Goal: Task Accomplishment & Management: Manage account settings

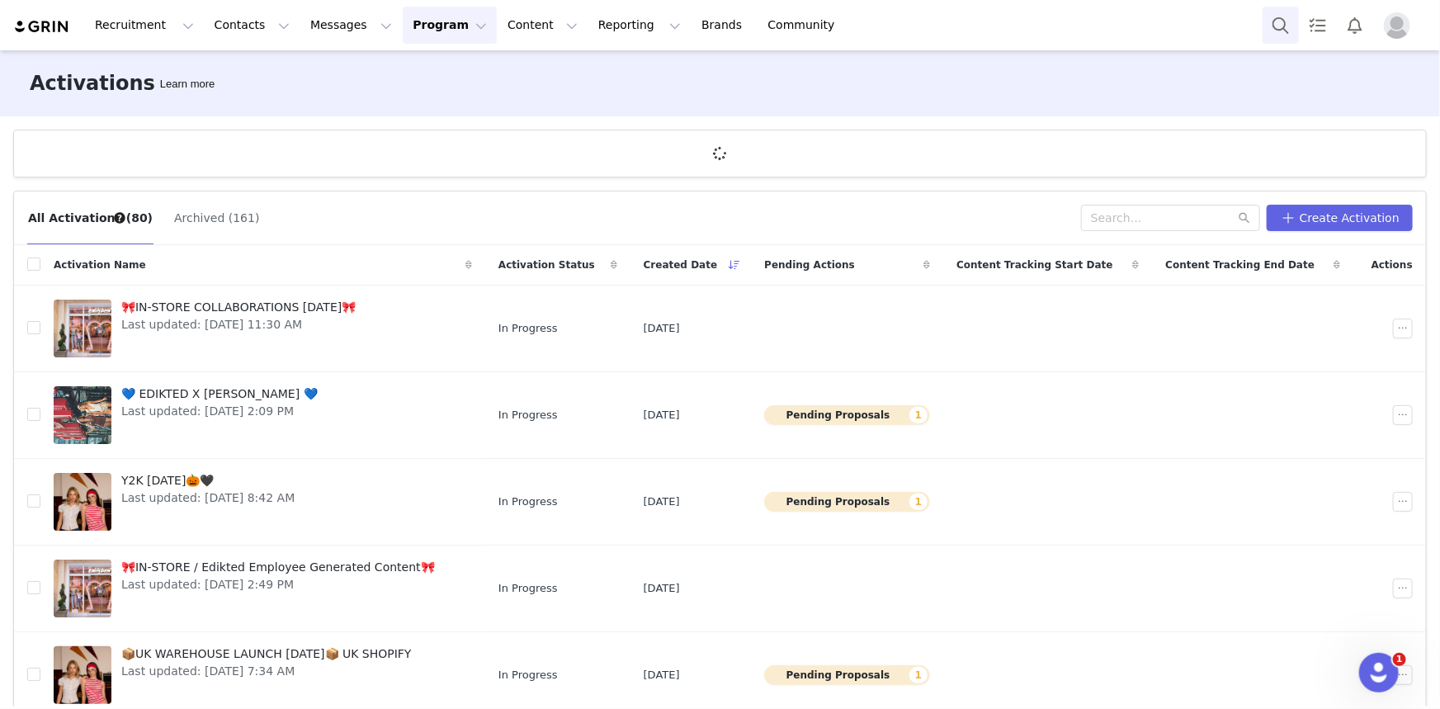
click at [1284, 26] on button "Search" at bounding box center [1281, 25] width 36 height 37
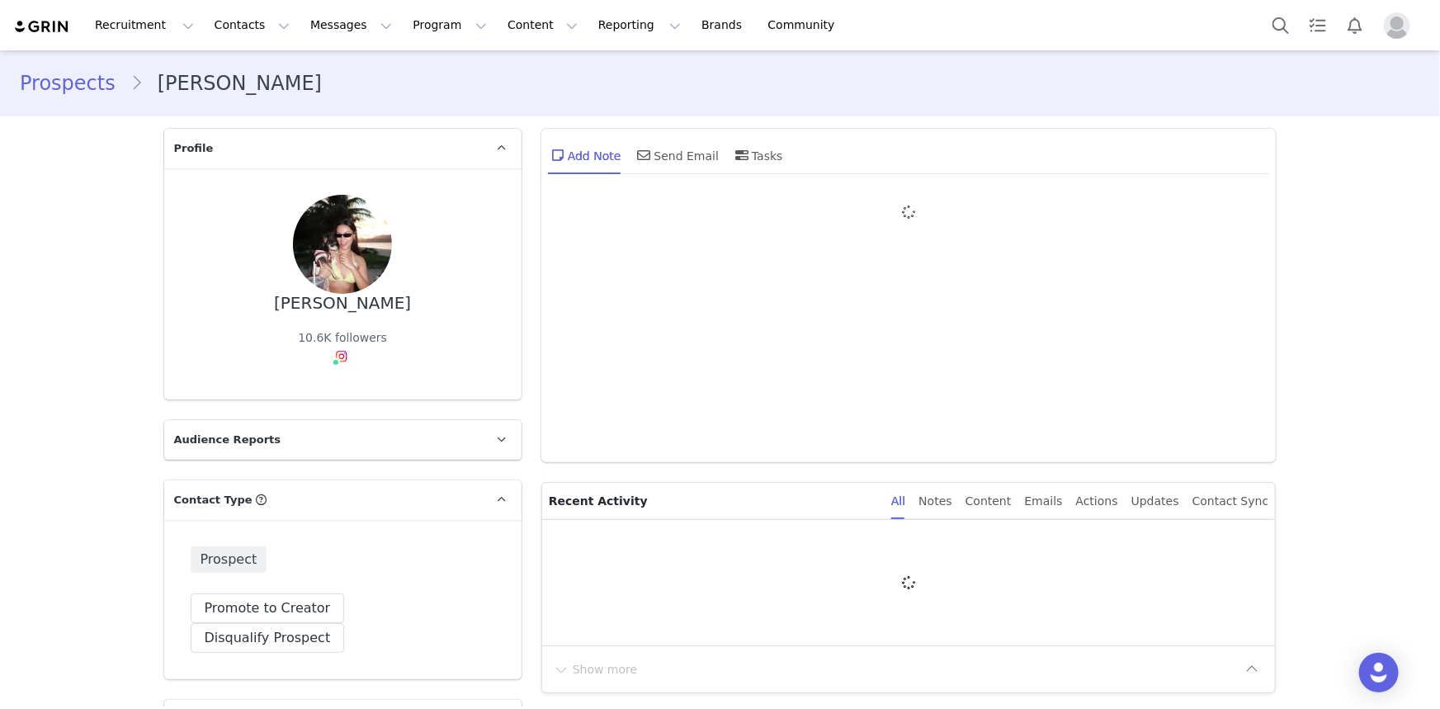
type input "+1 ([GEOGRAPHIC_DATA])"
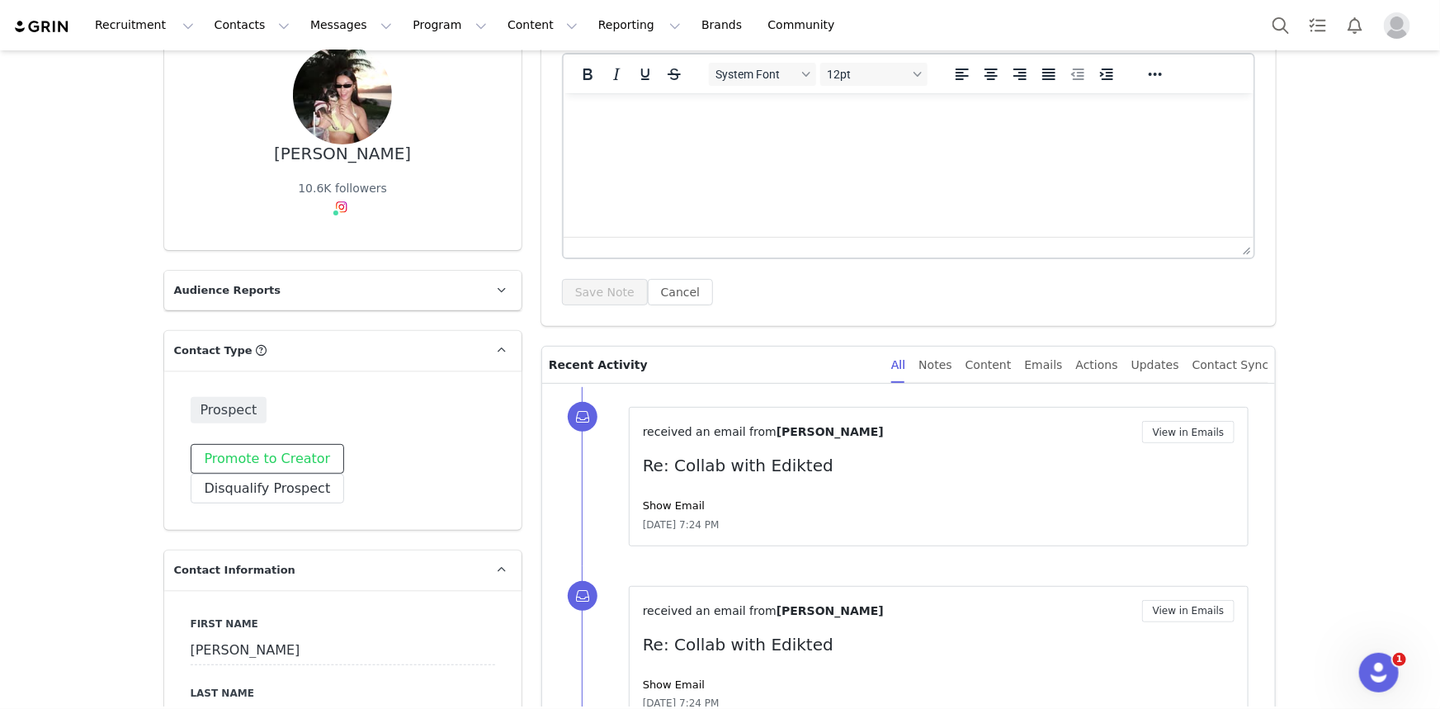
click at [299, 466] on button "Promote to Creator" at bounding box center [268, 459] width 154 height 30
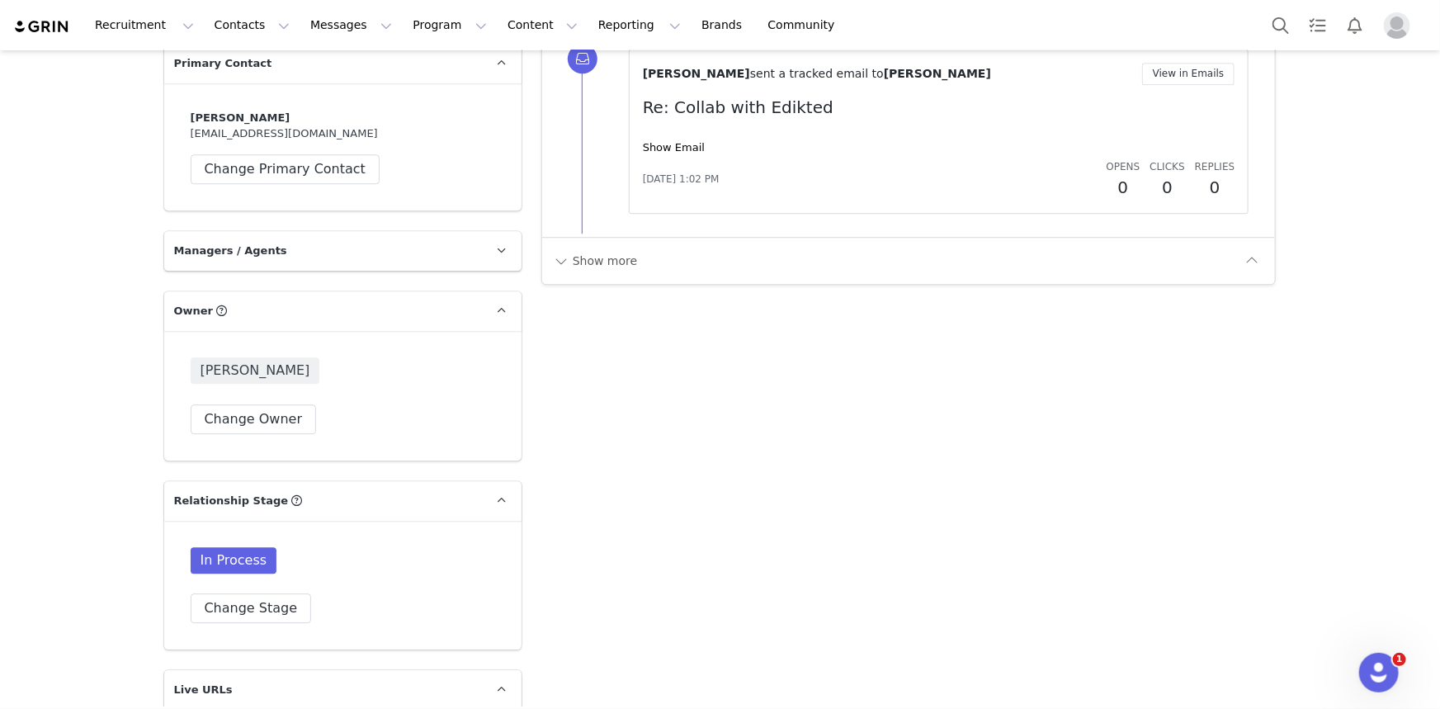
scroll to position [2251, 0]
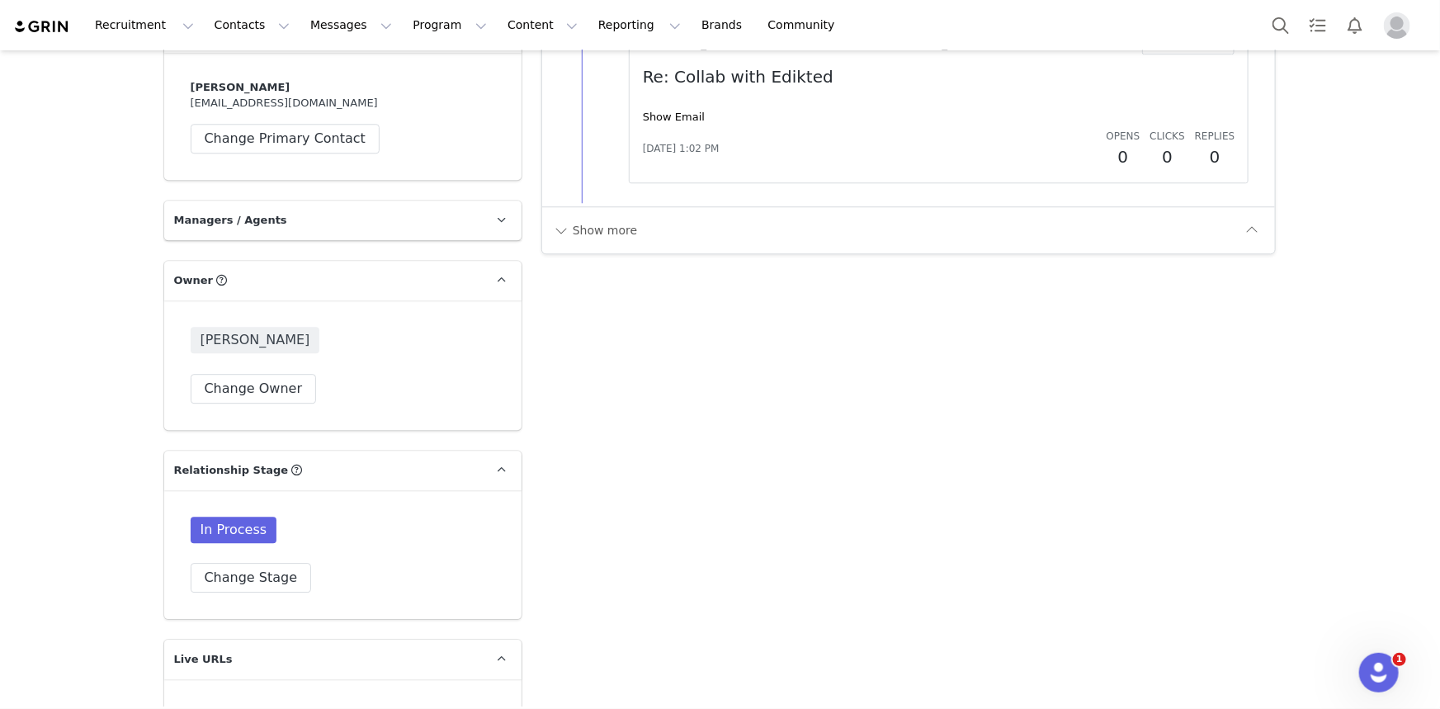
click at [281, 561] on div "In Process Change Stage" at bounding box center [342, 554] width 357 height 129
click at [281, 563] on button "Change Stage" at bounding box center [251, 578] width 121 height 30
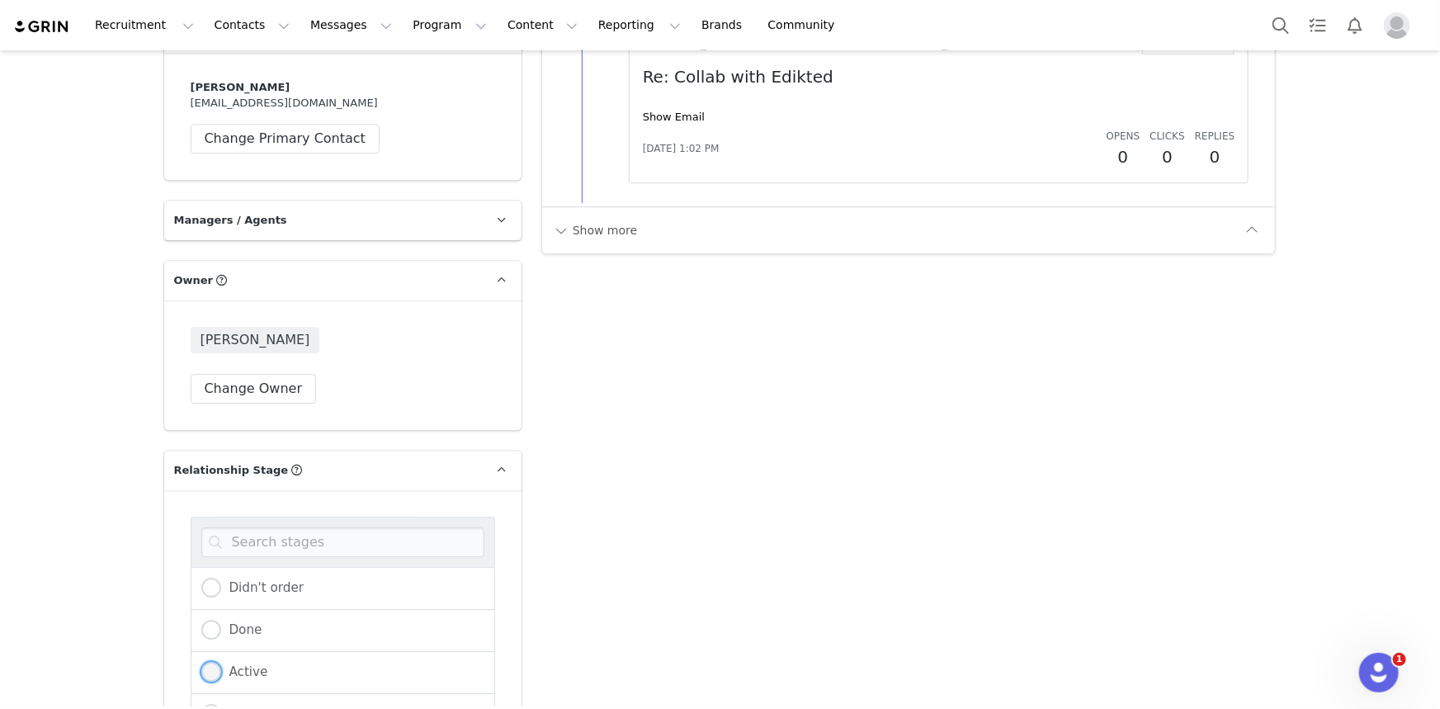
click at [260, 662] on label "Active" at bounding box center [234, 672] width 67 height 21
click at [221, 662] on input "Active" at bounding box center [211, 672] width 20 height 21
radio input "true"
radio input "false"
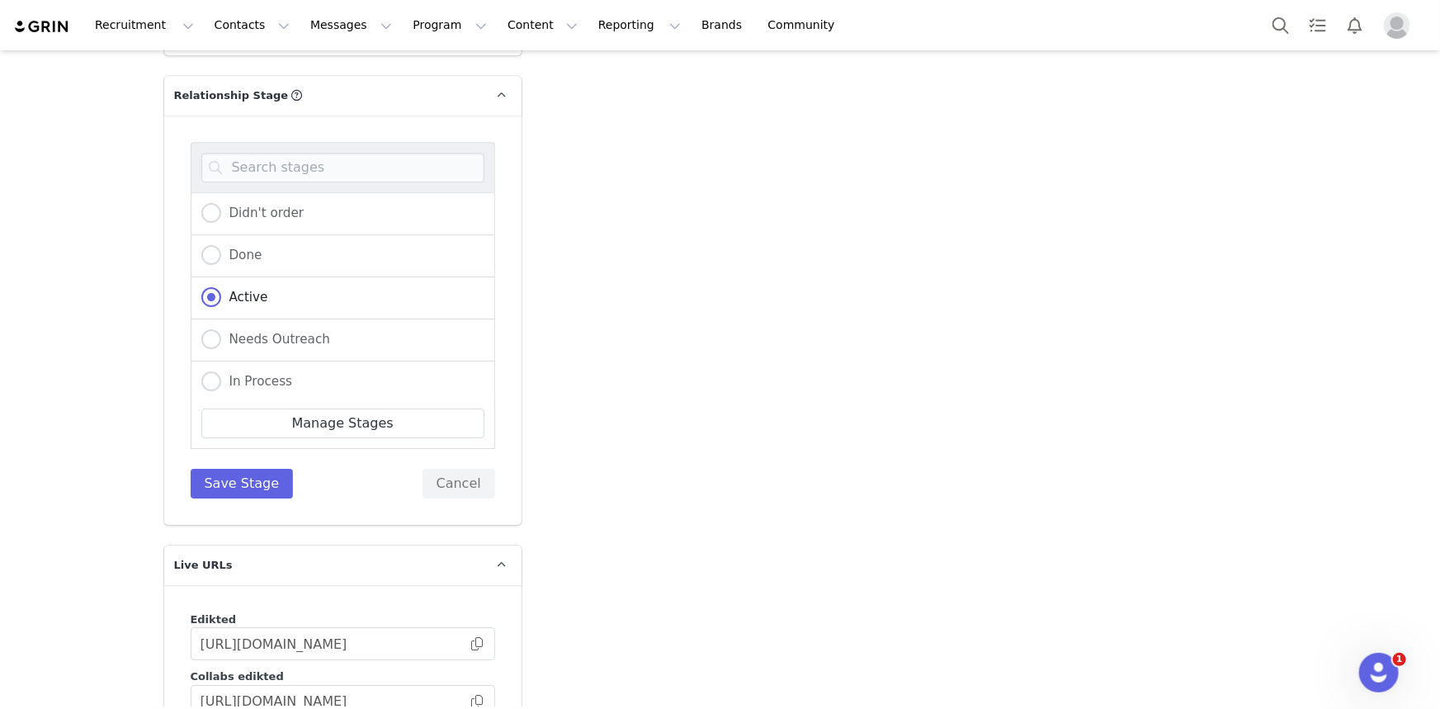
click at [221, 474] on div "Didn't order Done Active Needs Outreach In Process Creator Ongoing Not Relevent…" at bounding box center [342, 320] width 357 height 409
click at [224, 469] on button "Save Stage" at bounding box center [242, 484] width 103 height 30
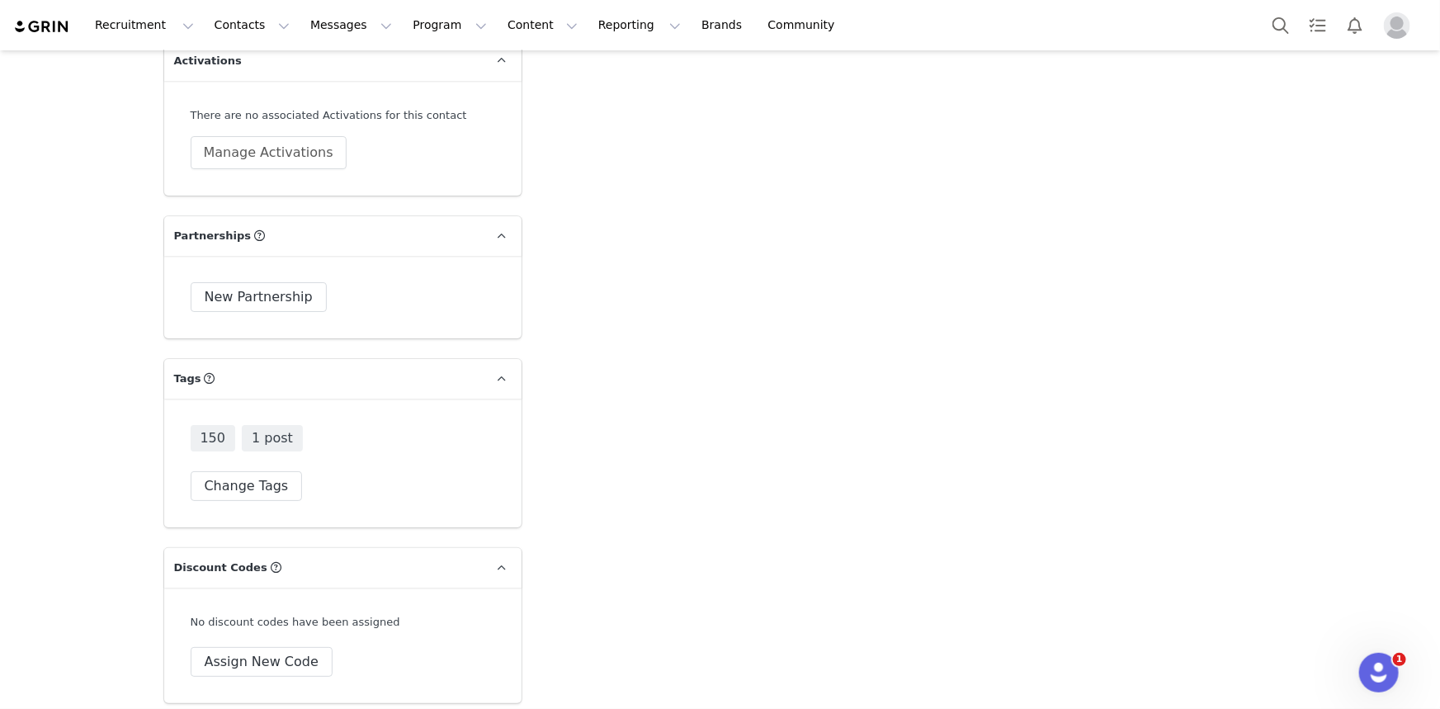
scroll to position [2796, 0]
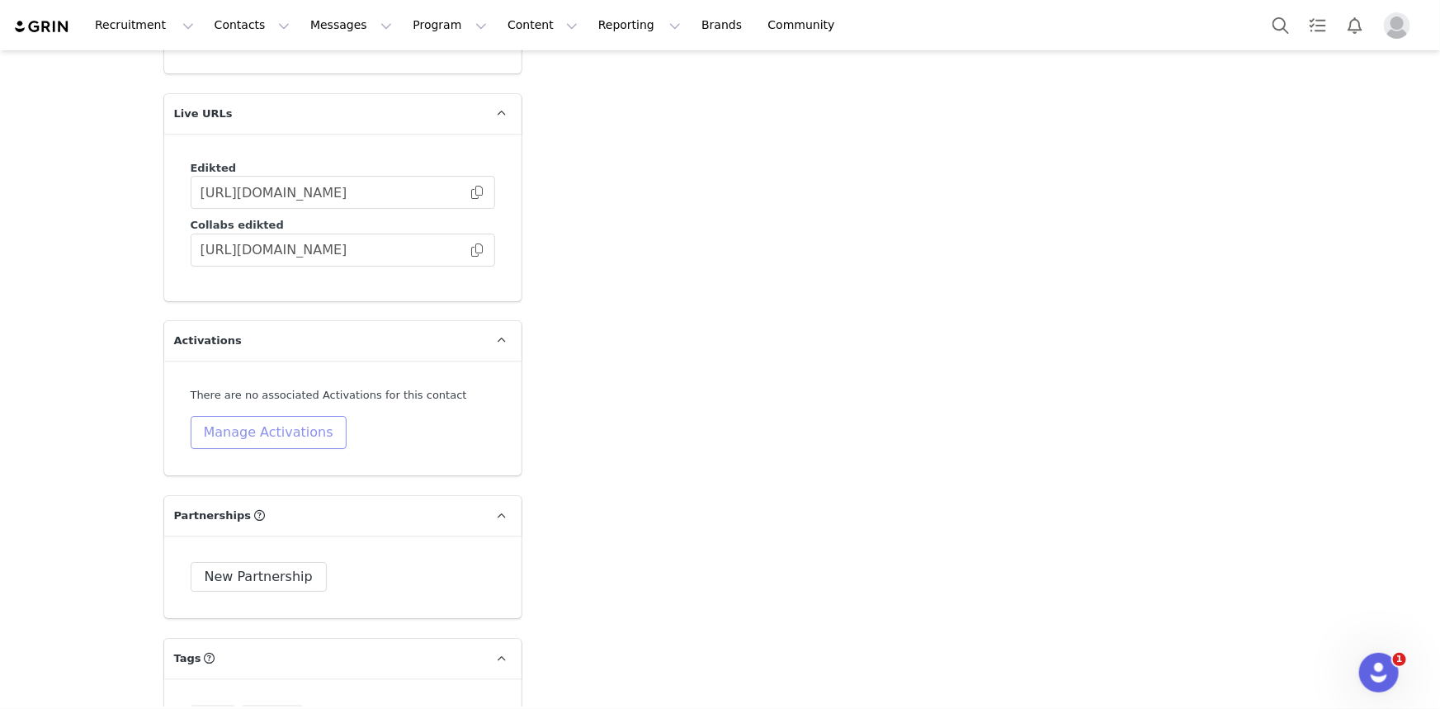
click at [238, 416] on button "Manage Activations" at bounding box center [269, 432] width 156 height 33
click at [270, 466] on div "Select Activation" at bounding box center [217, 465] width 161 height 25
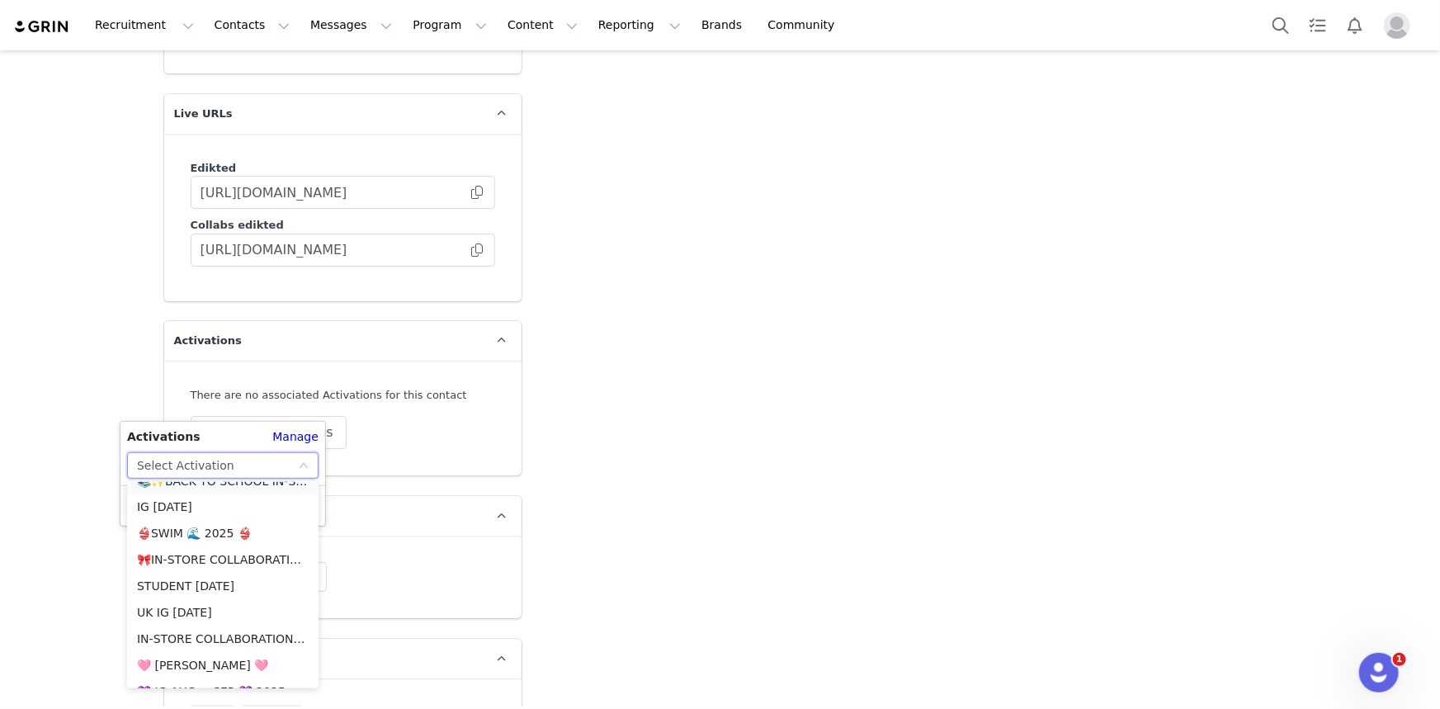
scroll to position [1725, 0]
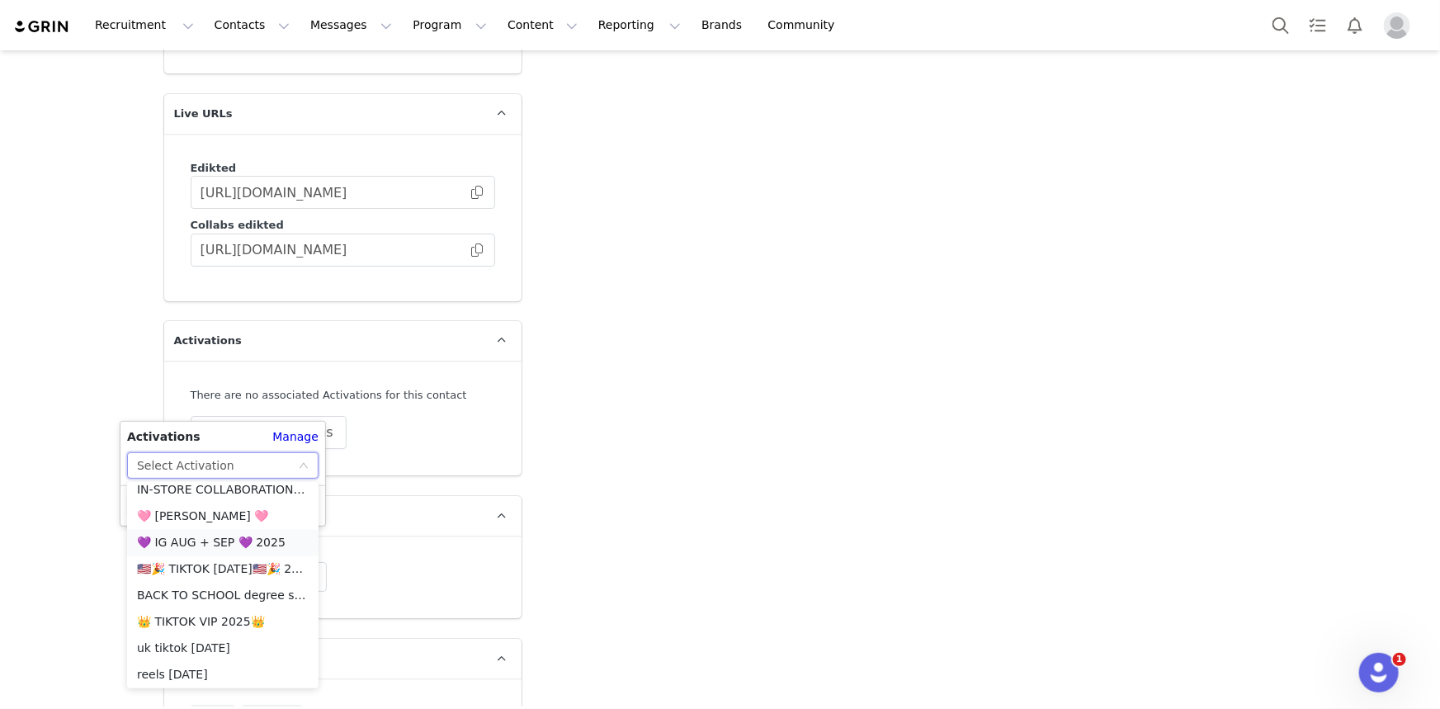
click at [213, 536] on li "💜 IG AUG + SEP 💜 2025" at bounding box center [222, 543] width 191 height 26
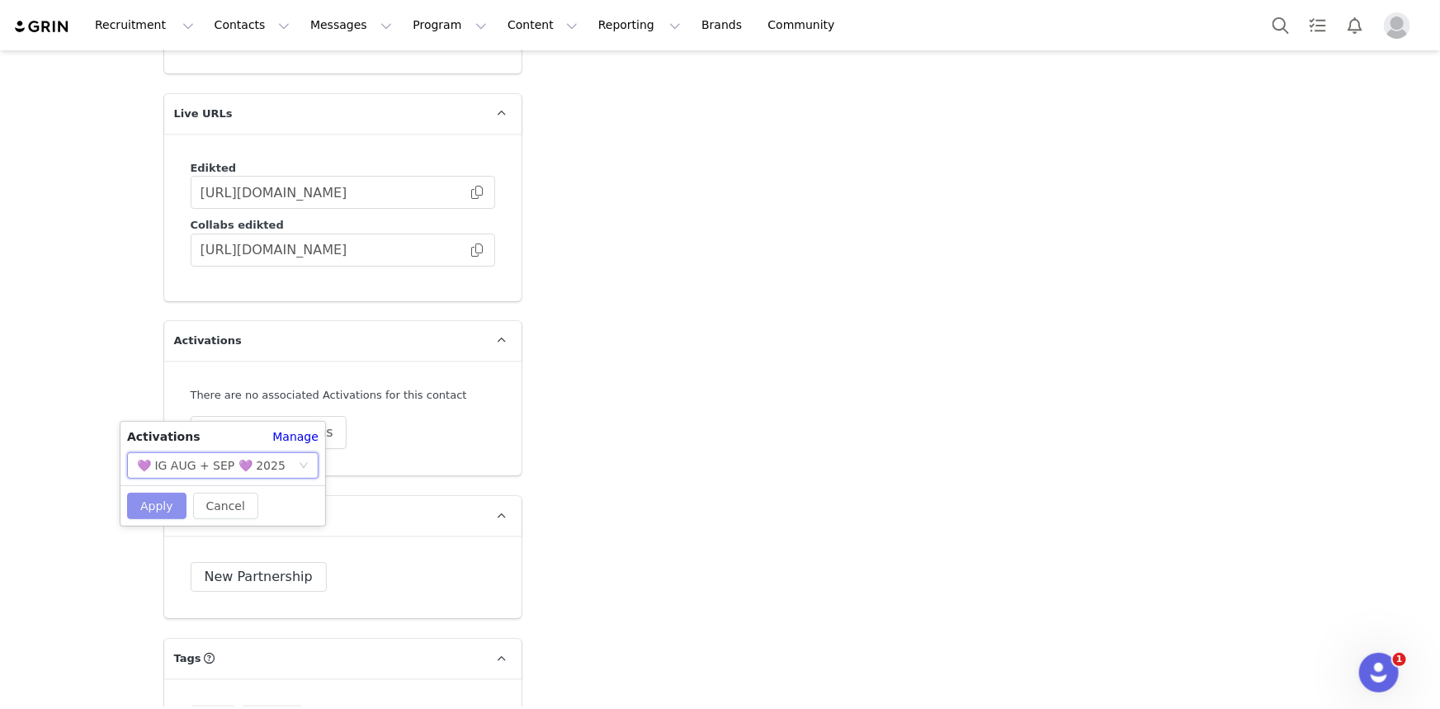
click at [164, 506] on button "Apply" at bounding box center [156, 506] width 59 height 26
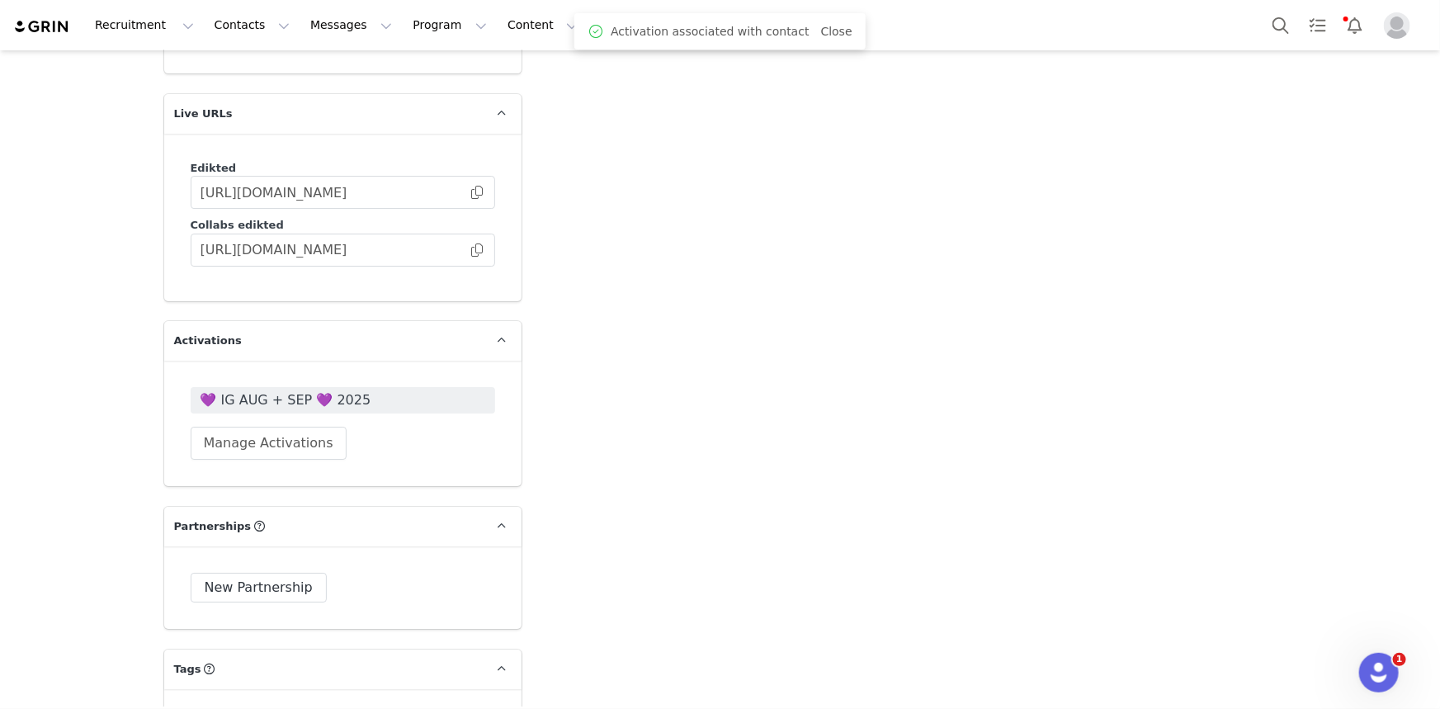
drag, startPoint x: 688, startPoint y: 353, endPoint x: 696, endPoint y: 227, distance: 126.5
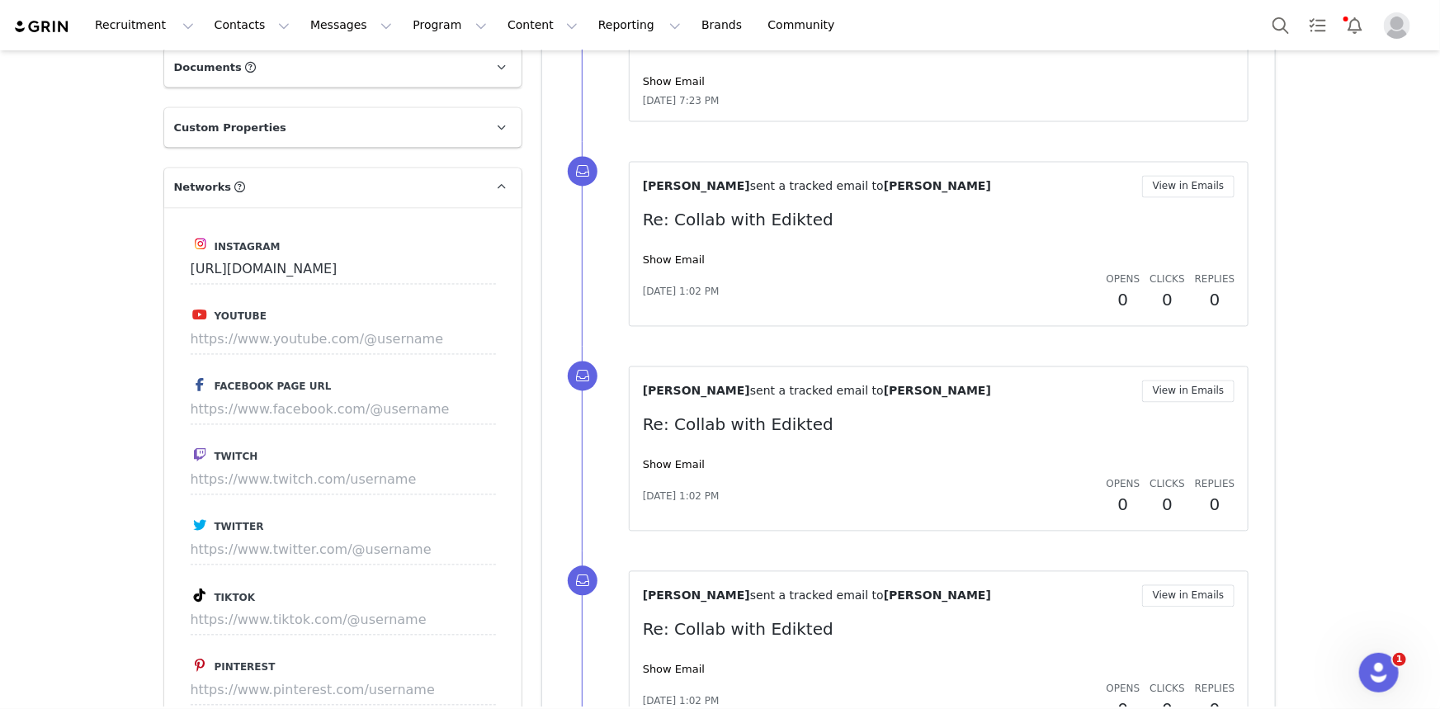
scroll to position [0, 0]
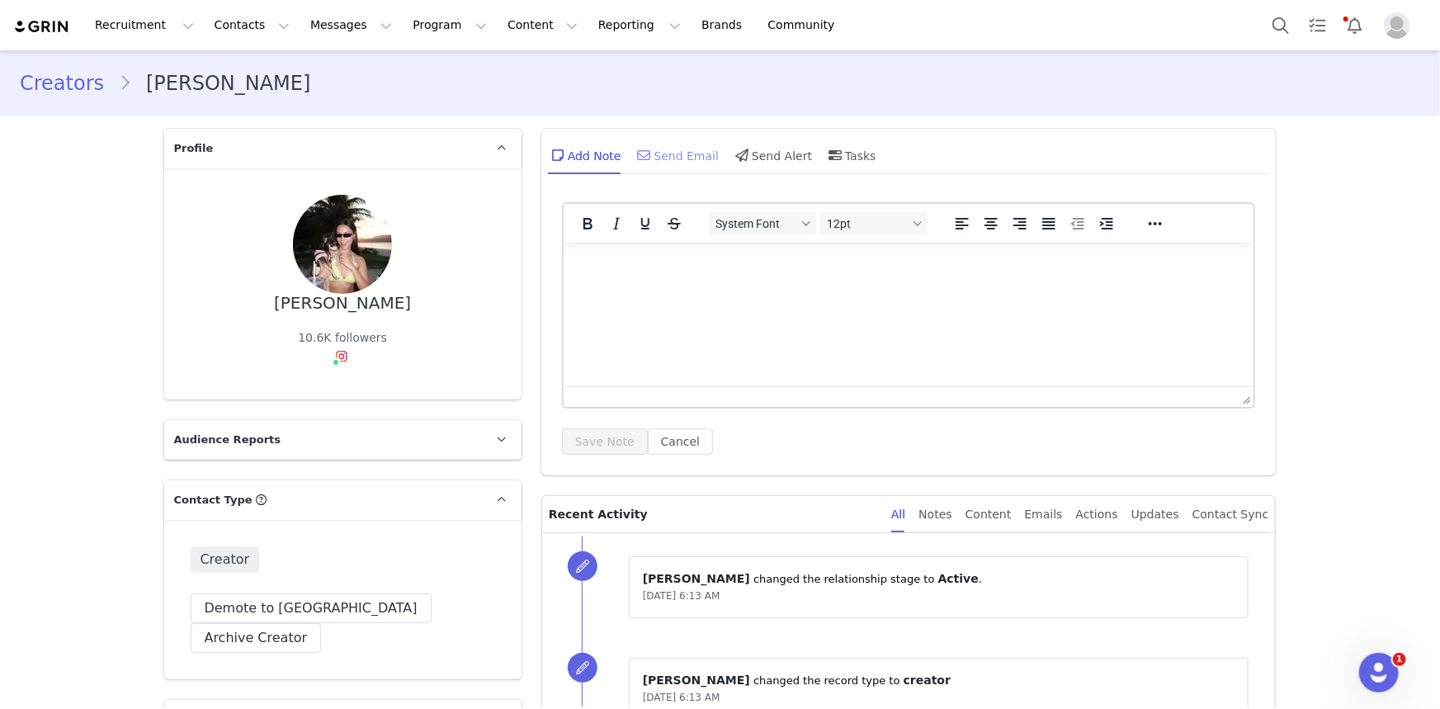
click at [654, 146] on div "Send Email" at bounding box center [677, 155] width 85 height 40
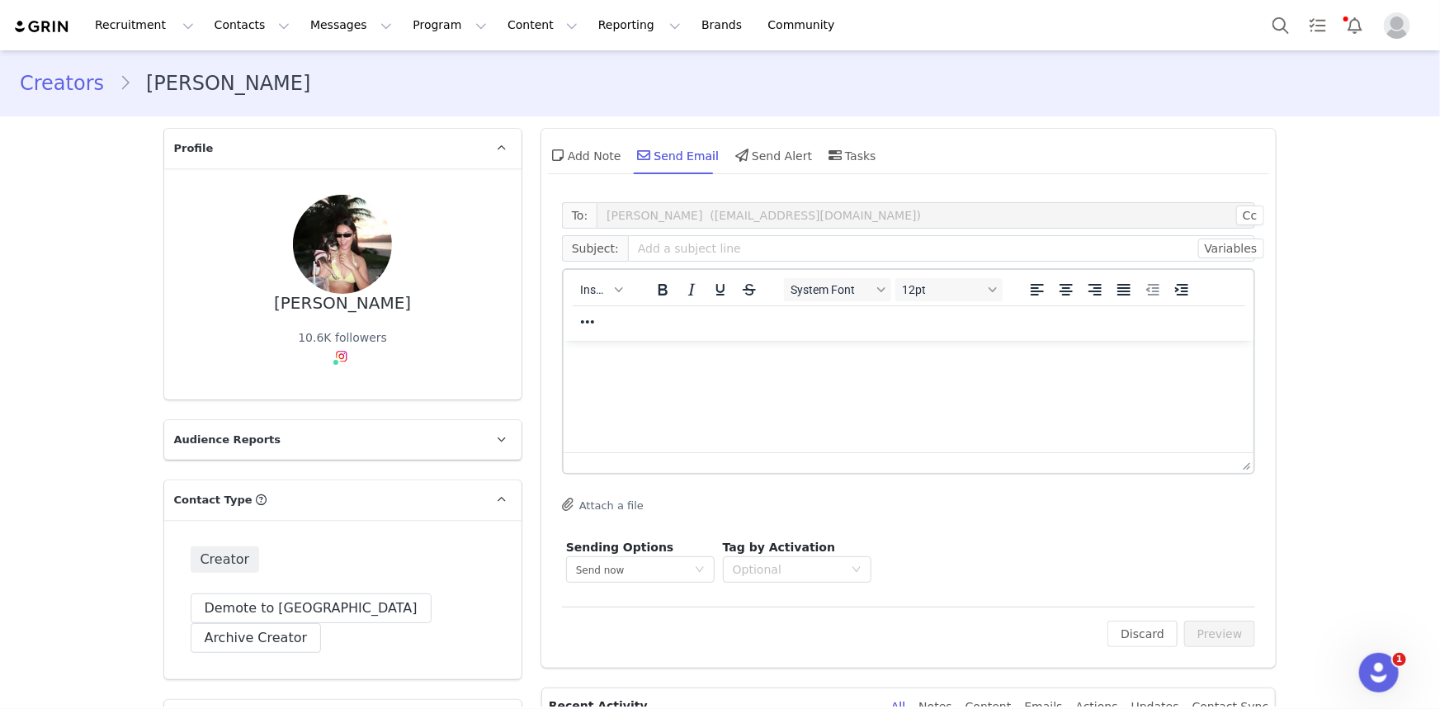
click at [622, 278] on div "Insert" at bounding box center [601, 289] width 75 height 32
click at [617, 283] on button "Insert" at bounding box center [601, 289] width 54 height 23
click at [678, 322] on div "Insert Template" at bounding box center [656, 319] width 149 height 20
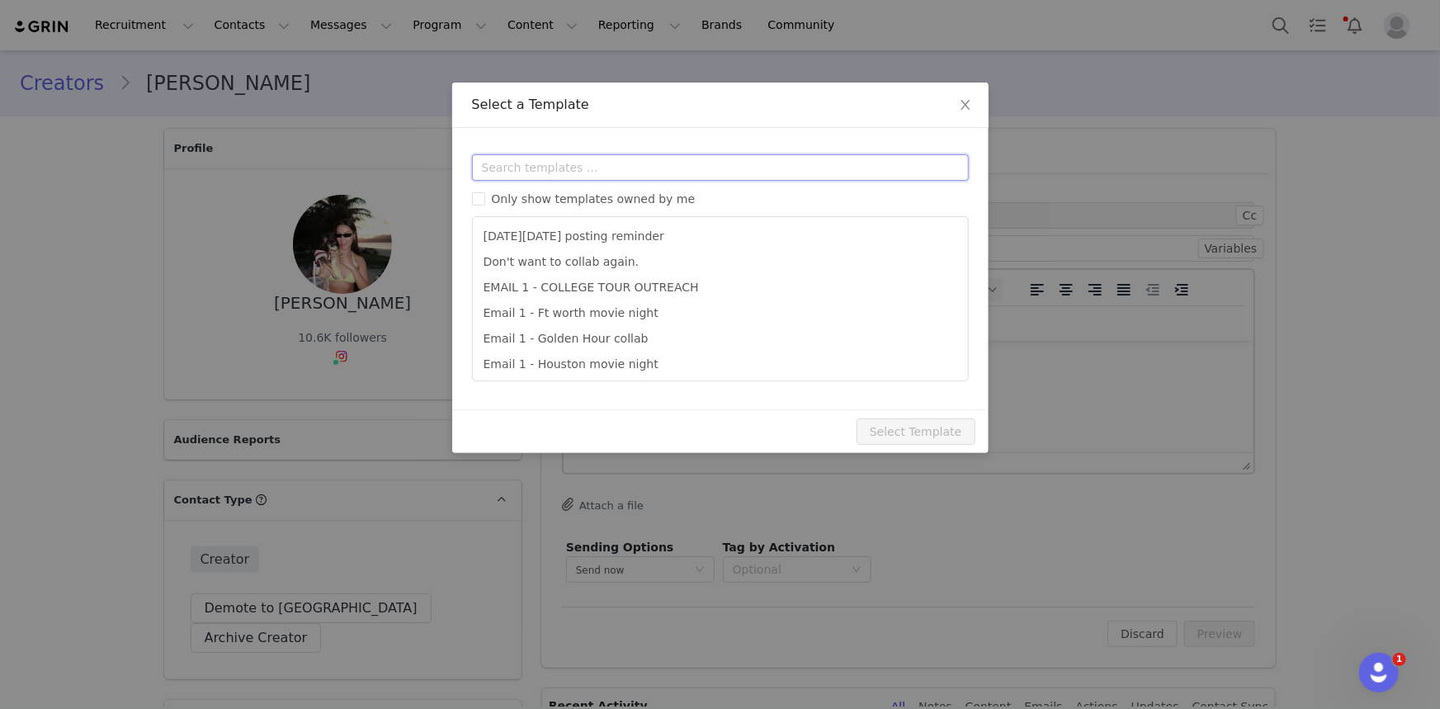
click at [777, 166] on input "text" at bounding box center [720, 167] width 497 height 26
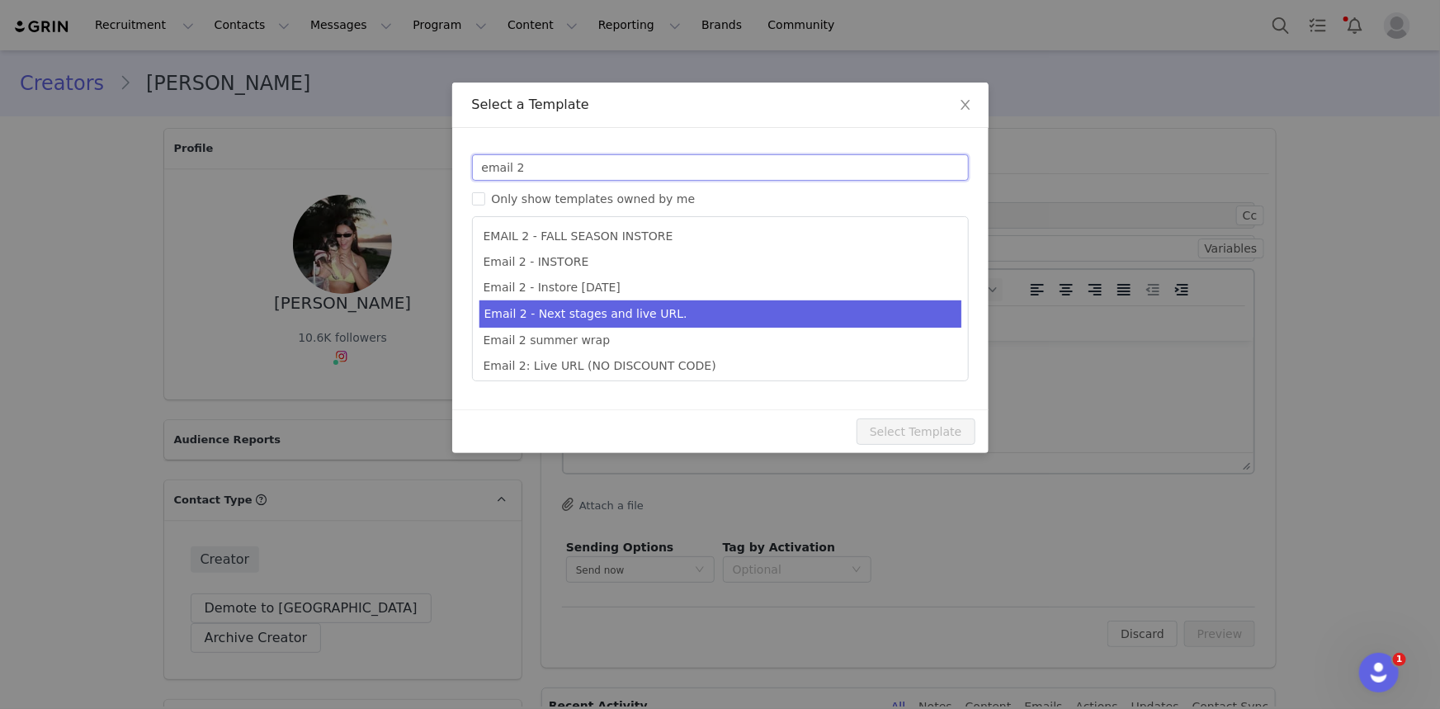
type input "email 2"
click at [792, 323] on li "Email 2 - Next stages and live URL." at bounding box center [721, 313] width 482 height 27
type input "Collab with Edikted"
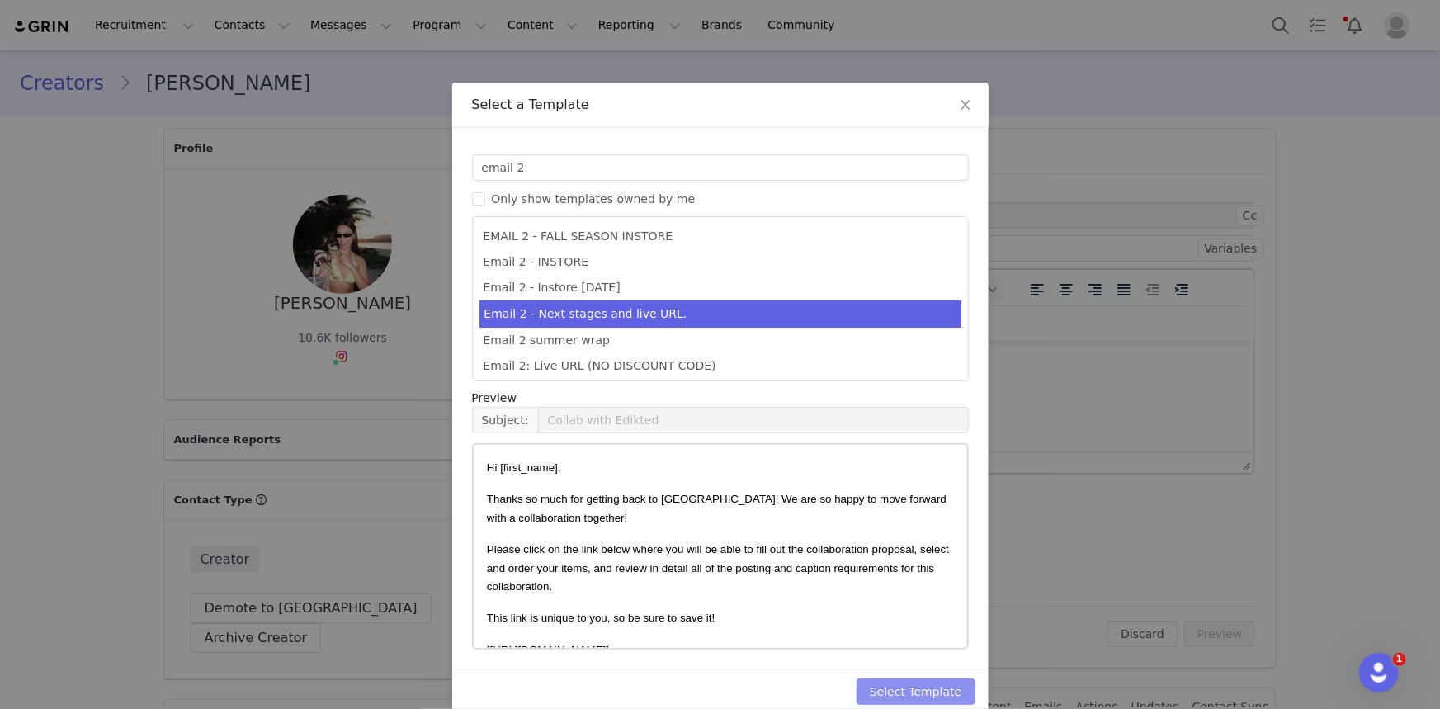
click at [942, 679] on button "Select Template" at bounding box center [916, 691] width 119 height 26
type input "Collab with Edikted"
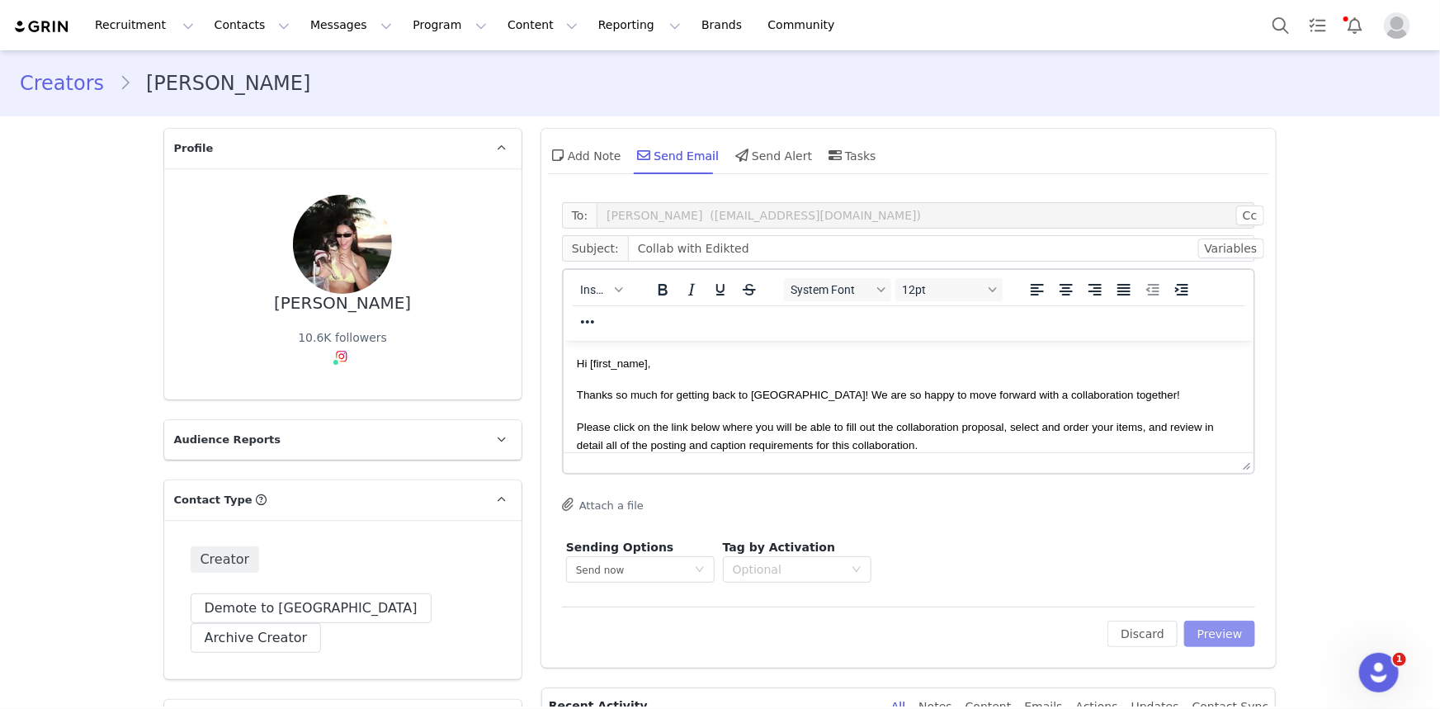
click at [1205, 633] on button "Preview" at bounding box center [1220, 634] width 72 height 26
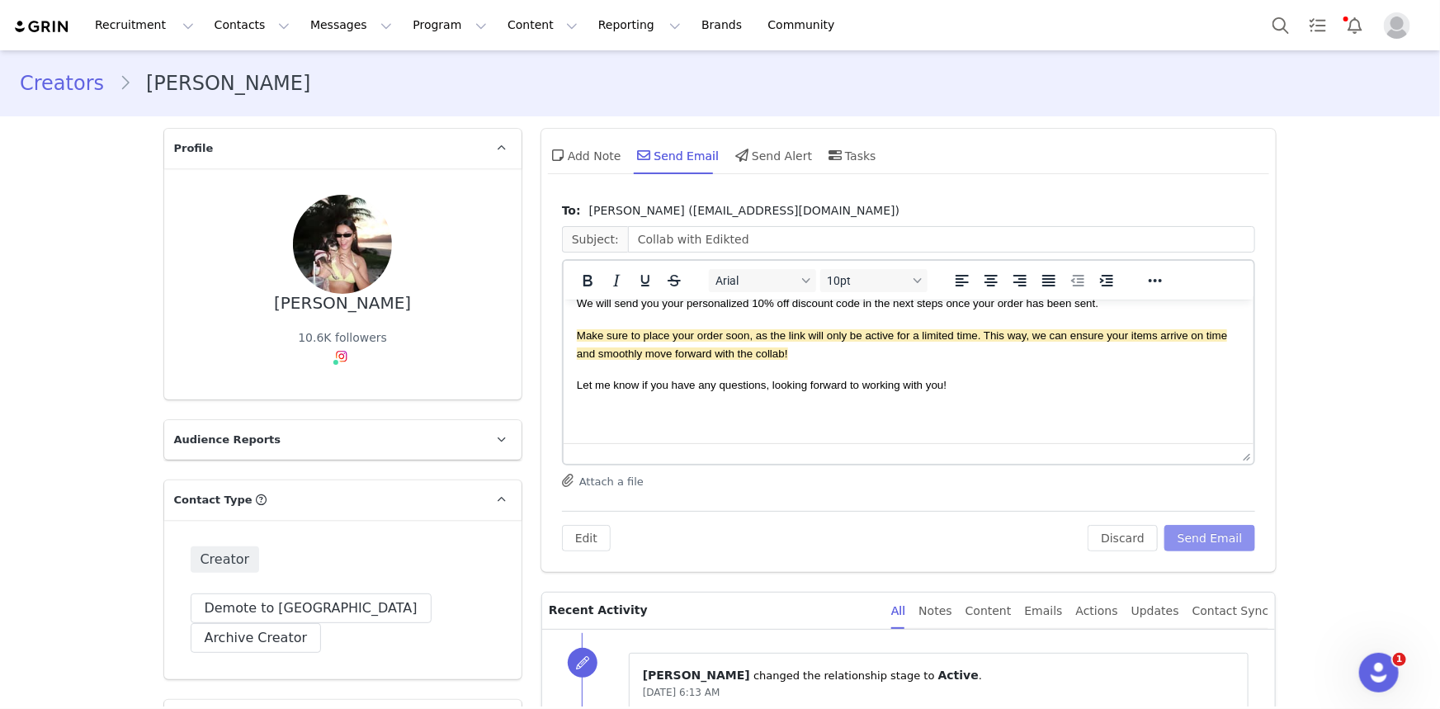
scroll to position [161, 0]
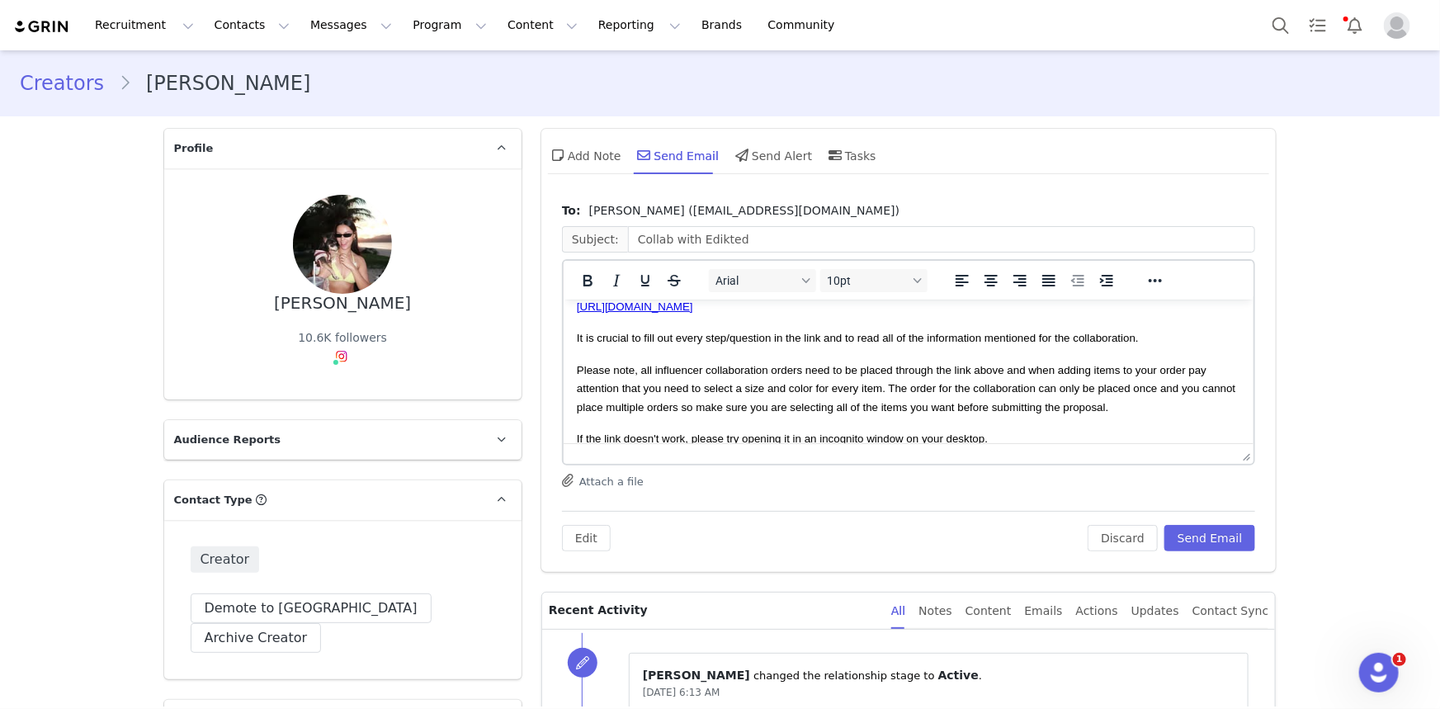
click at [947, 400] on span "Please note, all influencer collaboration orders need to be placed through the …" at bounding box center [905, 388] width 659 height 50
click at [954, 368] on span "Please note, all influencer collaboration orders need to be placed through the …" at bounding box center [905, 388] width 659 height 50
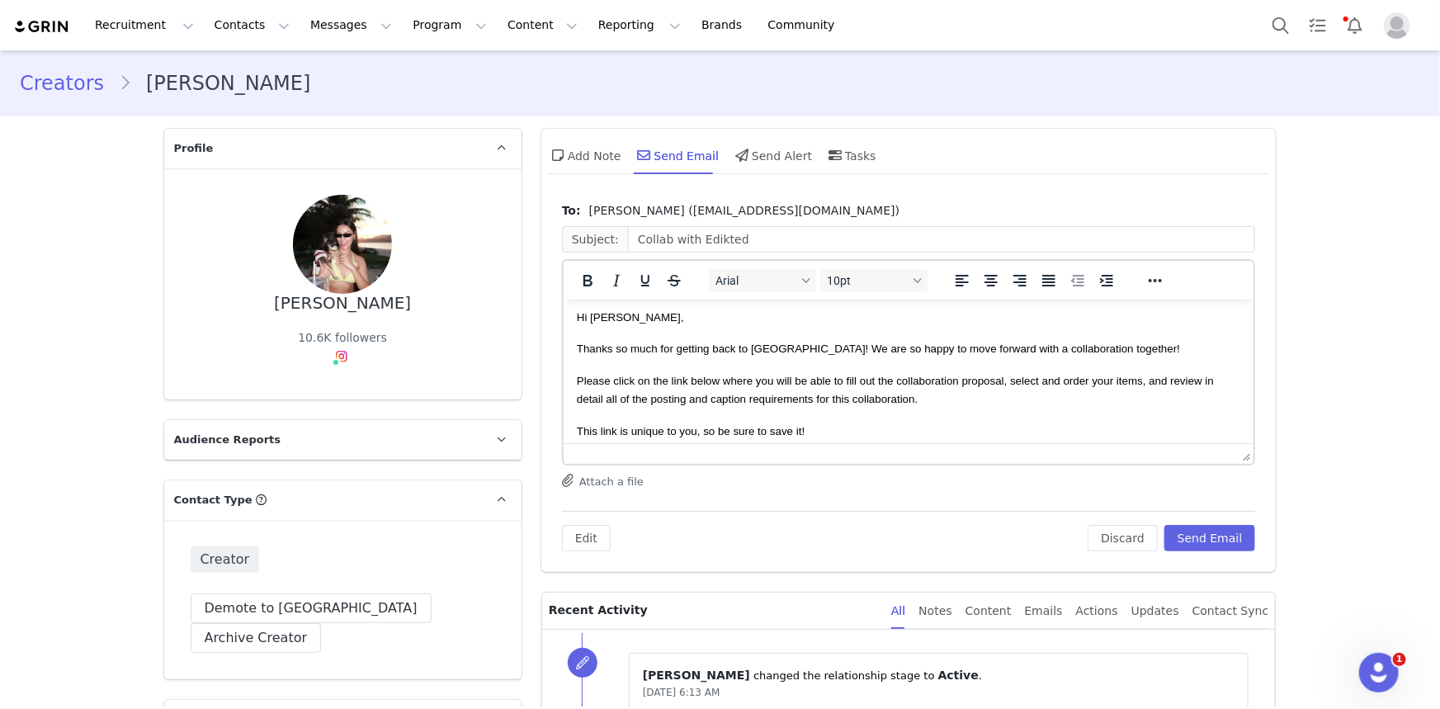
scroll to position [0, 0]
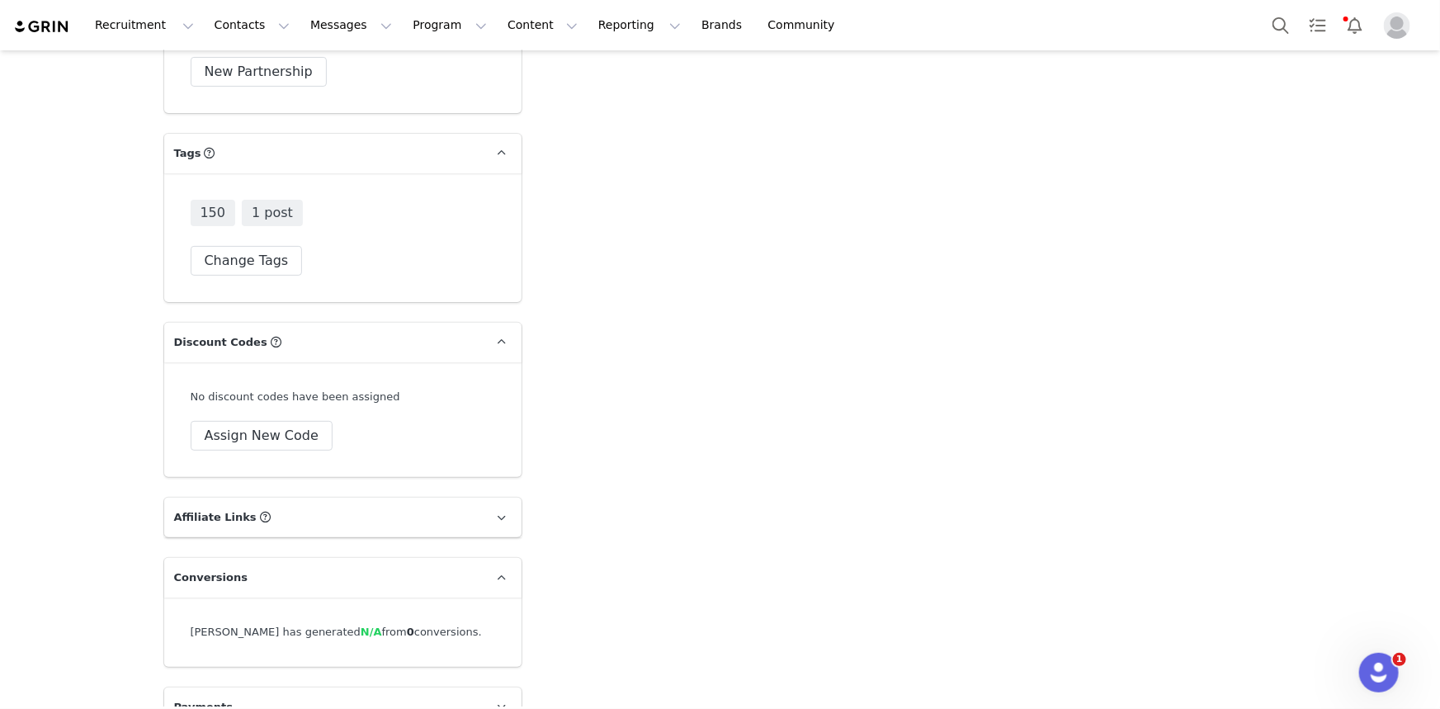
drag, startPoint x: 83, startPoint y: 269, endPoint x: 61, endPoint y: 713, distance: 444.6
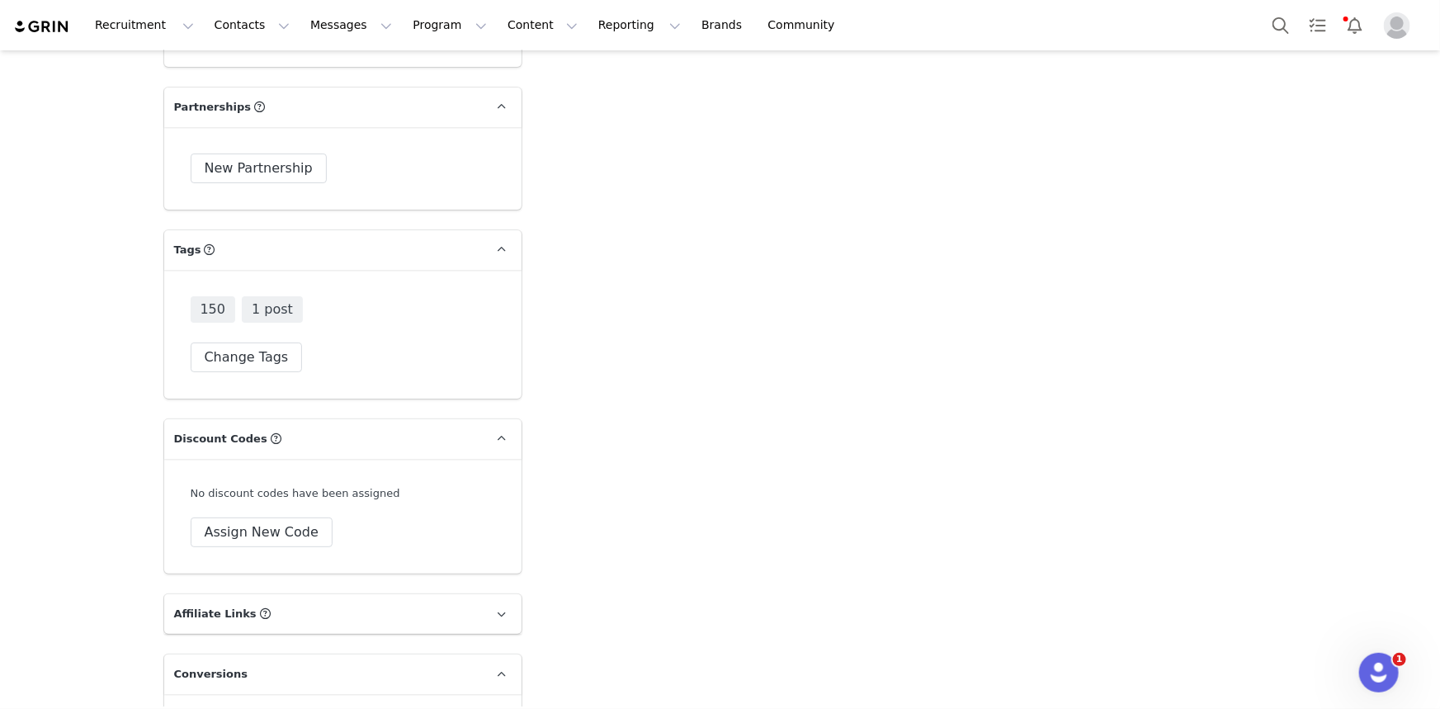
scroll to position [3013, 0]
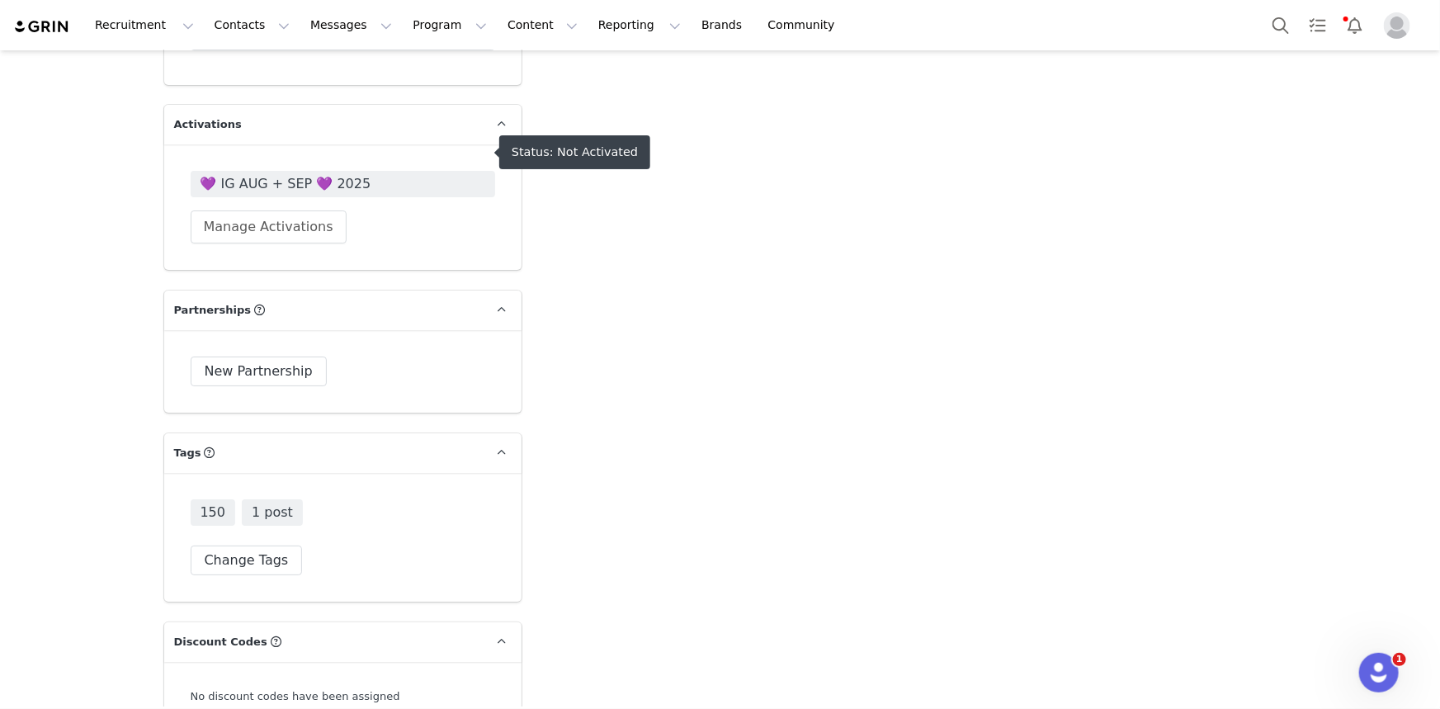
click at [287, 174] on span "💜 IG AUG + SEP 💜 2025" at bounding box center [343, 184] width 285 height 20
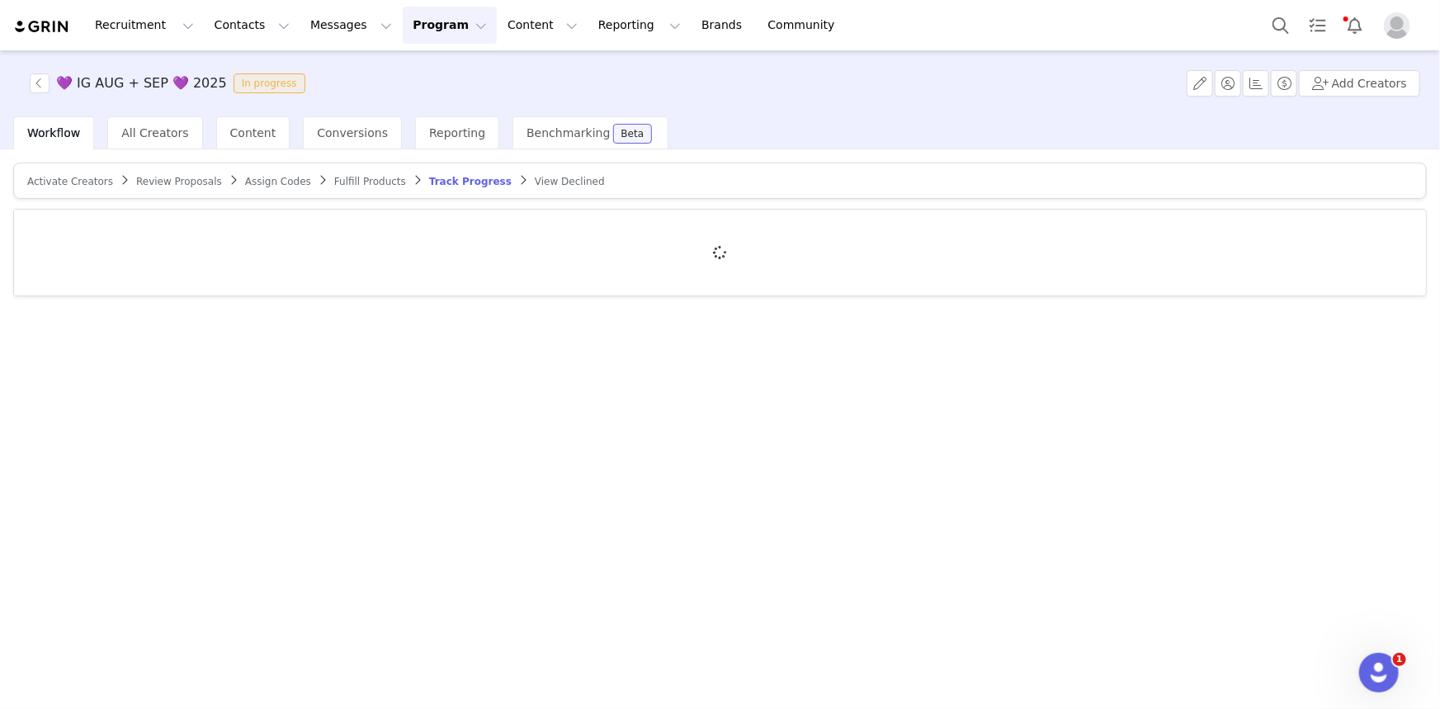
click at [80, 179] on span "Activate Creators" at bounding box center [70, 182] width 86 height 12
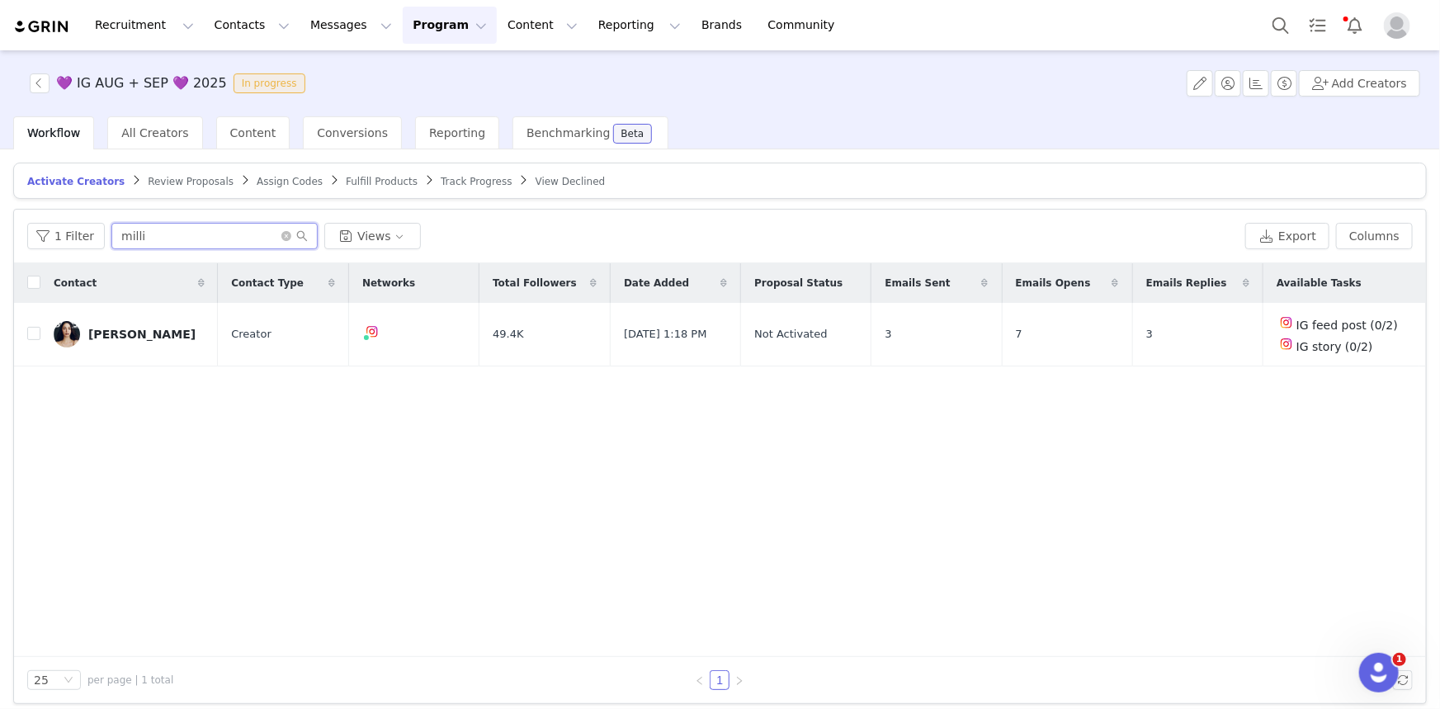
click at [168, 239] on input "milli" at bounding box center [214, 236] width 206 height 26
click at [172, 236] on input "milli" at bounding box center [214, 236] width 206 height 26
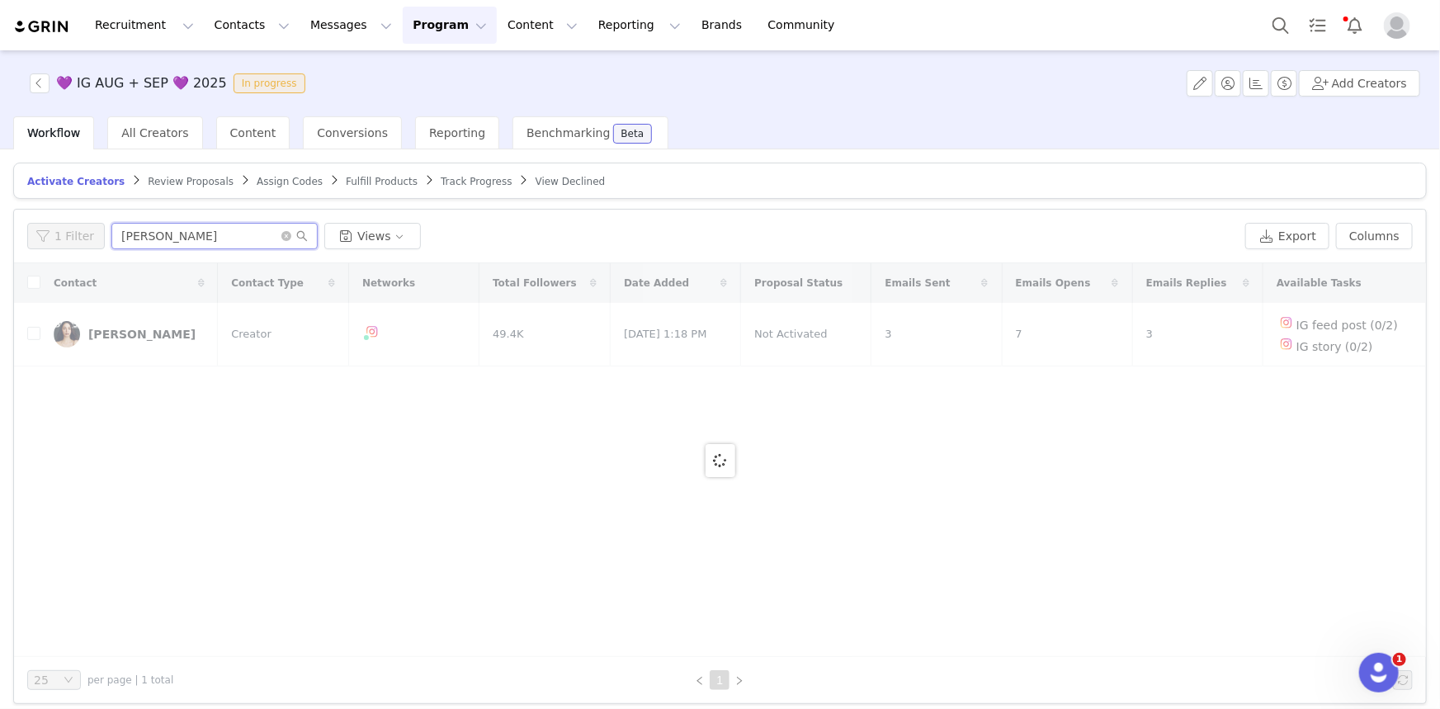
type input "yamel"
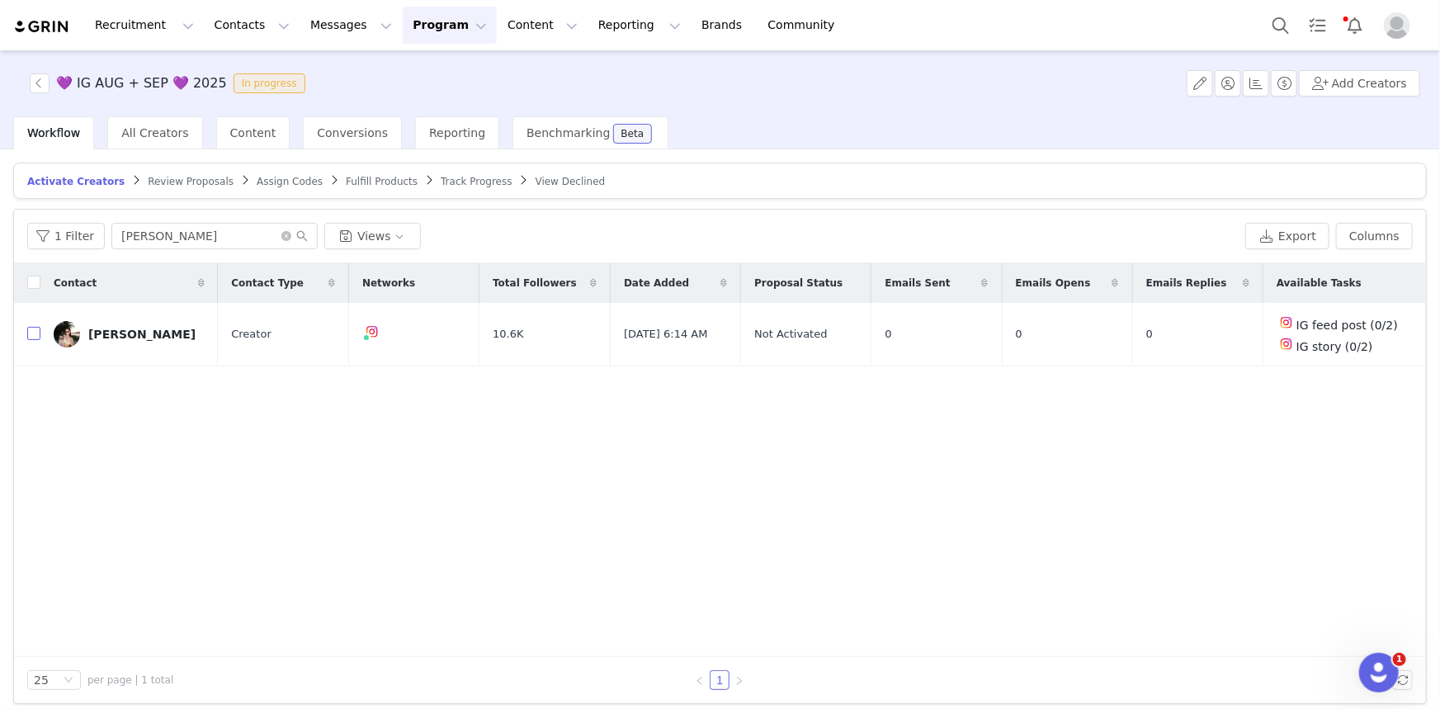
click at [30, 329] on input "checkbox" at bounding box center [33, 333] width 13 height 13
checkbox input "true"
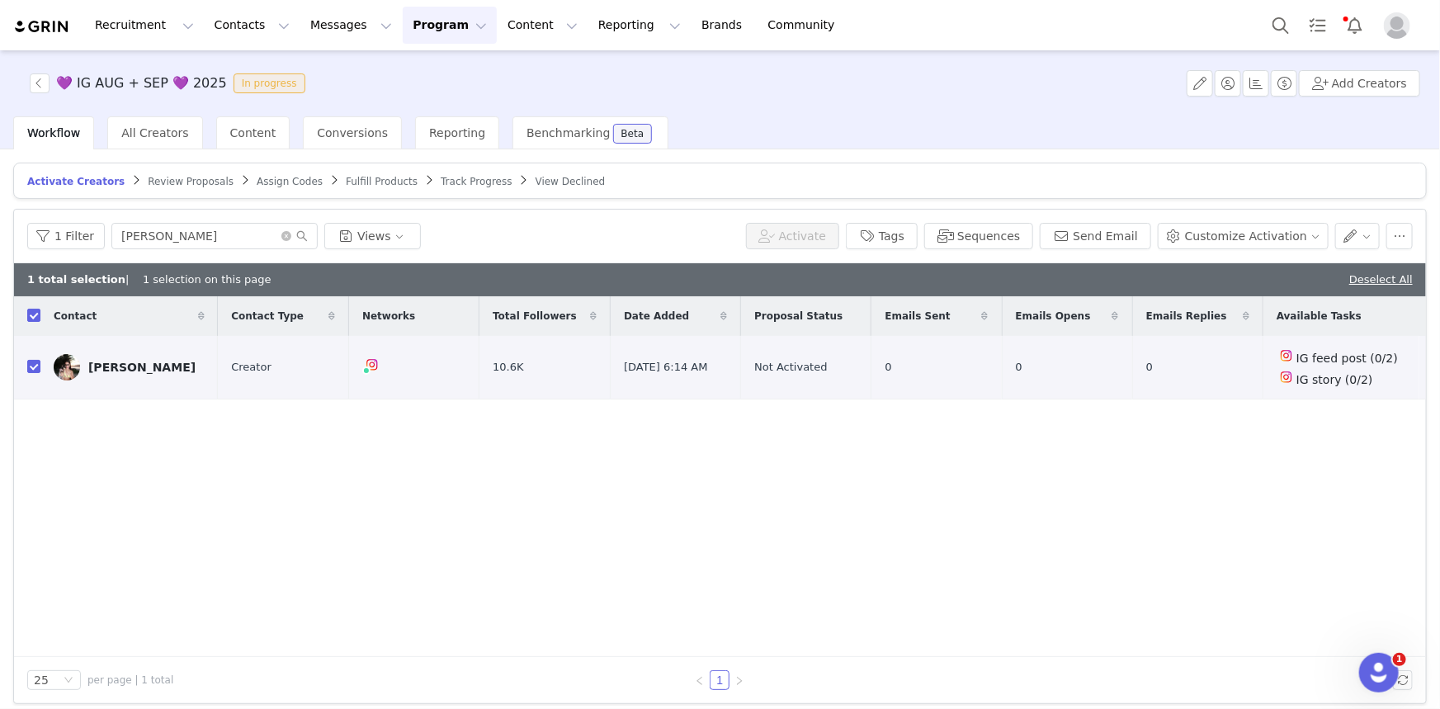
checkbox input "true"
click at [1196, 243] on button "Customize Activation" at bounding box center [1243, 236] width 171 height 26
click at [1189, 262] on div "Edit Product Selection" at bounding box center [1246, 267] width 147 height 18
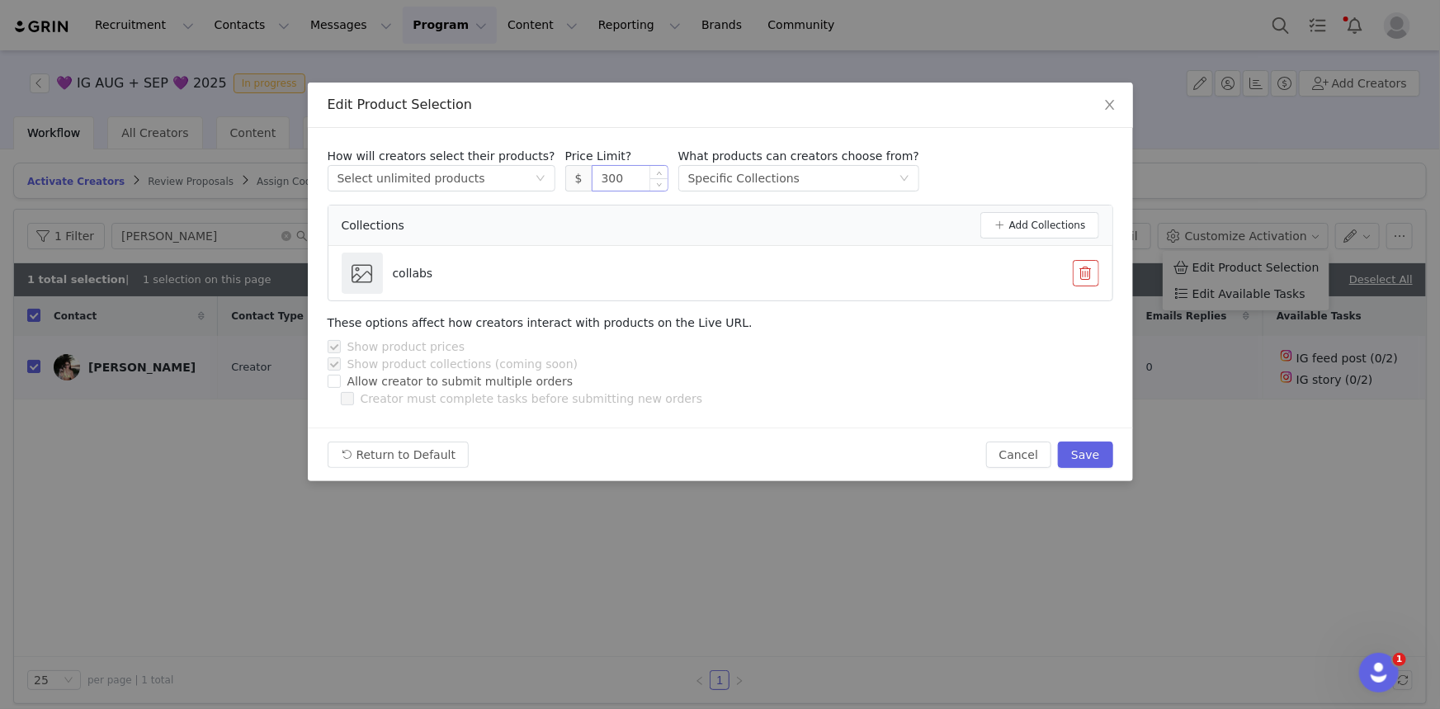
click at [593, 183] on input "300" at bounding box center [630, 178] width 75 height 25
click at [1080, 442] on button "Save" at bounding box center [1085, 455] width 54 height 26
type input "300"
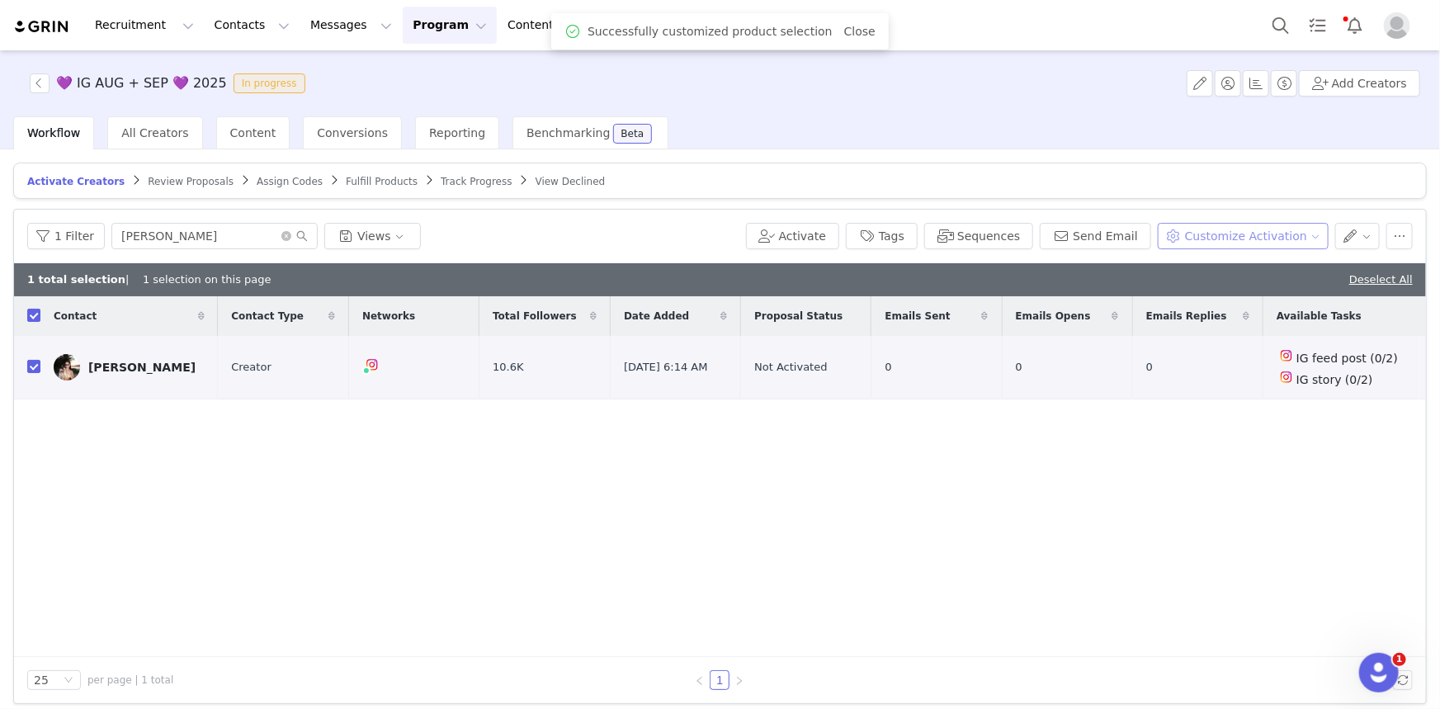
click at [1203, 241] on button "Customize Activation" at bounding box center [1243, 236] width 171 height 26
click at [1197, 293] on span "Edit Available Tasks" at bounding box center [1249, 294] width 113 height 18
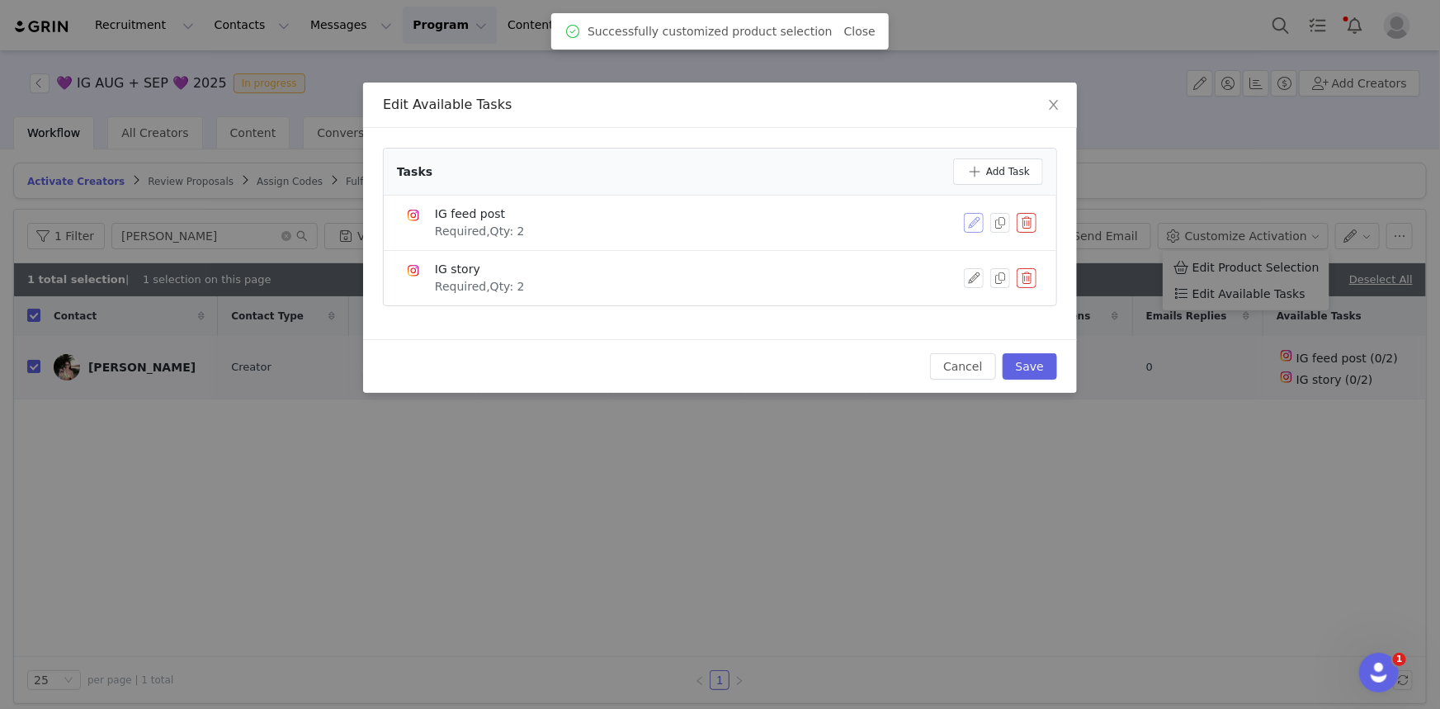
click at [972, 229] on button "button" at bounding box center [974, 223] width 20 height 20
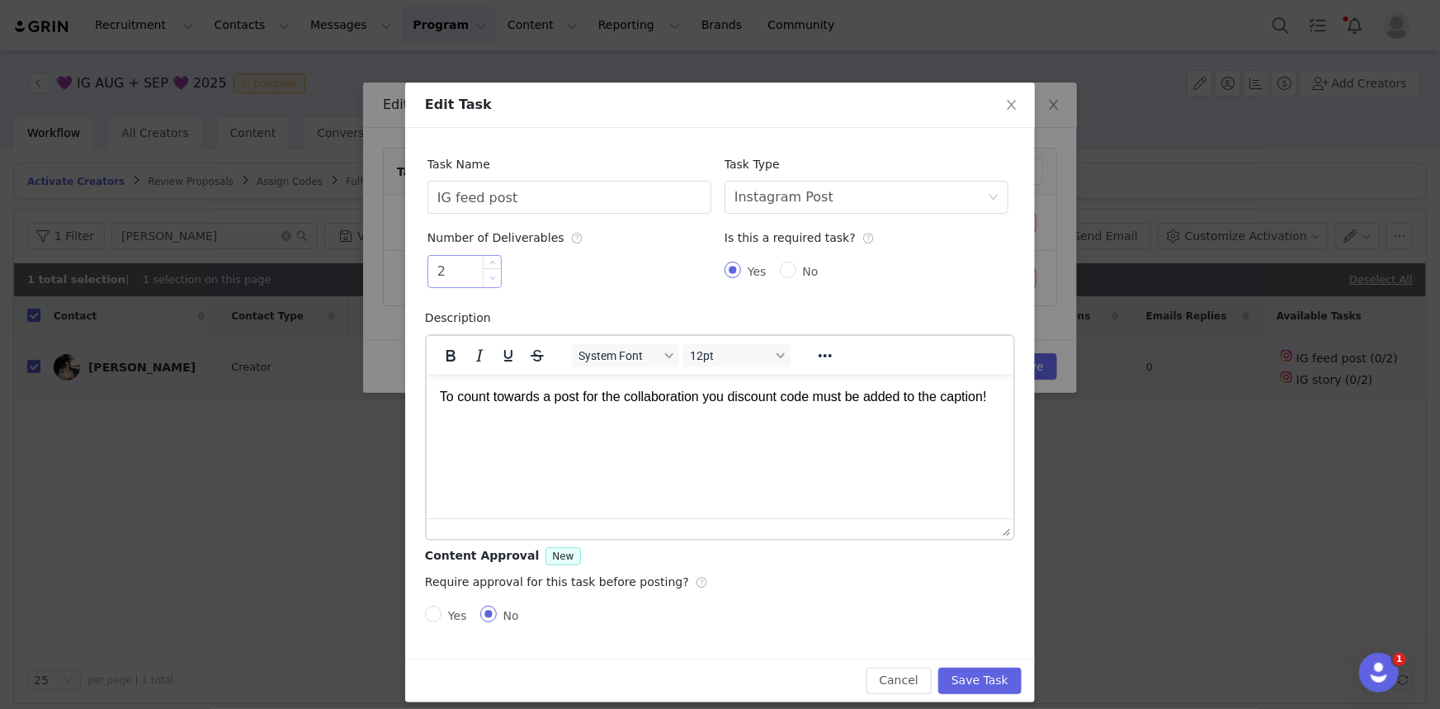
type input "1"
click at [490, 280] on icon "icon: down" at bounding box center [493, 278] width 6 height 6
click at [981, 678] on button "Save Task" at bounding box center [979, 681] width 83 height 26
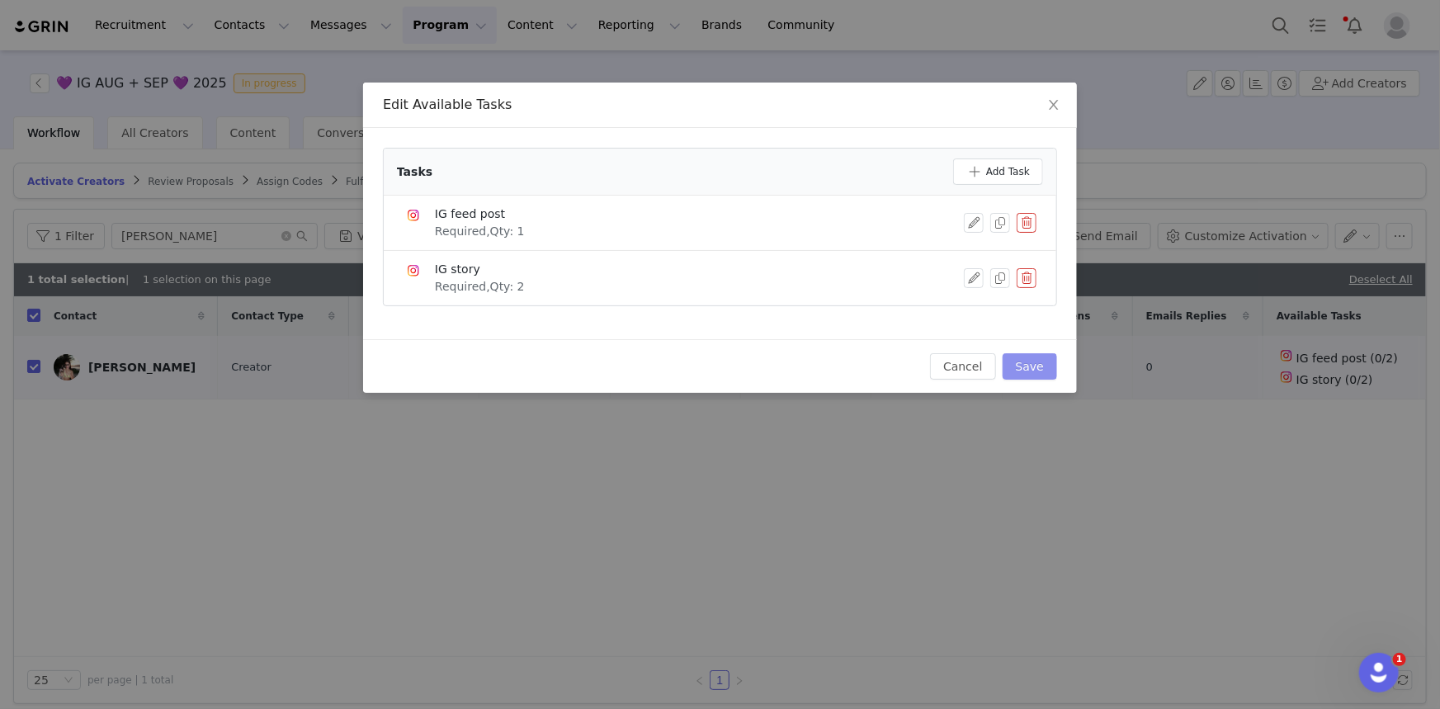
click at [1035, 356] on button "Save" at bounding box center [1030, 366] width 54 height 26
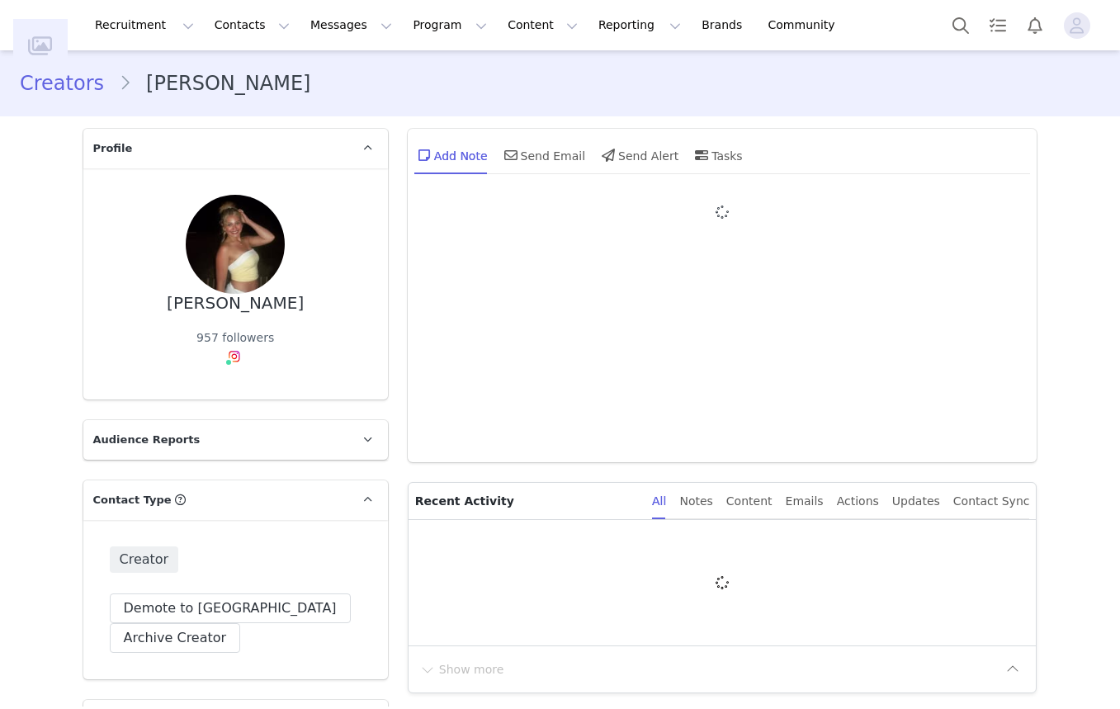
type input "+1 ([GEOGRAPHIC_DATA])"
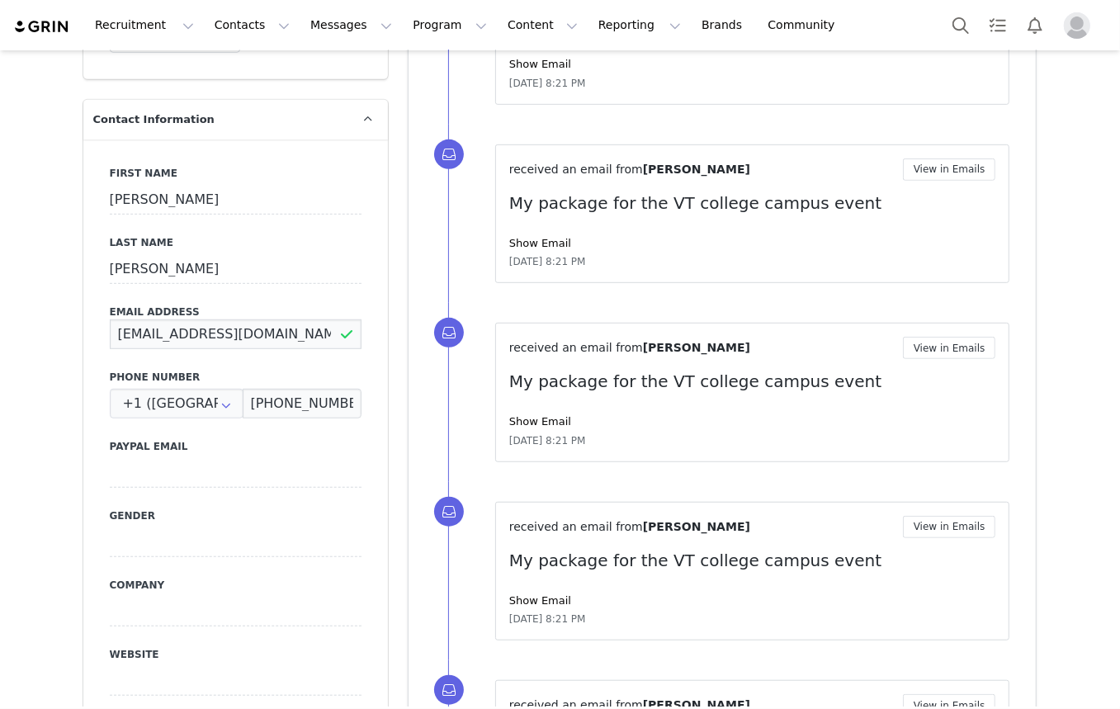
click at [229, 333] on input "[EMAIL_ADDRESS][DOMAIN_NAME]" at bounding box center [236, 334] width 252 height 30
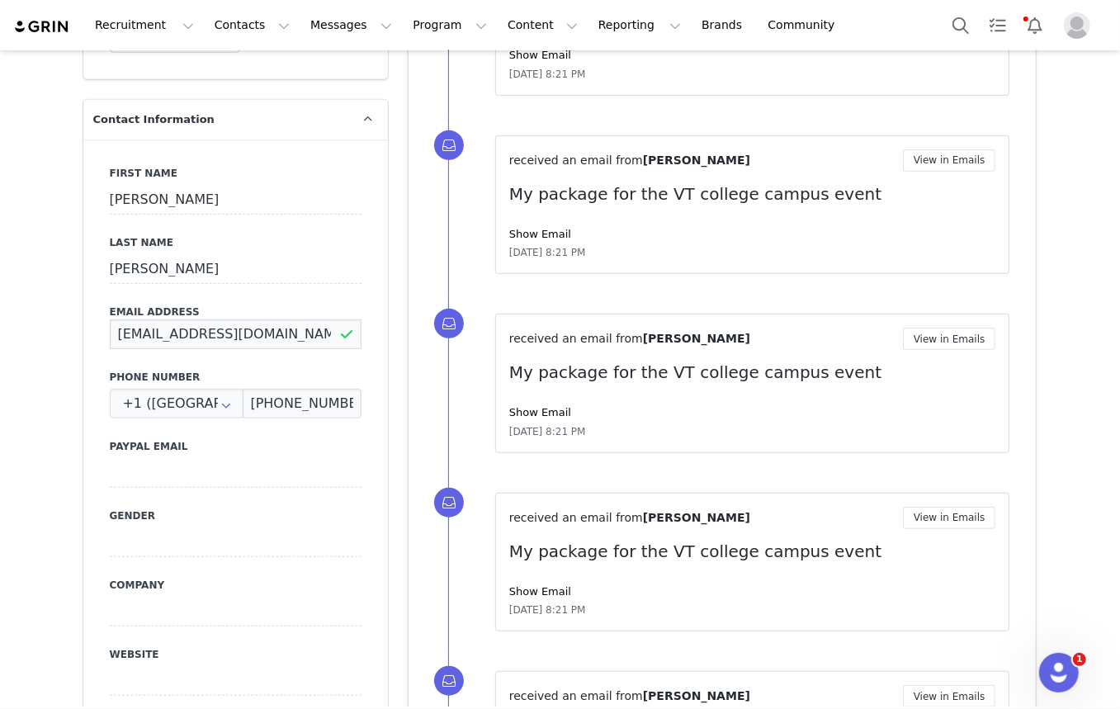
scroll to position [0, 0]
click at [966, 24] on button "Search" at bounding box center [961, 25] width 36 height 37
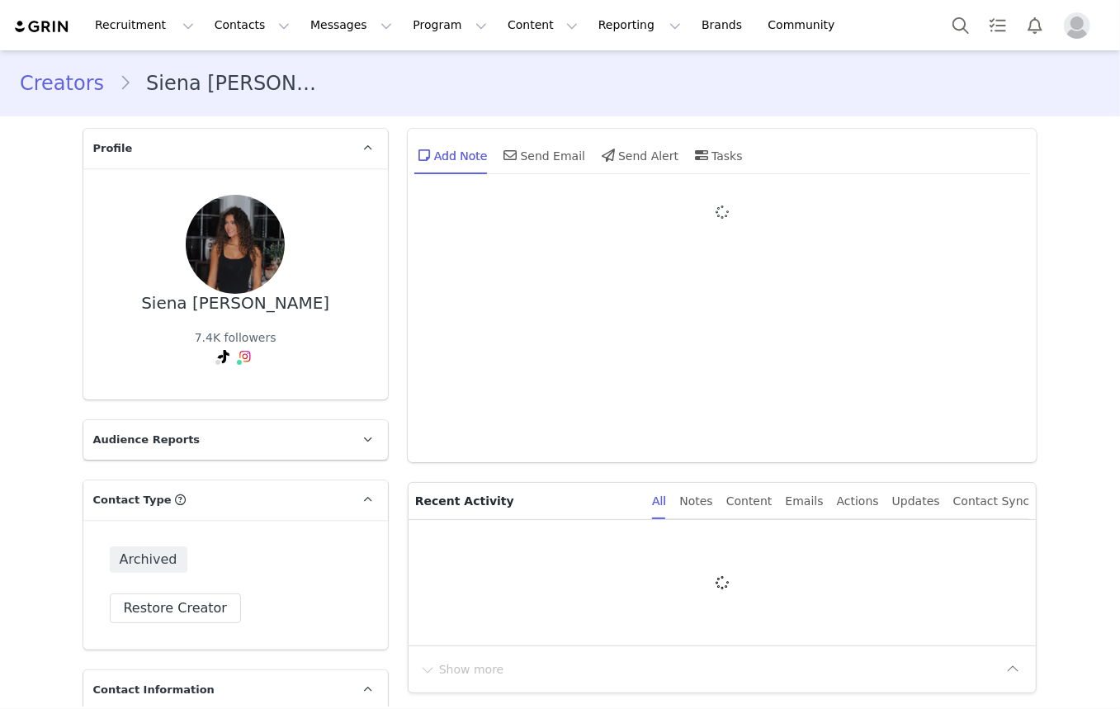
type input "+1 ([GEOGRAPHIC_DATA])"
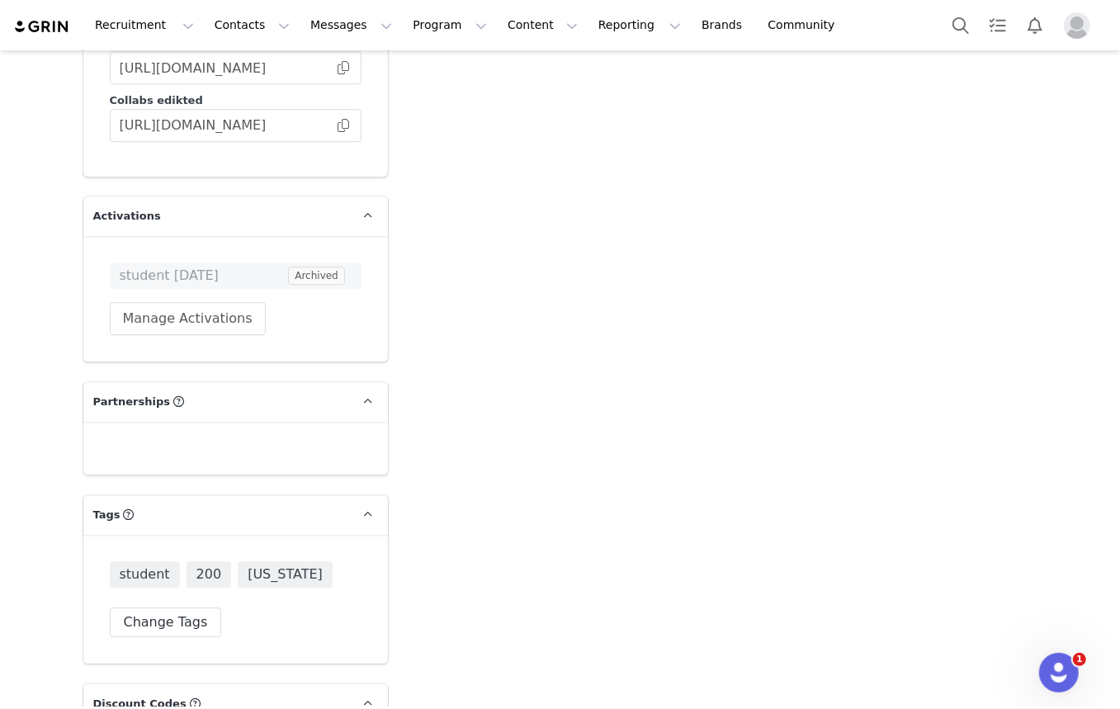
scroll to position [3263, 0]
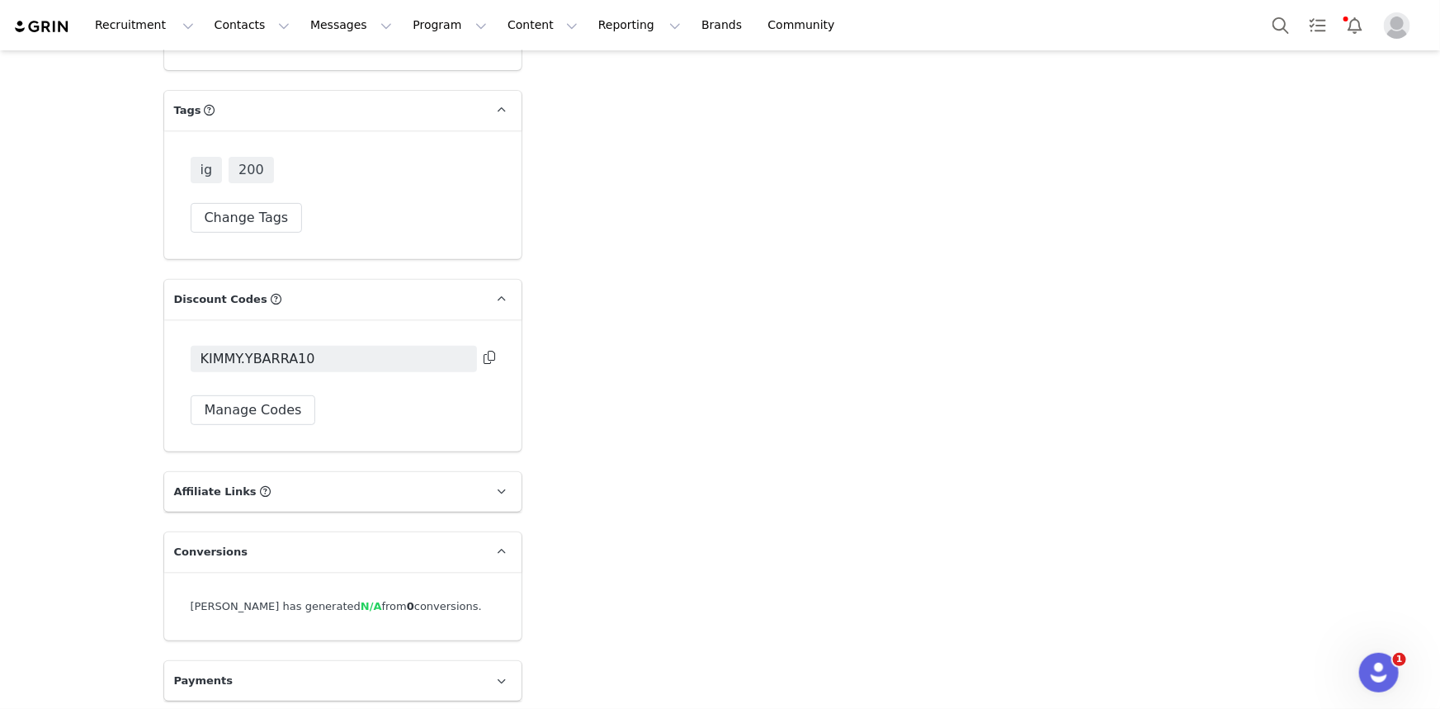
scroll to position [3350, 0]
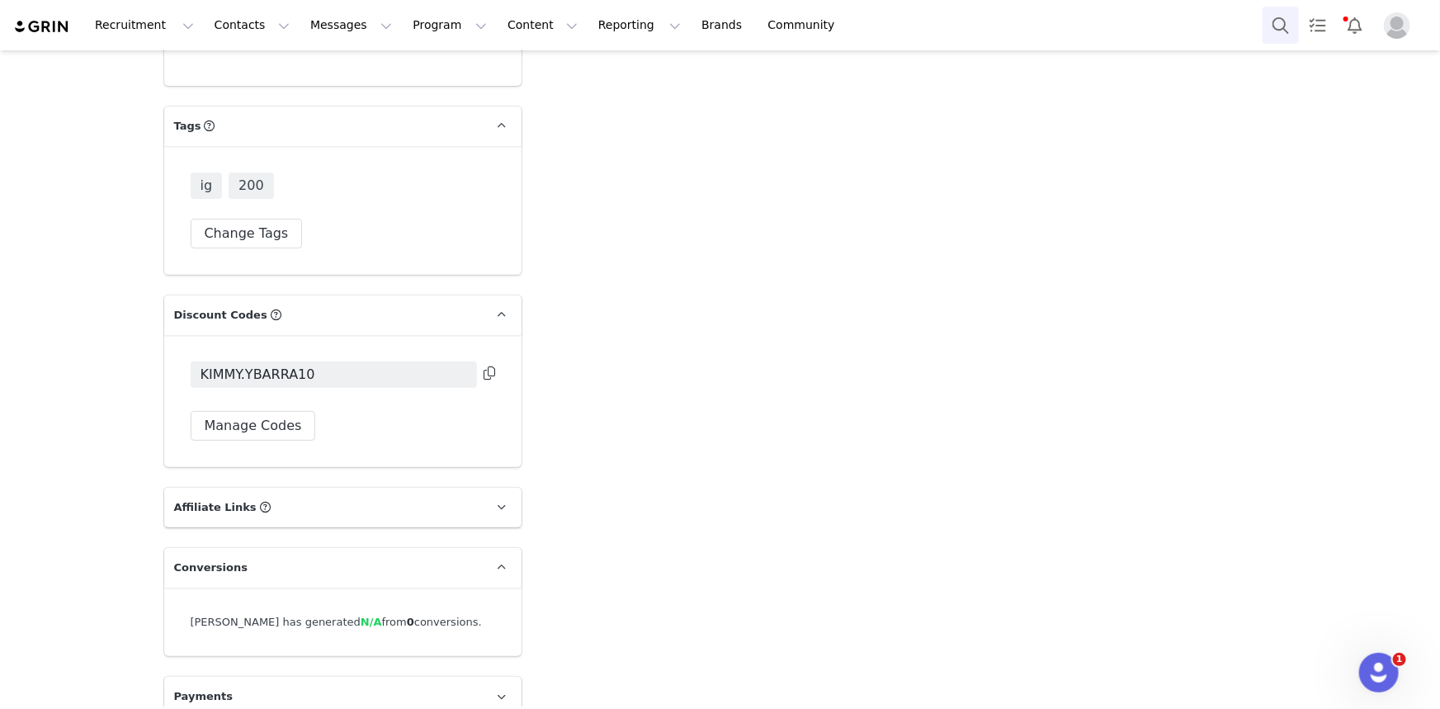
click at [1119, 21] on button "Search" at bounding box center [1281, 25] width 36 height 37
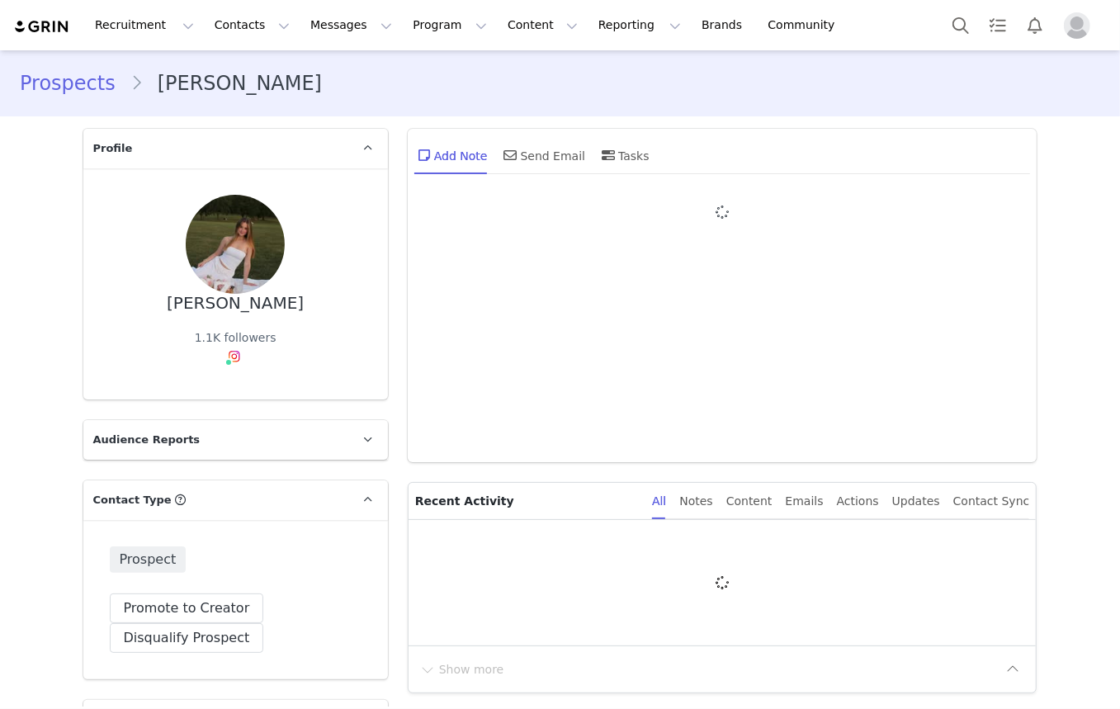
type input "+1 ([GEOGRAPHIC_DATA])"
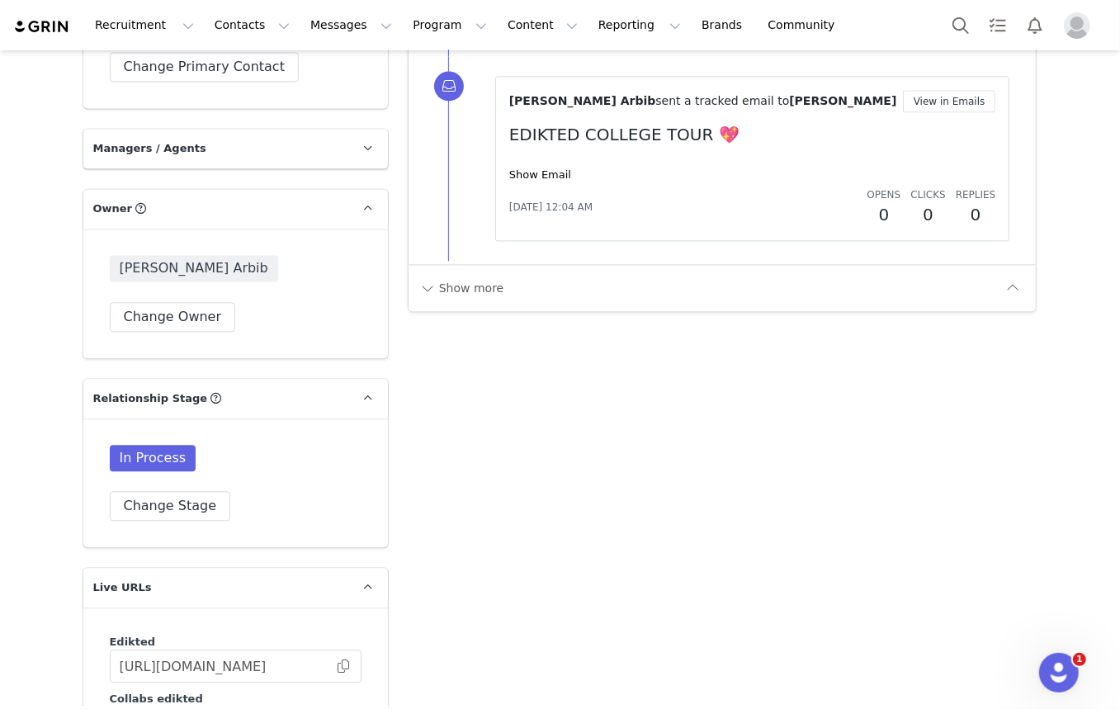
drag, startPoint x: 462, startPoint y: 447, endPoint x: 417, endPoint y: 198, distance: 252.5
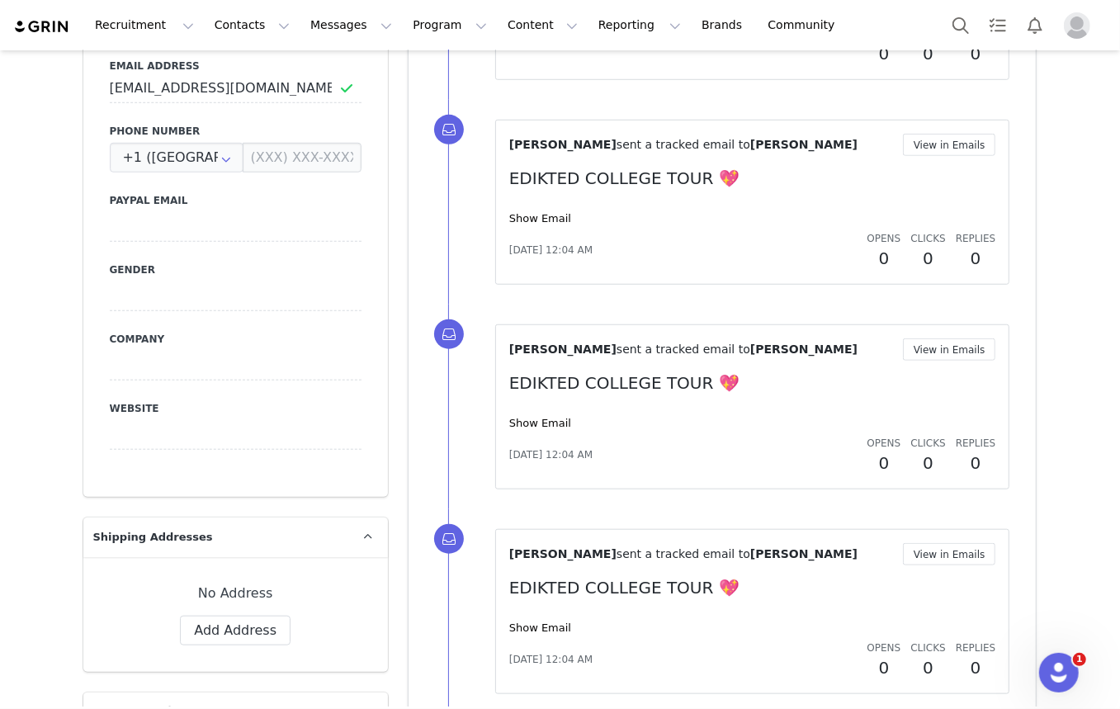
scroll to position [696, 0]
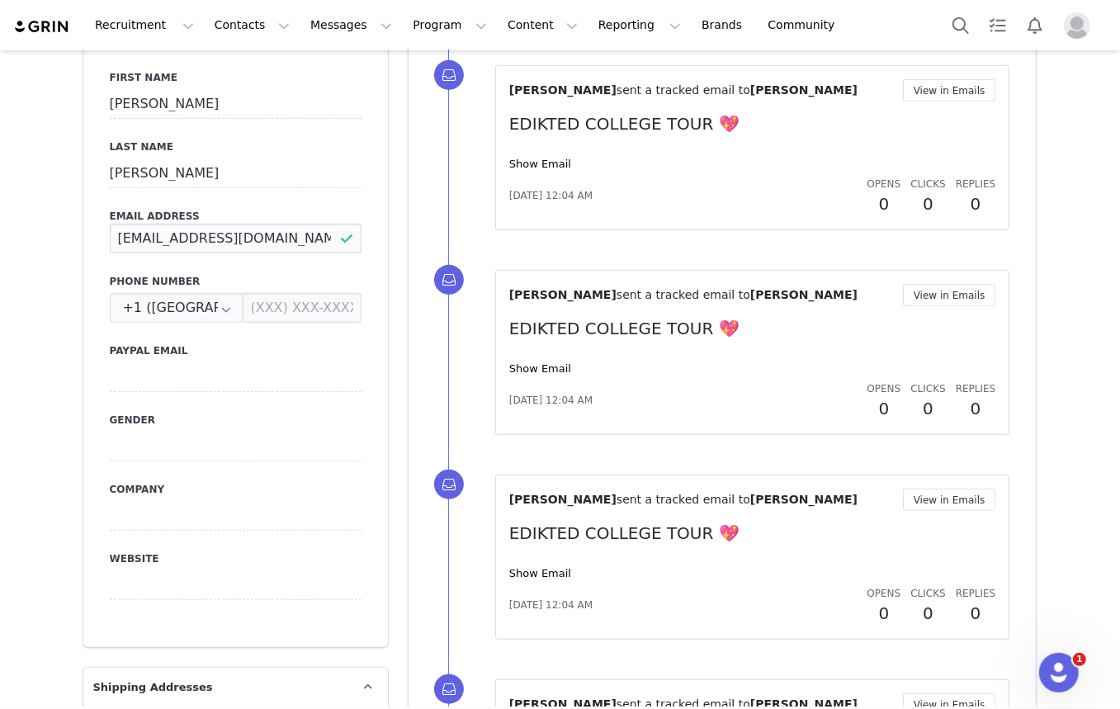
click at [223, 242] on input "momckenna05@gmail.com" at bounding box center [236, 239] width 252 height 30
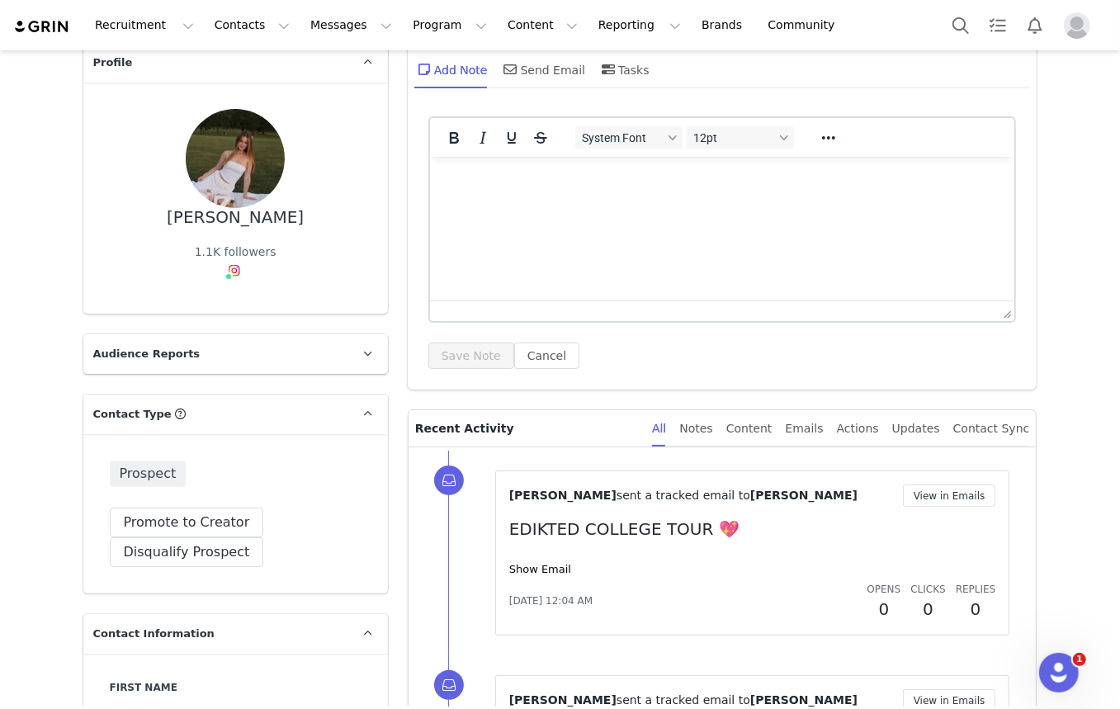
scroll to position [0, 0]
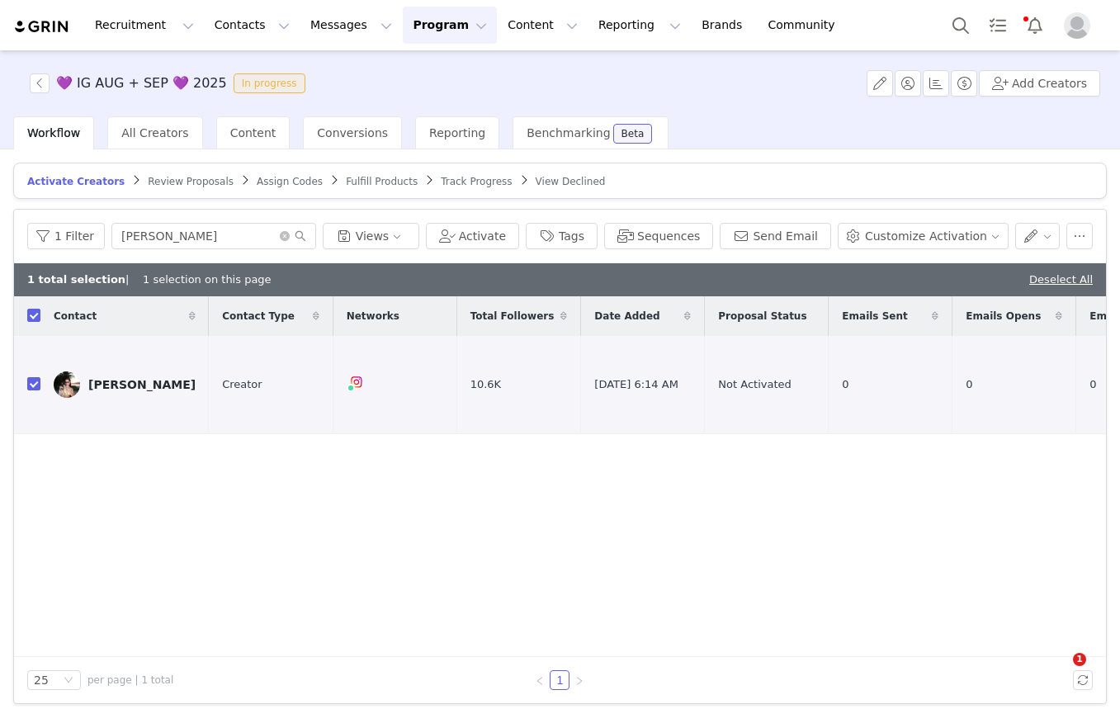
click at [952, 31] on button "Search" at bounding box center [961, 25] width 36 height 37
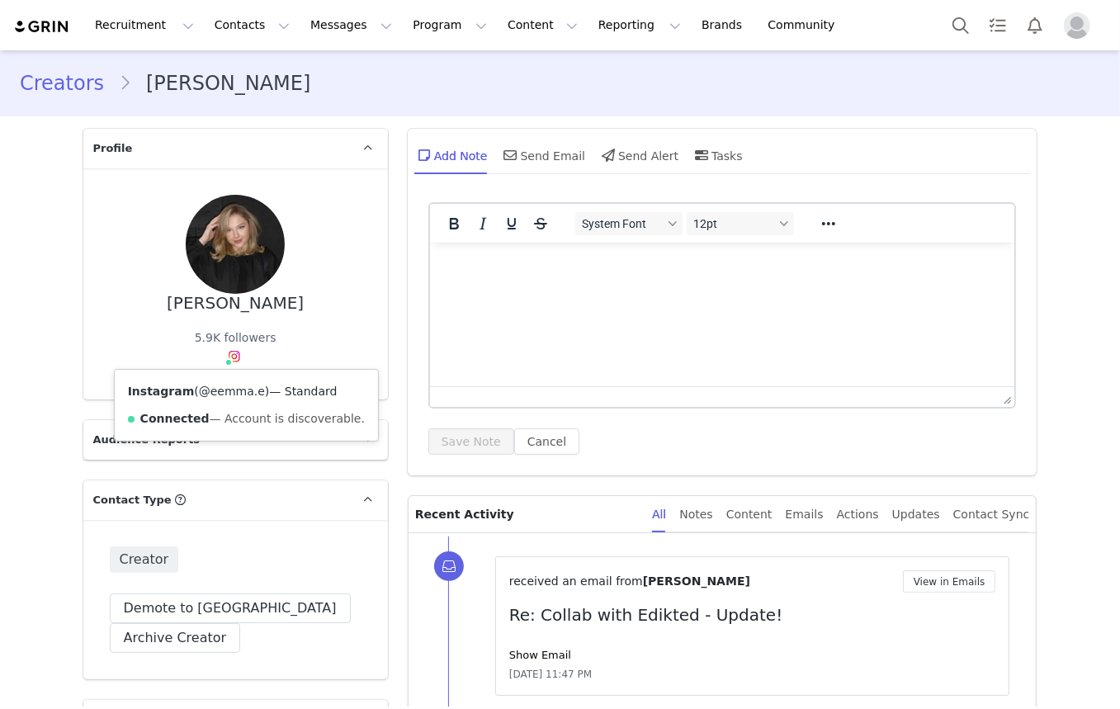
click at [223, 392] on link "@eemma.e" at bounding box center [232, 391] width 66 height 13
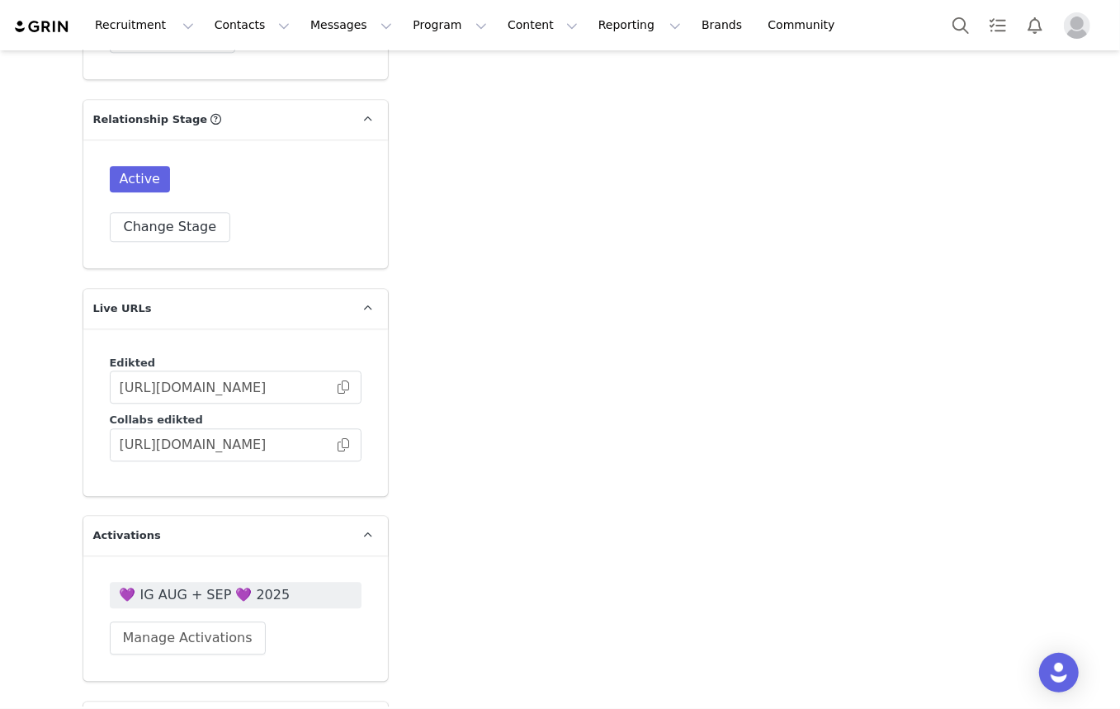
scroll to position [2776, 0]
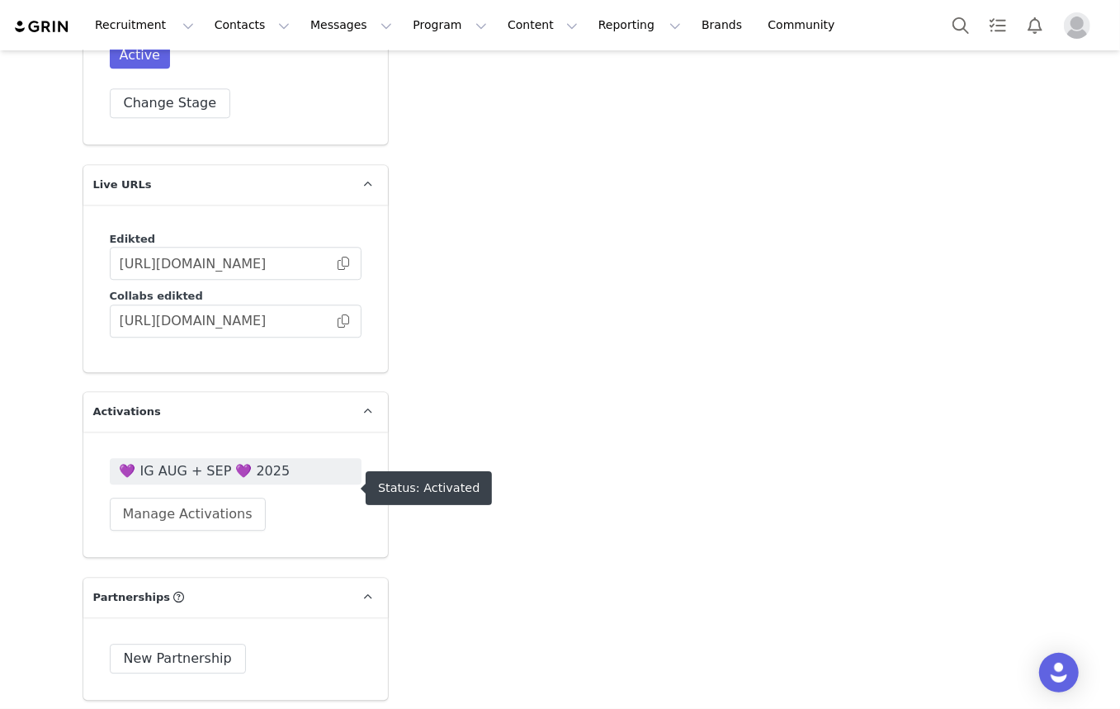
click at [215, 481] on span "💜 IG AUG + SEP 💜 2025" at bounding box center [236, 471] width 232 height 20
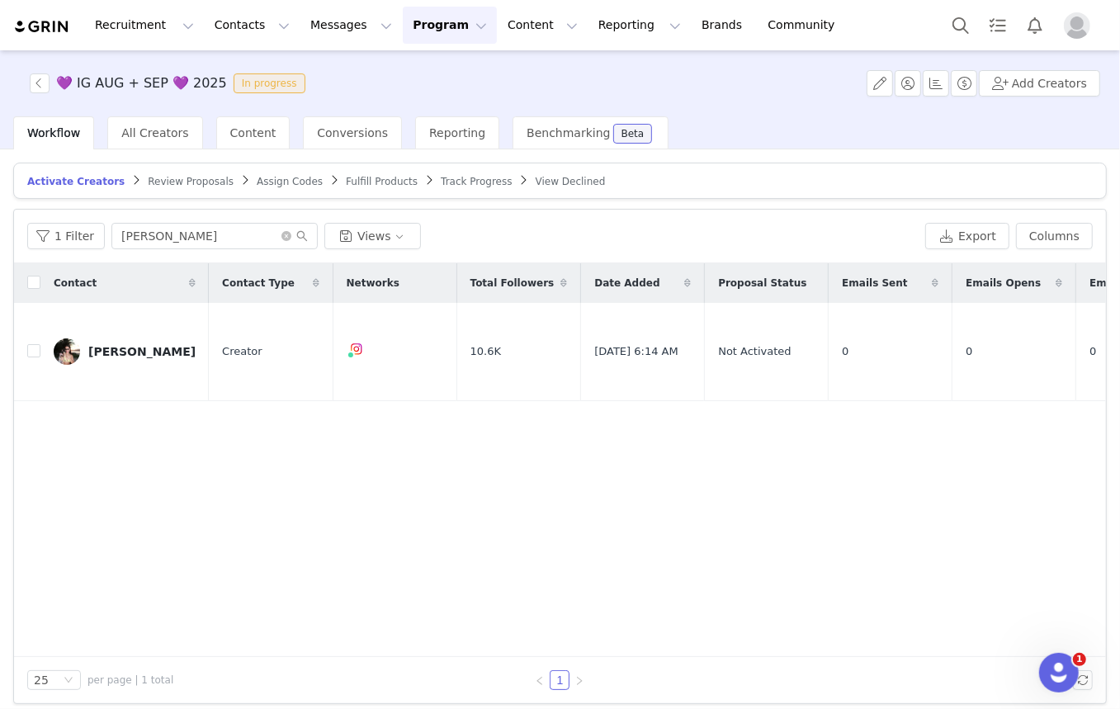
click at [441, 181] on span "Track Progress" at bounding box center [476, 182] width 71 height 12
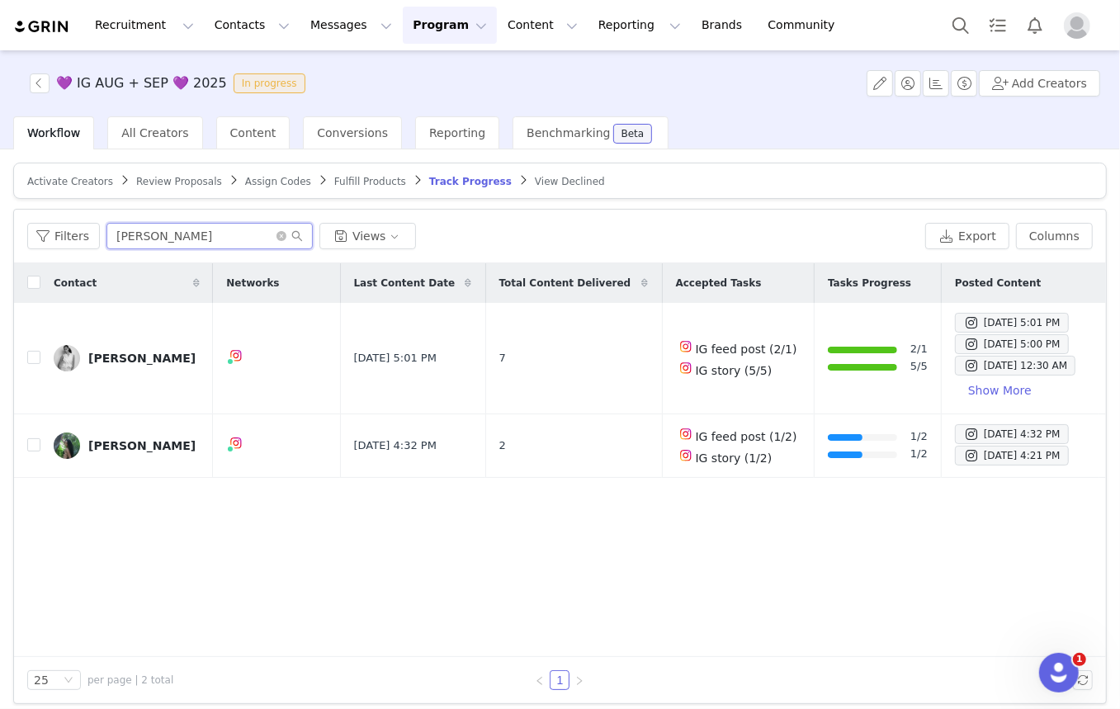
click at [165, 230] on input "jay" at bounding box center [209, 236] width 206 height 26
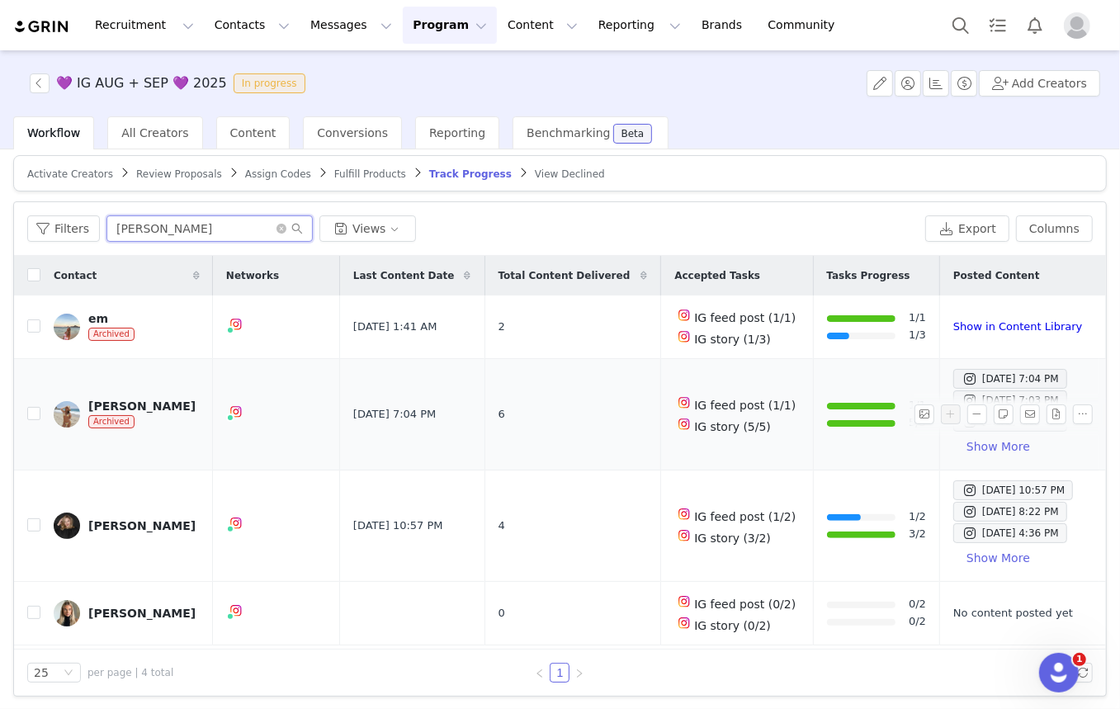
scroll to position [8, 0]
type input "emma"
click at [966, 24] on button "Search" at bounding box center [961, 25] width 36 height 37
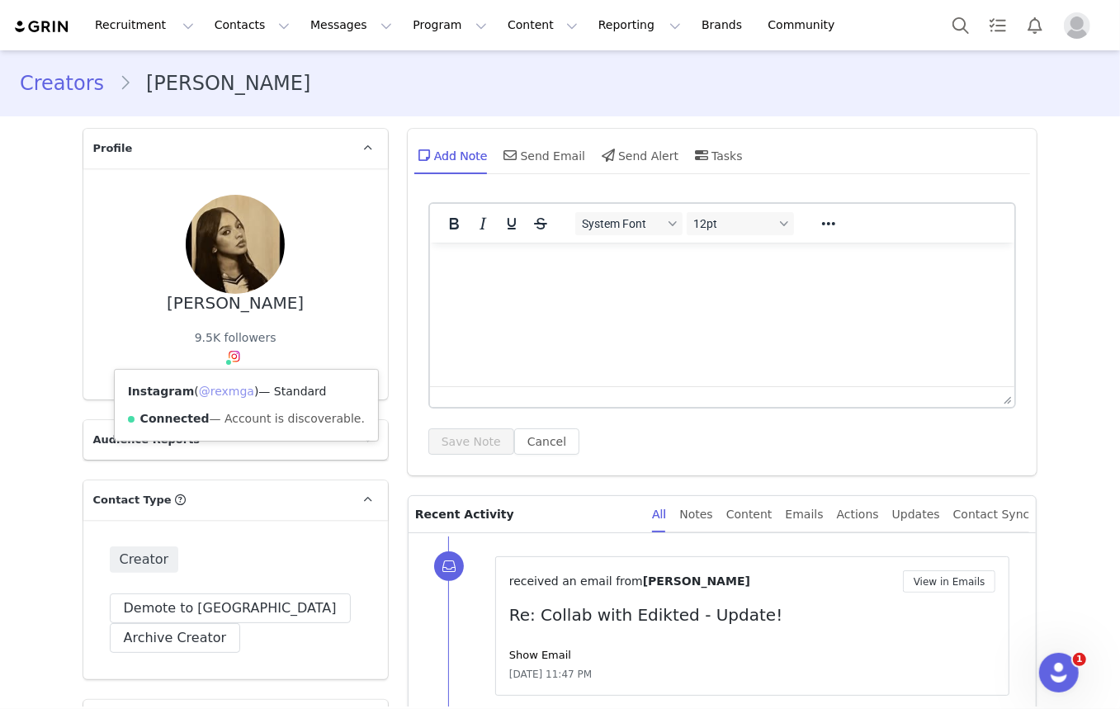
drag, startPoint x: 228, startPoint y: 390, endPoint x: 236, endPoint y: 371, distance: 20.7
click at [228, 390] on link "@rexmga" at bounding box center [226, 391] width 55 height 13
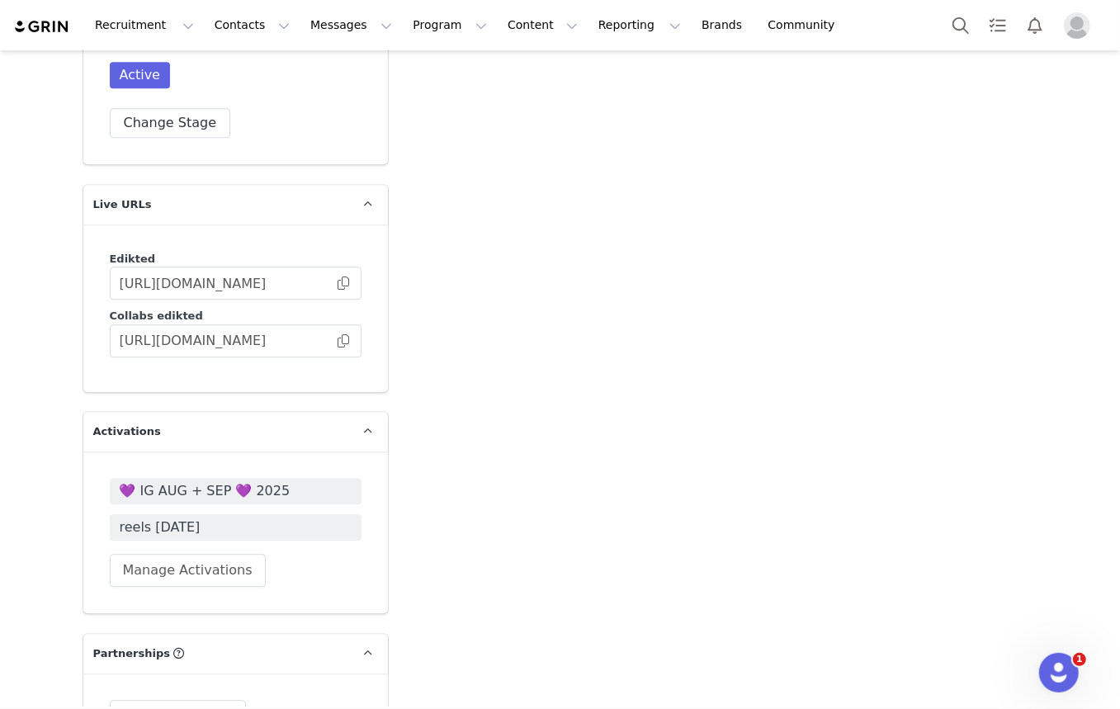
scroll to position [3076, 0]
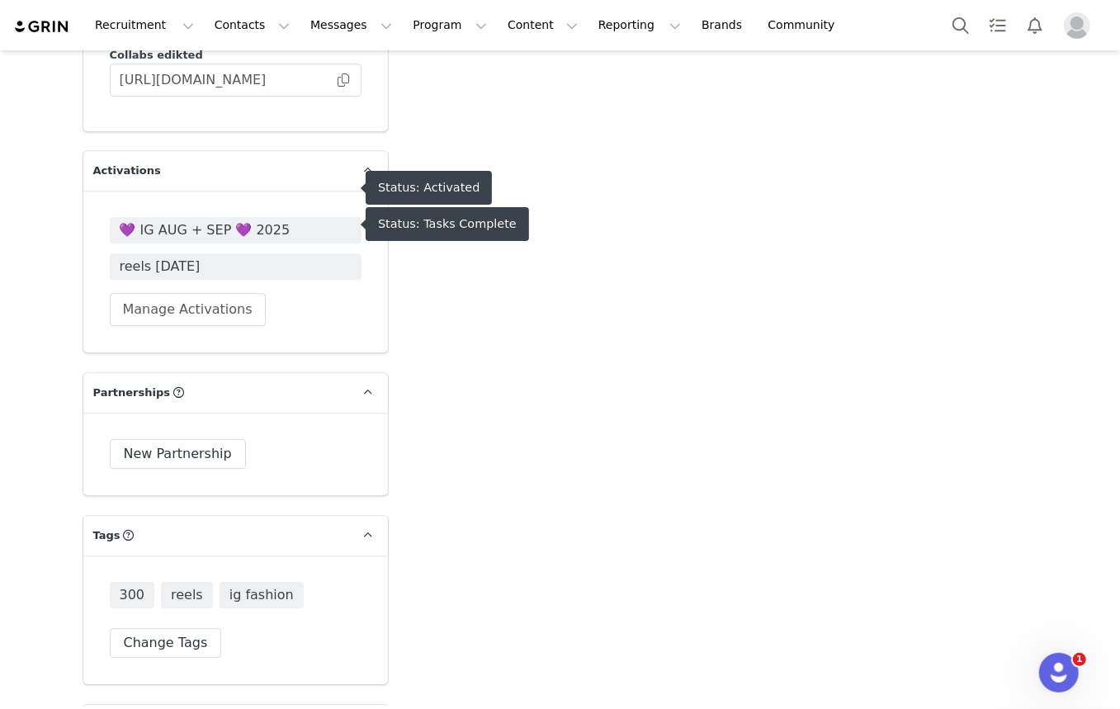
click at [177, 220] on span "💜 IG AUG + SEP 💜 2025" at bounding box center [236, 230] width 232 height 20
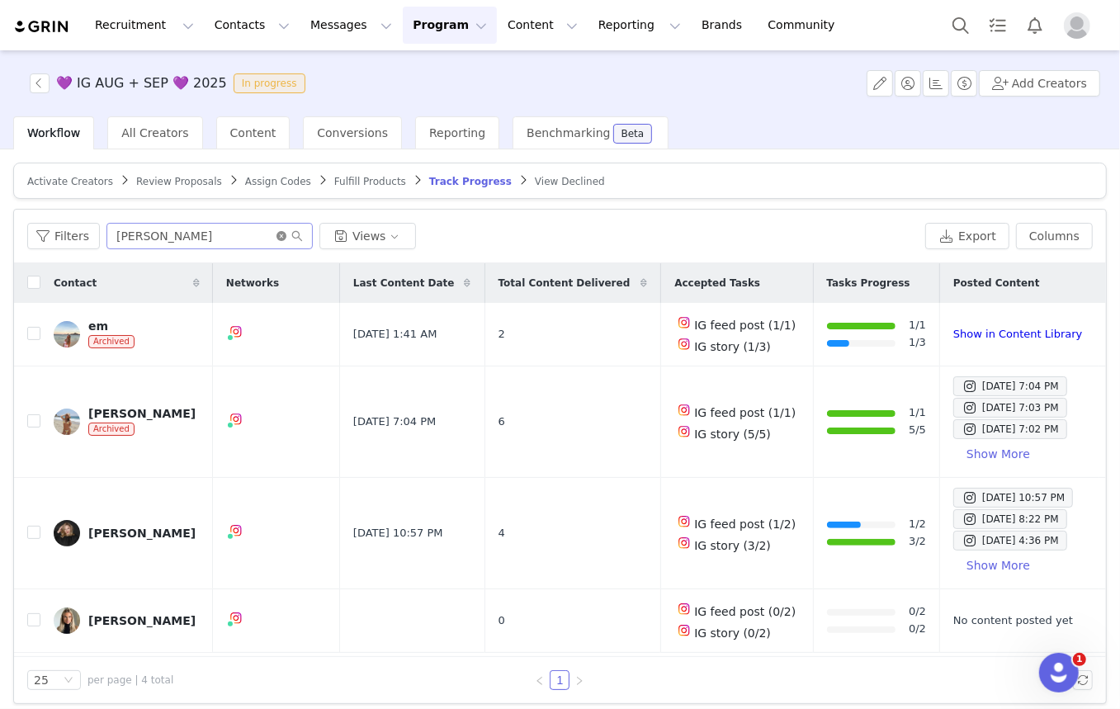
click at [276, 234] on icon "icon: close-circle" at bounding box center [281, 236] width 10 height 10
click at [254, 231] on input "text" at bounding box center [209, 236] width 206 height 26
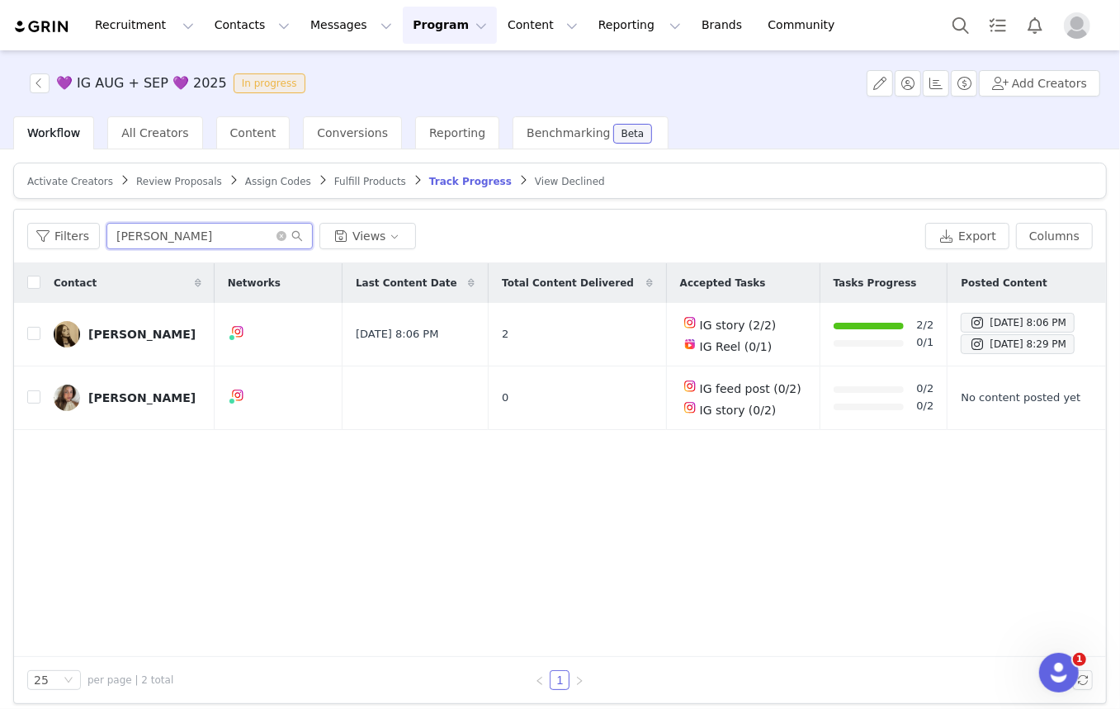
type input "[PERSON_NAME]"
click at [941, 331] on button "button" at bounding box center [951, 334] width 20 height 20
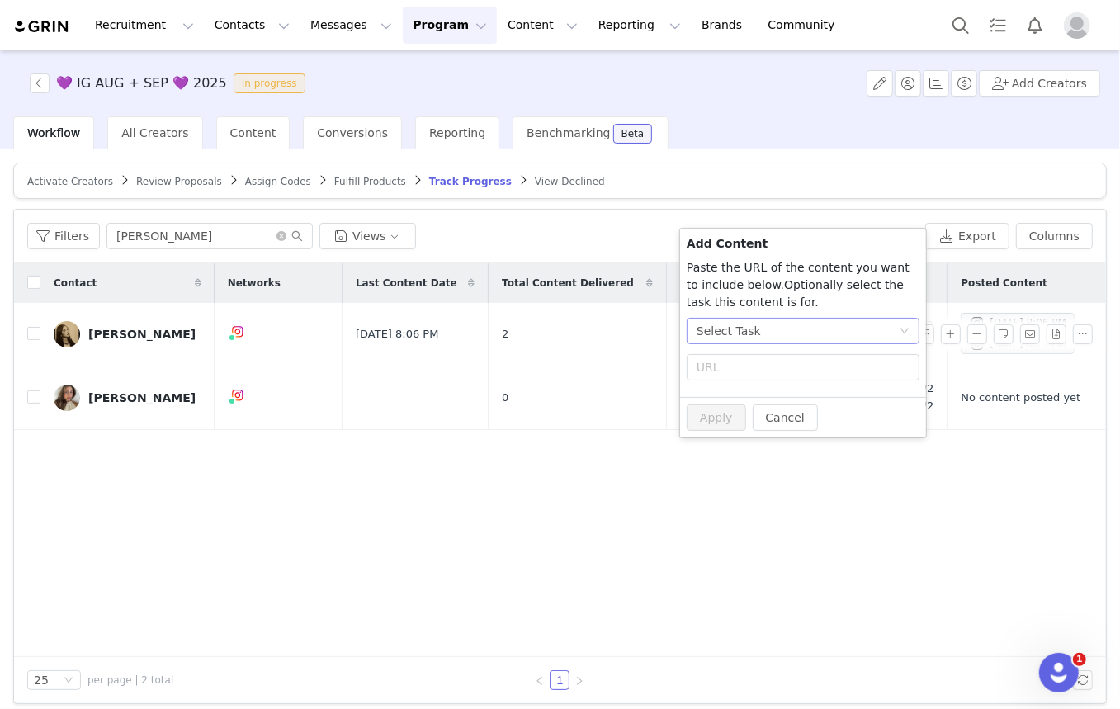
click at [774, 335] on div "Select Task" at bounding box center [798, 331] width 202 height 25
click at [744, 437] on span "(Instagram)" at bounding box center [772, 443] width 68 height 13
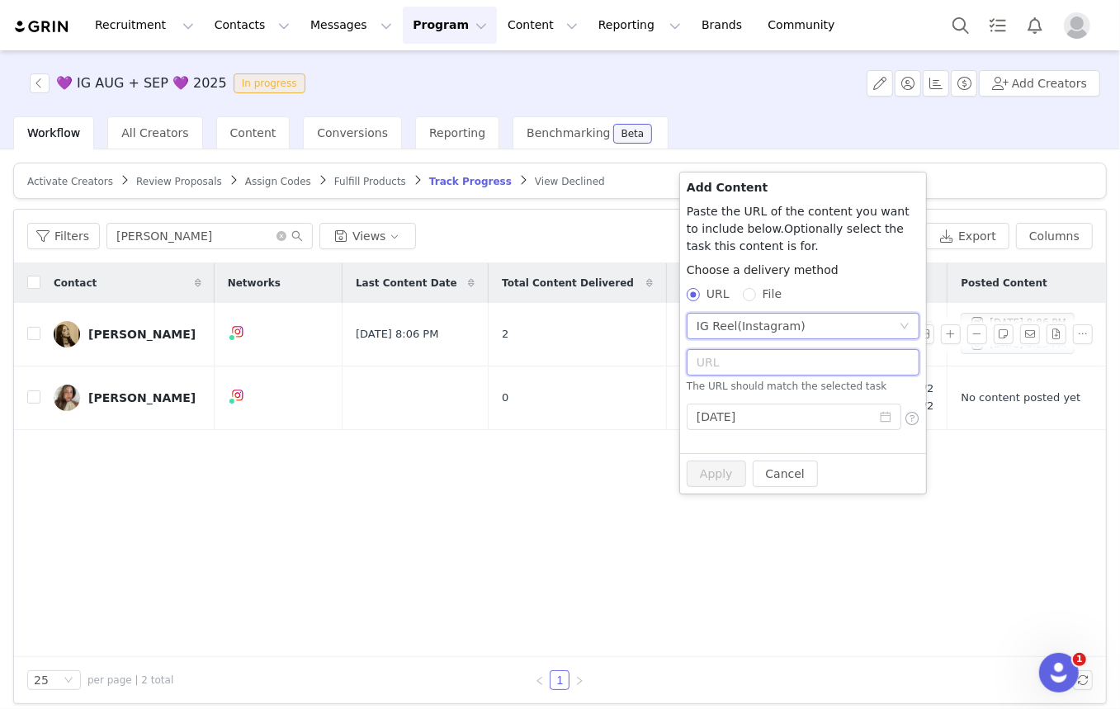
click at [764, 361] on input "text" at bounding box center [803, 362] width 233 height 26
paste input "https://www.instagram.com/reel/DPMvJmyD3NE/?utm_source=ig_web_copy_link&igsh=Mz…"
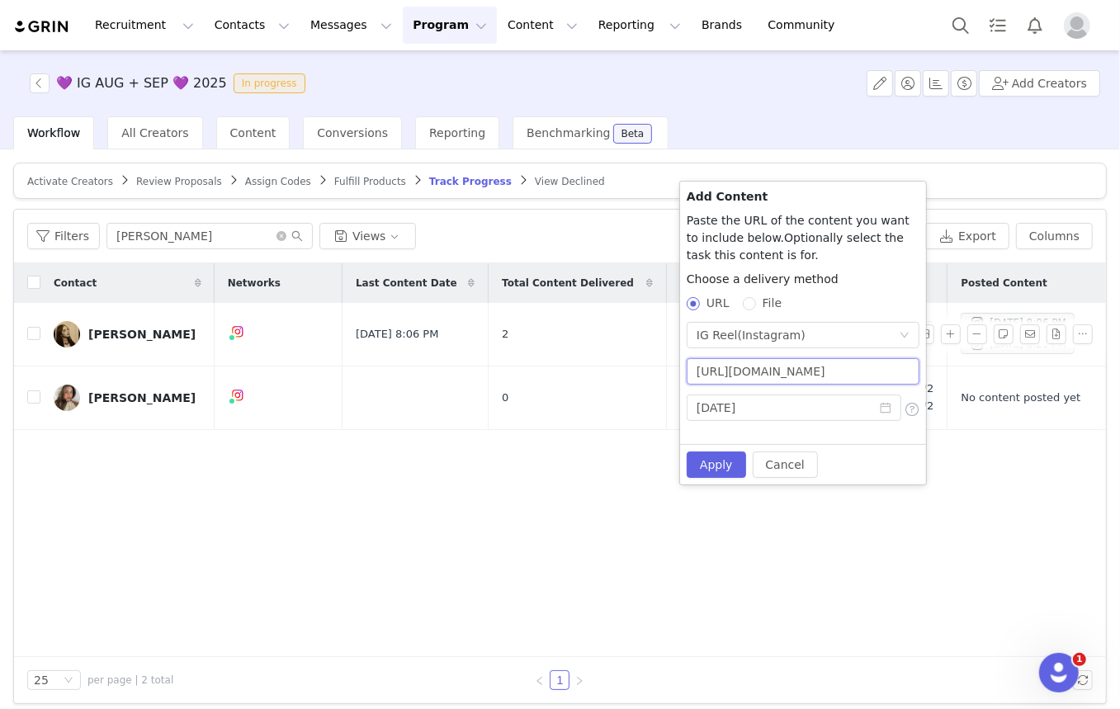
scroll to position [0, 346]
type input "https://www.instagram.com/reel/DPMvJmyD3NE/?utm_source=ig_web_copy_link&igsh=Mz…"
click at [715, 456] on button "Apply" at bounding box center [716, 464] width 59 height 26
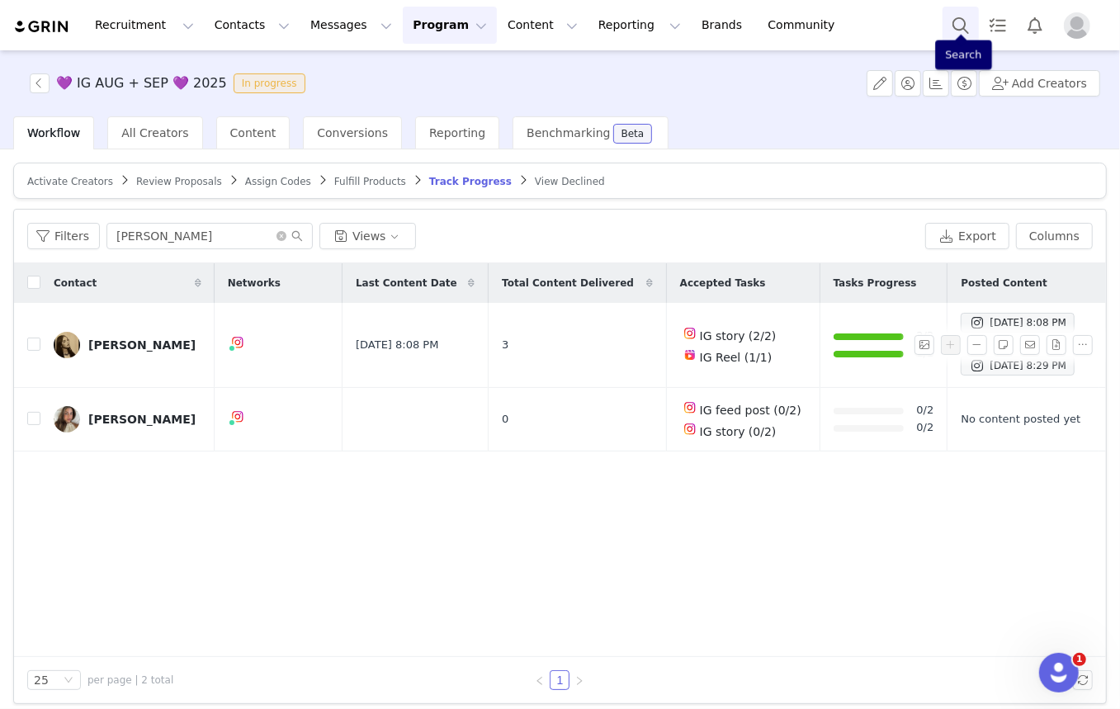
click at [963, 40] on button "Search" at bounding box center [961, 25] width 36 height 37
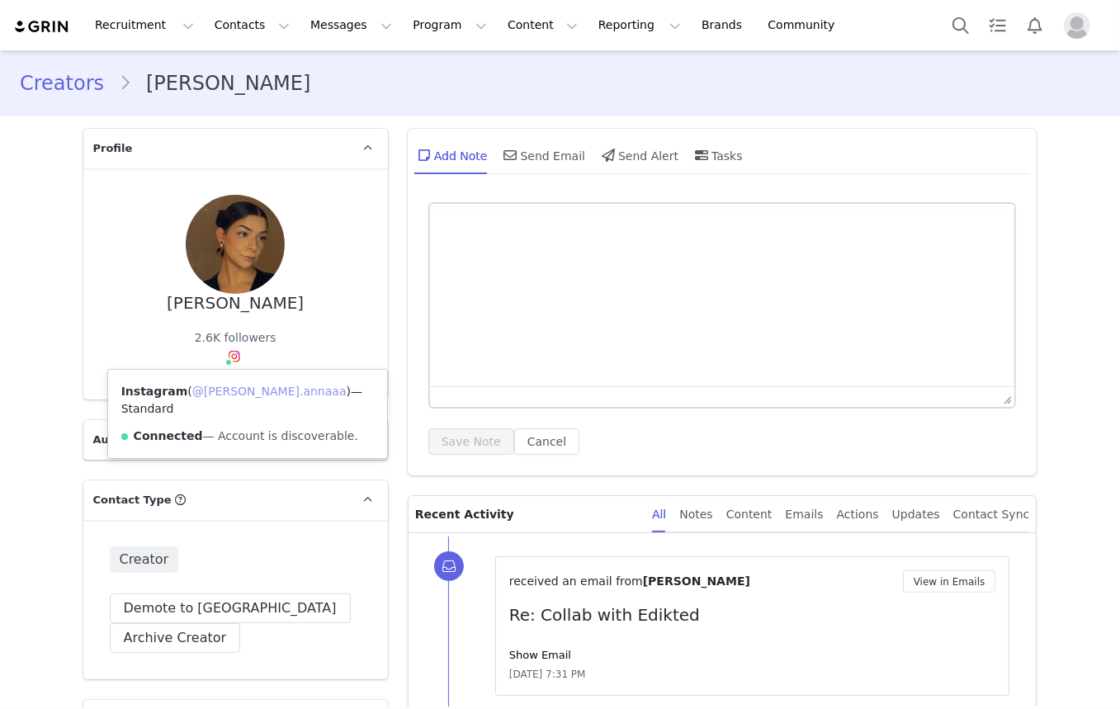
drag, startPoint x: 239, startPoint y: 390, endPoint x: 278, endPoint y: 357, distance: 52.1
click at [239, 390] on link "@[PERSON_NAME].annaaa" at bounding box center [269, 391] width 154 height 13
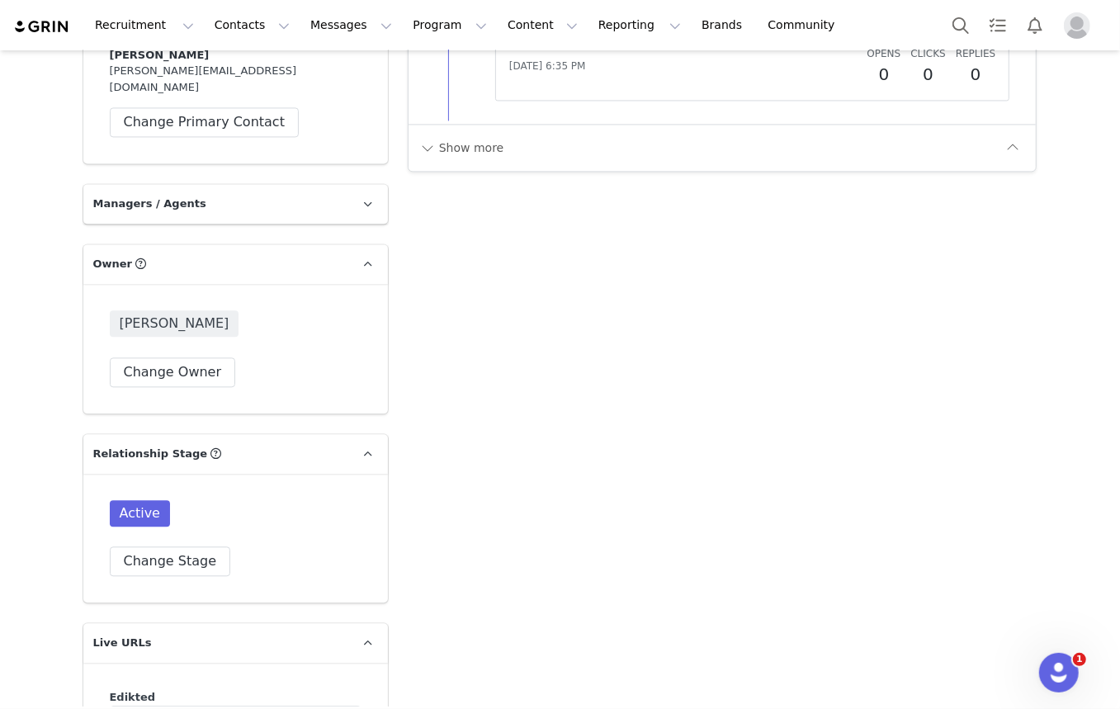
scroll to position [2783, 0]
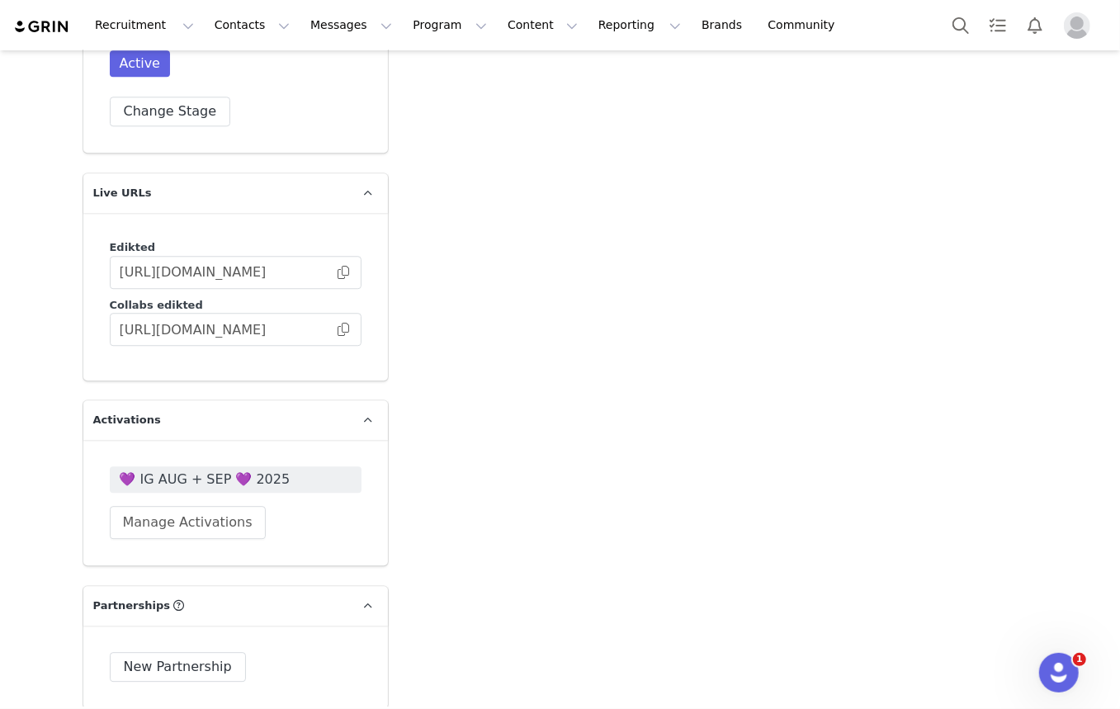
click at [202, 470] on span "💜 IG AUG + SEP 💜 2025" at bounding box center [236, 480] width 232 height 20
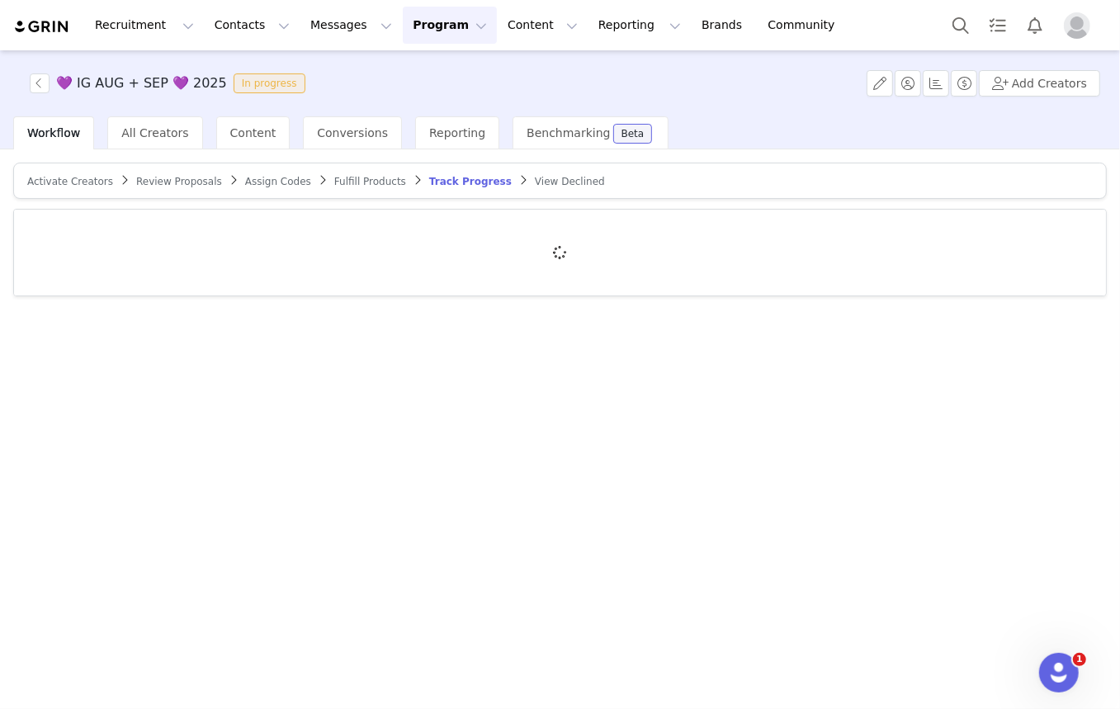
click at [87, 182] on span "Activate Creators" at bounding box center [70, 182] width 86 height 12
click at [439, 180] on span "Track Progress" at bounding box center [470, 182] width 83 height 12
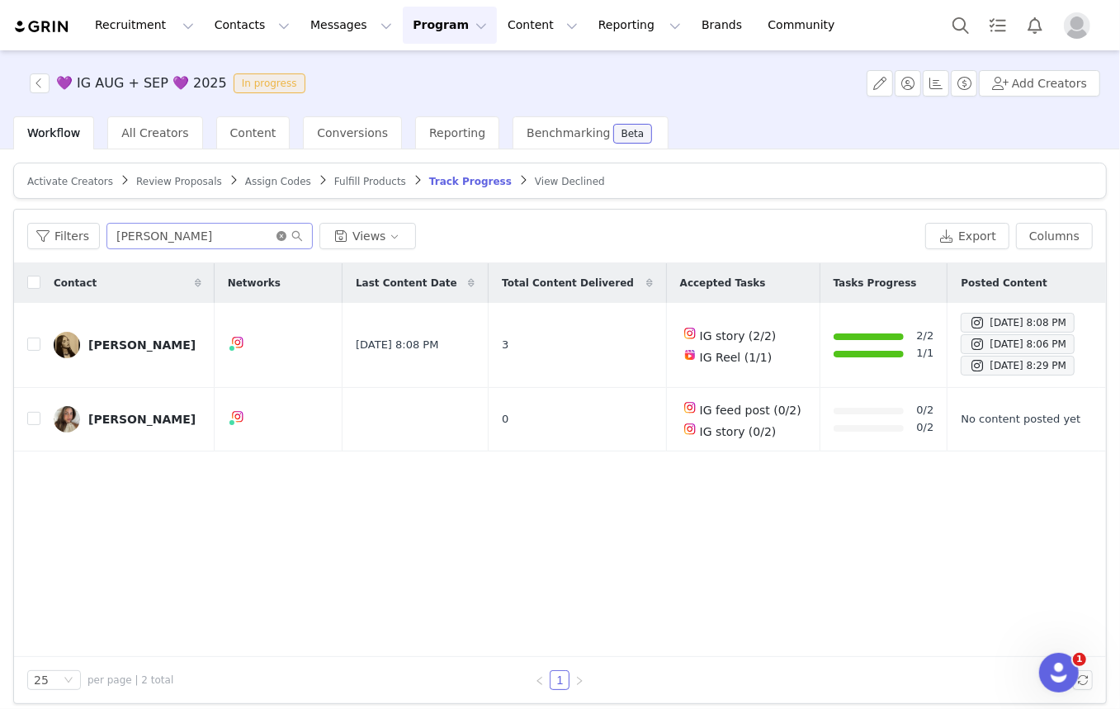
click at [276, 234] on icon "icon: close-circle" at bounding box center [281, 236] width 10 height 10
click at [240, 231] on input "text" at bounding box center [209, 236] width 206 height 26
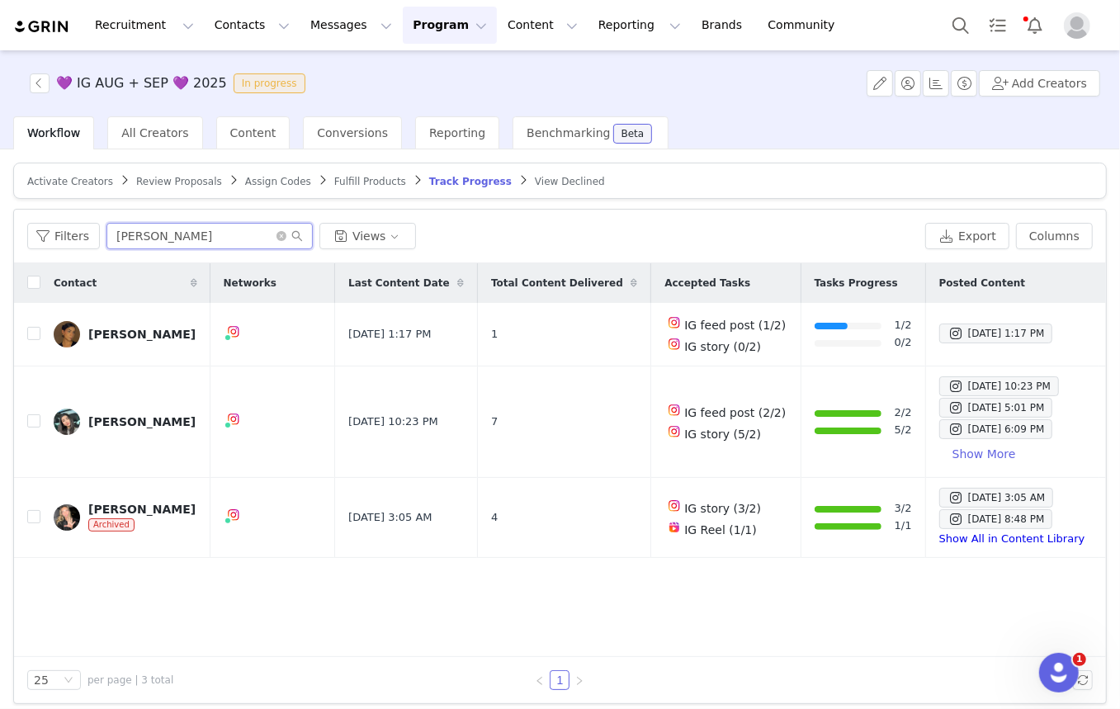
type input "isabella"
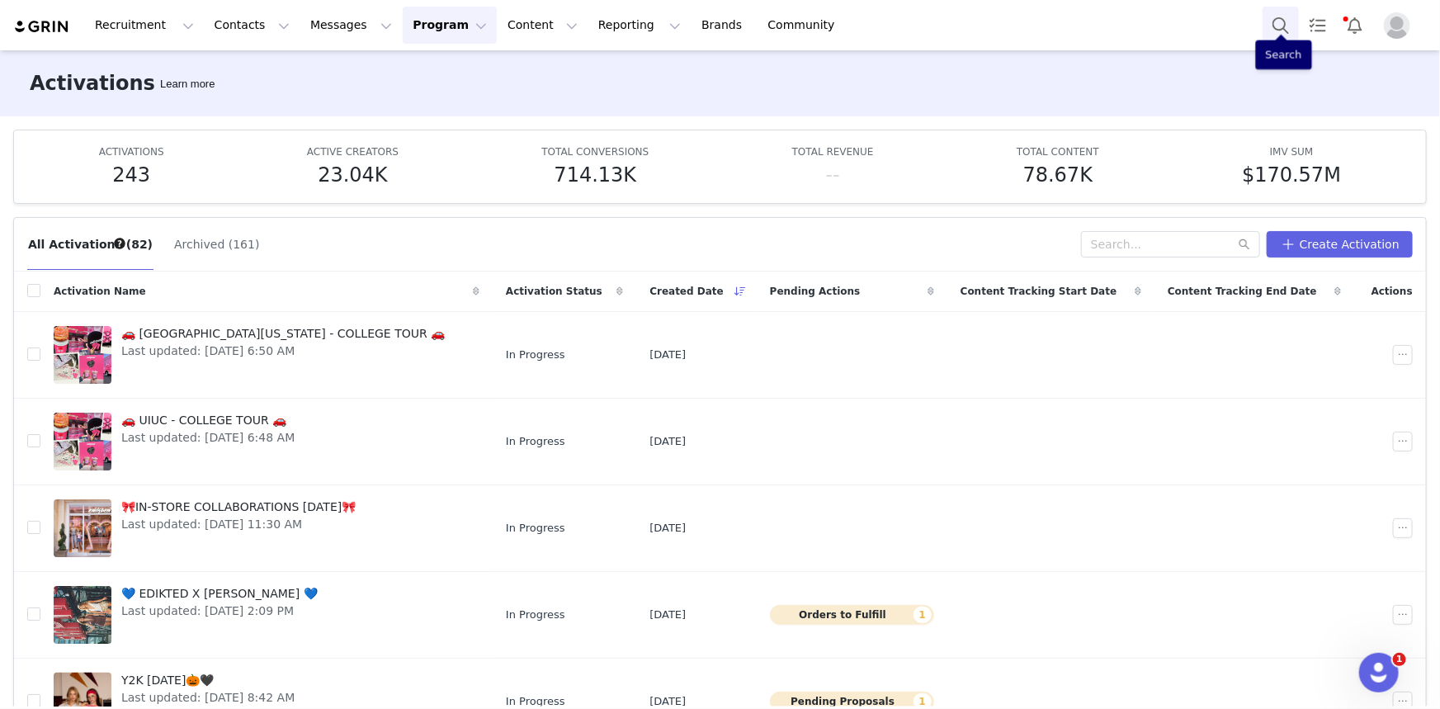
click at [1272, 30] on button "Search" at bounding box center [1281, 25] width 36 height 37
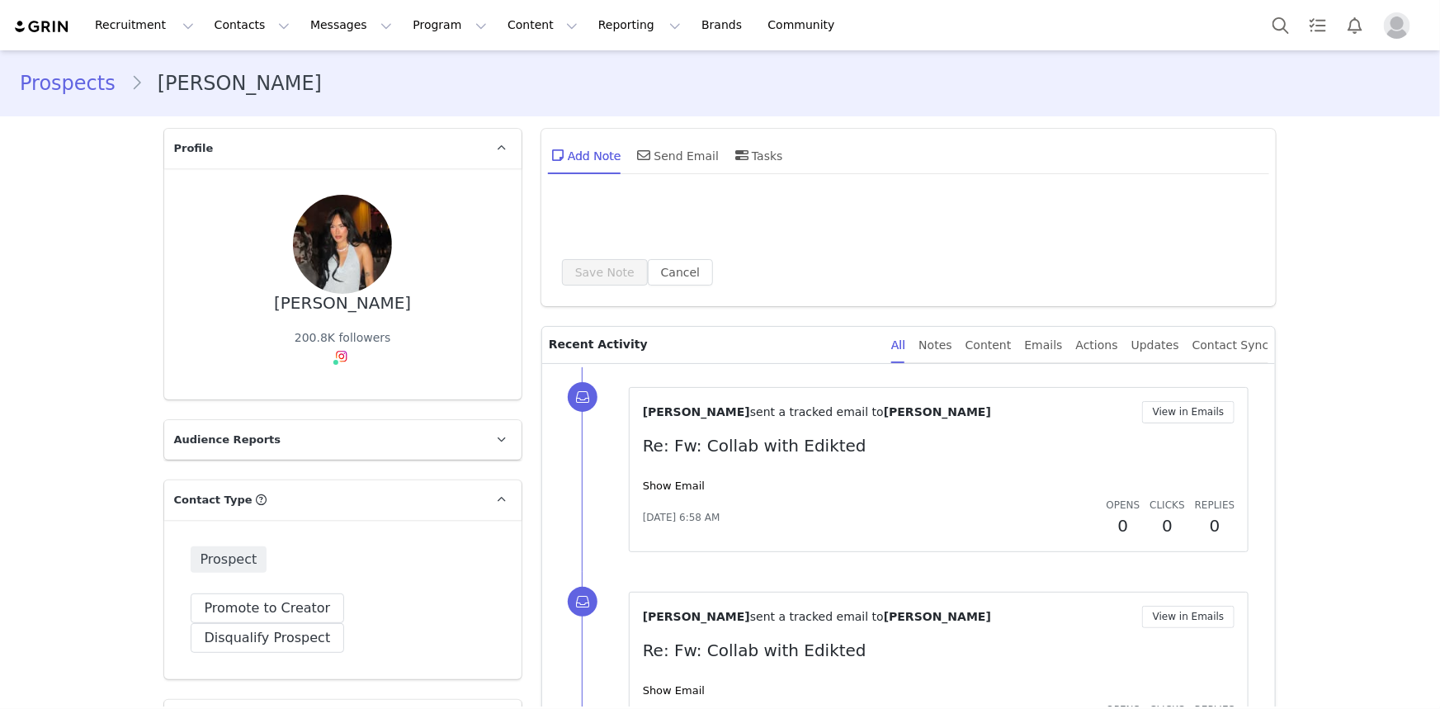
click at [0, 0] on link "@xileniamena" at bounding box center [0, 0] width 0 height 0
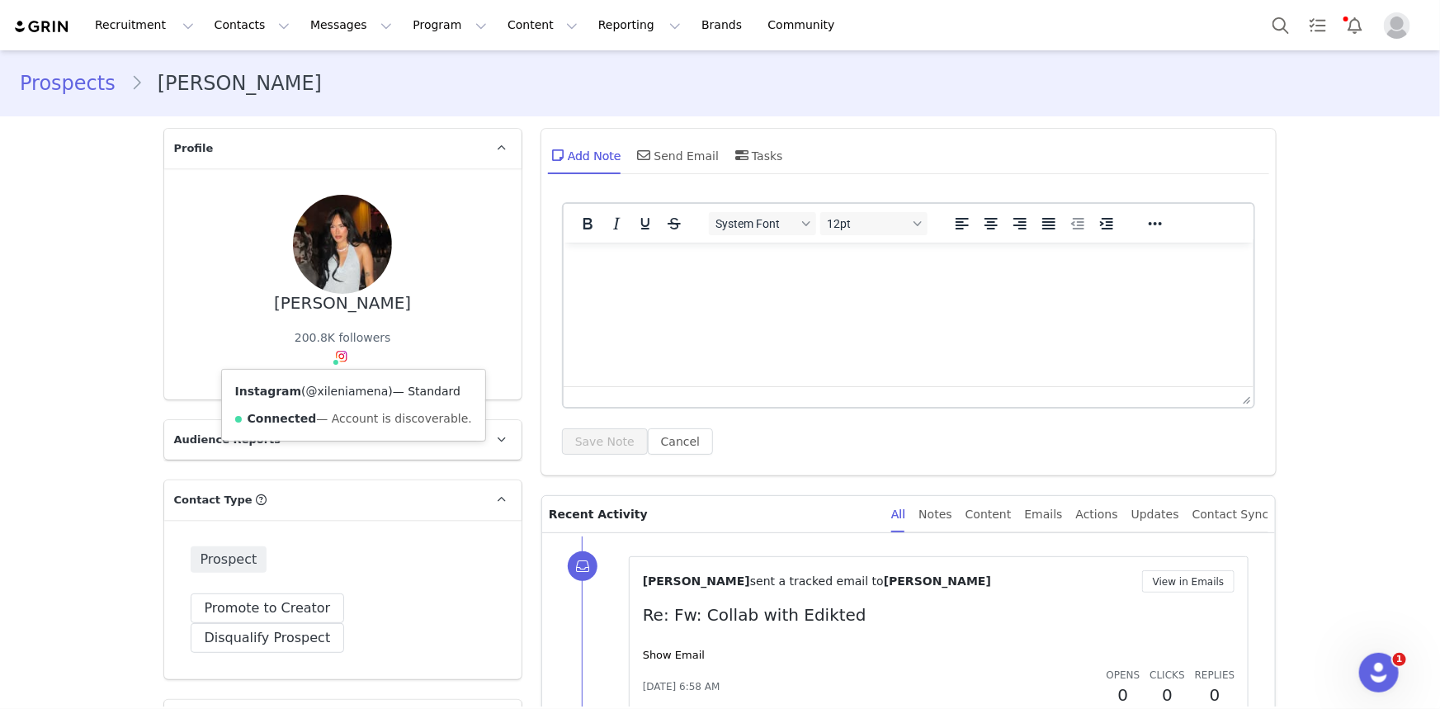
click at [333, 385] on link "@xileniamena" at bounding box center [347, 391] width 83 height 13
click at [367, 371] on div "Instagram ( @xileniamena ) — Standard Connected — Account is discoverable." at bounding box center [353, 405] width 263 height 71
click at [360, 387] on link "@xileniamena" at bounding box center [347, 391] width 83 height 13
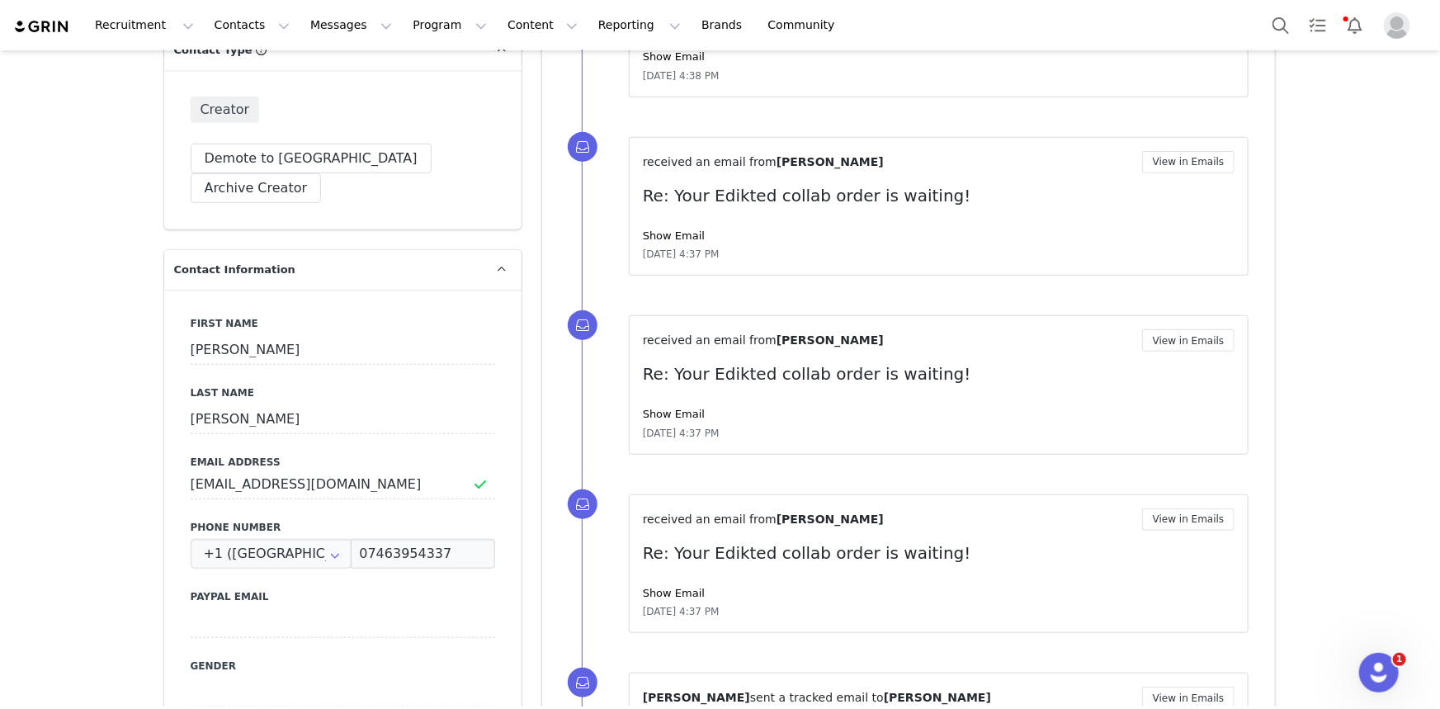
scroll to position [74, 0]
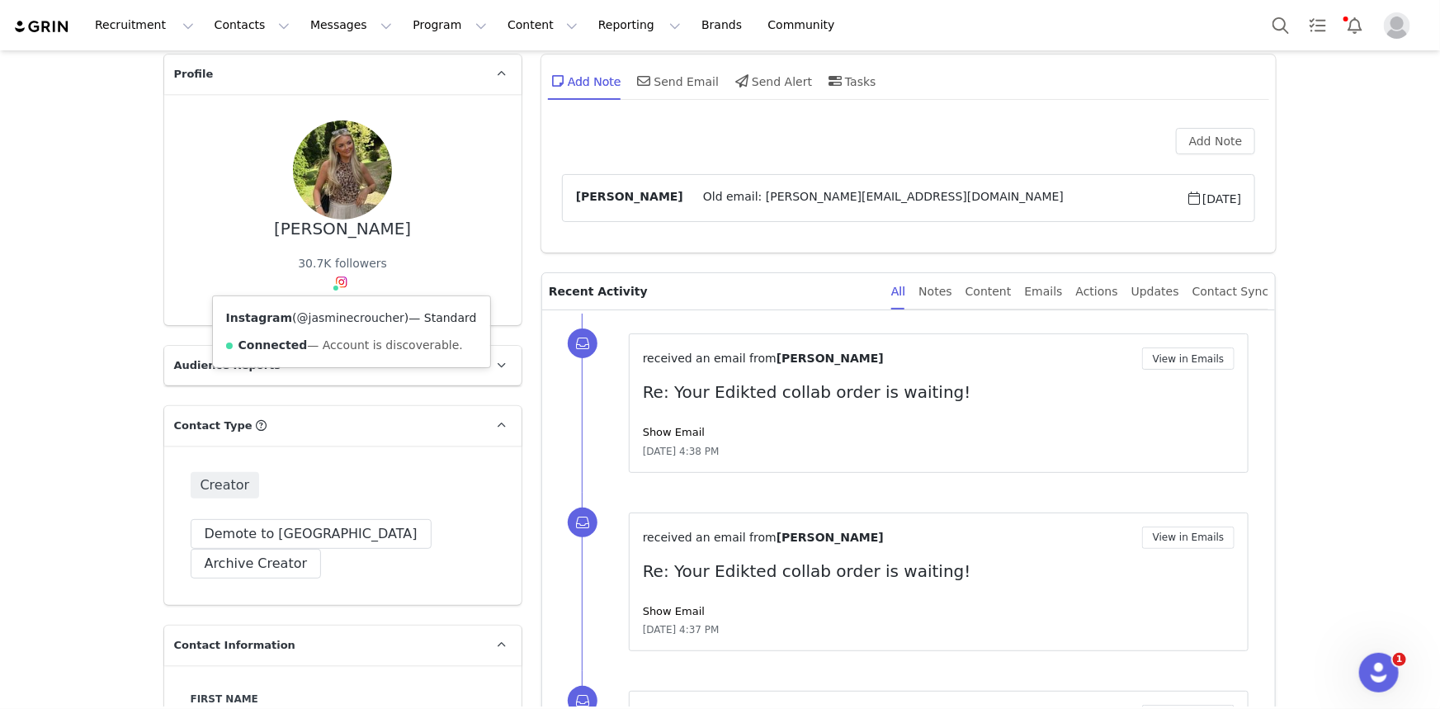
click at [347, 315] on link "@jasminecroucher" at bounding box center [350, 317] width 107 height 13
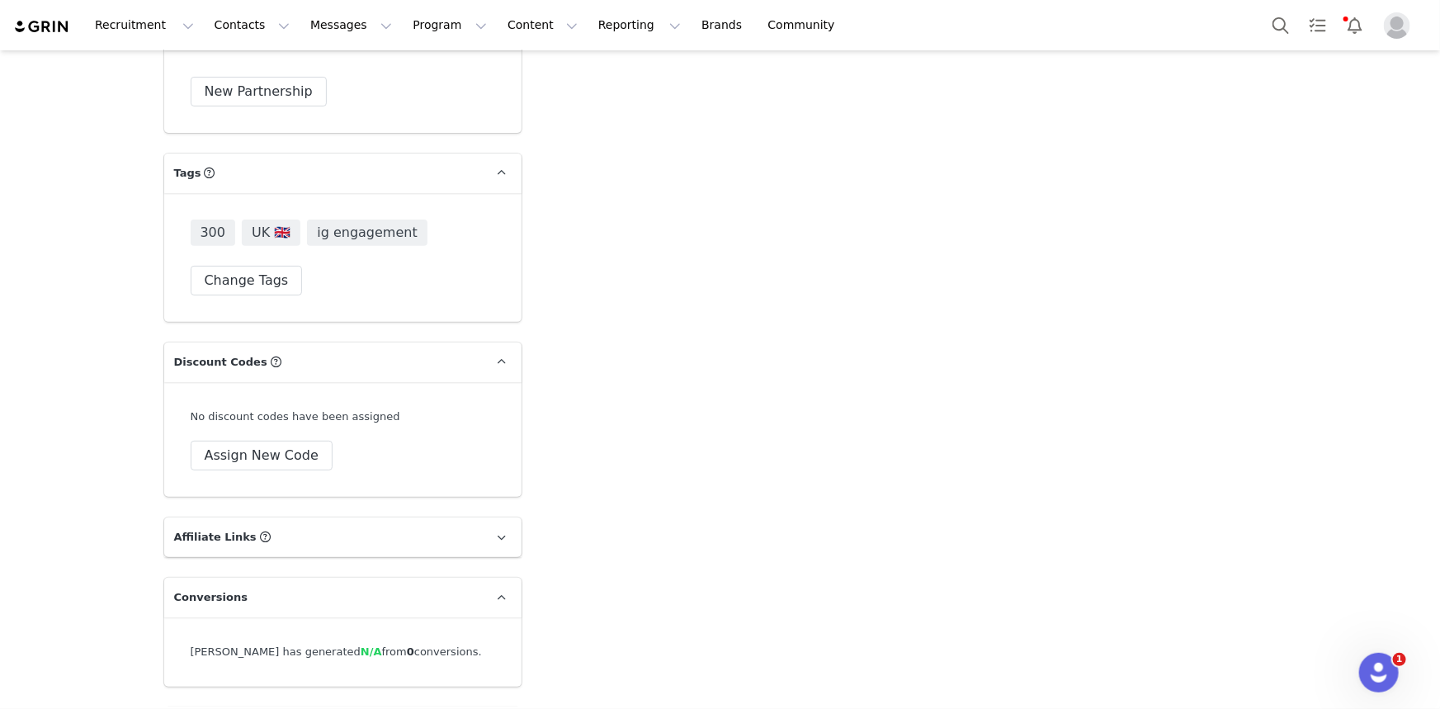
drag, startPoint x: 513, startPoint y: 362, endPoint x: 524, endPoint y: 595, distance: 233.0
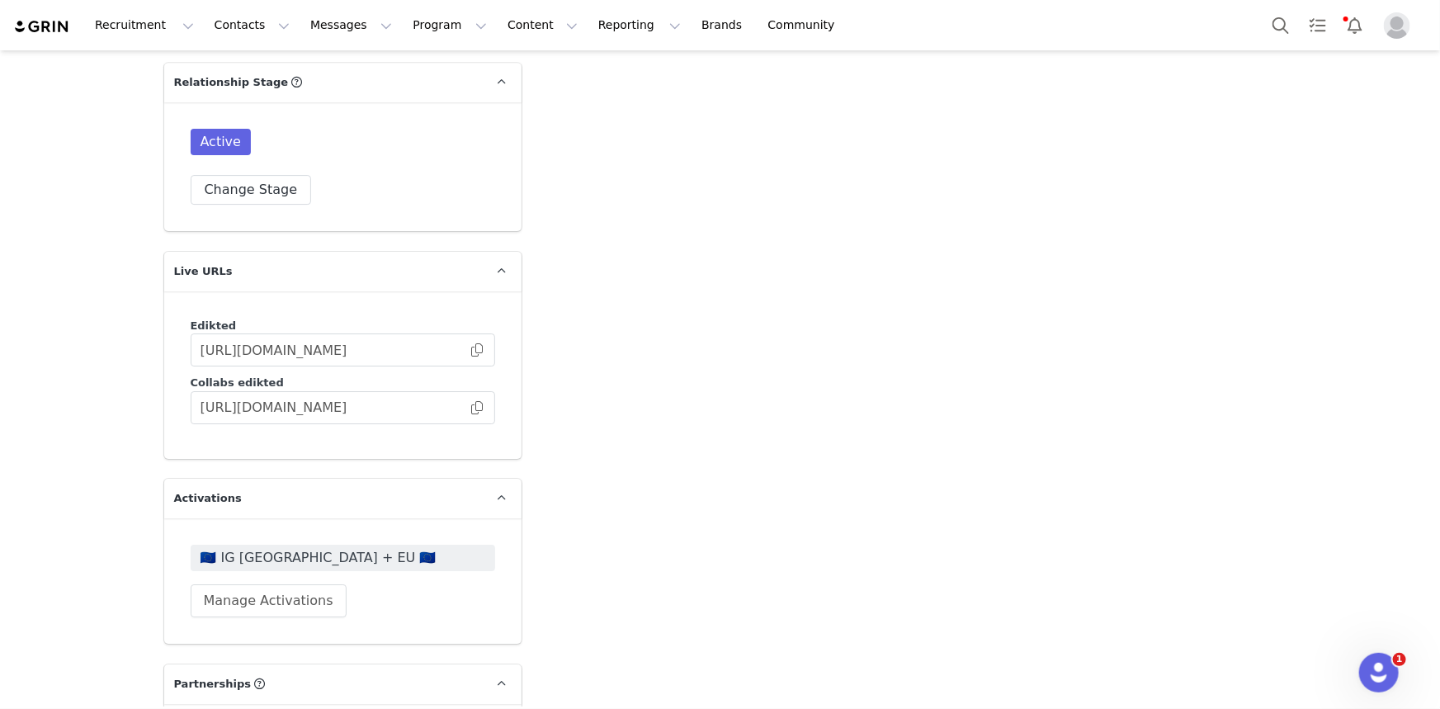
scroll to position [2707, 0]
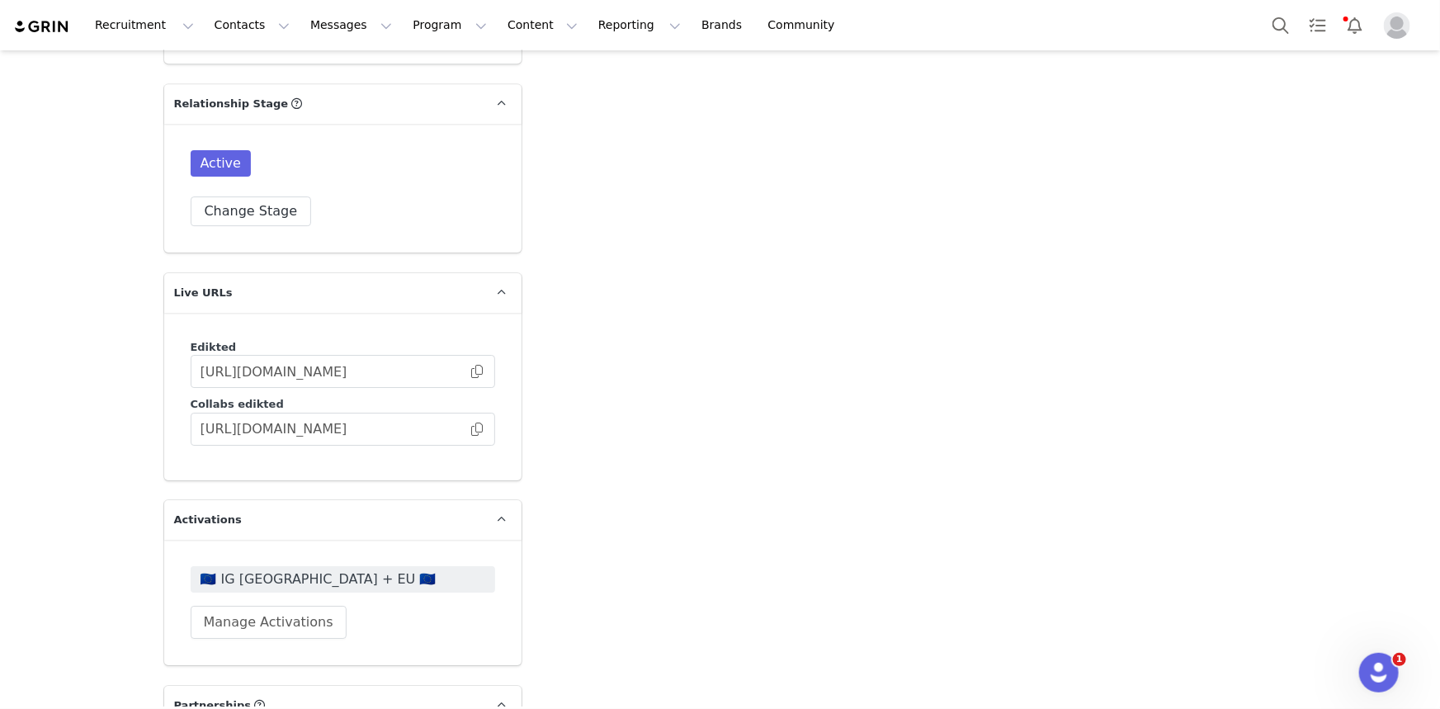
click at [276, 569] on span "🇪🇺 IG [GEOGRAPHIC_DATA] + EU 🇪🇺" at bounding box center [343, 579] width 285 height 20
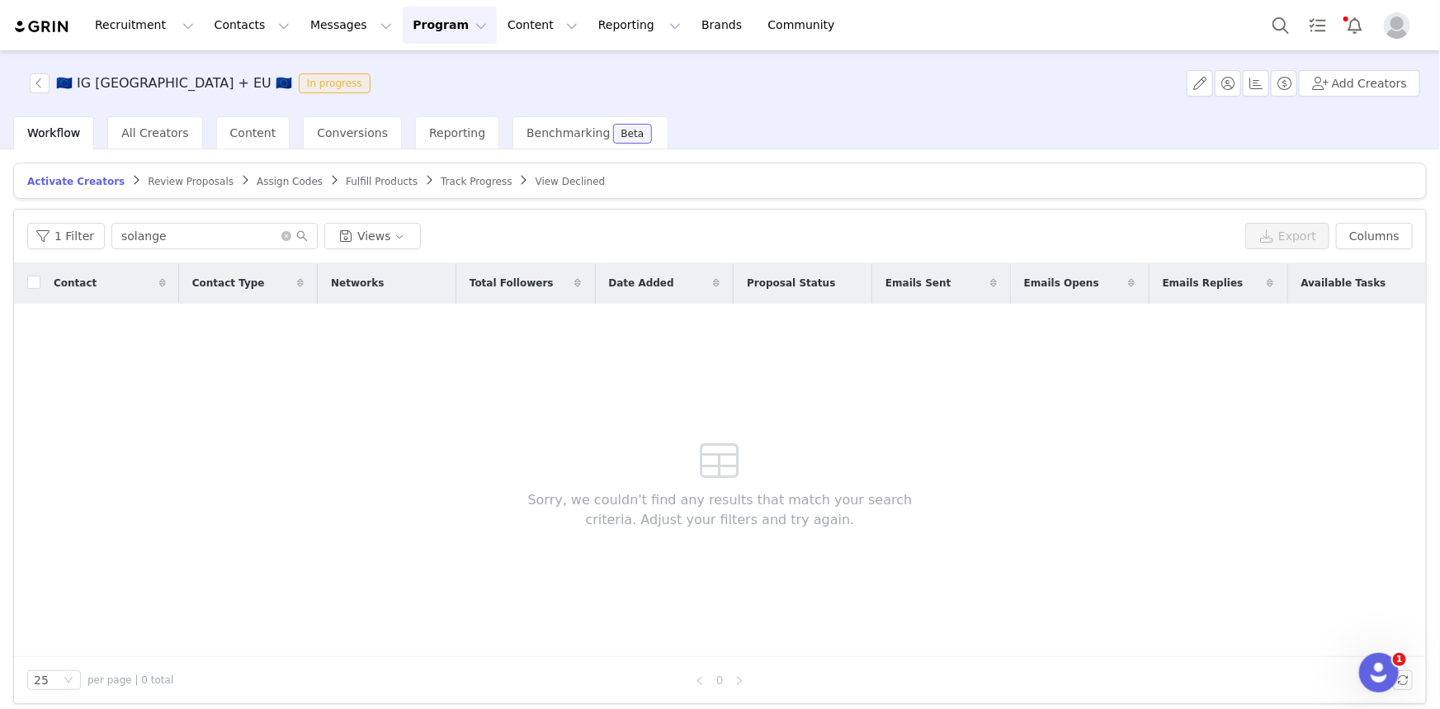
click at [270, 182] on span "Assign Codes" at bounding box center [290, 182] width 66 height 12
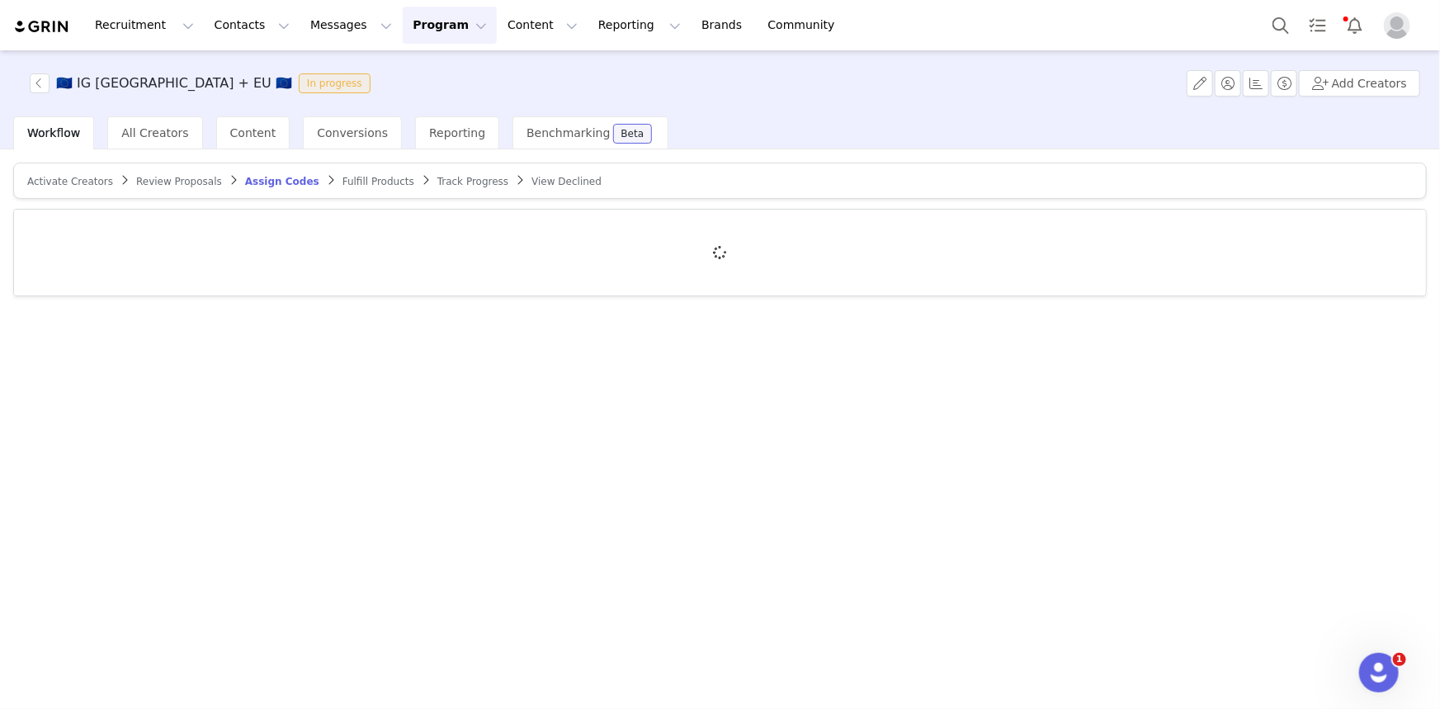
click at [159, 176] on span "Review Proposals" at bounding box center [179, 182] width 86 height 12
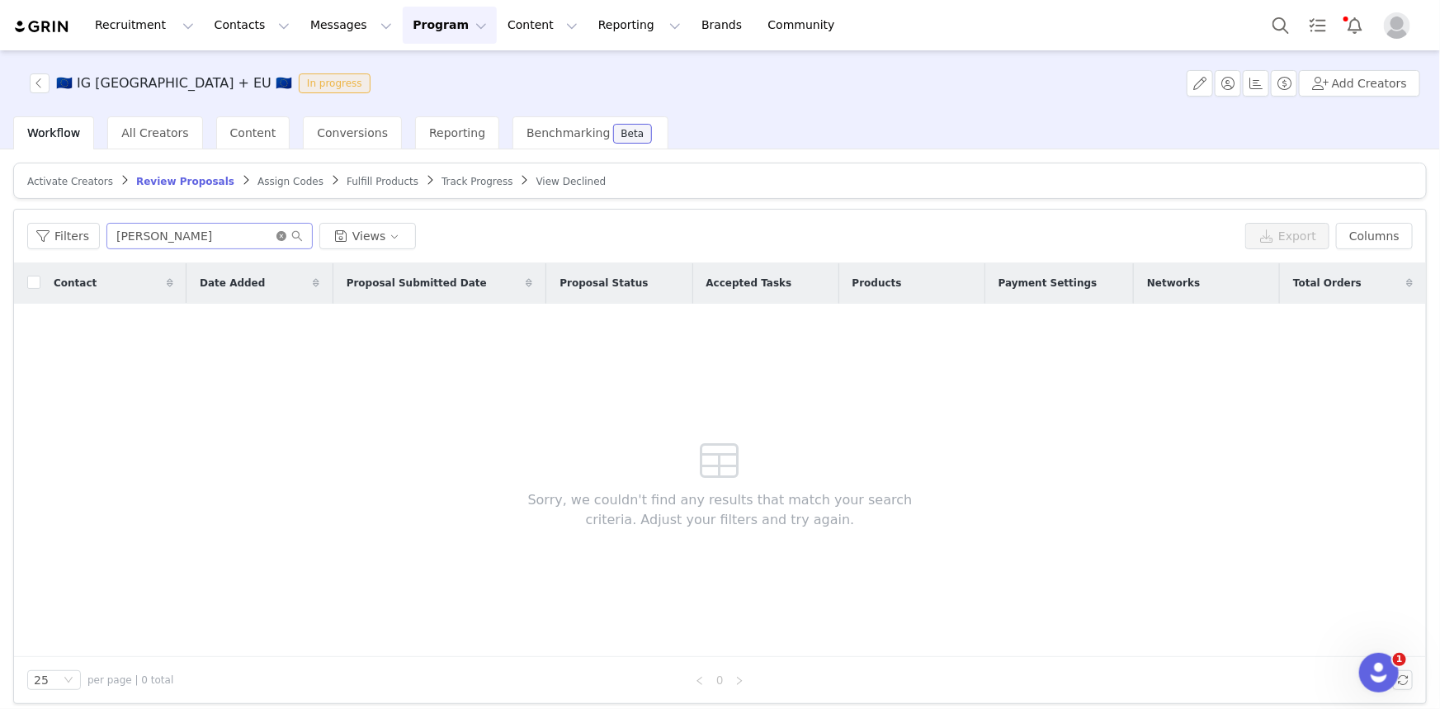
click at [280, 234] on icon "icon: close-circle" at bounding box center [281, 236] width 10 height 10
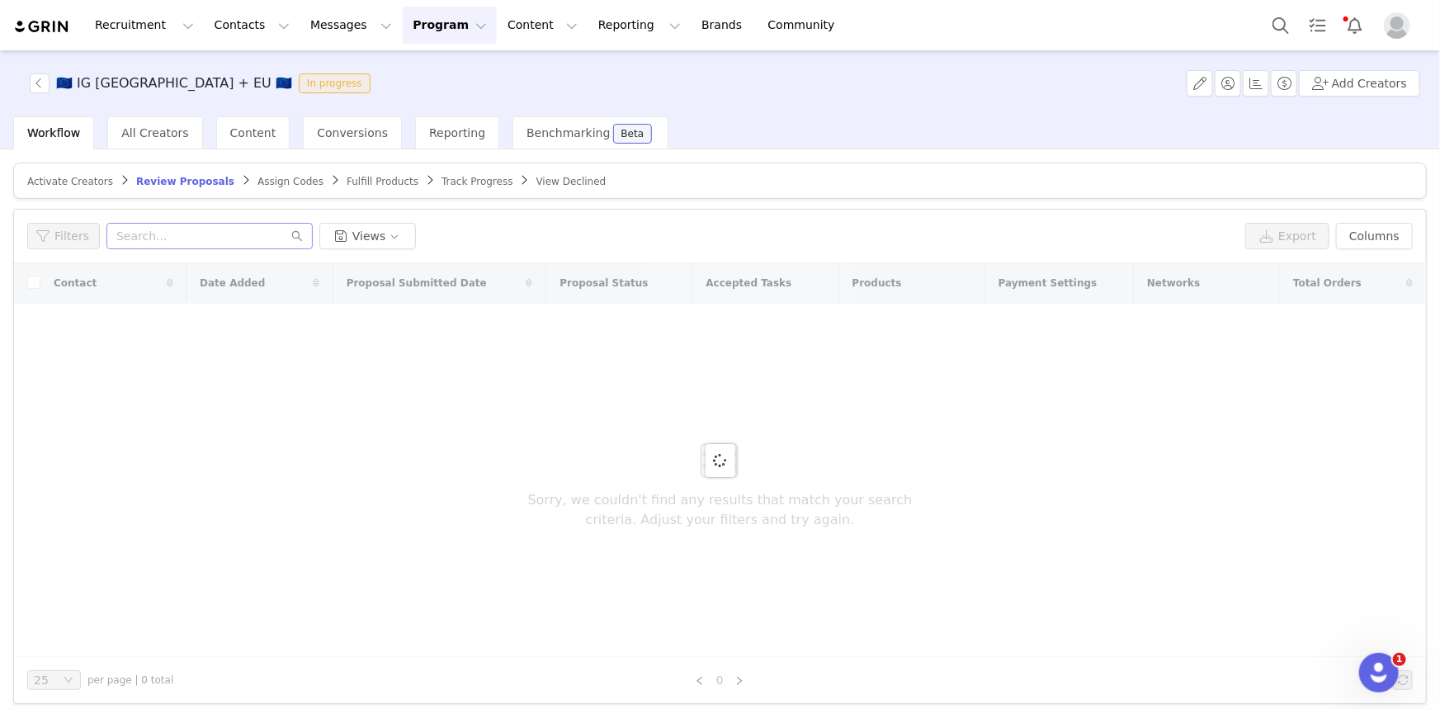
drag, startPoint x: 234, startPoint y: 212, endPoint x: 234, endPoint y: 223, distance: 10.8
click at [234, 213] on div "Filters Views Export Columns" at bounding box center [720, 237] width 1412 height 54
click at [236, 229] on input "text" at bounding box center [209, 236] width 206 height 26
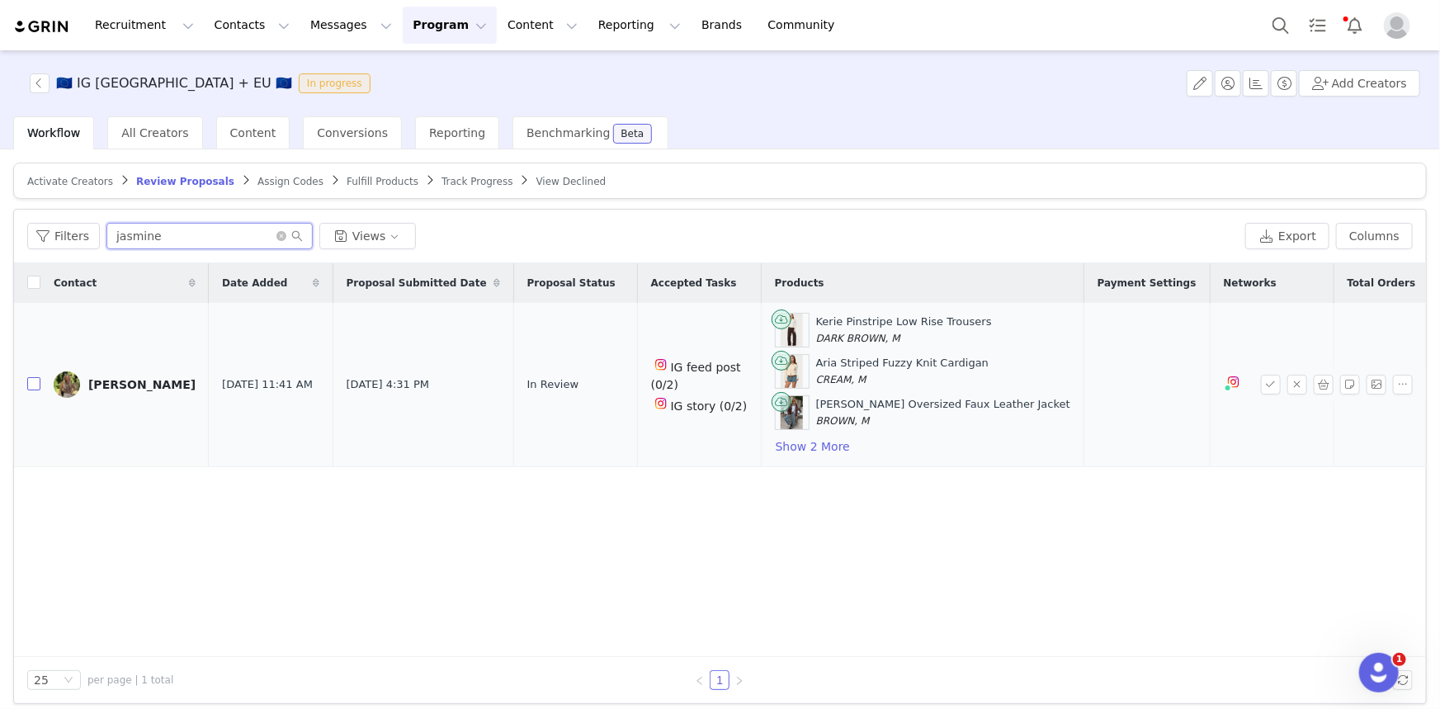
type input "jasmine"
click at [27, 389] on input "checkbox" at bounding box center [33, 383] width 13 height 13
checkbox input "true"
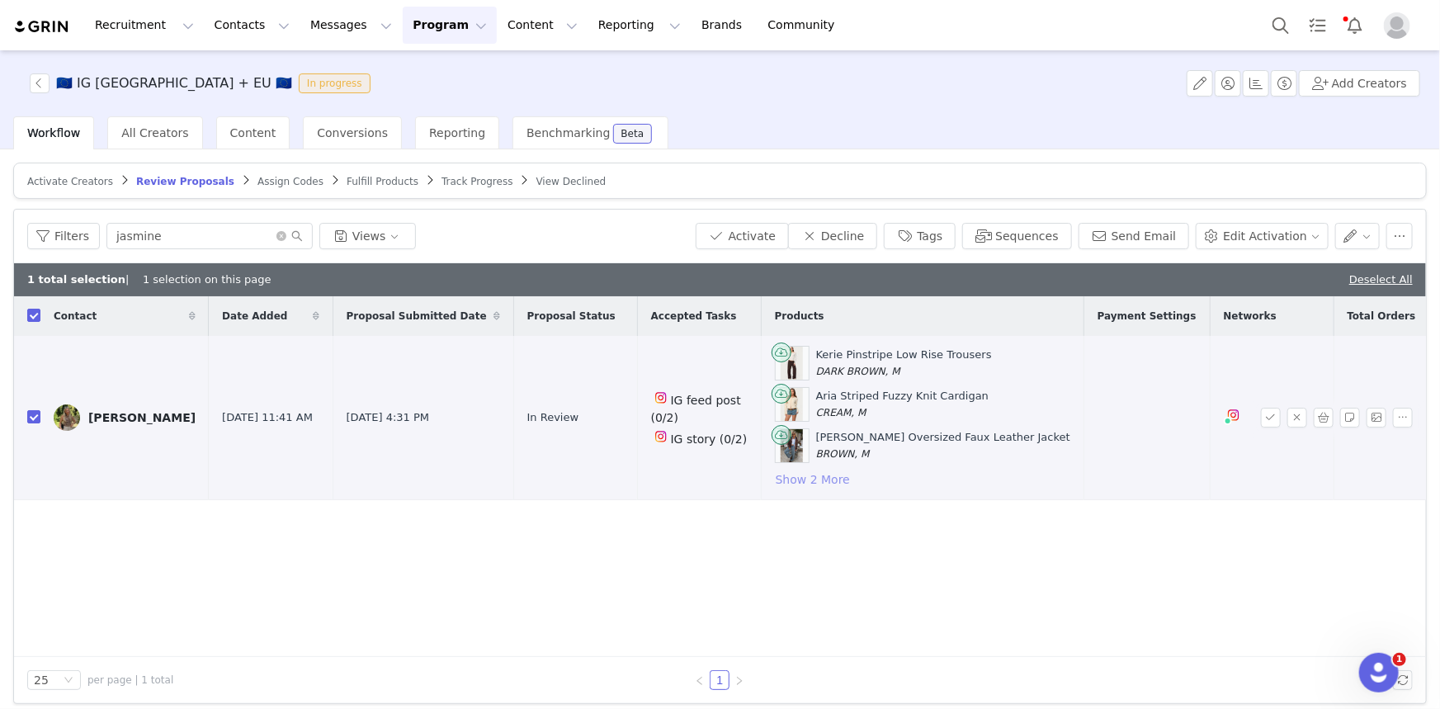
click at [835, 483] on button "Show 2 More" at bounding box center [813, 480] width 76 height 20
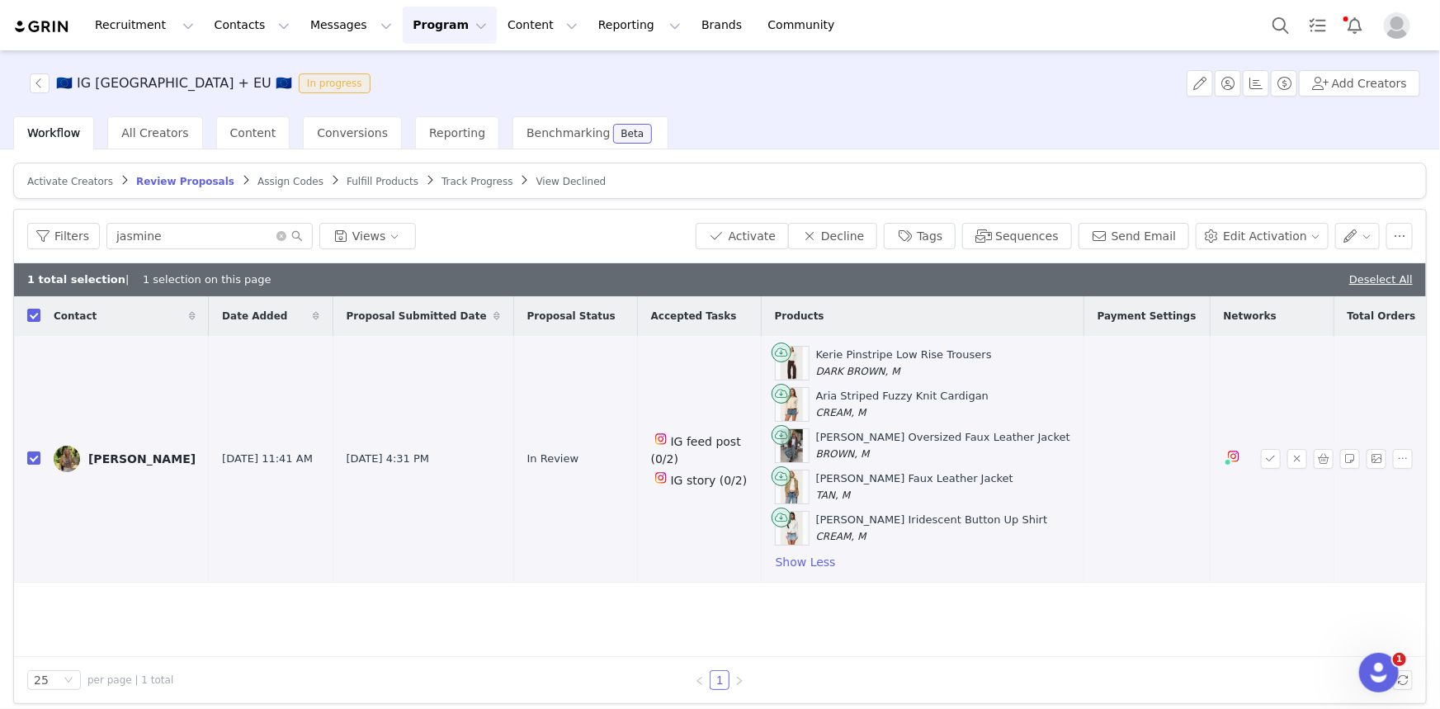
click at [22, 461] on td at bounding box center [27, 459] width 26 height 247
click at [29, 454] on input "checkbox" at bounding box center [33, 457] width 13 height 13
checkbox input "false"
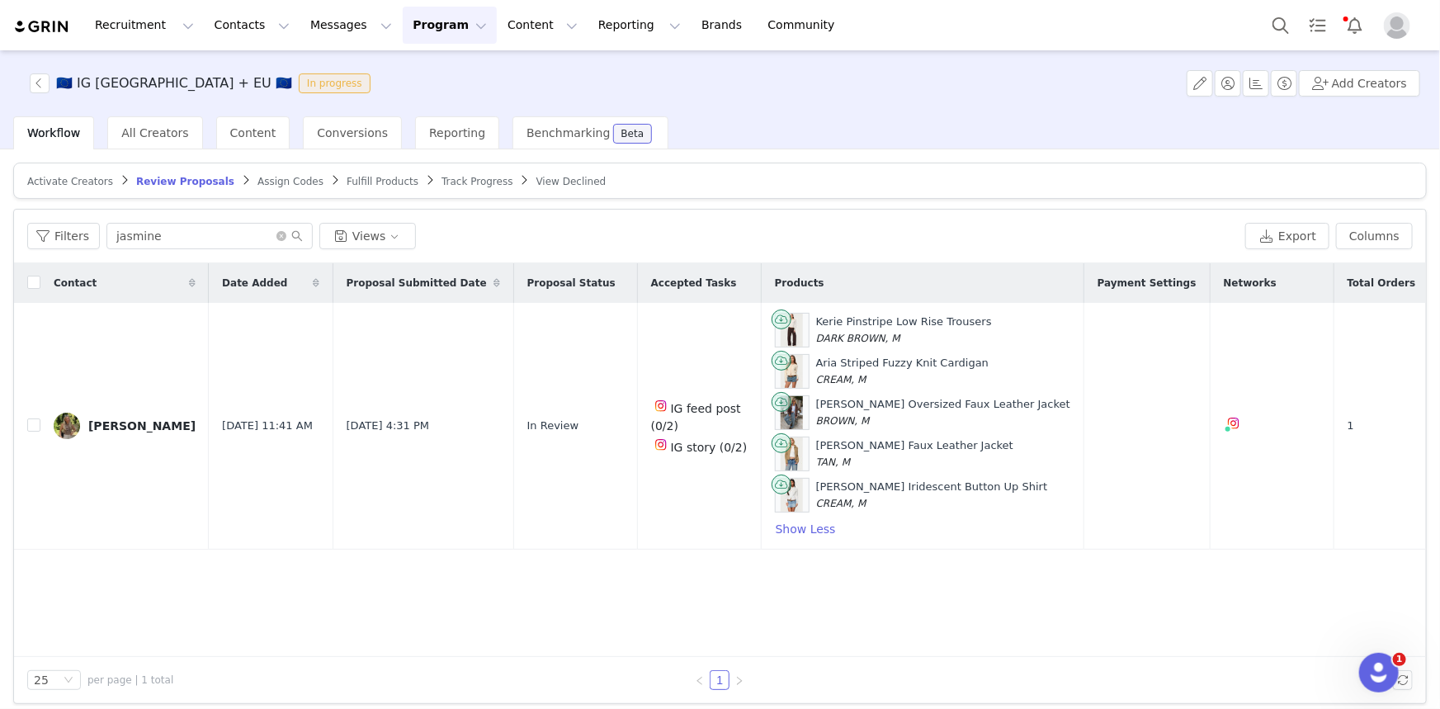
click at [125, 85] on h3 "🇪🇺 IG UK + EU 🇪🇺" at bounding box center [174, 83] width 236 height 20
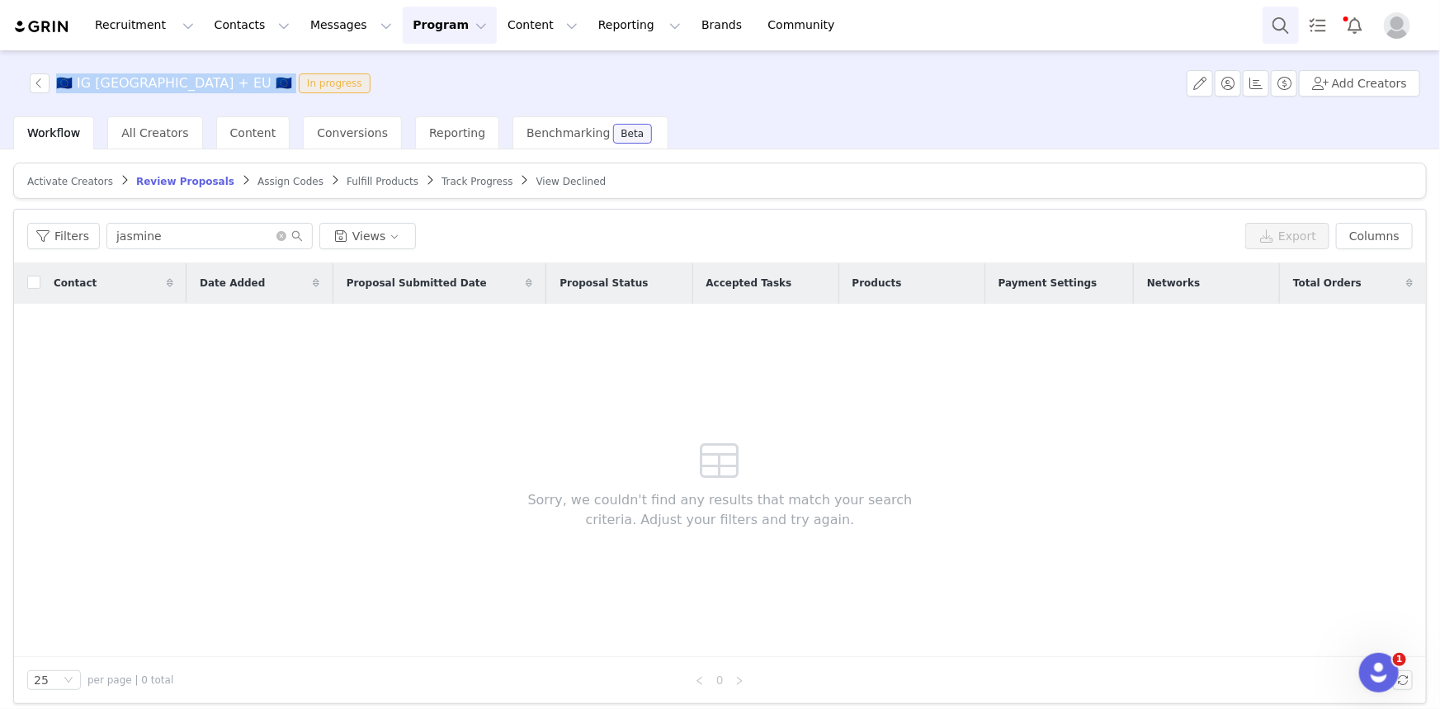
click at [1278, 31] on button "Search" at bounding box center [1281, 25] width 36 height 37
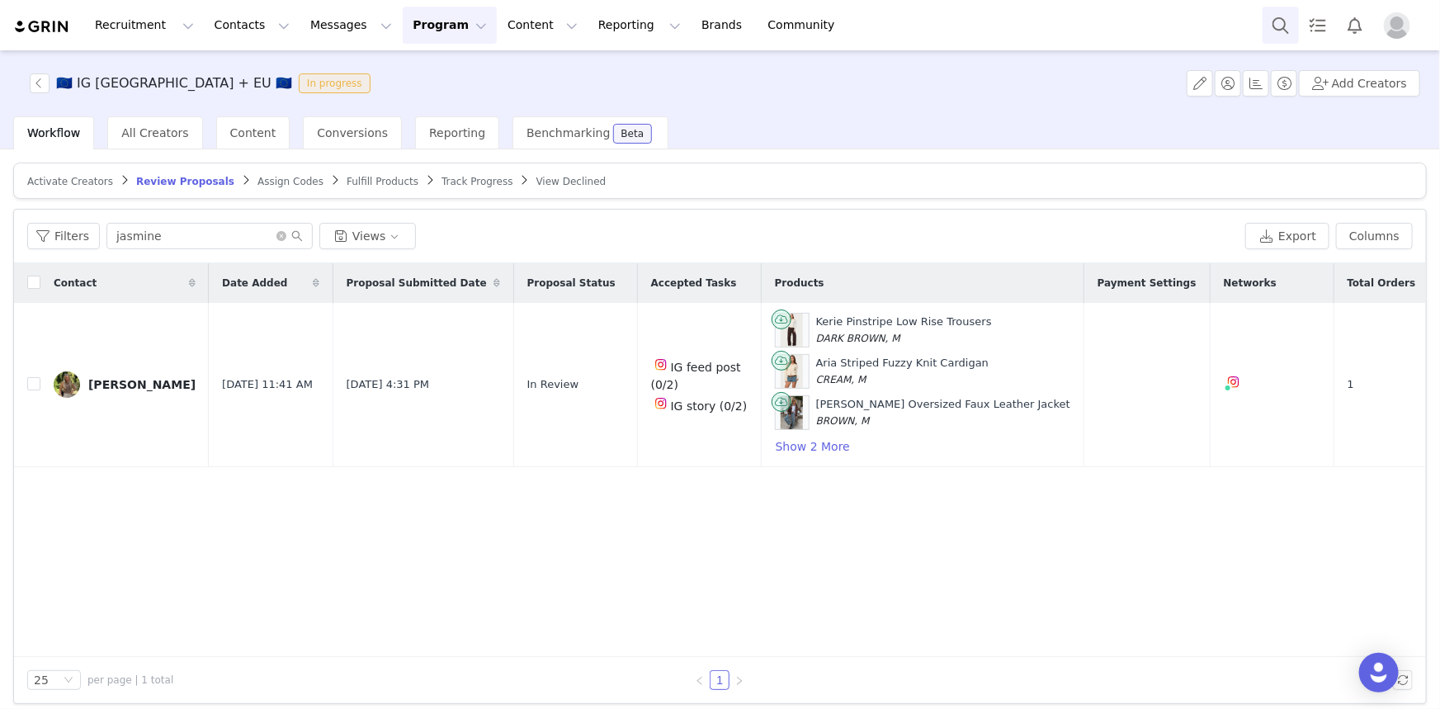
click at [1274, 26] on button "Search" at bounding box center [1281, 25] width 36 height 37
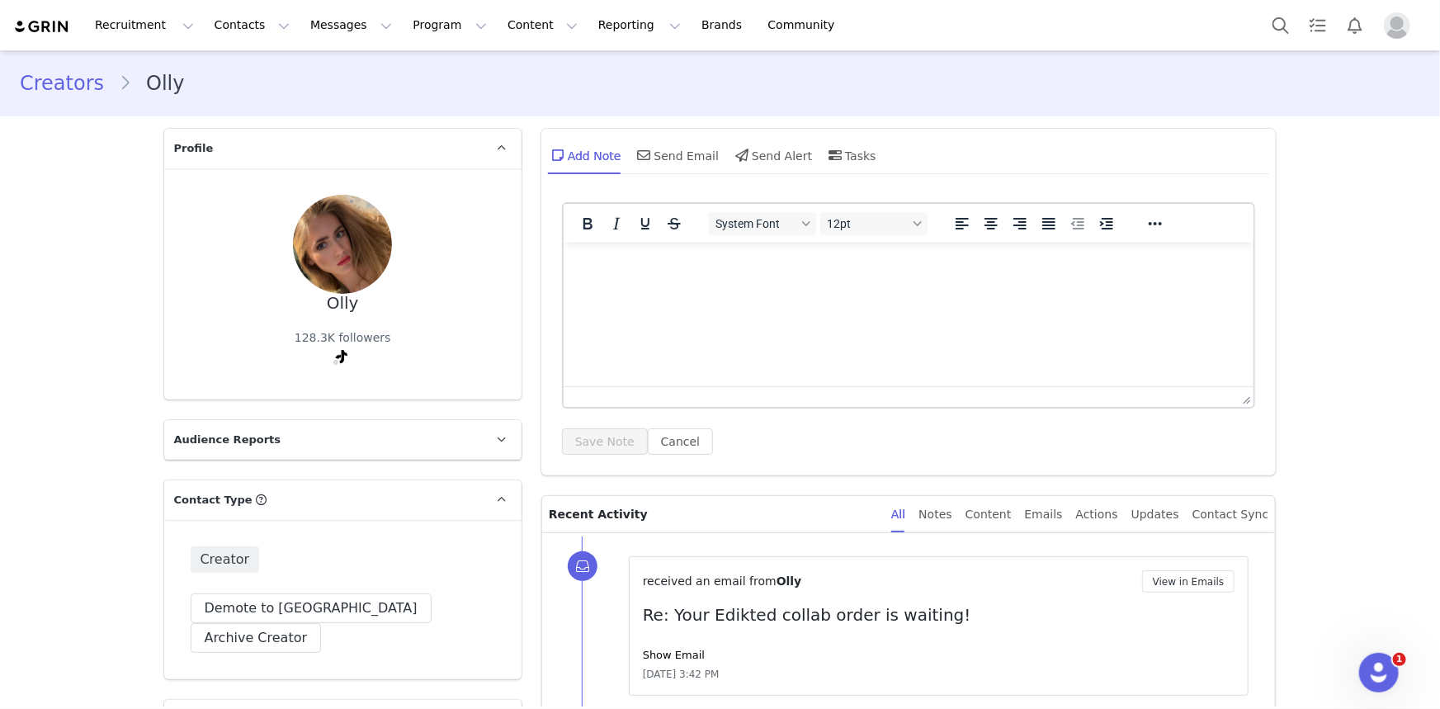
drag, startPoint x: 697, startPoint y: 574, endPoint x: 617, endPoint y: 152, distance: 429.3
click at [668, 163] on div "Send Email" at bounding box center [677, 155] width 85 height 40
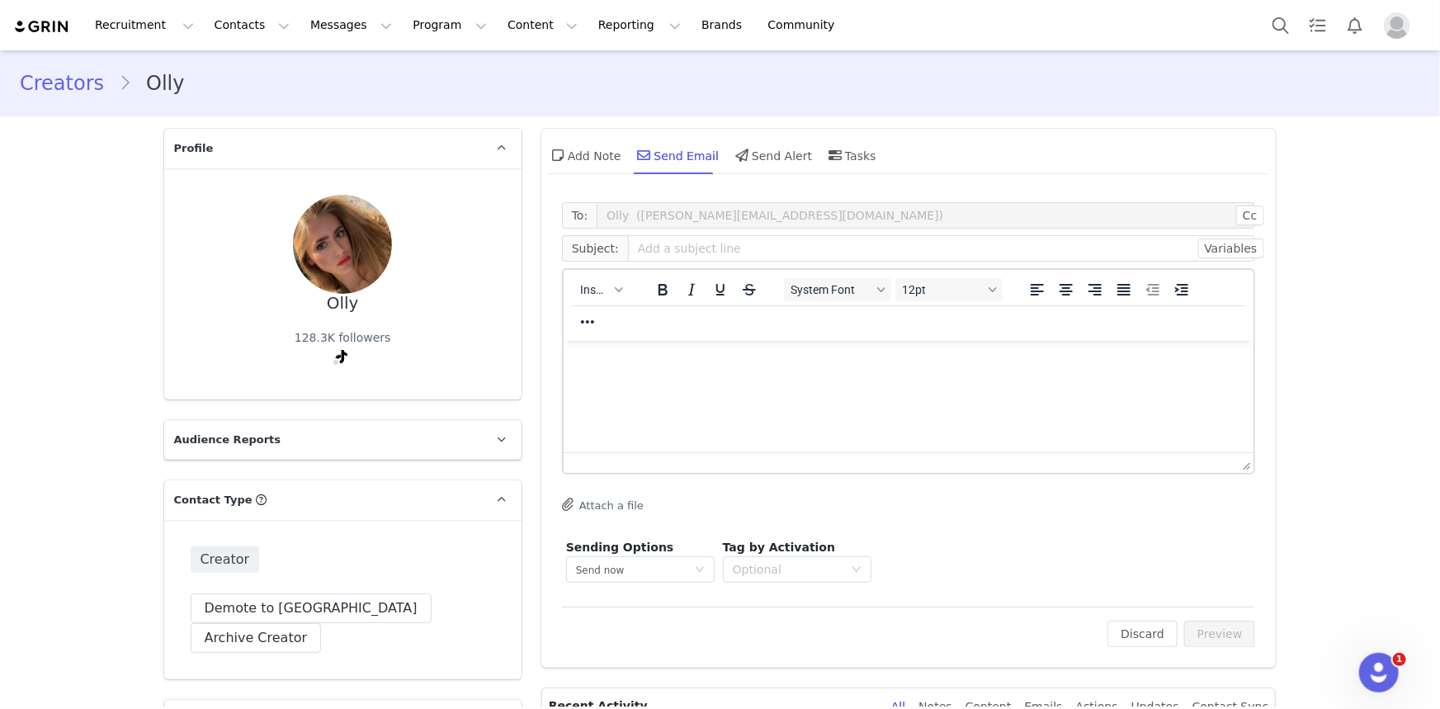
click at [584, 303] on div "Insert" at bounding box center [601, 289] width 75 height 32
click at [589, 298] on button "Insert" at bounding box center [601, 289] width 54 height 23
click at [636, 323] on div "Insert Template" at bounding box center [656, 319] width 149 height 20
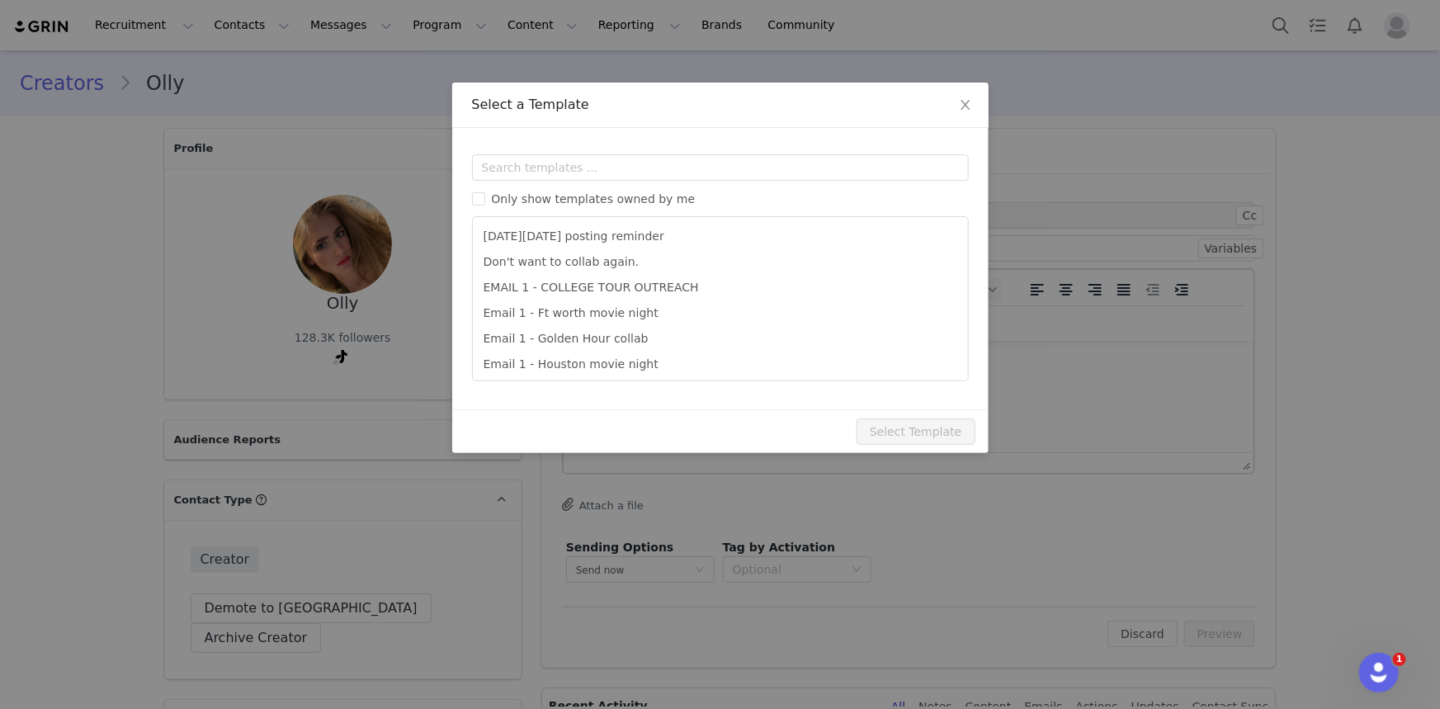
click at [683, 185] on div "Only show templates owned by me Black Friday posting reminder Don't want to col…" at bounding box center [720, 267] width 497 height 227
click at [677, 175] on input "text" at bounding box center [720, 167] width 497 height 26
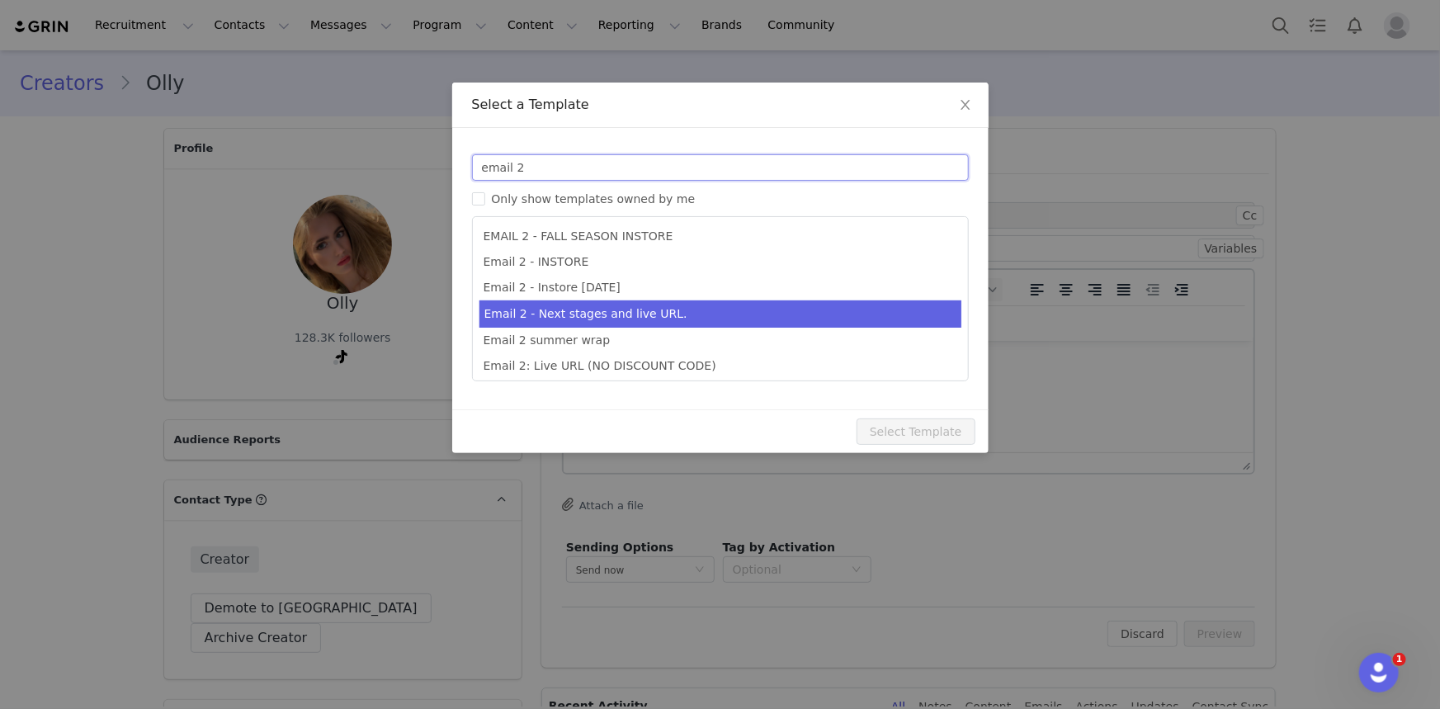
type input "email 2"
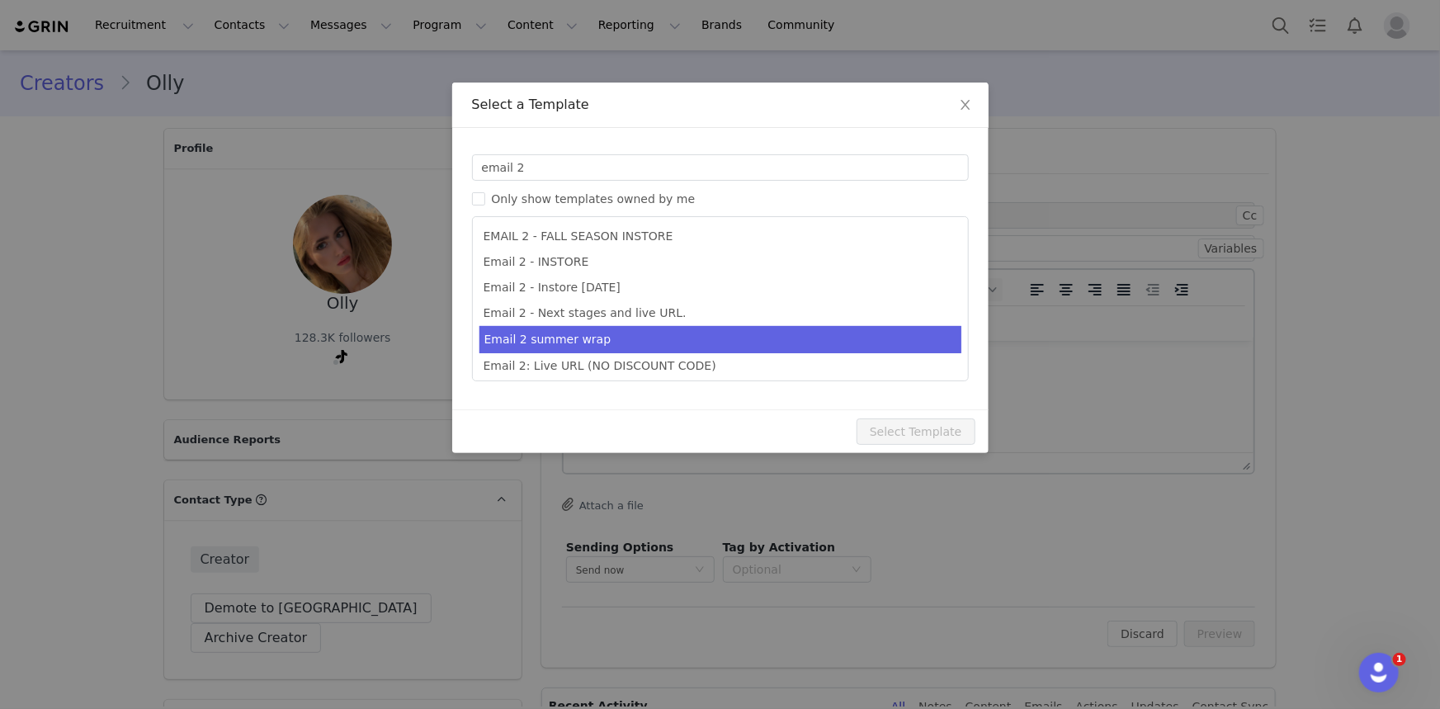
drag, startPoint x: 704, startPoint y: 315, endPoint x: 725, endPoint y: 347, distance: 38.0
click at [705, 315] on li "Email 2 - Next stages and live URL." at bounding box center [721, 313] width 482 height 26
type input "Collab with Edikted"
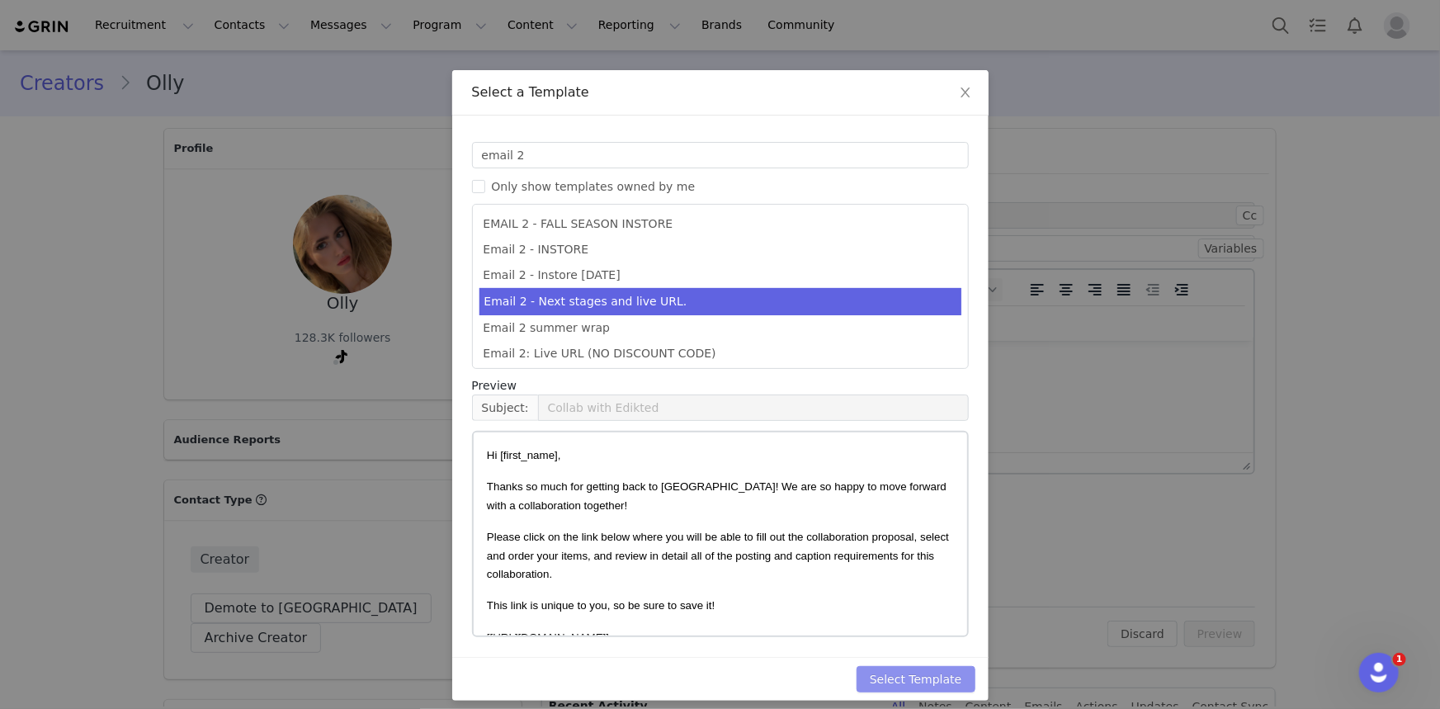
scroll to position [24, 0]
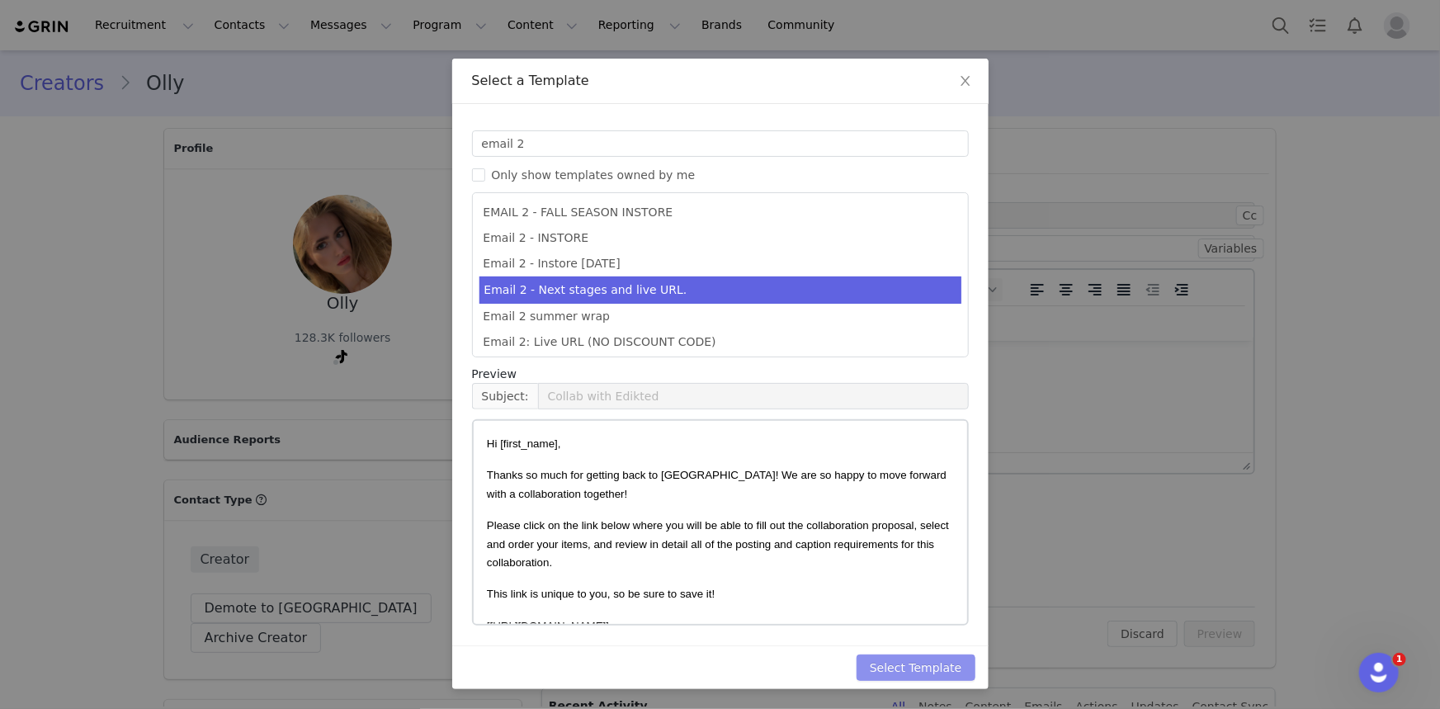
click at [933, 664] on button "Select Template" at bounding box center [916, 668] width 119 height 26
type input "Collab with Edikted"
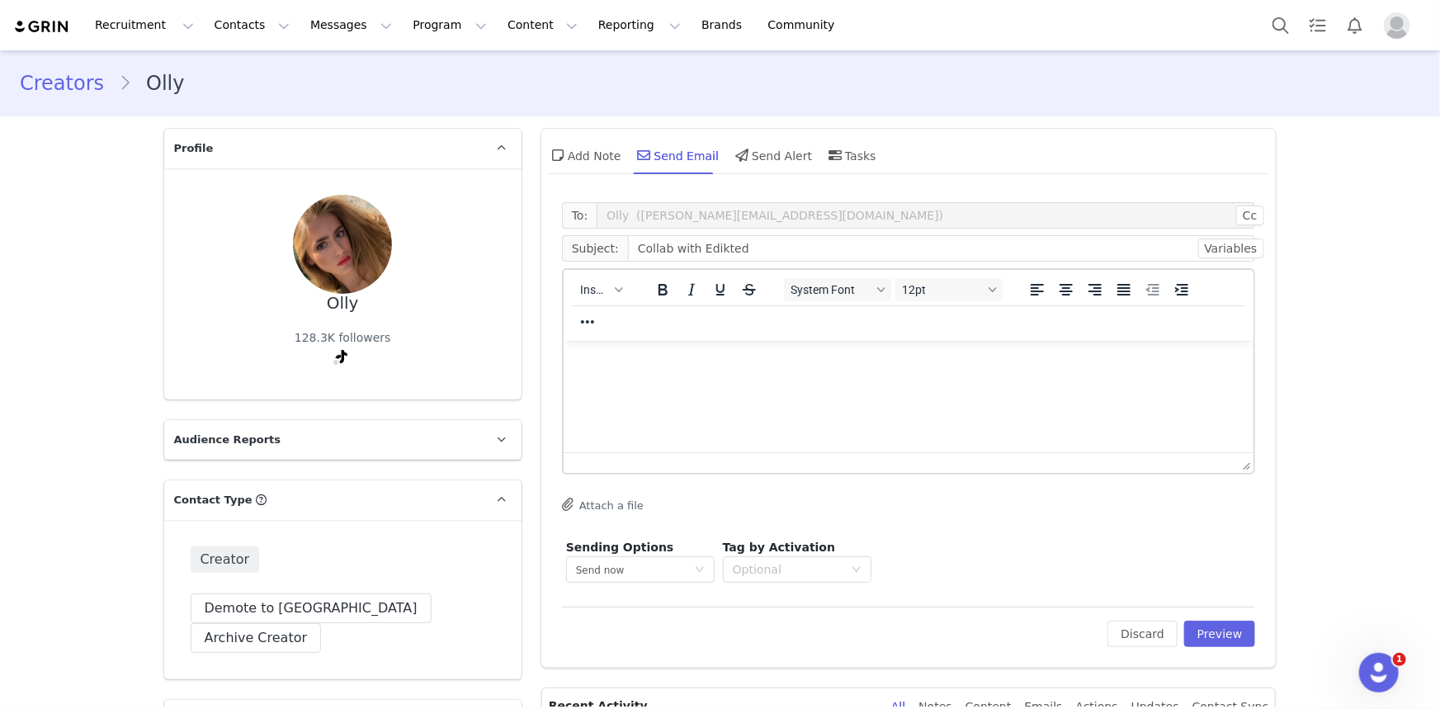
scroll to position [0, 0]
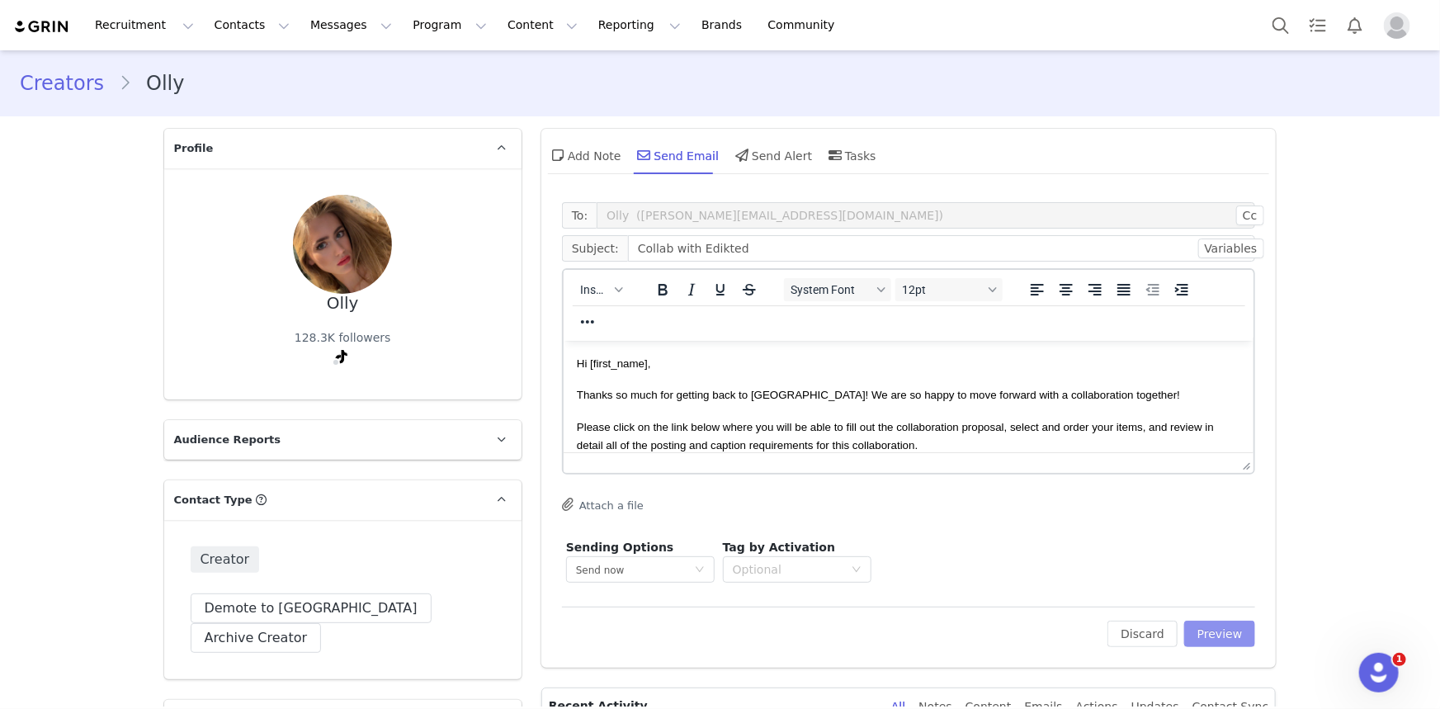
click at [1206, 640] on button "Preview" at bounding box center [1220, 634] width 72 height 26
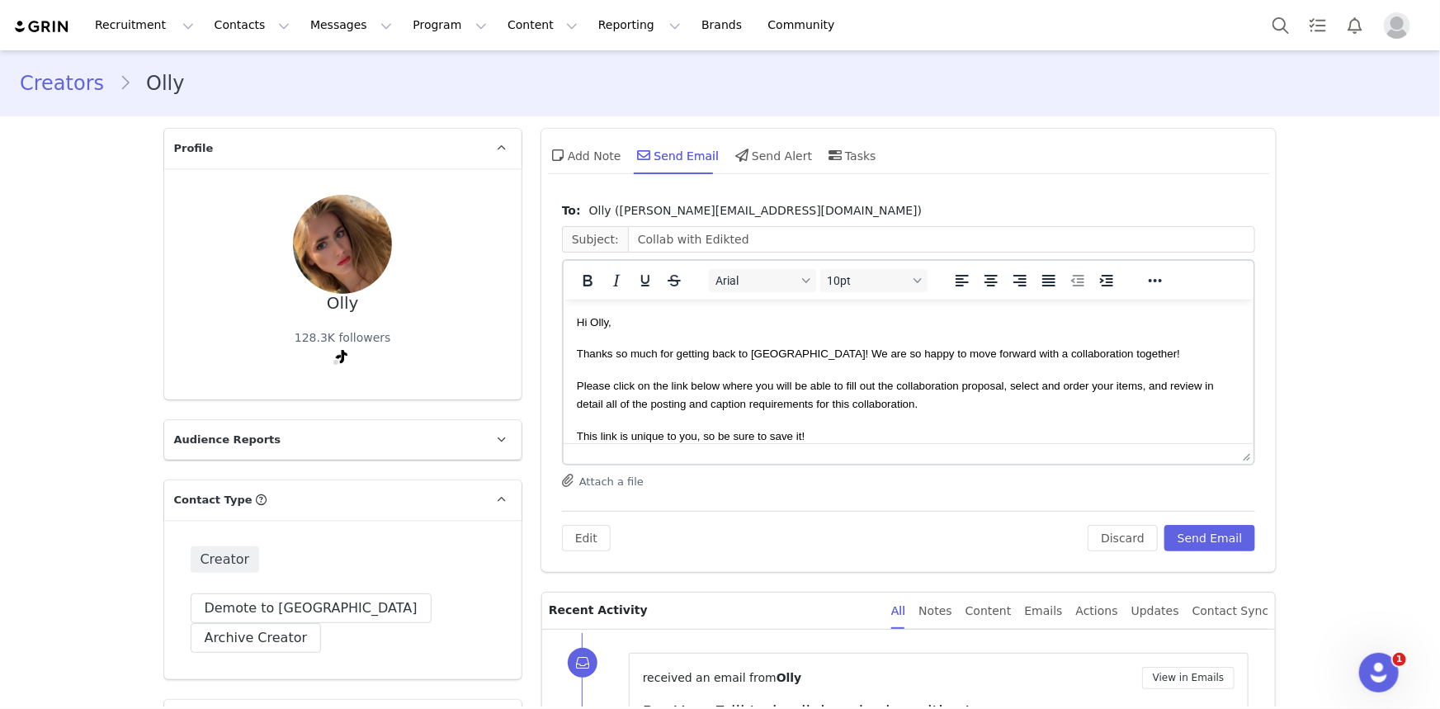
drag, startPoint x: 906, startPoint y: 498, endPoint x: 806, endPoint y: 66, distance: 443.1
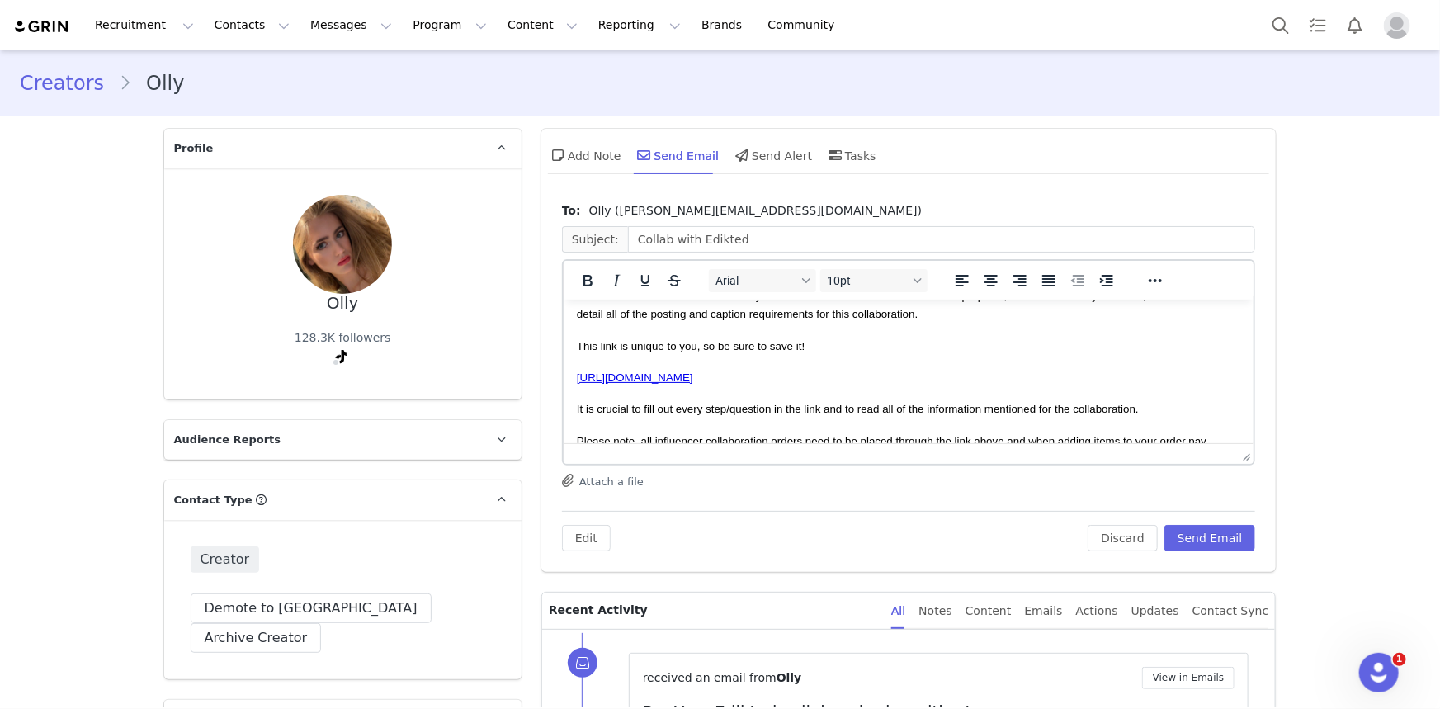
scroll to position [224, 0]
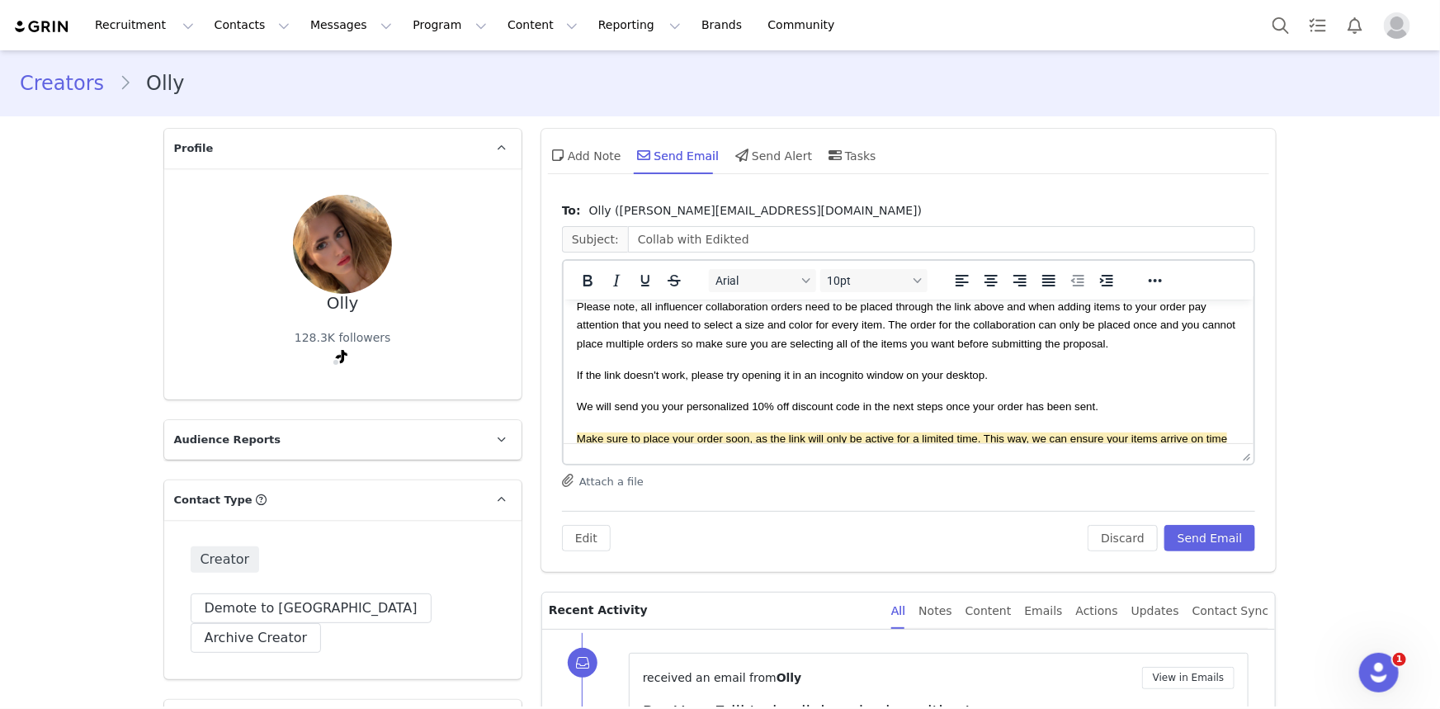
click at [1004, 361] on body "Hi Olly, Thanks so much for getting back to us! We are so happy to move forward…" at bounding box center [908, 339] width 664 height 504
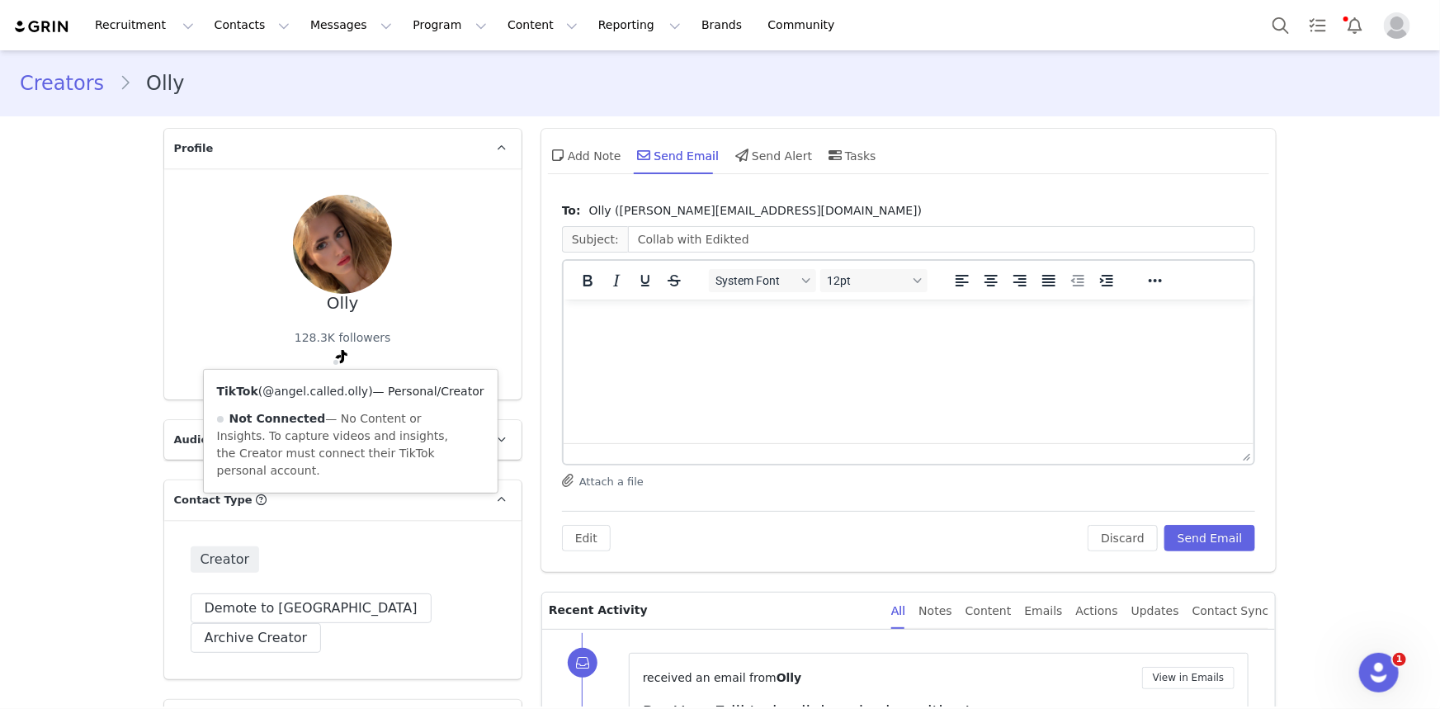
click at [330, 392] on link "@angel.called.olly" at bounding box center [315, 391] width 106 height 13
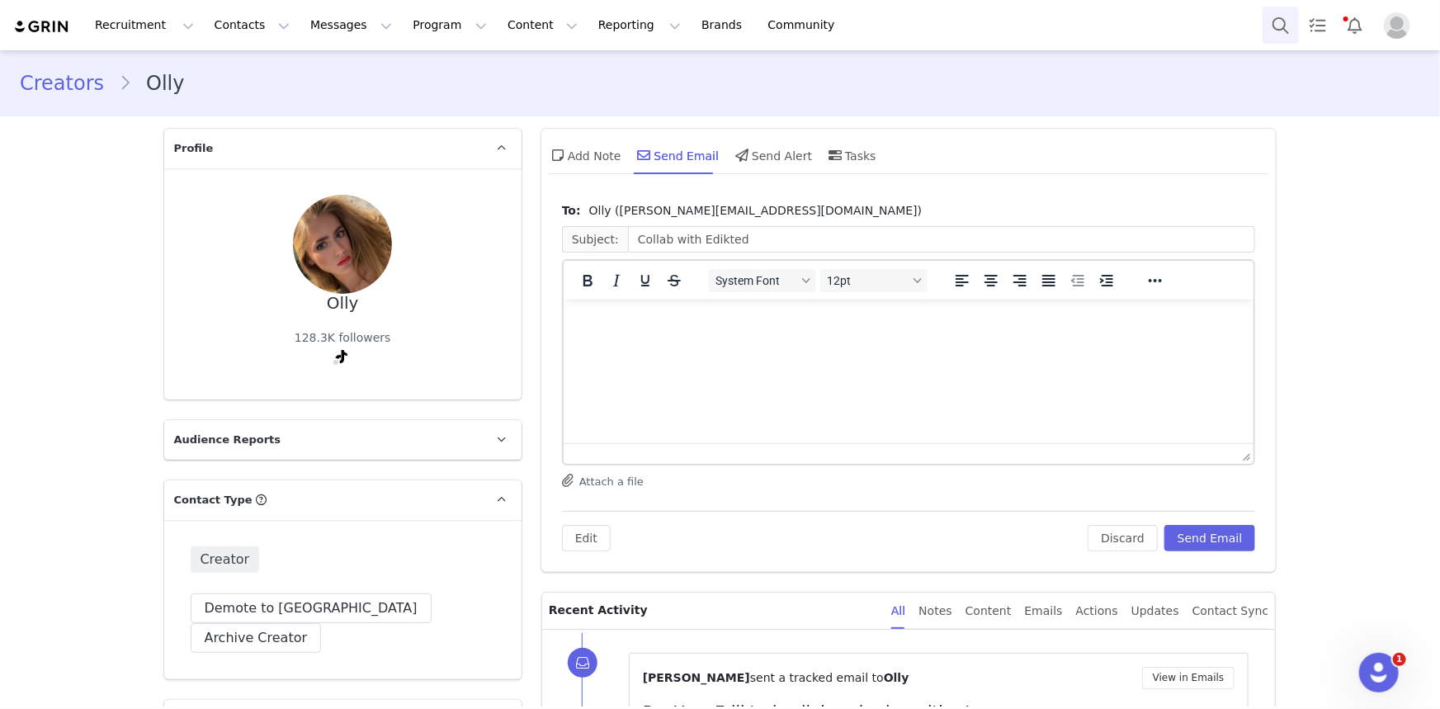
click at [1282, 29] on button "Search" at bounding box center [1281, 25] width 36 height 37
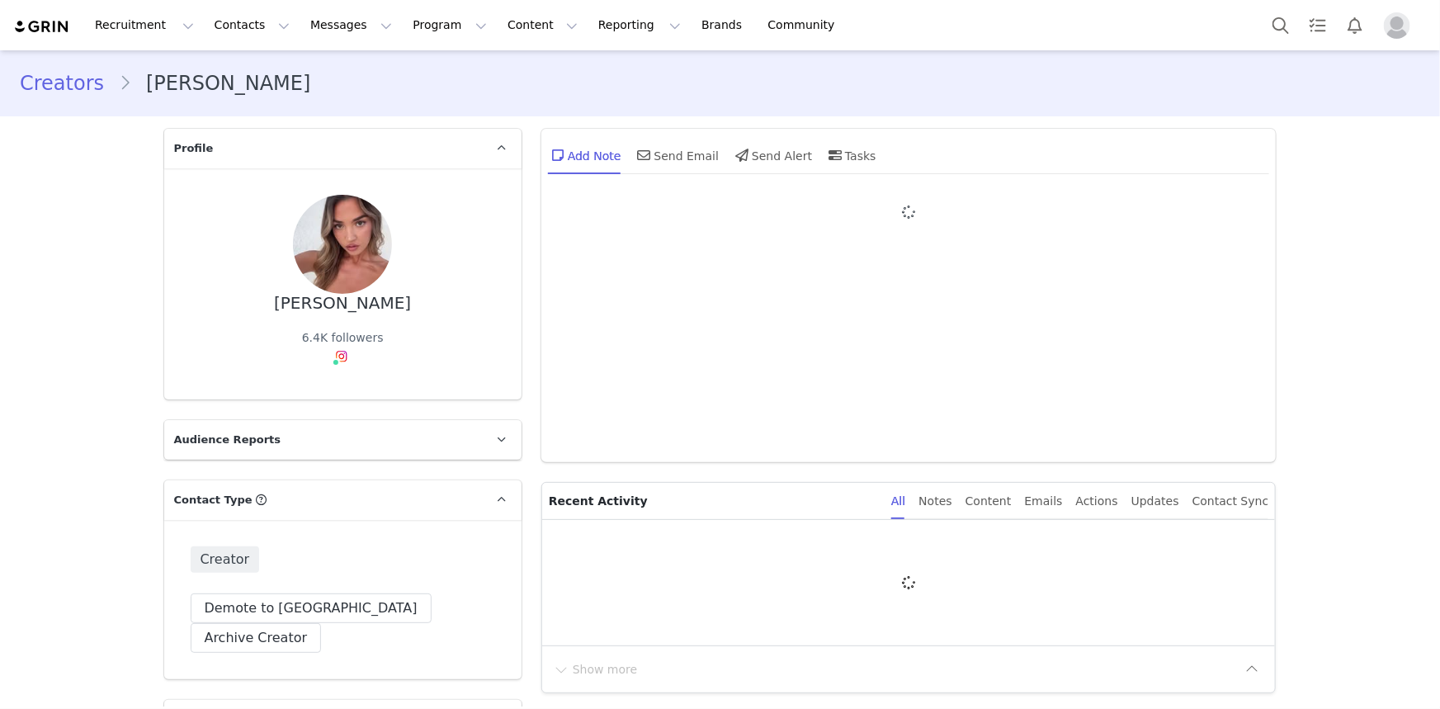
type input "+1 ([GEOGRAPHIC_DATA])"
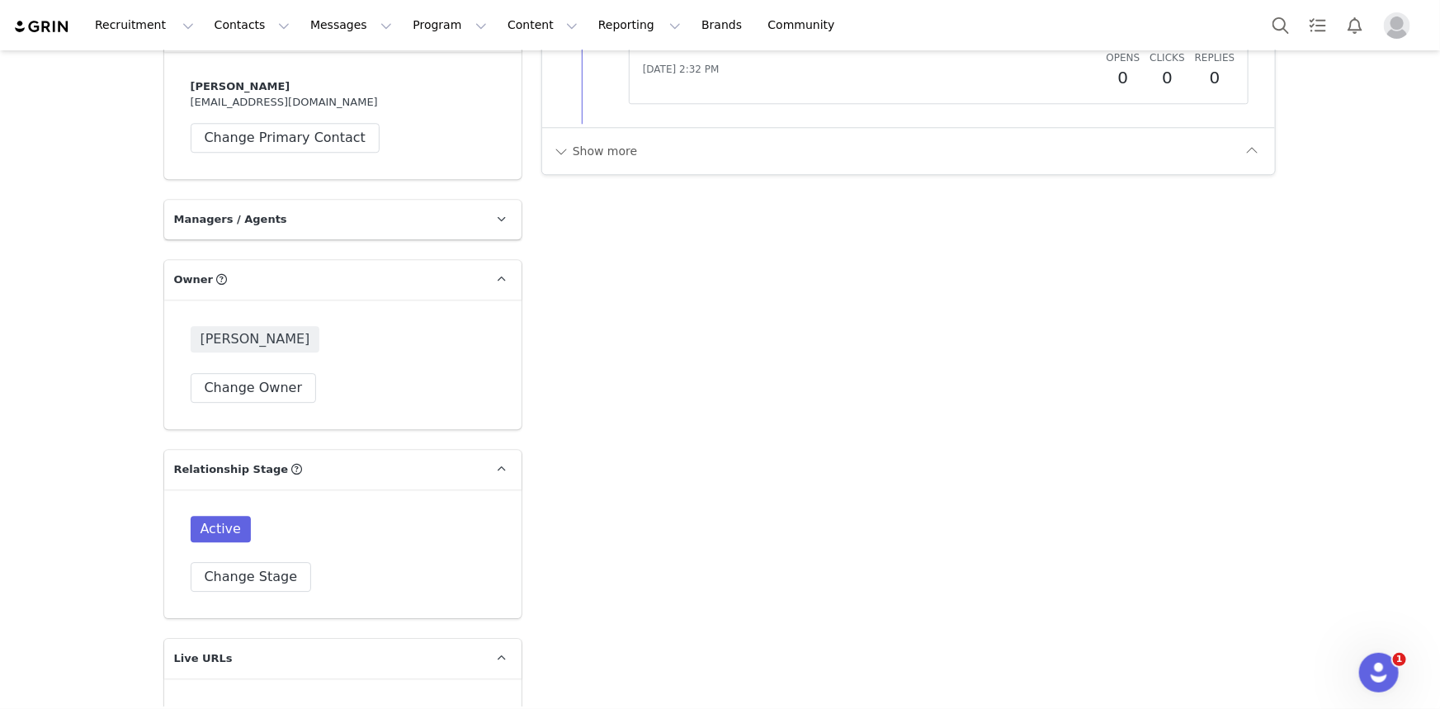
scroll to position [2251, 0]
click at [239, 563] on button "Change Stage" at bounding box center [251, 578] width 121 height 30
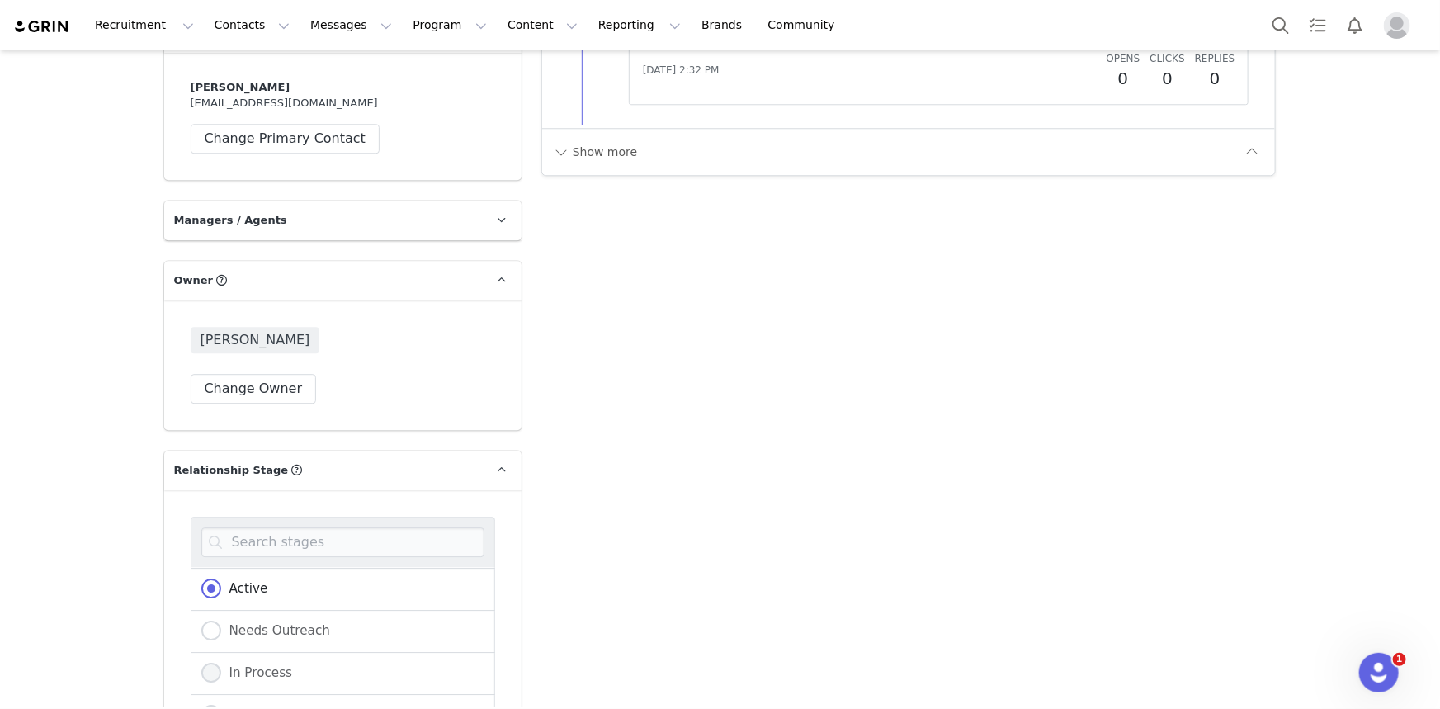
scroll to position [166, 0]
click at [246, 708] on span "Not Relevent" at bounding box center [265, 716] width 89 height 15
click at [221, 707] on input "Not Relevent" at bounding box center [211, 717] width 20 height 21
radio input "true"
radio input "false"
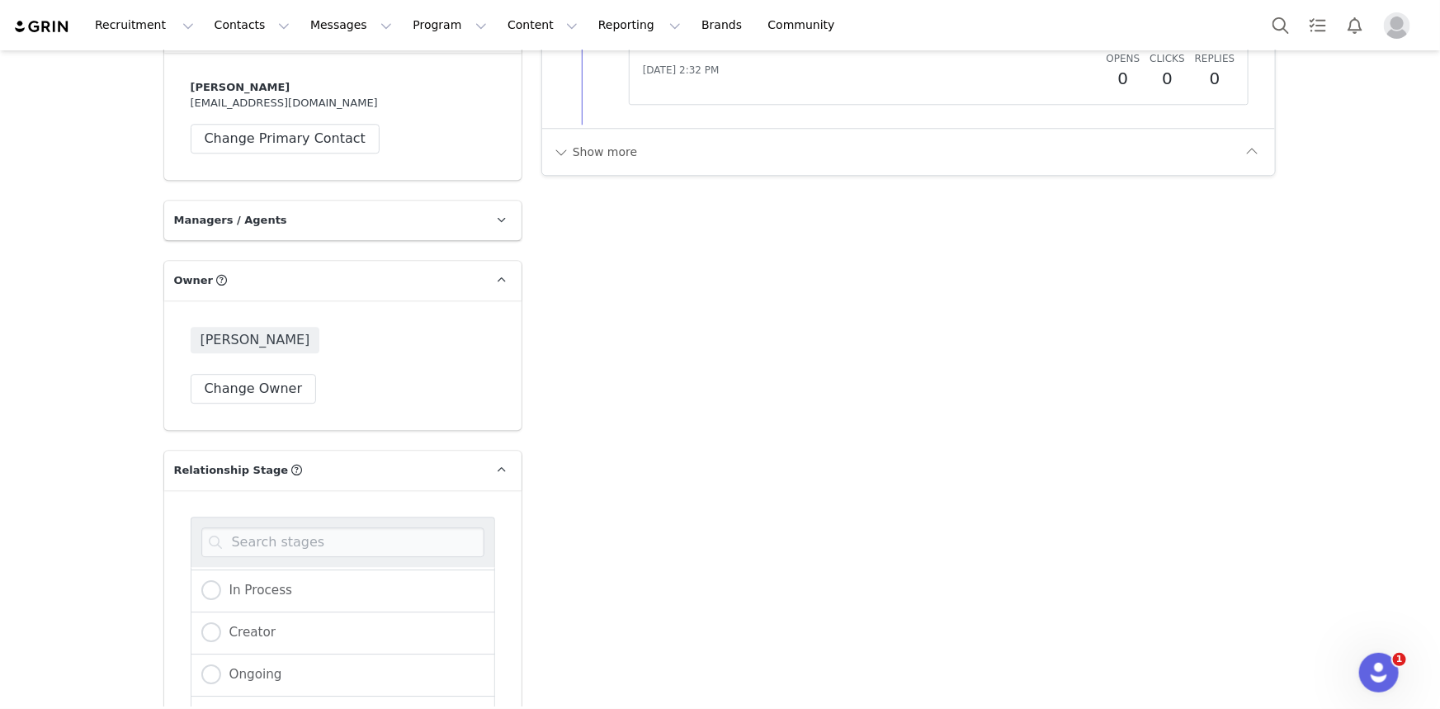
radio input "true"
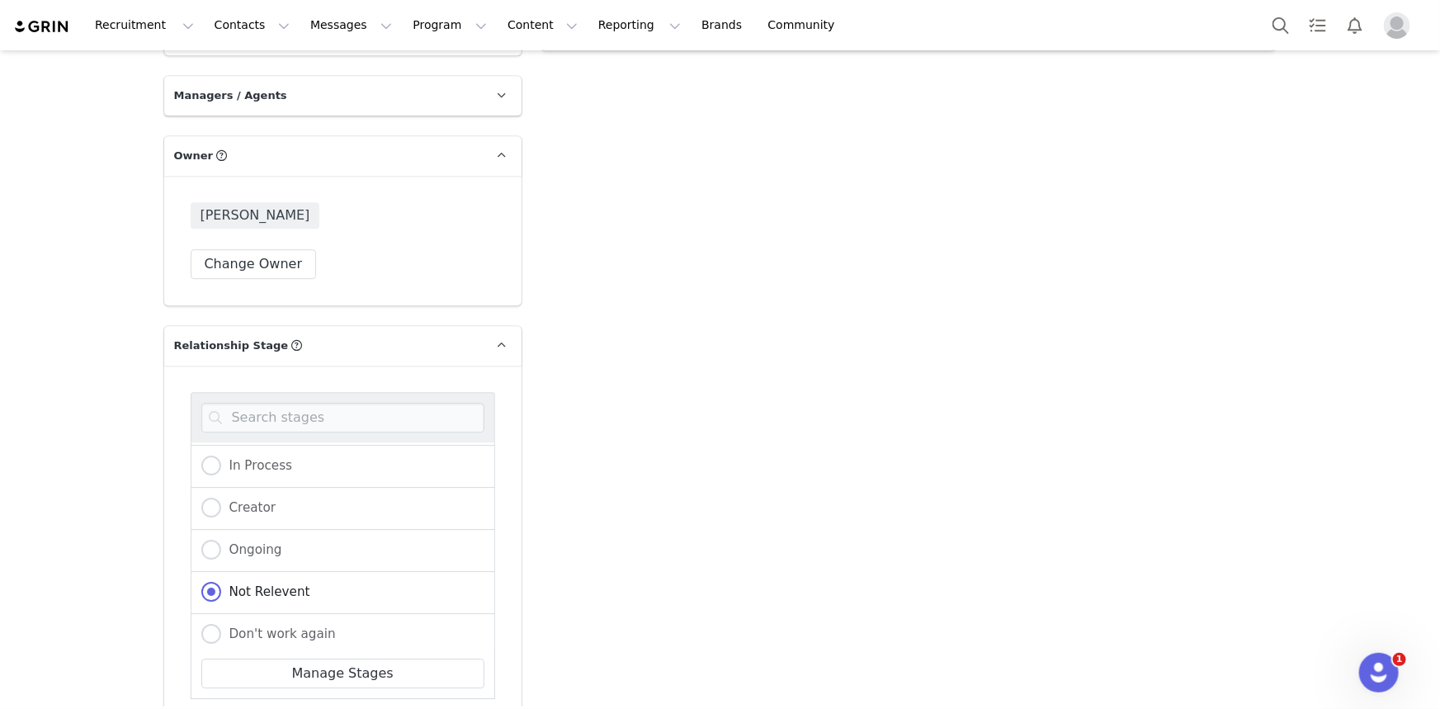
scroll to position [2476, 0]
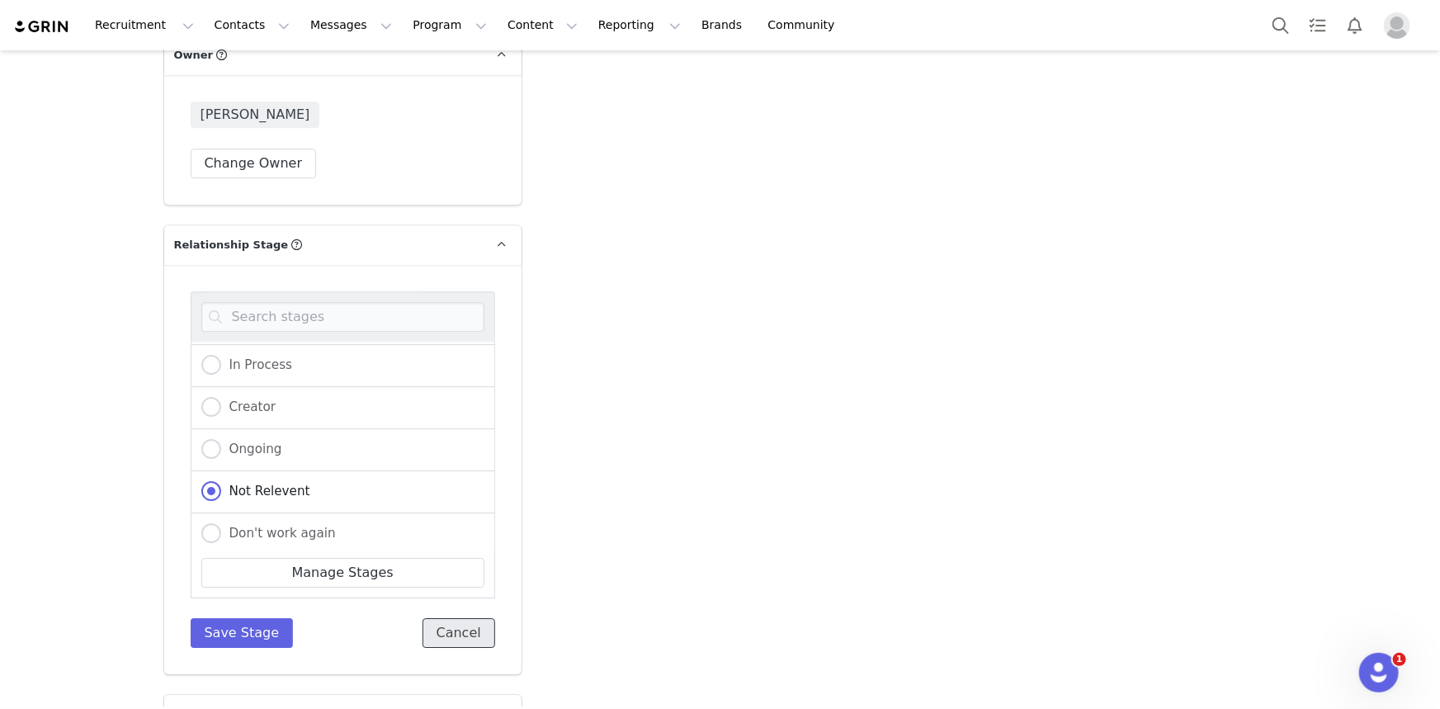
click at [442, 618] on button "Cancel" at bounding box center [459, 633] width 73 height 30
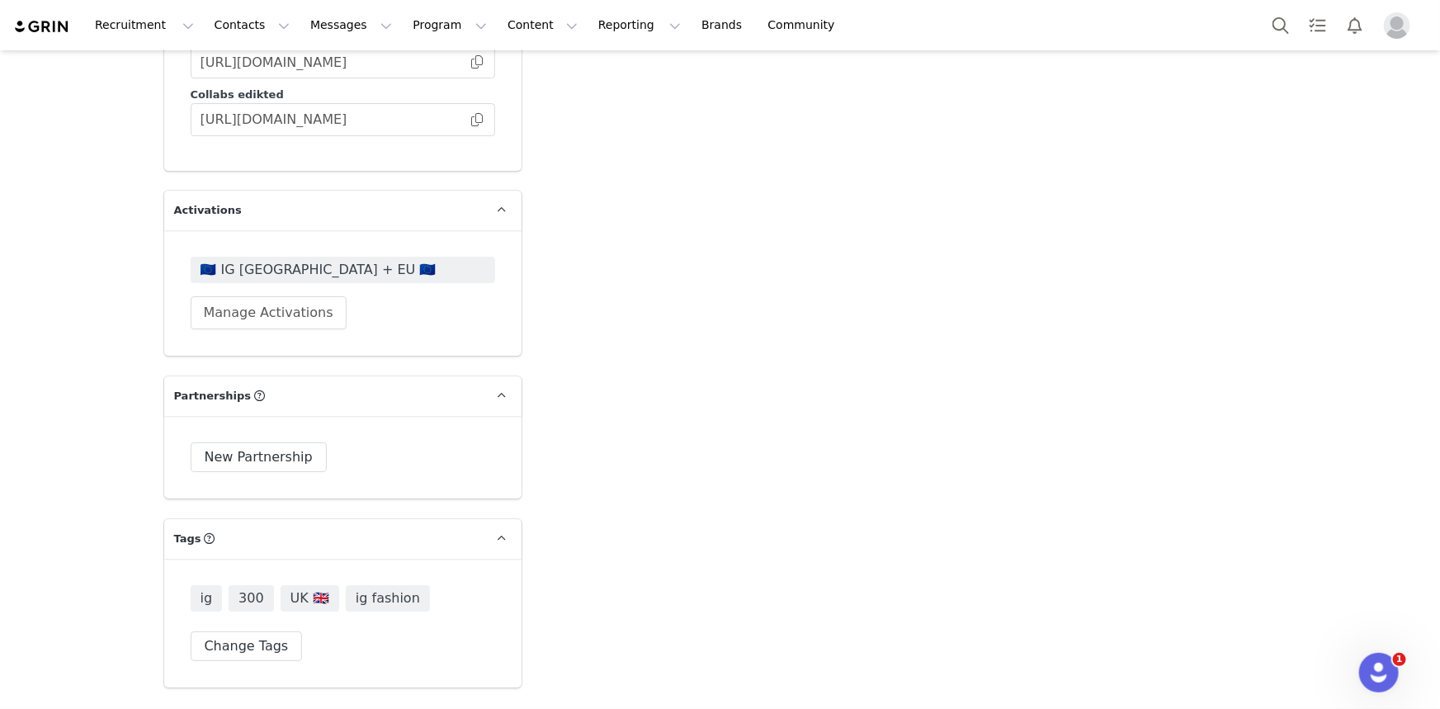
scroll to position [2926, 0]
click at [243, 261] on span "🇪🇺 IG [GEOGRAPHIC_DATA] + EU 🇪🇺" at bounding box center [343, 271] width 285 height 20
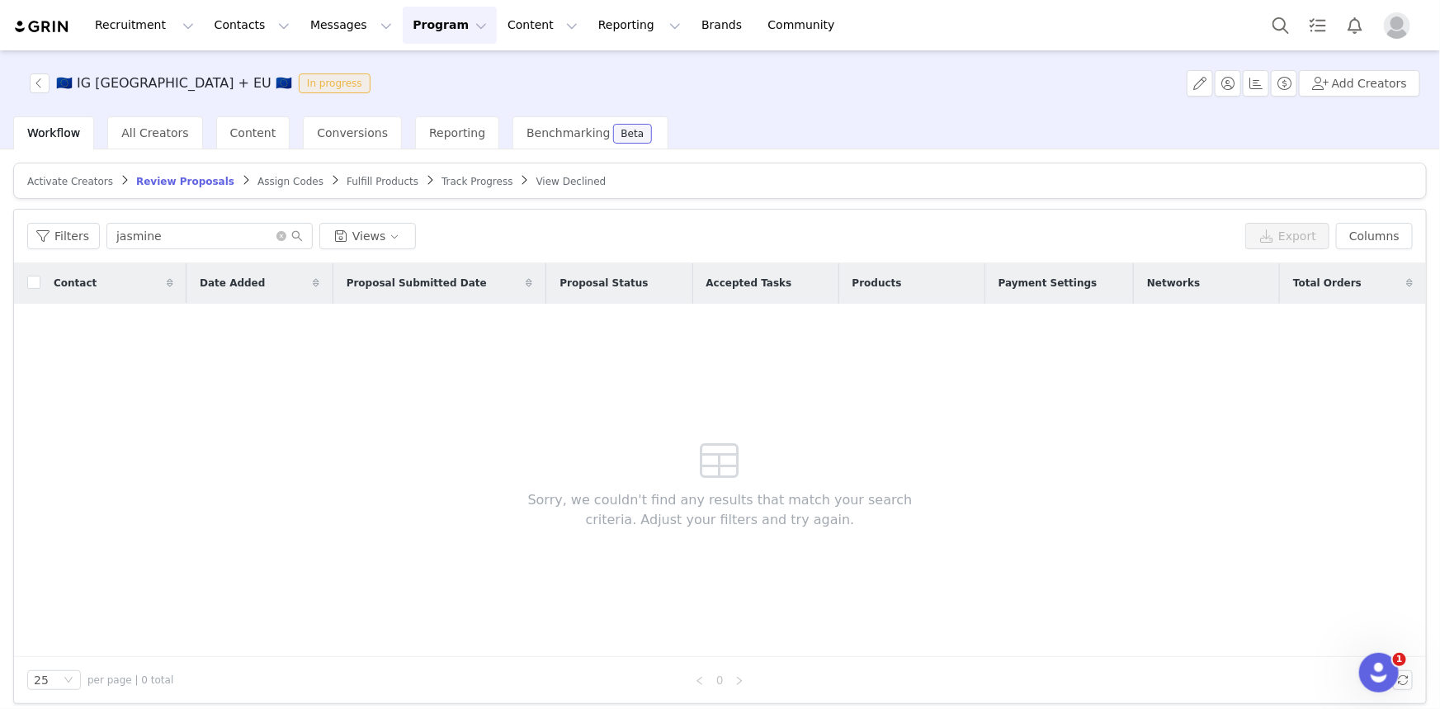
click at [64, 191] on article "Activate Creators Review Proposals Assign Codes Fulfill Products Track Progress…" at bounding box center [720, 181] width 1414 height 36
drag, startPoint x: 67, startPoint y: 186, endPoint x: 139, endPoint y: 111, distance: 103.9
click at [67, 185] on span "Activate Creators" at bounding box center [70, 182] width 86 height 12
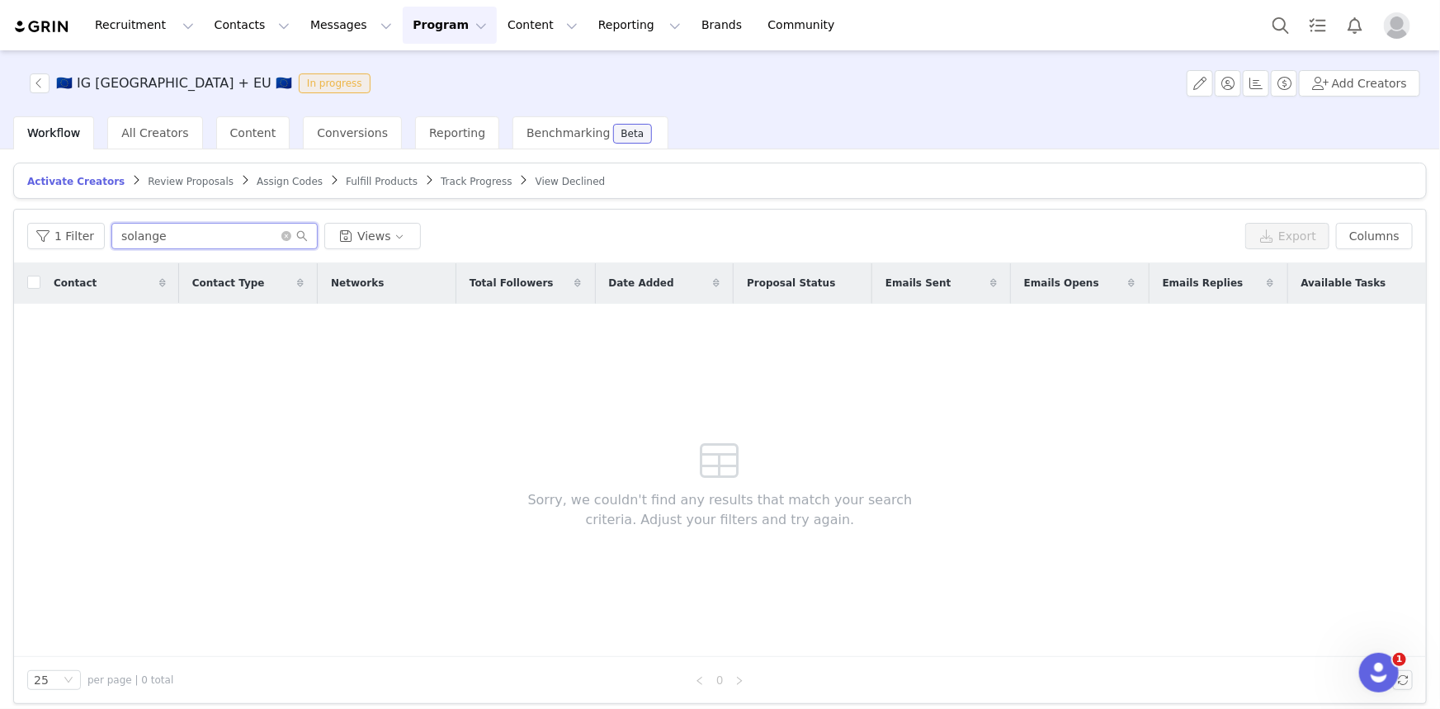
click at [206, 224] on input "solange" at bounding box center [214, 236] width 206 height 26
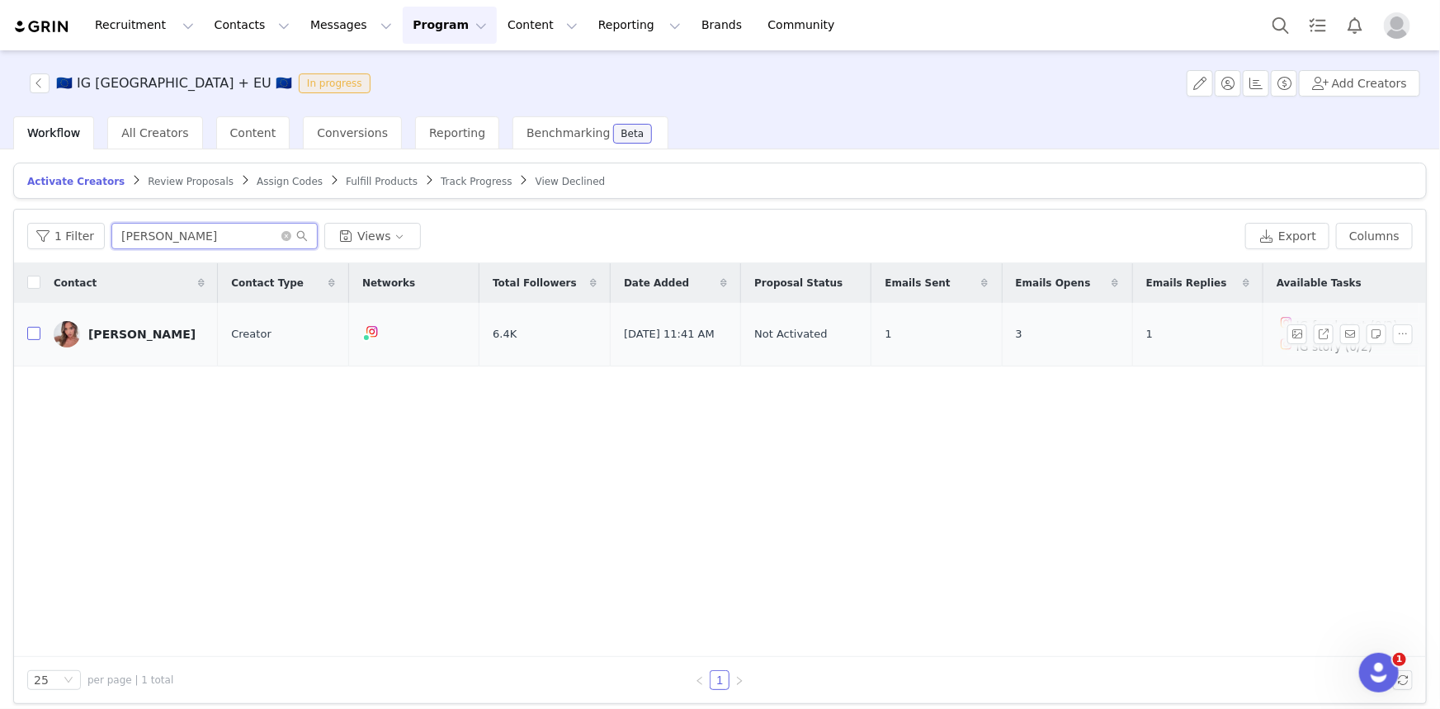
type input "[PERSON_NAME]"
click at [30, 332] on input "checkbox" at bounding box center [33, 333] width 13 height 13
checkbox input "true"
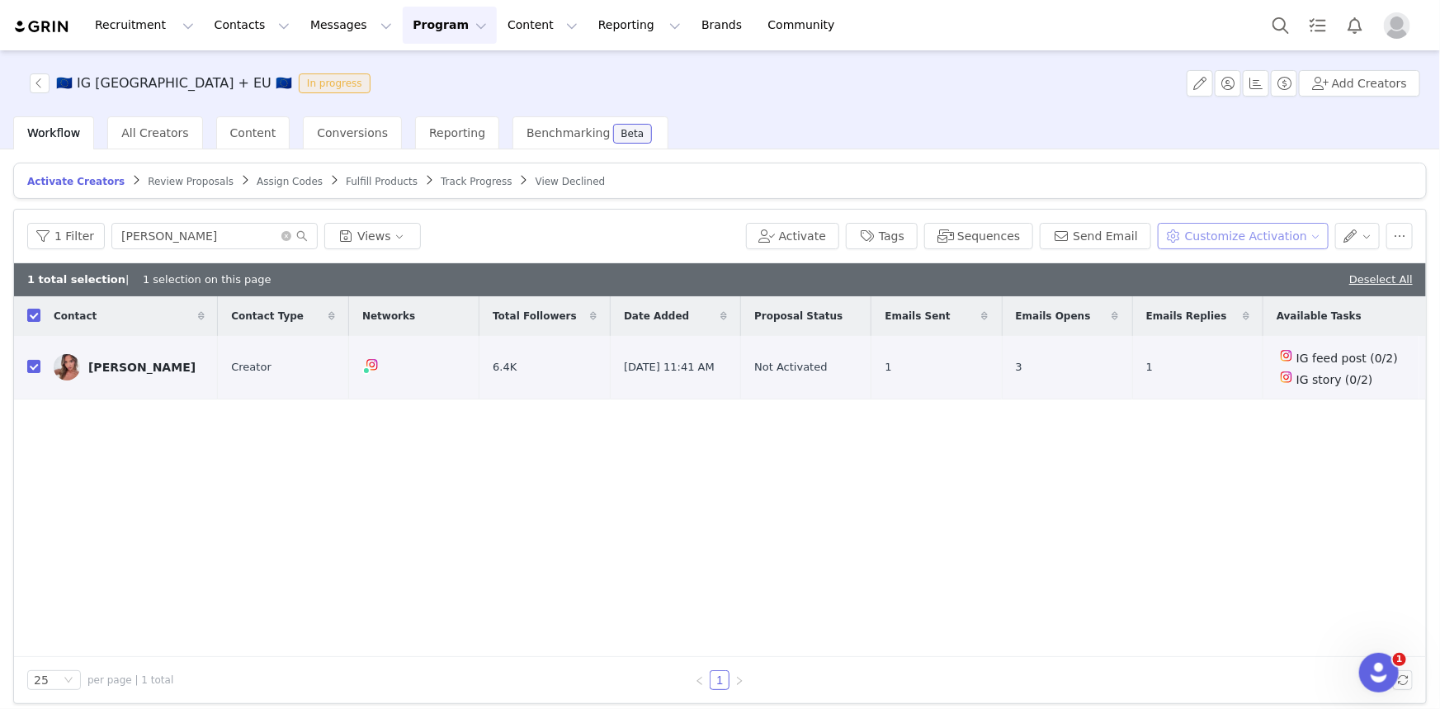
click at [1166, 233] on button "Customize Activation" at bounding box center [1243, 236] width 171 height 26
click at [1191, 267] on div "Edit Product Selection" at bounding box center [1246, 267] width 147 height 18
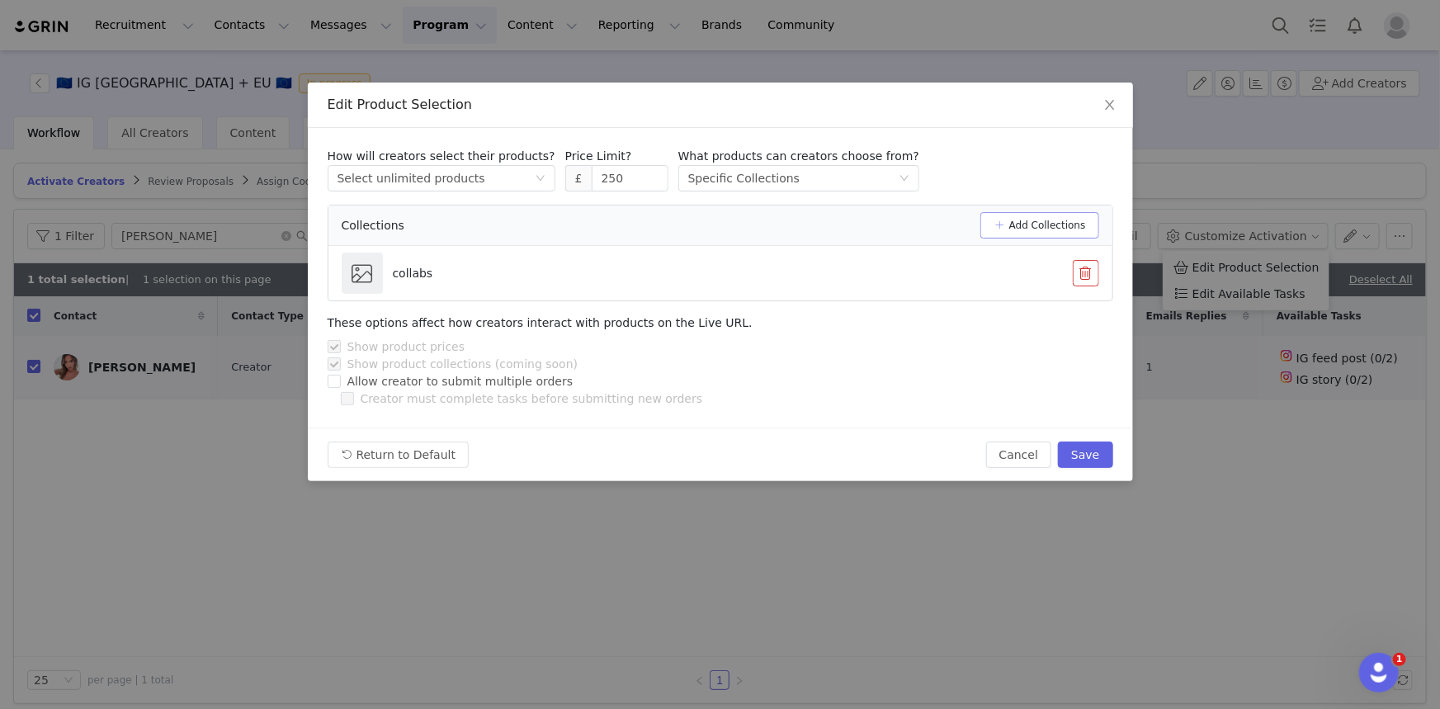
click at [1042, 237] on button "Add Collections" at bounding box center [1040, 225] width 119 height 26
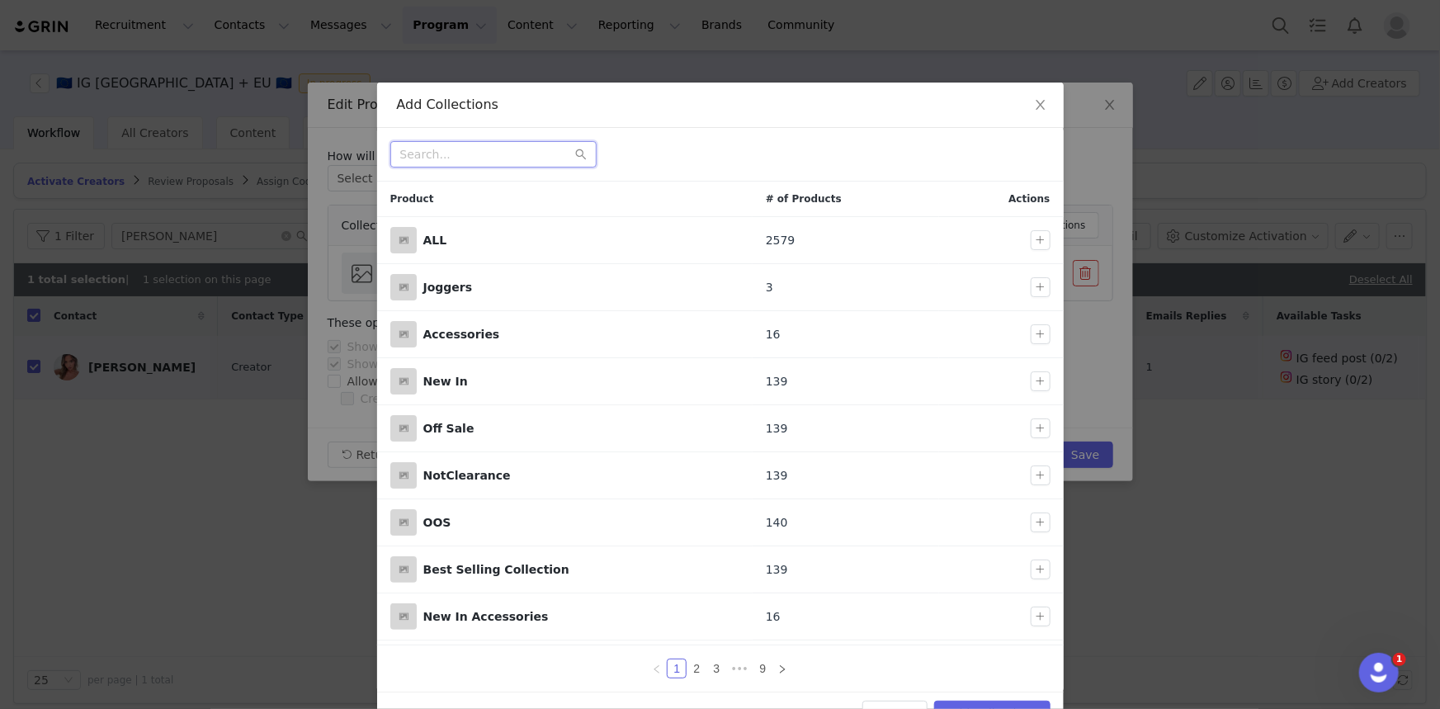
click at [537, 149] on input "text" at bounding box center [493, 154] width 206 height 26
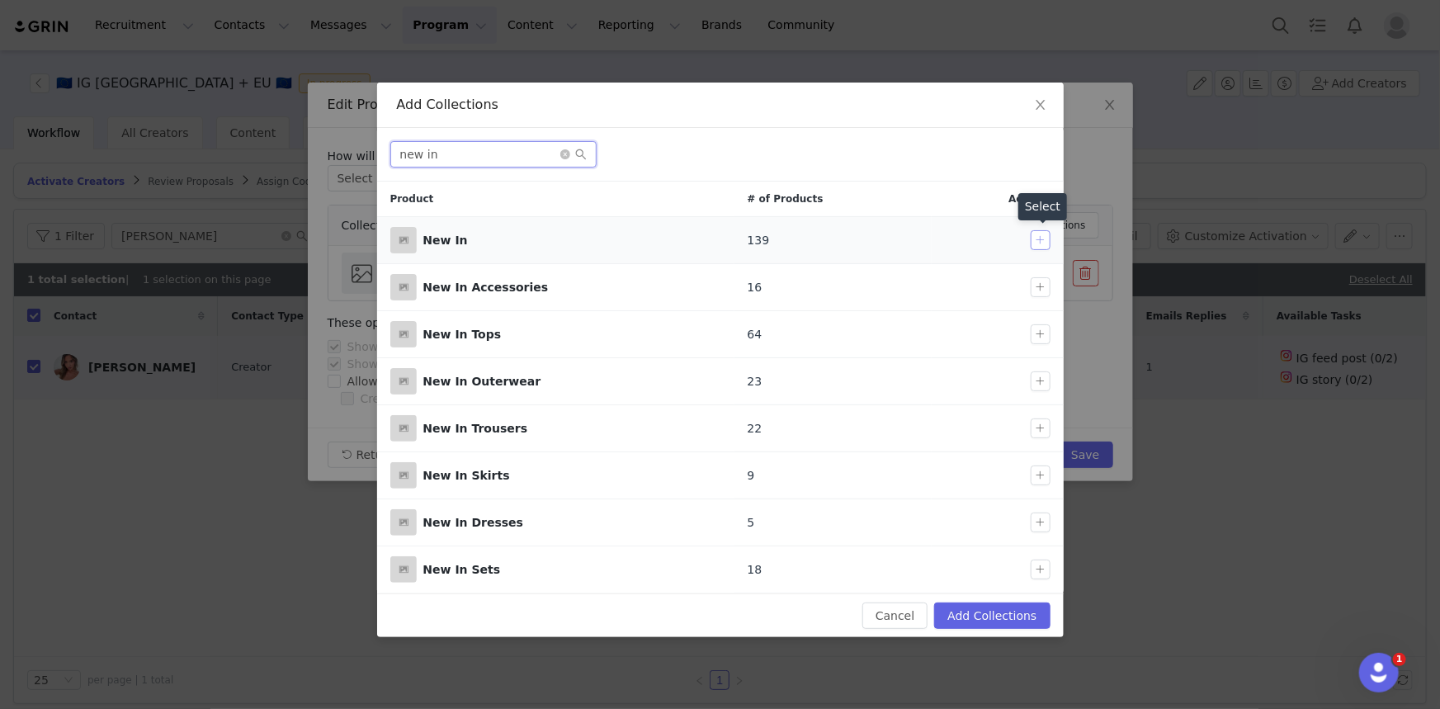
type input "new in"
click at [1039, 239] on button "button" at bounding box center [1041, 240] width 20 height 20
click at [997, 609] on button "Add Collections" at bounding box center [992, 616] width 116 height 26
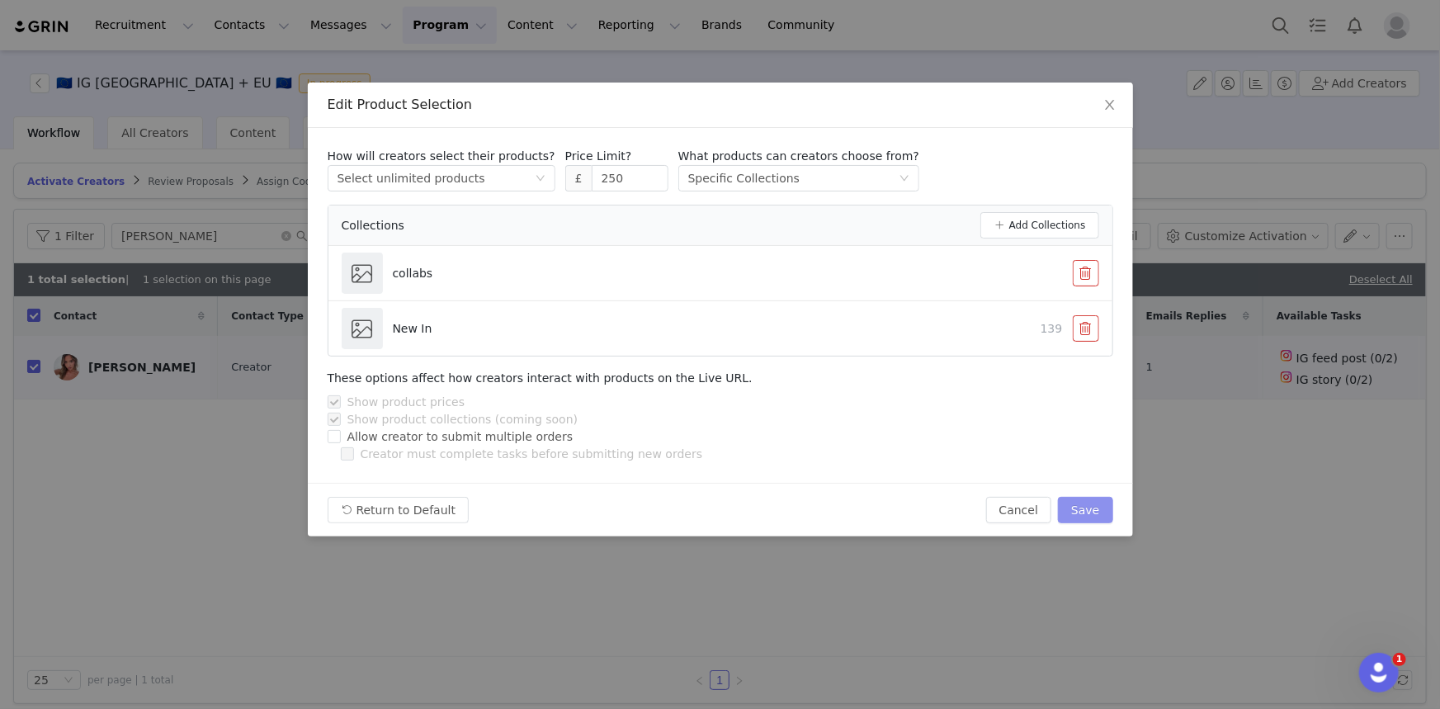
click at [1085, 499] on button "Save" at bounding box center [1085, 510] width 54 height 26
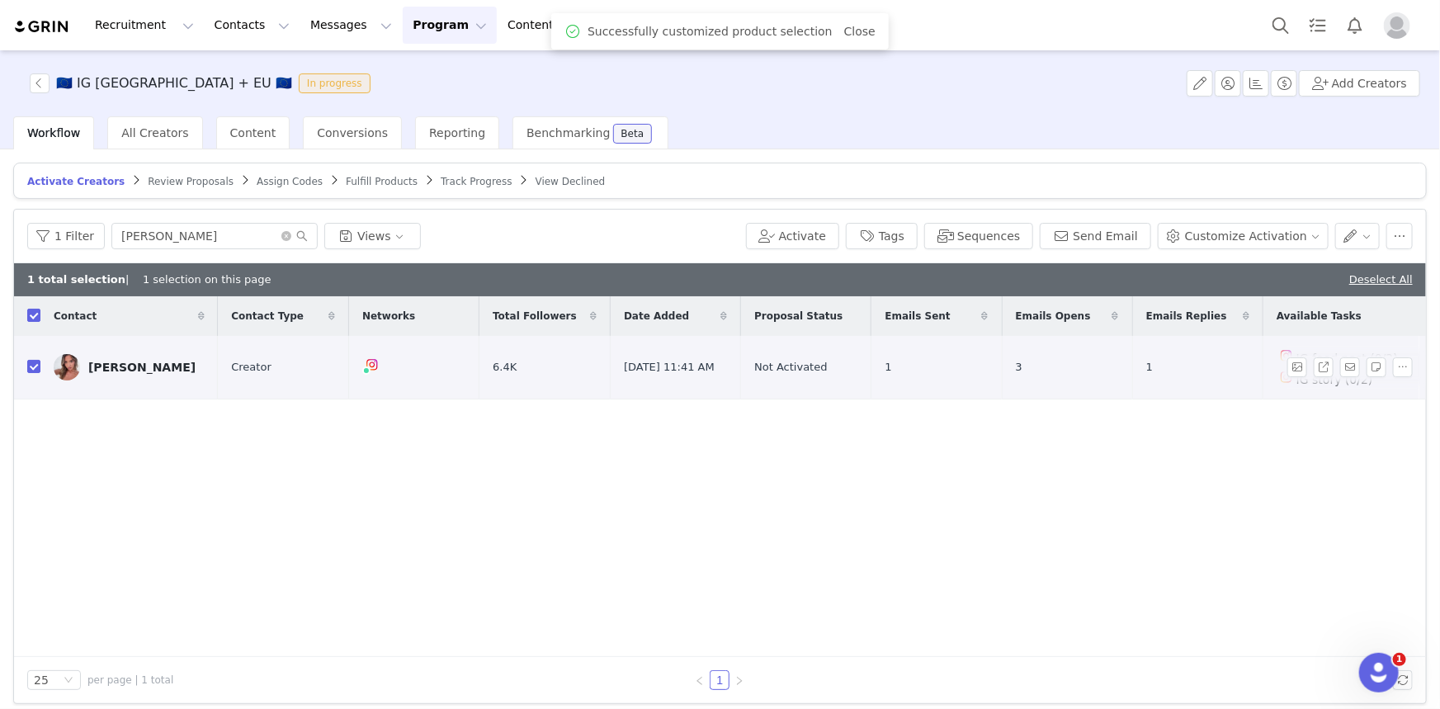
click at [98, 371] on div "[PERSON_NAME]" at bounding box center [141, 367] width 107 height 13
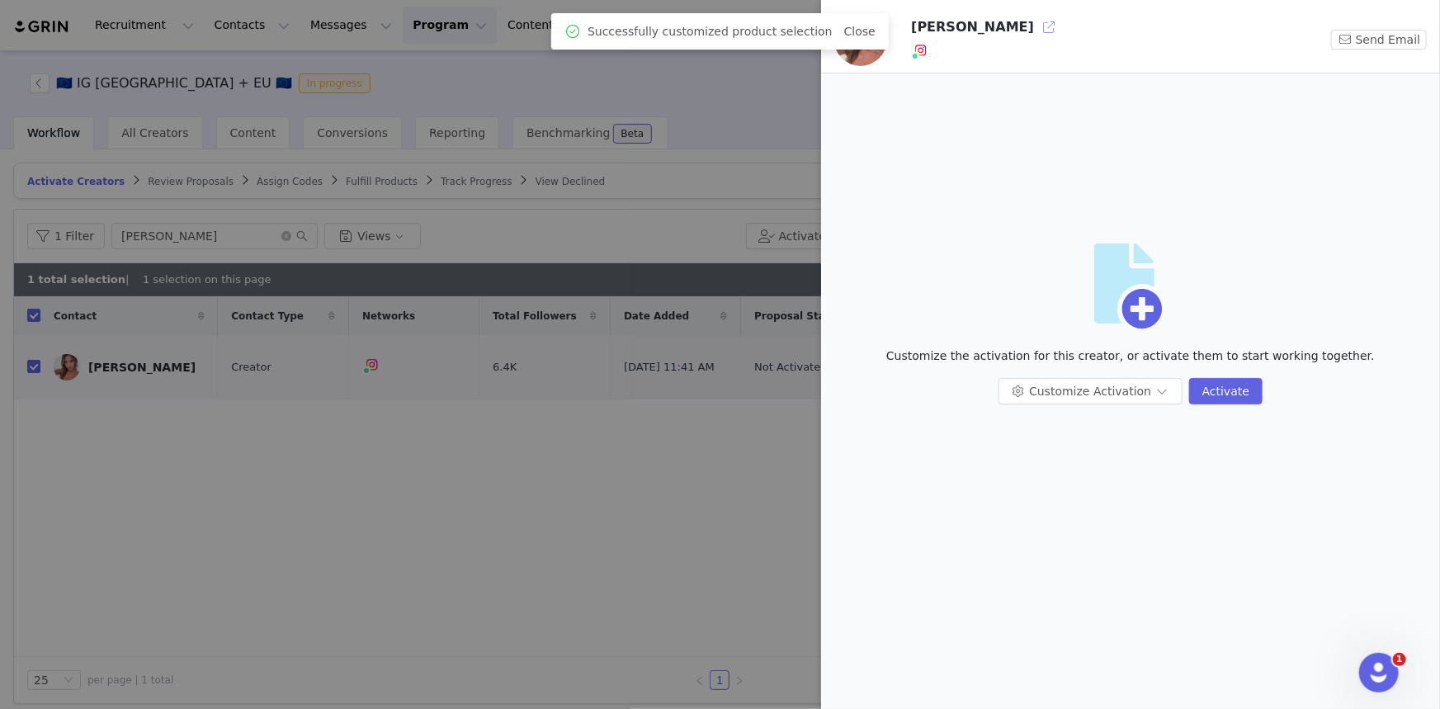
click at [1036, 30] on button "button" at bounding box center [1049, 27] width 26 height 26
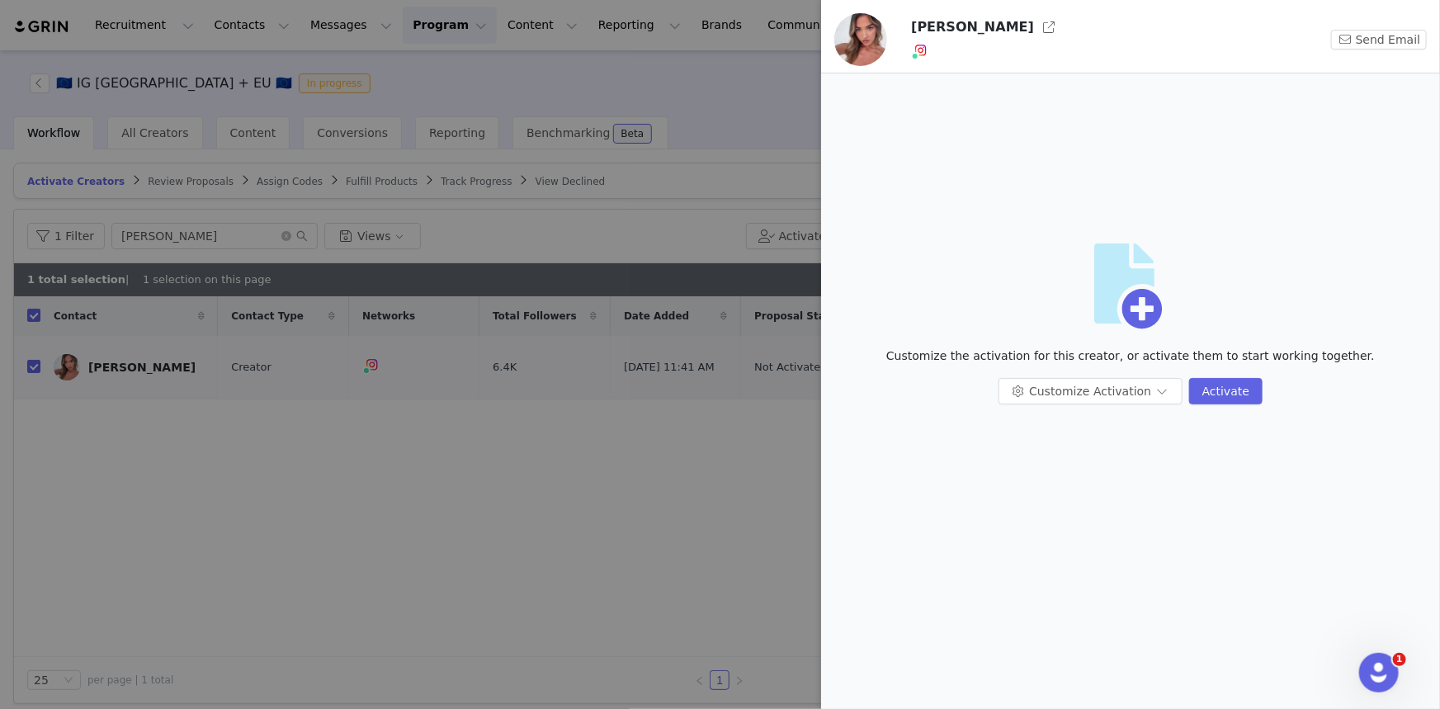
click at [629, 89] on div at bounding box center [720, 354] width 1440 height 709
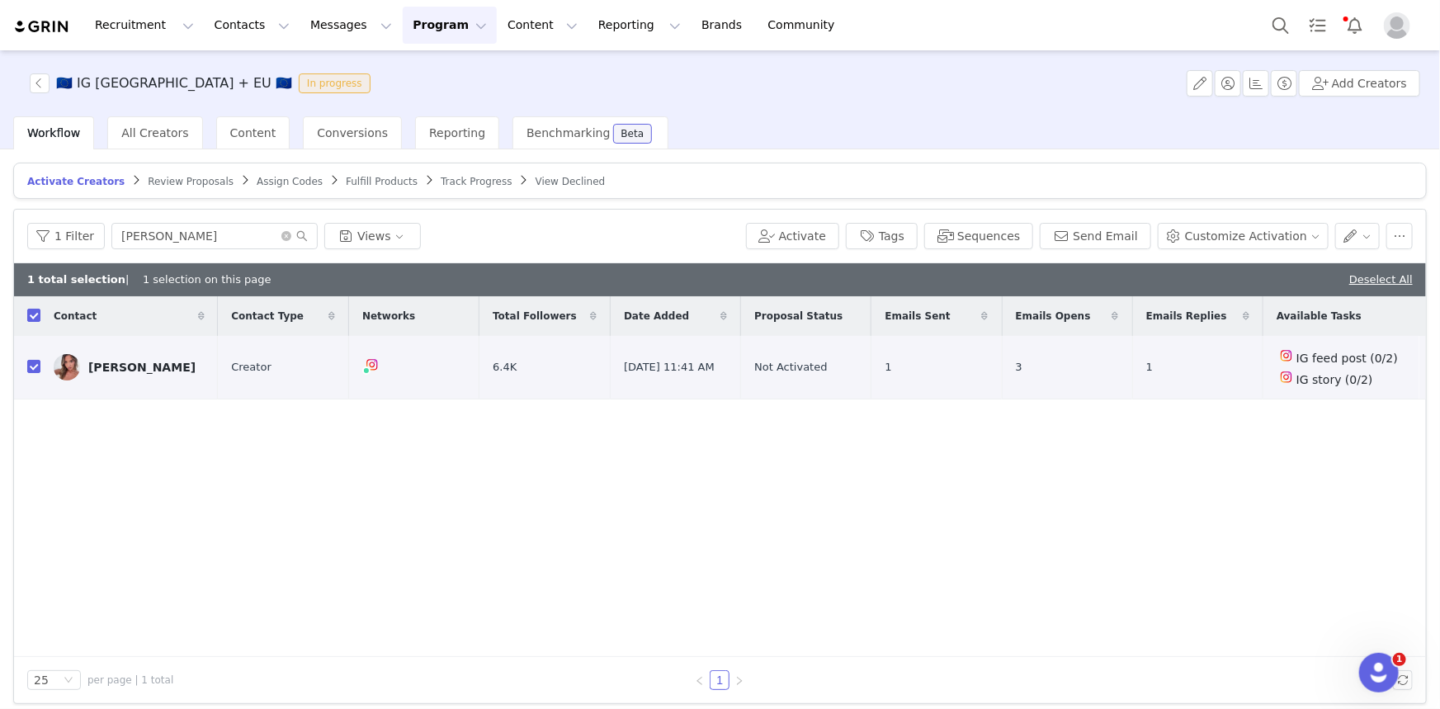
click at [403, 33] on button "Program Program" at bounding box center [450, 25] width 94 height 37
click at [387, 75] on p "Activations" at bounding box center [408, 72] width 64 height 17
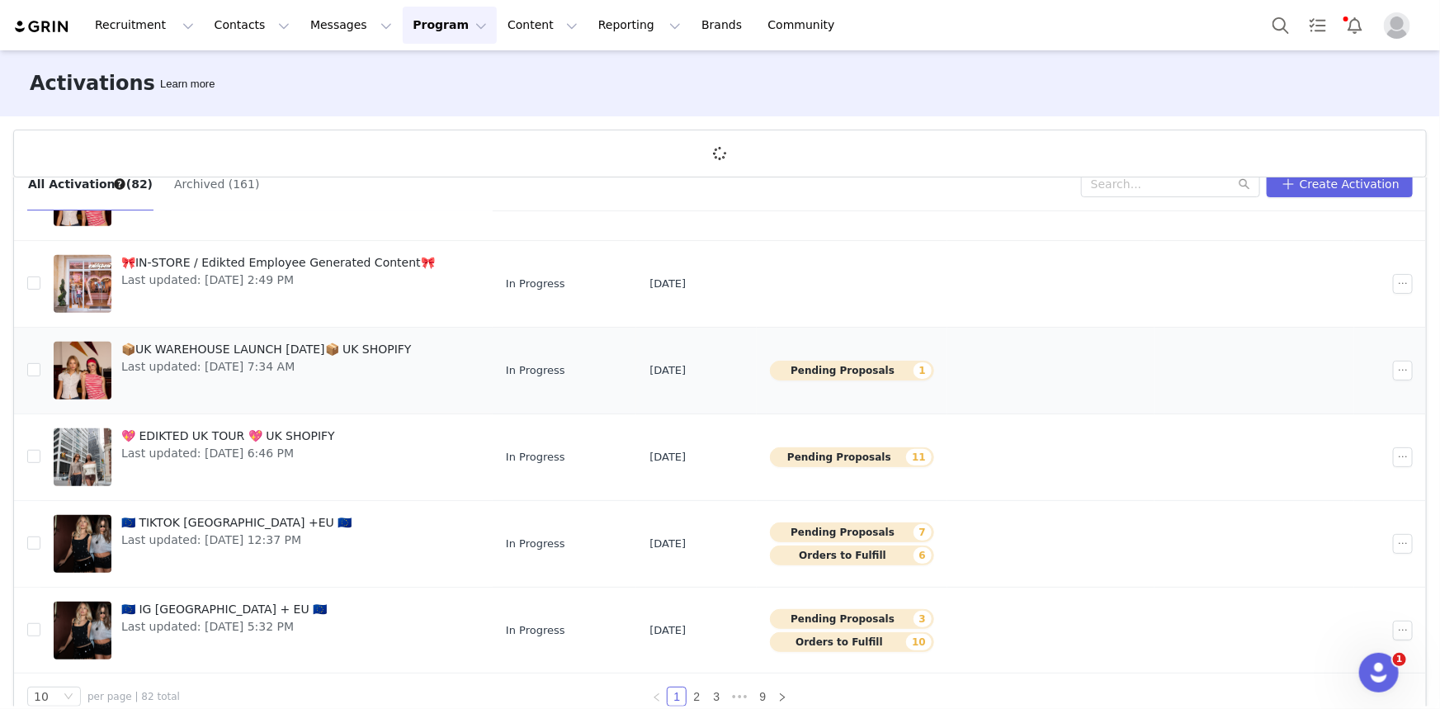
scroll to position [60, 0]
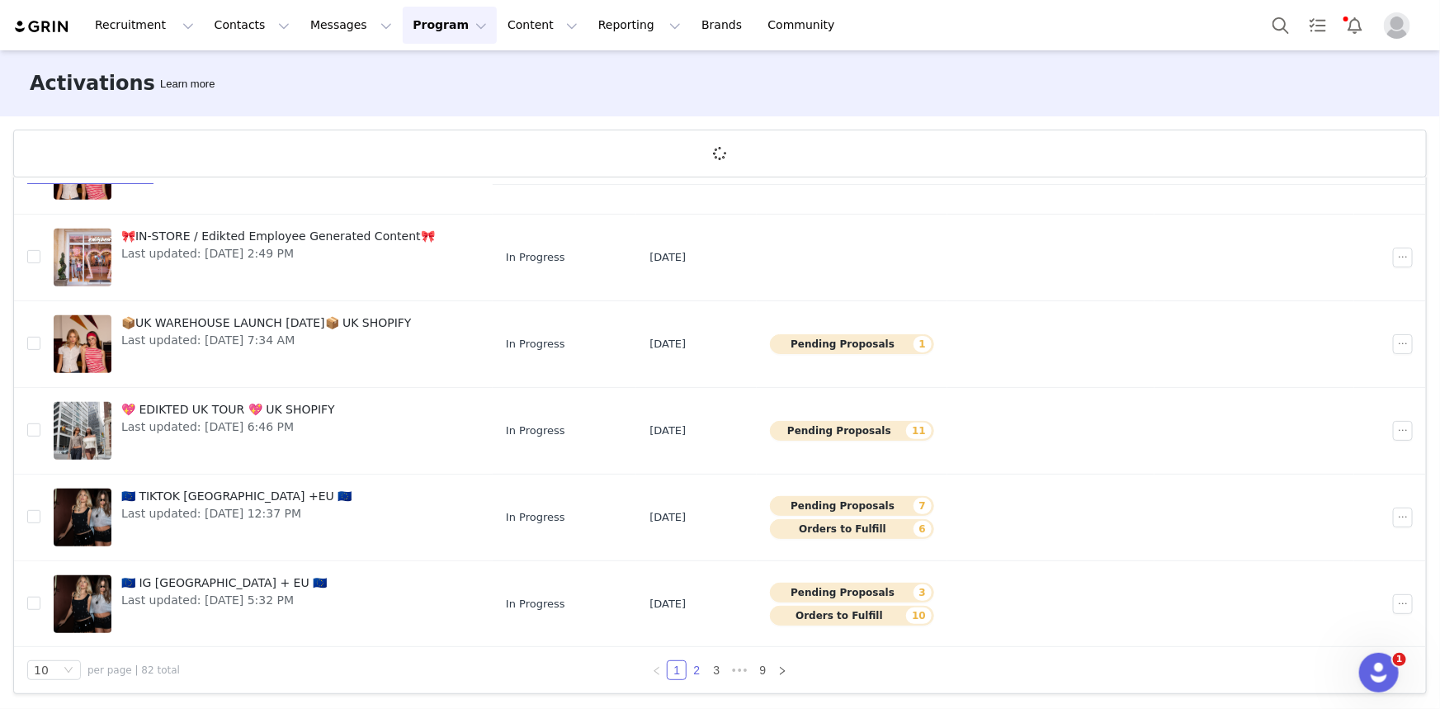
click at [688, 667] on link "2" at bounding box center [697, 670] width 18 height 18
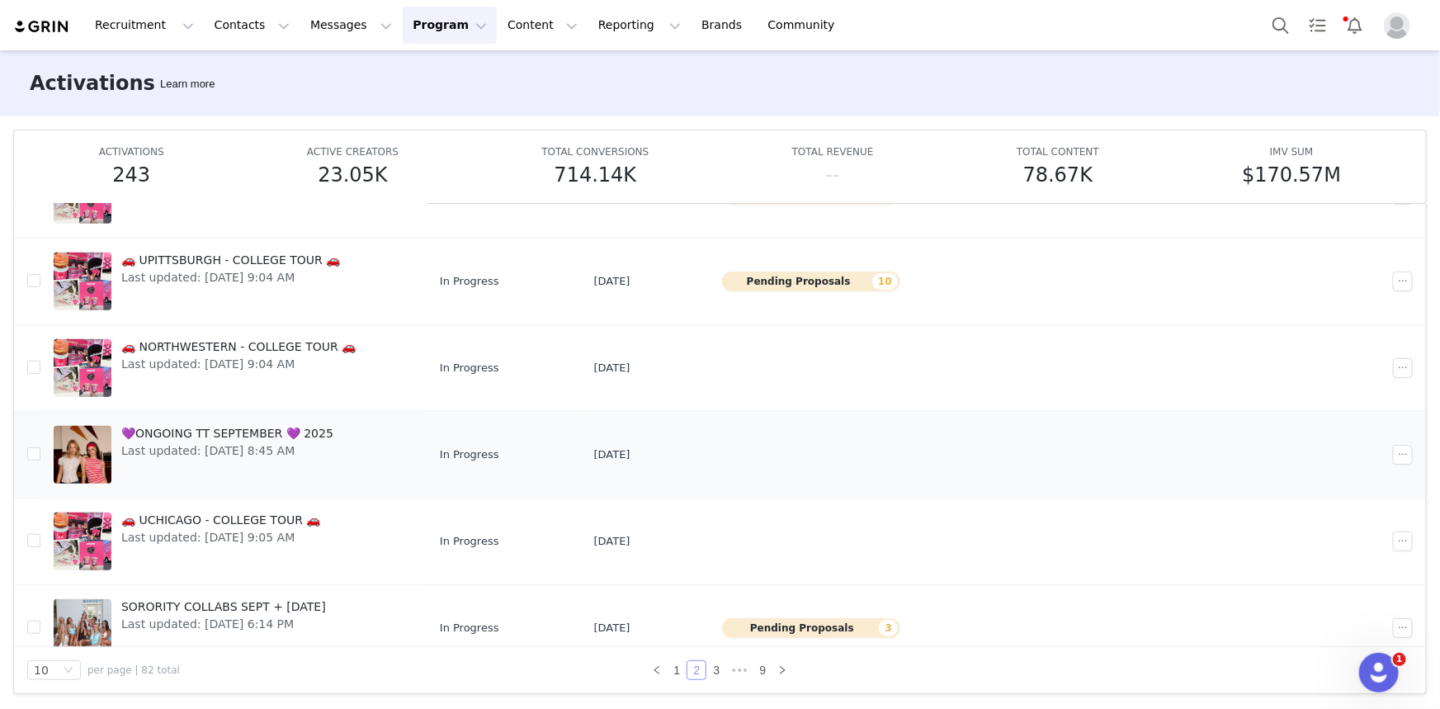
scroll to position [444, 0]
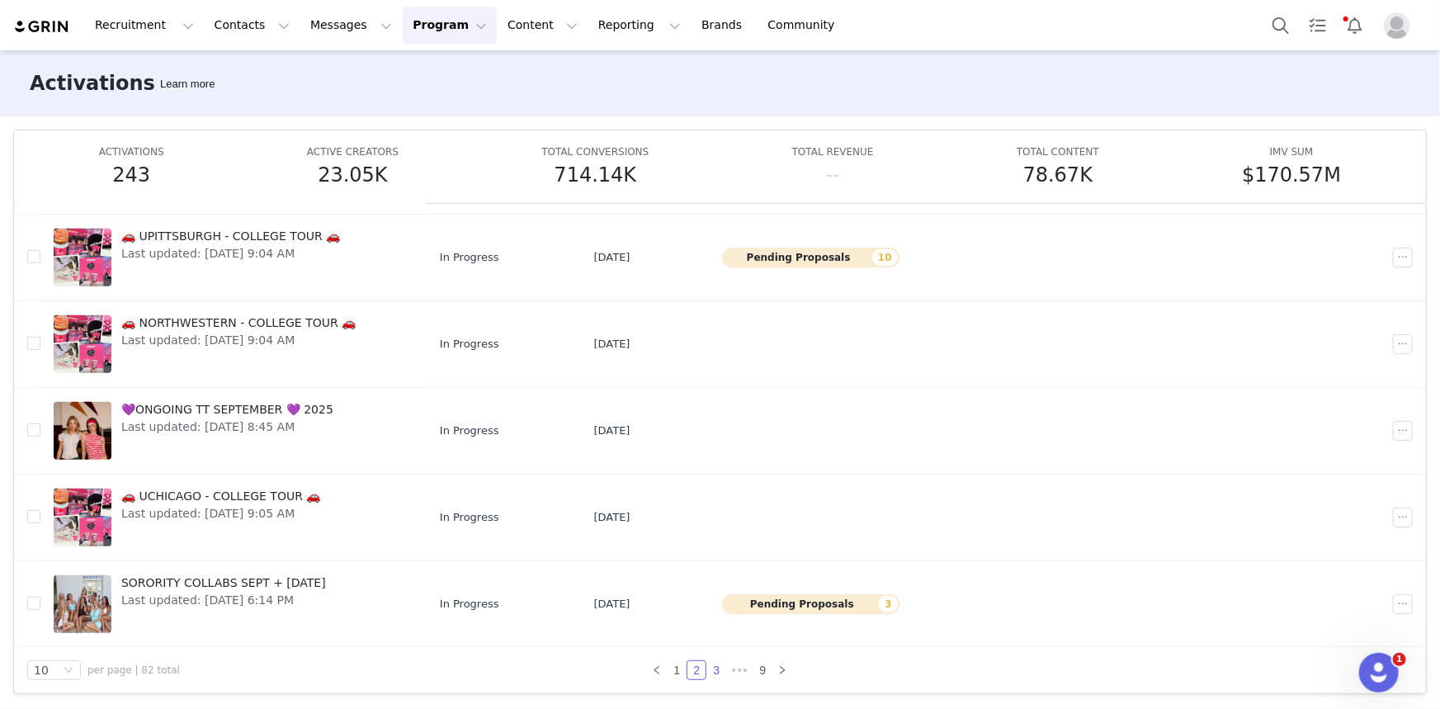
click at [710, 667] on link "3" at bounding box center [716, 670] width 18 height 18
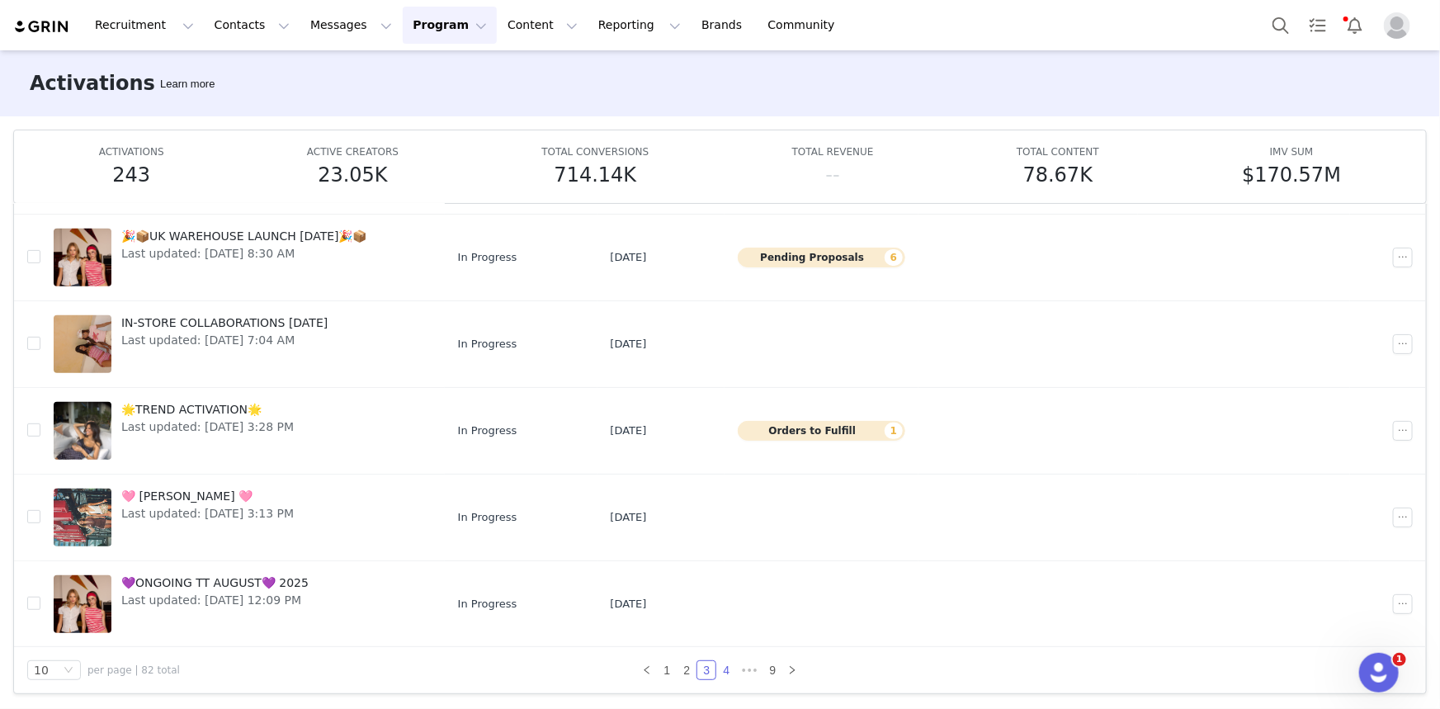
click at [721, 673] on link "4" at bounding box center [726, 670] width 18 height 18
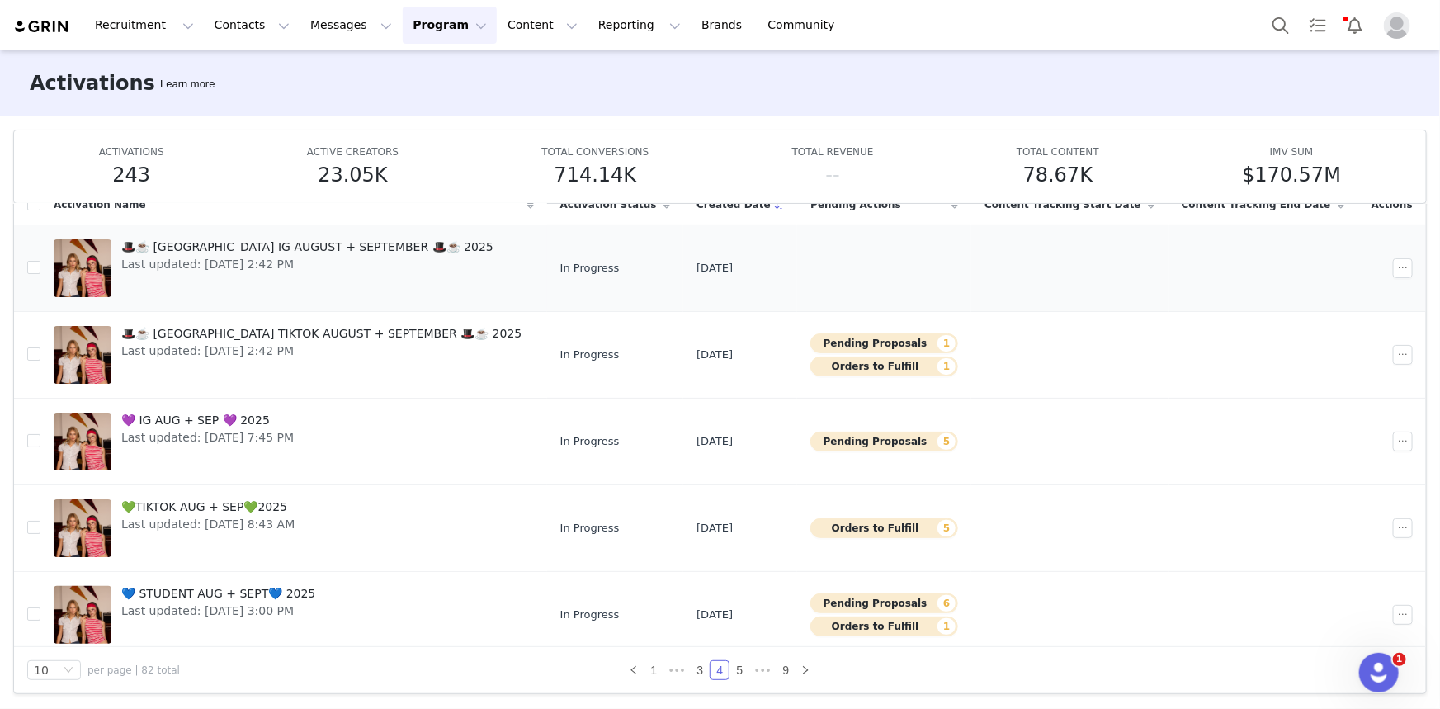
click at [286, 244] on span "🎩☕️ UK IG AUGUST + SEPTEMBER 🎩☕️ 2025" at bounding box center [307, 247] width 372 height 17
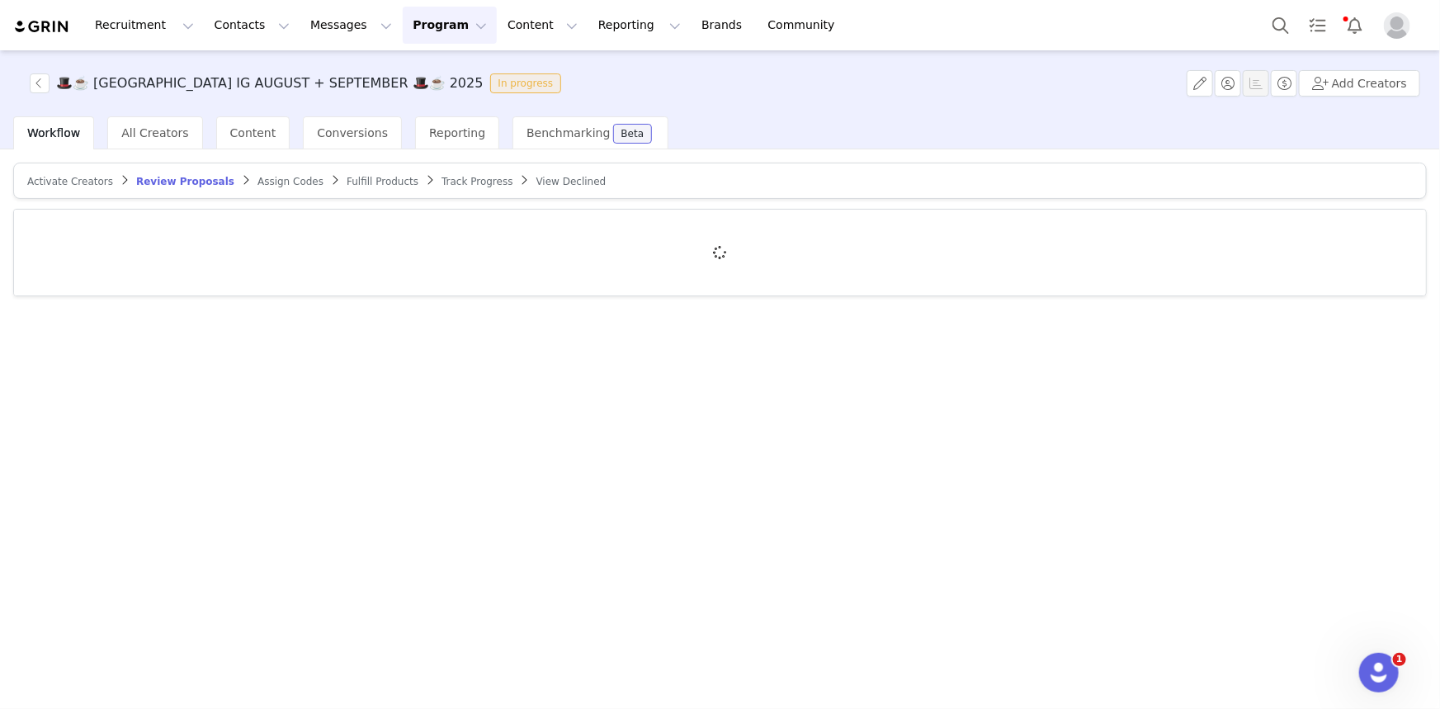
click at [440, 171] on article "Activate Creators Review Proposals Assign Codes Fulfill Products Track Progress…" at bounding box center [720, 181] width 1414 height 36
click at [442, 176] on span "Track Progress" at bounding box center [477, 182] width 71 height 12
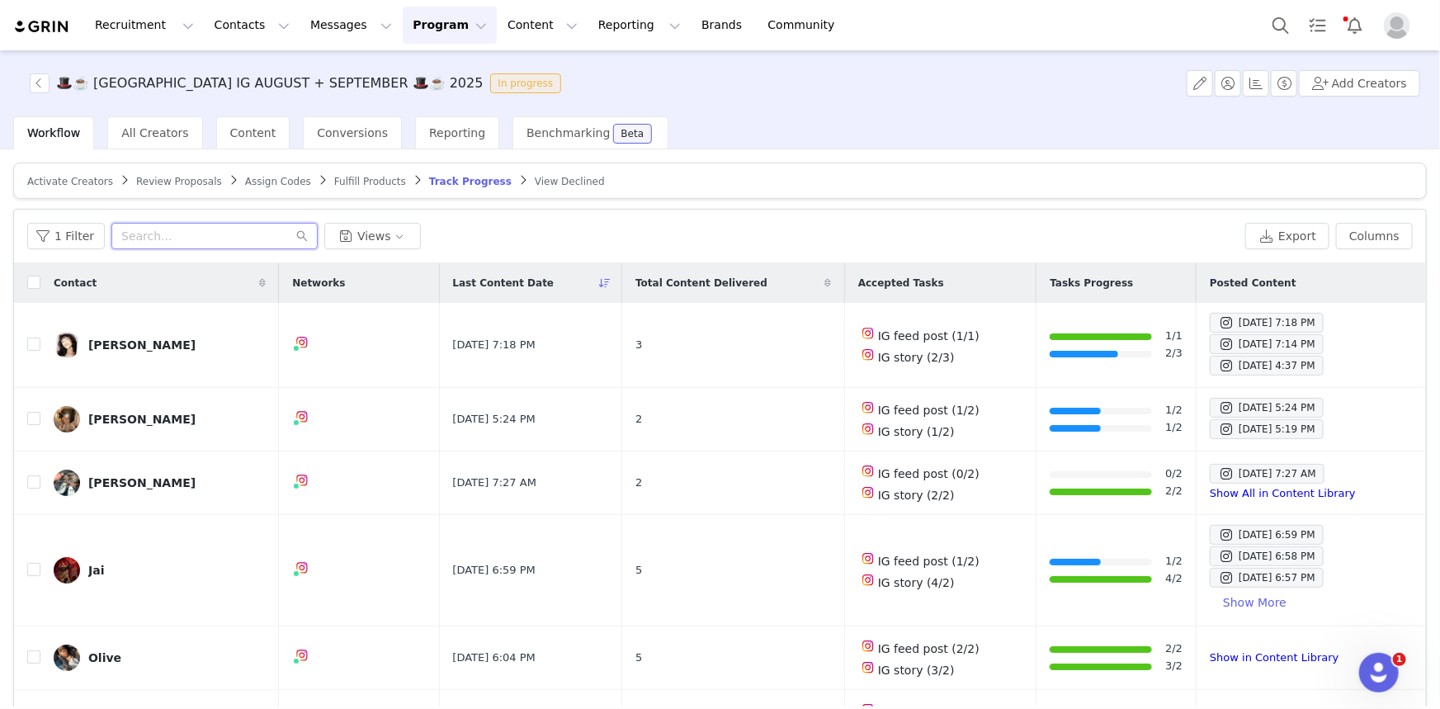
click at [272, 229] on input "text" at bounding box center [214, 236] width 206 height 26
paste input "chaulet.emeline13@gmail.com"
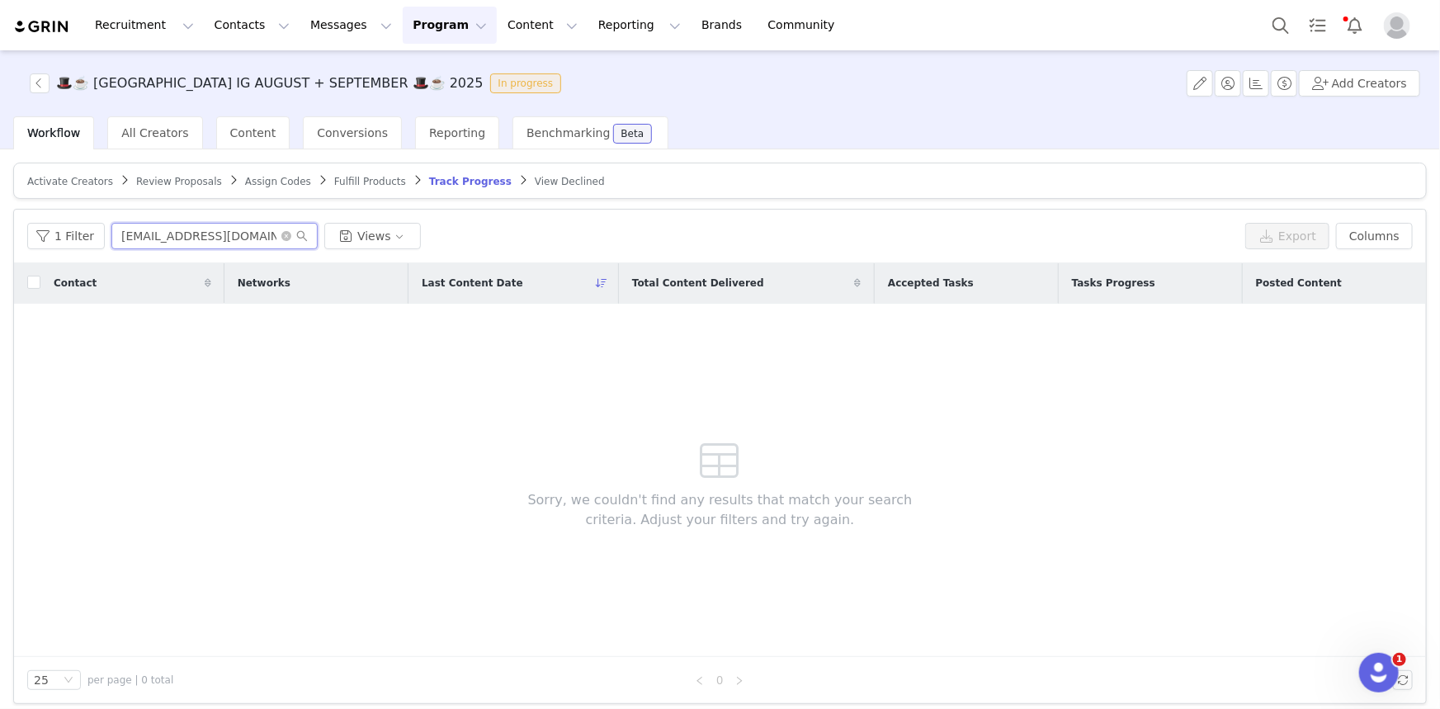
type input "chaulet.emeline13@gmail.com"
click at [494, 170] on article "Activate Creators Review Proposals Assign Codes Fulfill Products Track Progress…" at bounding box center [720, 181] width 1414 height 36
click at [262, 231] on input "chaulet.emeline13@gmail.com" at bounding box center [214, 236] width 206 height 26
click at [176, 182] on span "Review Proposals" at bounding box center [179, 182] width 86 height 12
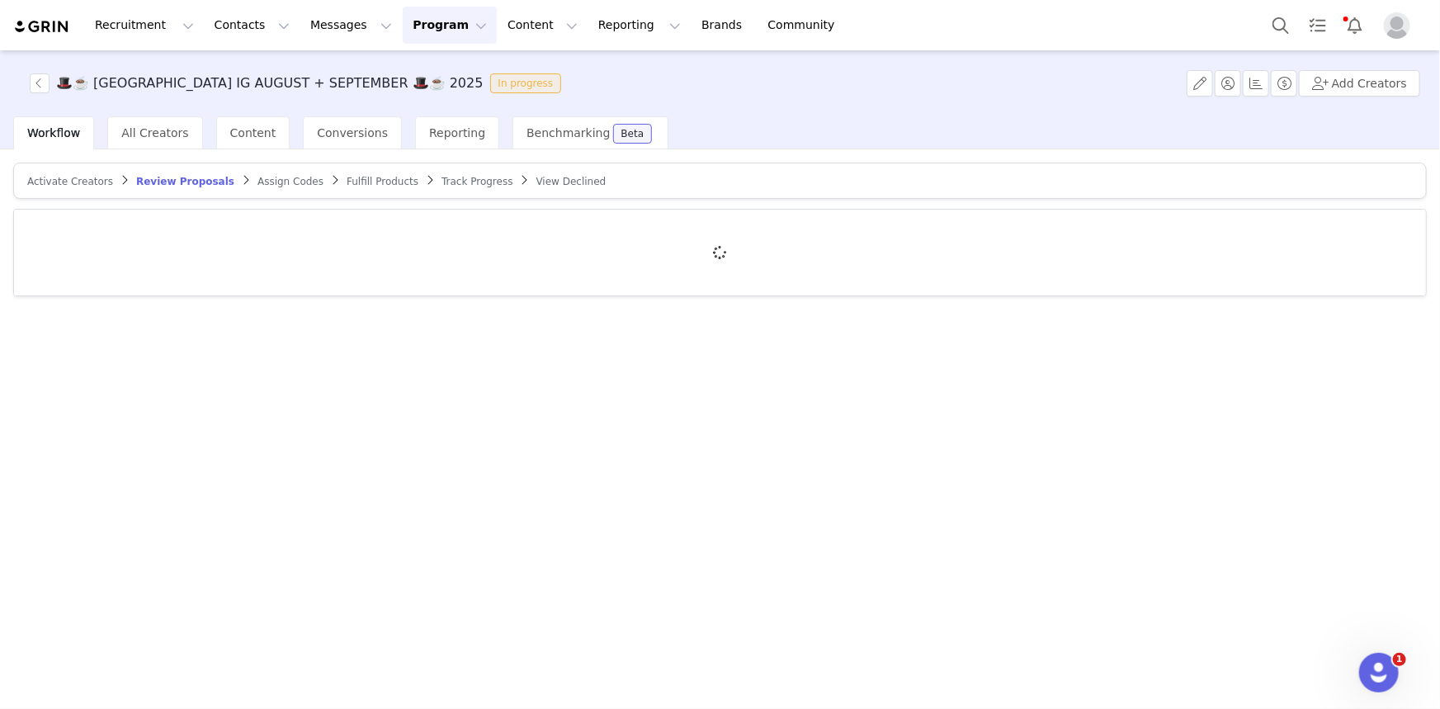
click at [213, 231] on div at bounding box center [720, 253] width 1412 height 86
click at [193, 229] on div at bounding box center [720, 253] width 1412 height 86
click at [181, 227] on div at bounding box center [720, 253] width 1412 height 86
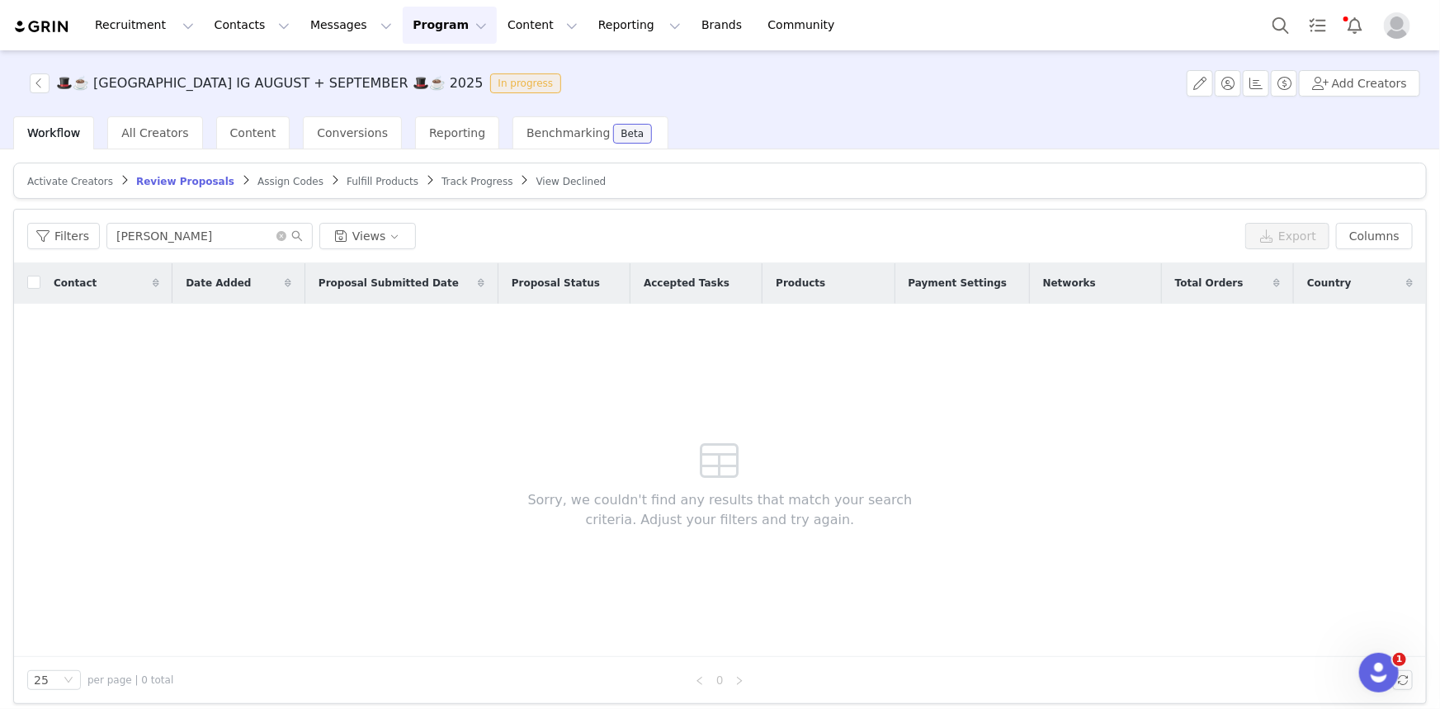
click at [71, 163] on article "Activate Creators Review Proposals Assign Codes Fulfill Products Track Progress…" at bounding box center [720, 181] width 1414 height 36
click at [135, 229] on input "ella" at bounding box center [209, 236] width 206 height 26
paste input "chaulet.emeline13@gmail.com"
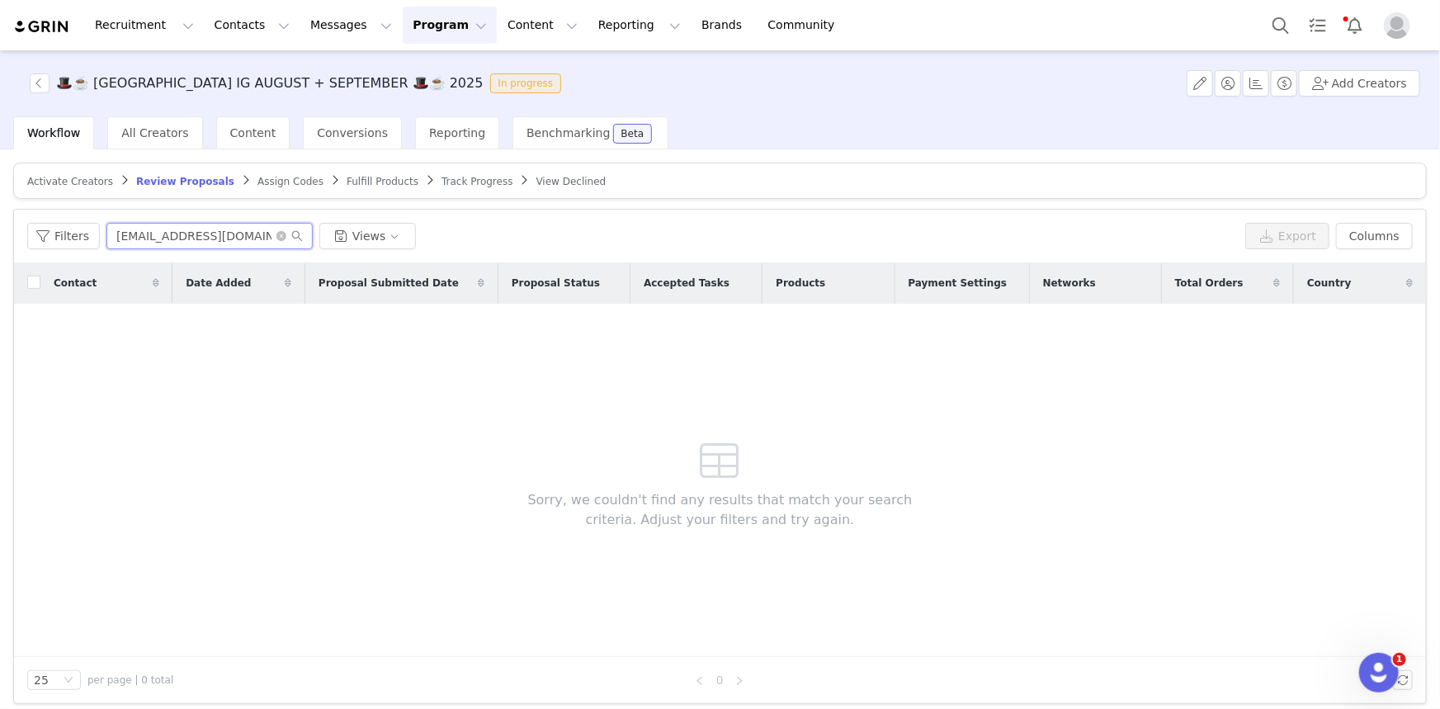
type input "chaulet.emeline13@gmail.com"
click at [116, 181] on span at bounding box center [124, 179] width 17 height 13
click at [95, 178] on span "Activate Creators" at bounding box center [70, 182] width 86 height 12
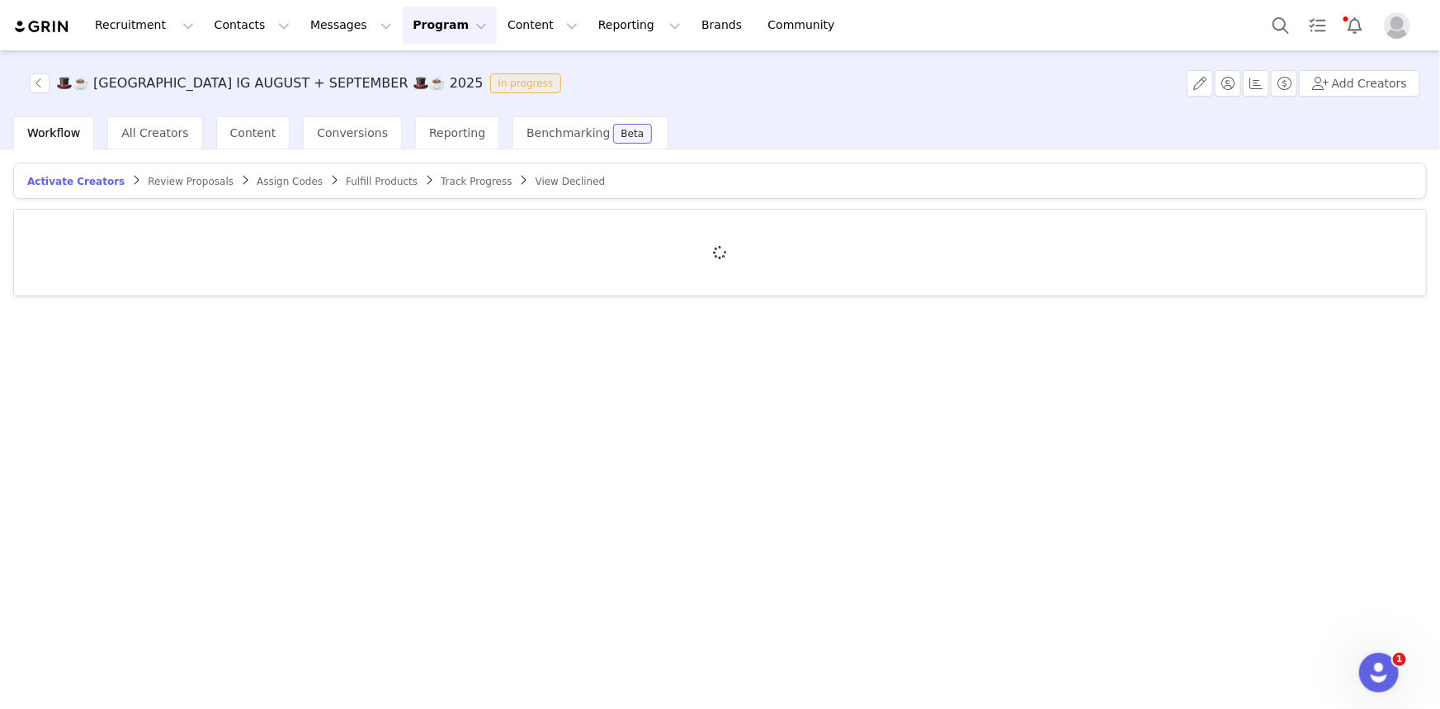
click at [142, 230] on div at bounding box center [720, 253] width 1412 height 86
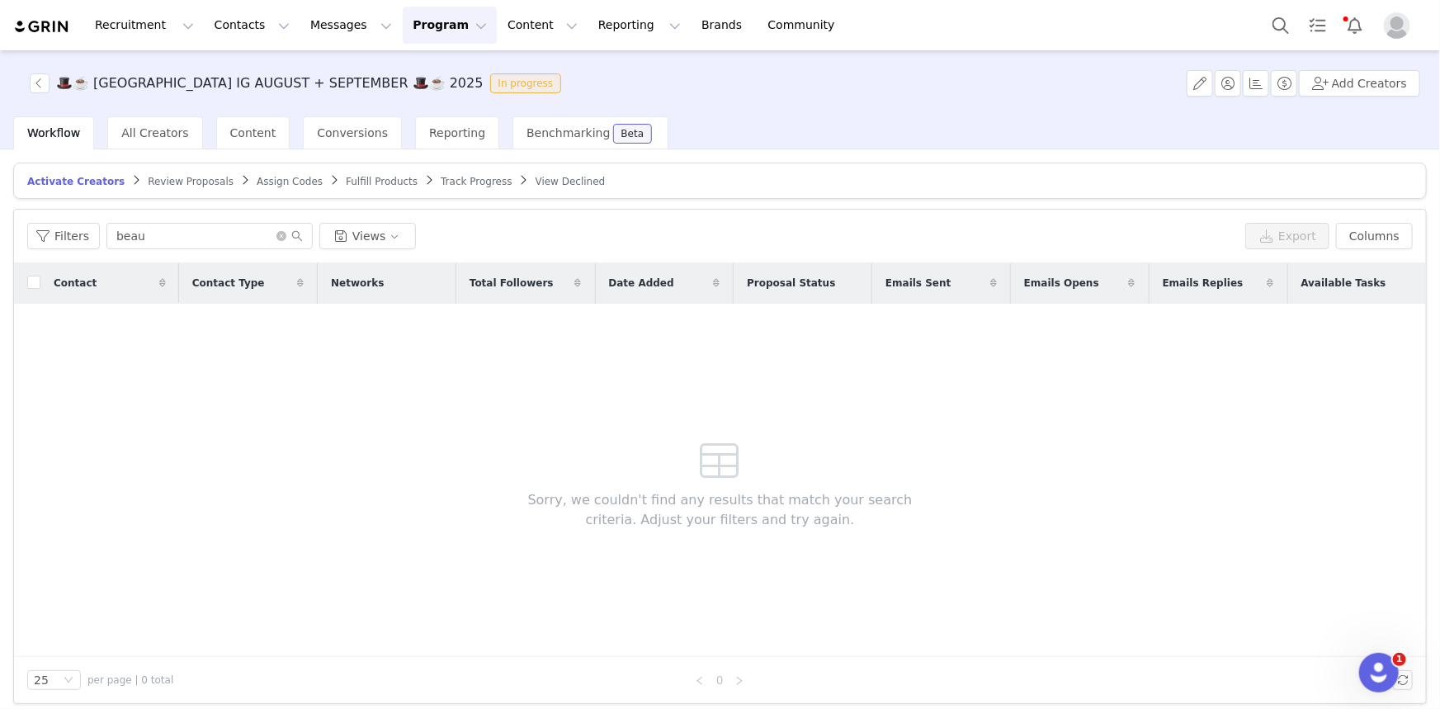
click at [163, 233] on input "beau" at bounding box center [209, 236] width 206 height 26
type input "chaulet.emeline13@gmail.com"
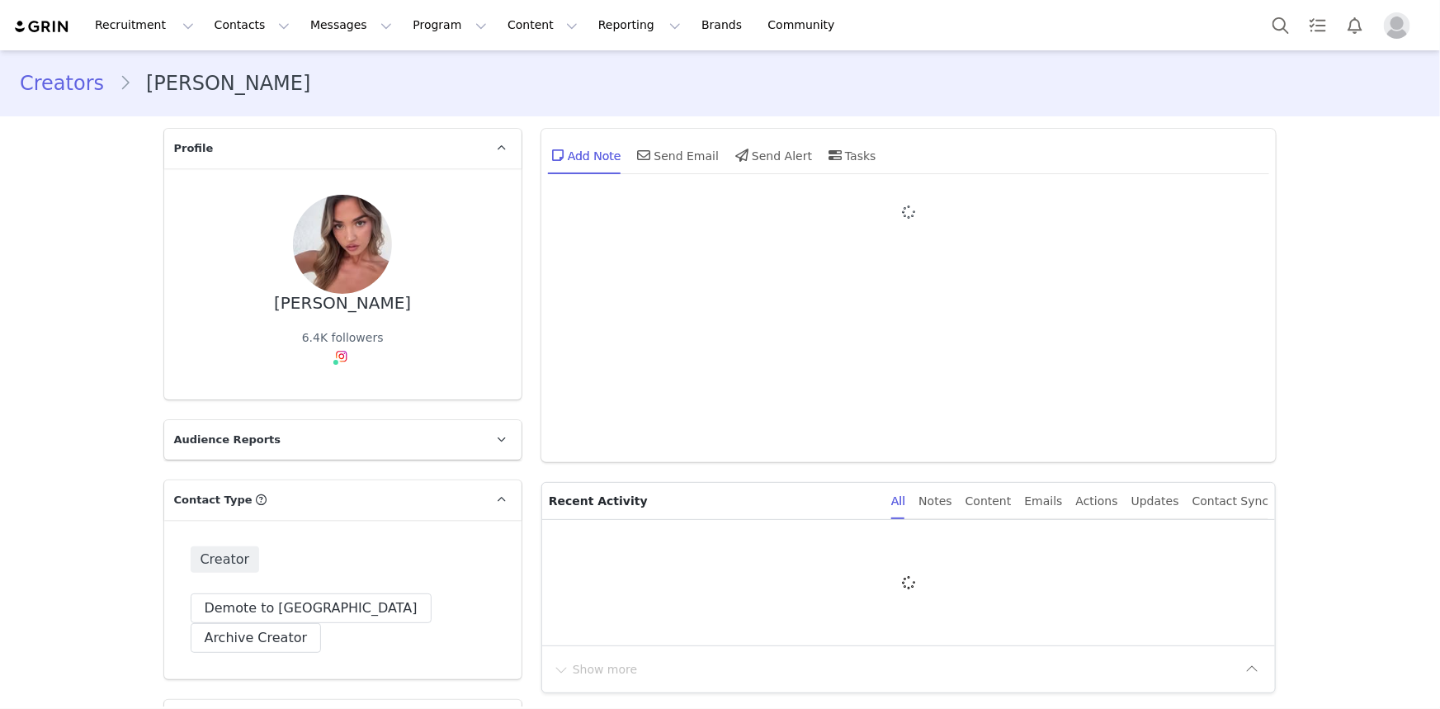
type input "+1 ([GEOGRAPHIC_DATA])"
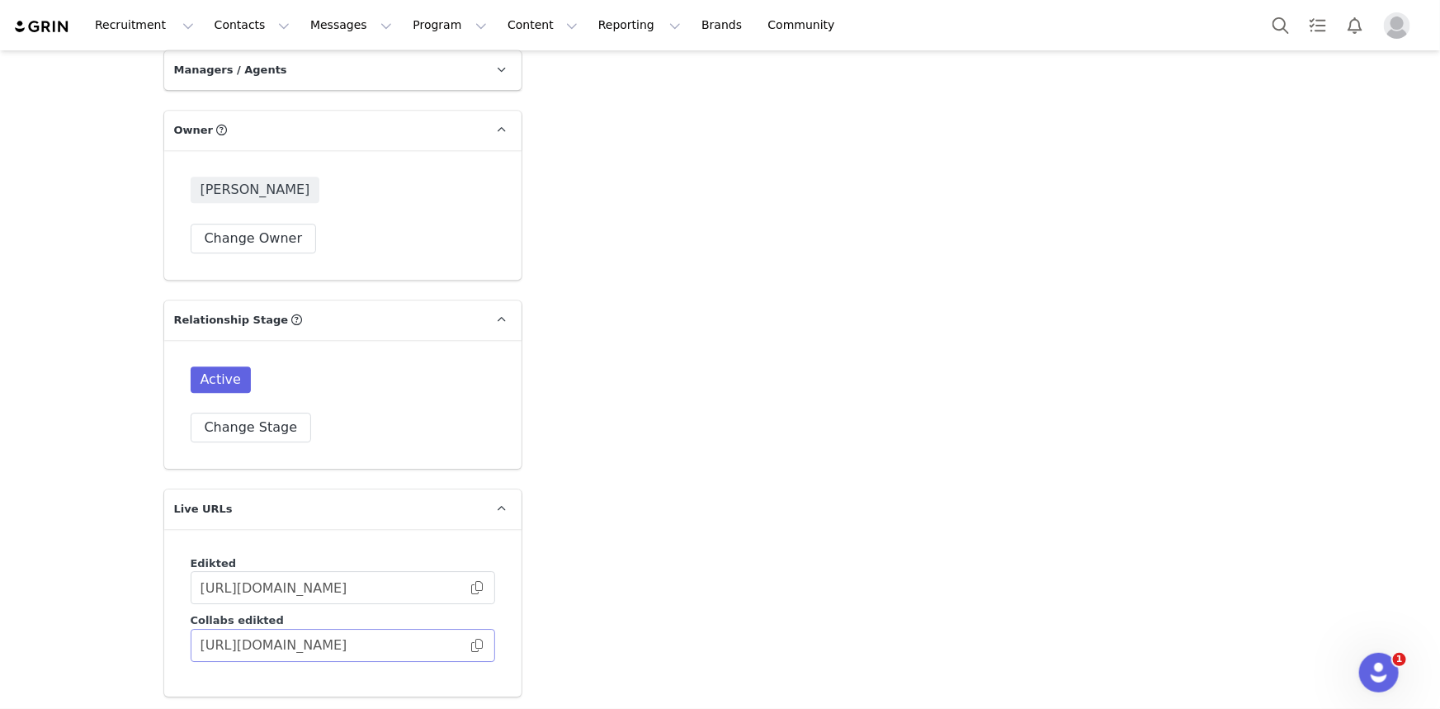
click at [470, 645] on span at bounding box center [477, 645] width 17 height 0
click at [1291, 24] on button "Search" at bounding box center [1281, 25] width 36 height 37
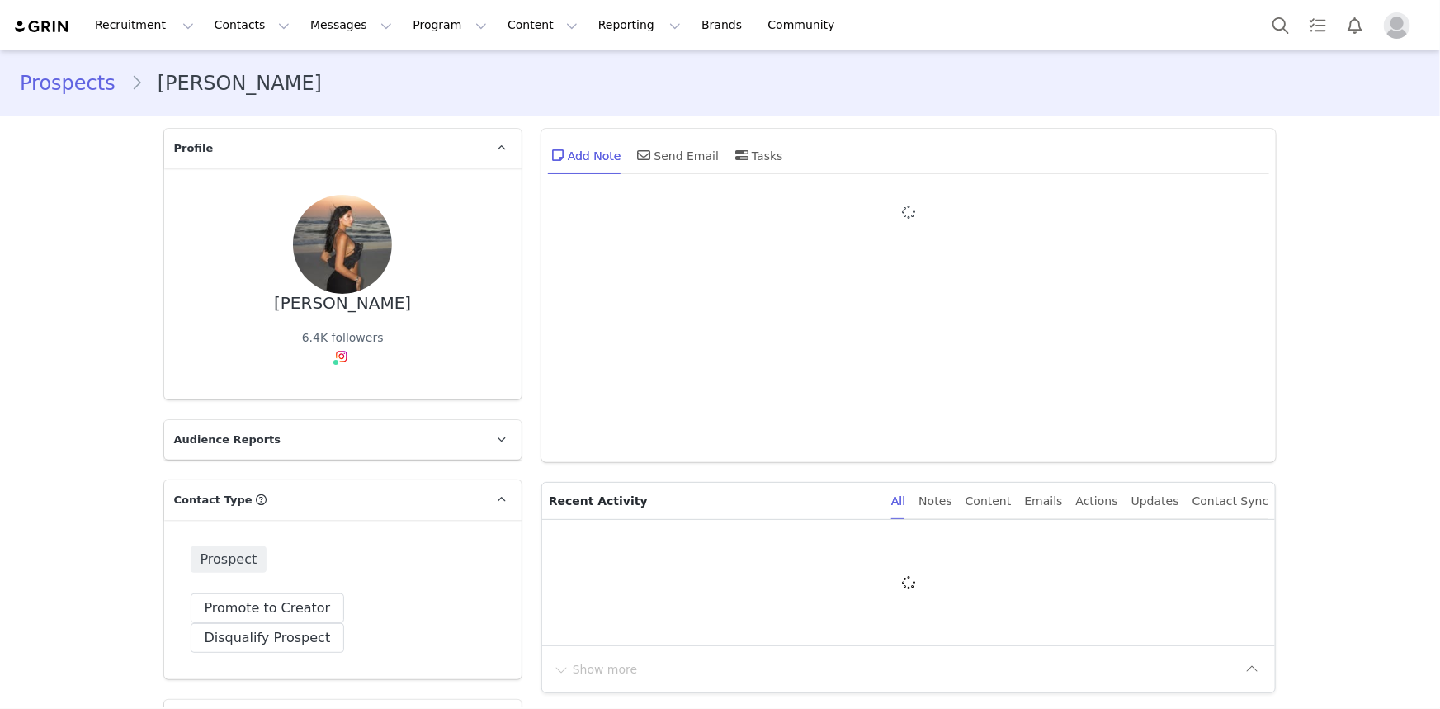
type input "+1 ([GEOGRAPHIC_DATA])"
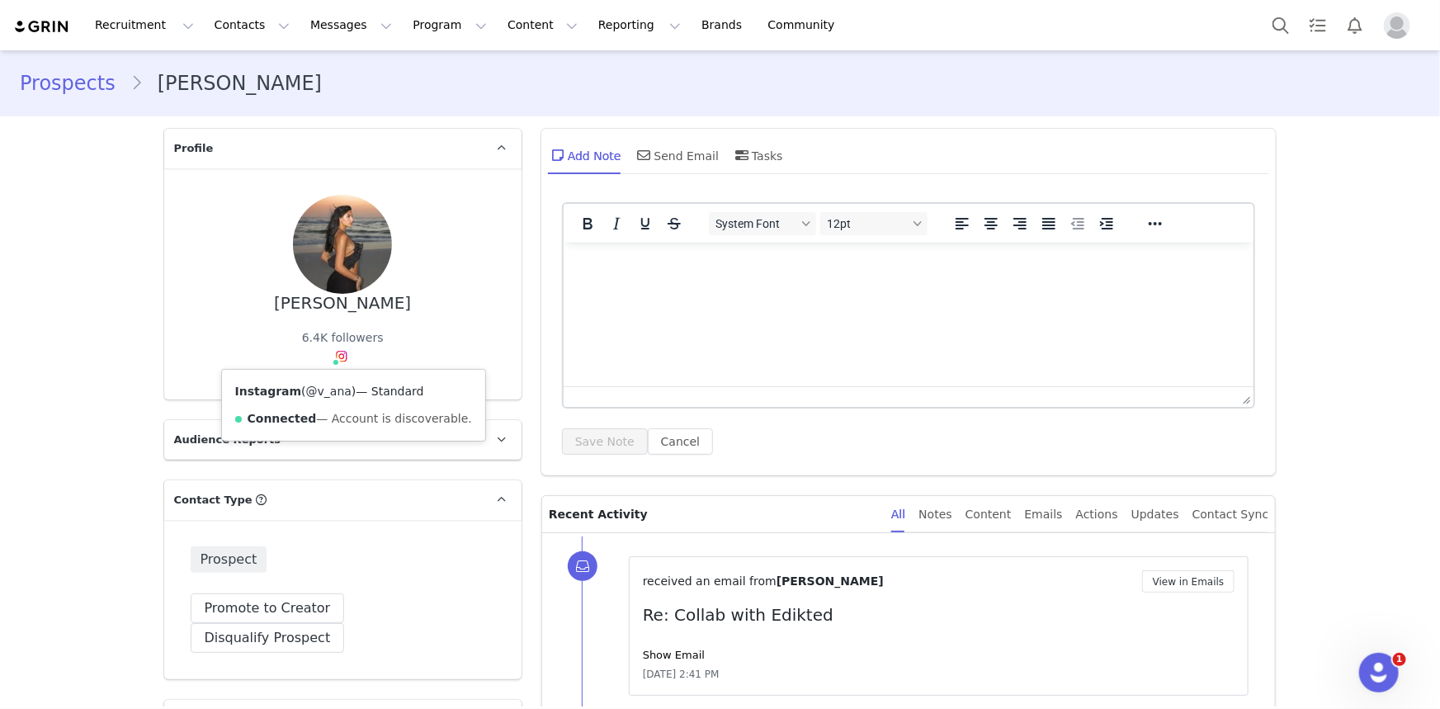
click at [327, 388] on link "@v_ana" at bounding box center [328, 391] width 45 height 13
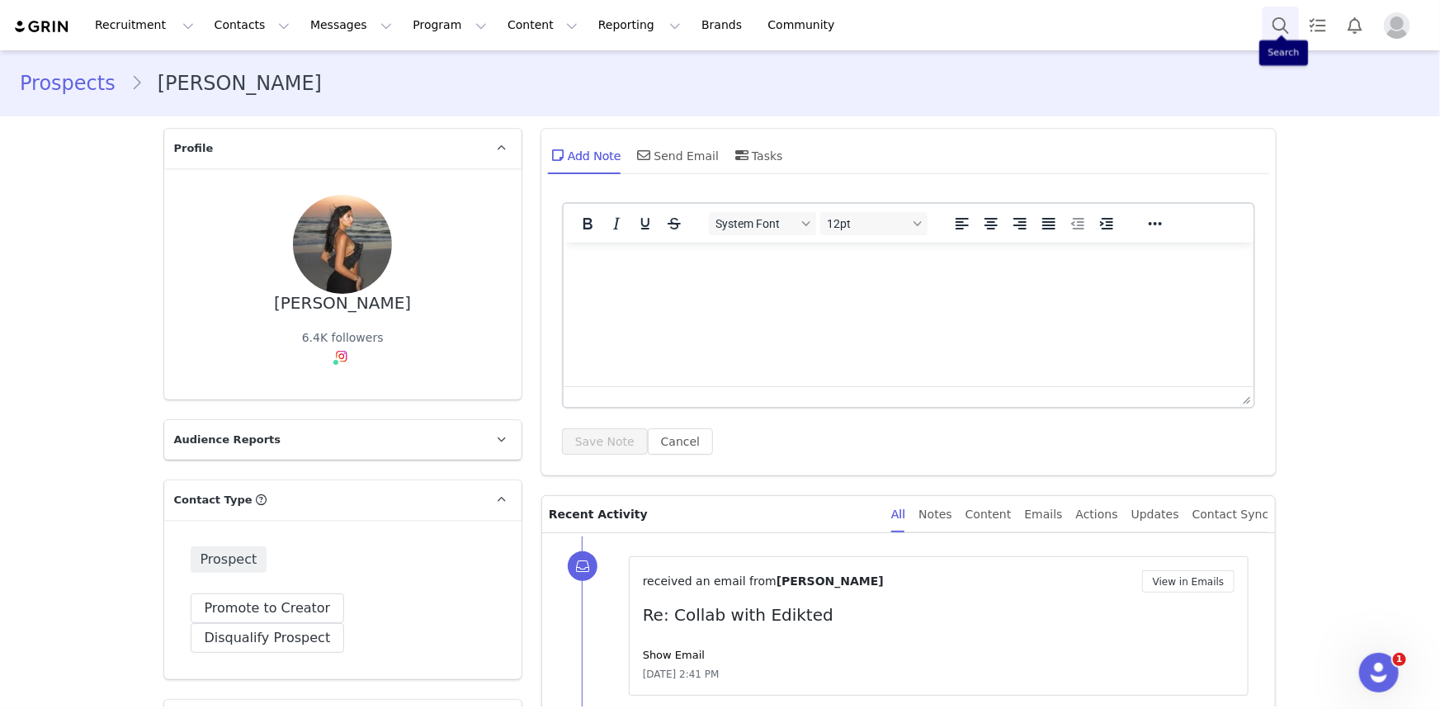
click at [1290, 16] on button "Search" at bounding box center [1281, 25] width 36 height 37
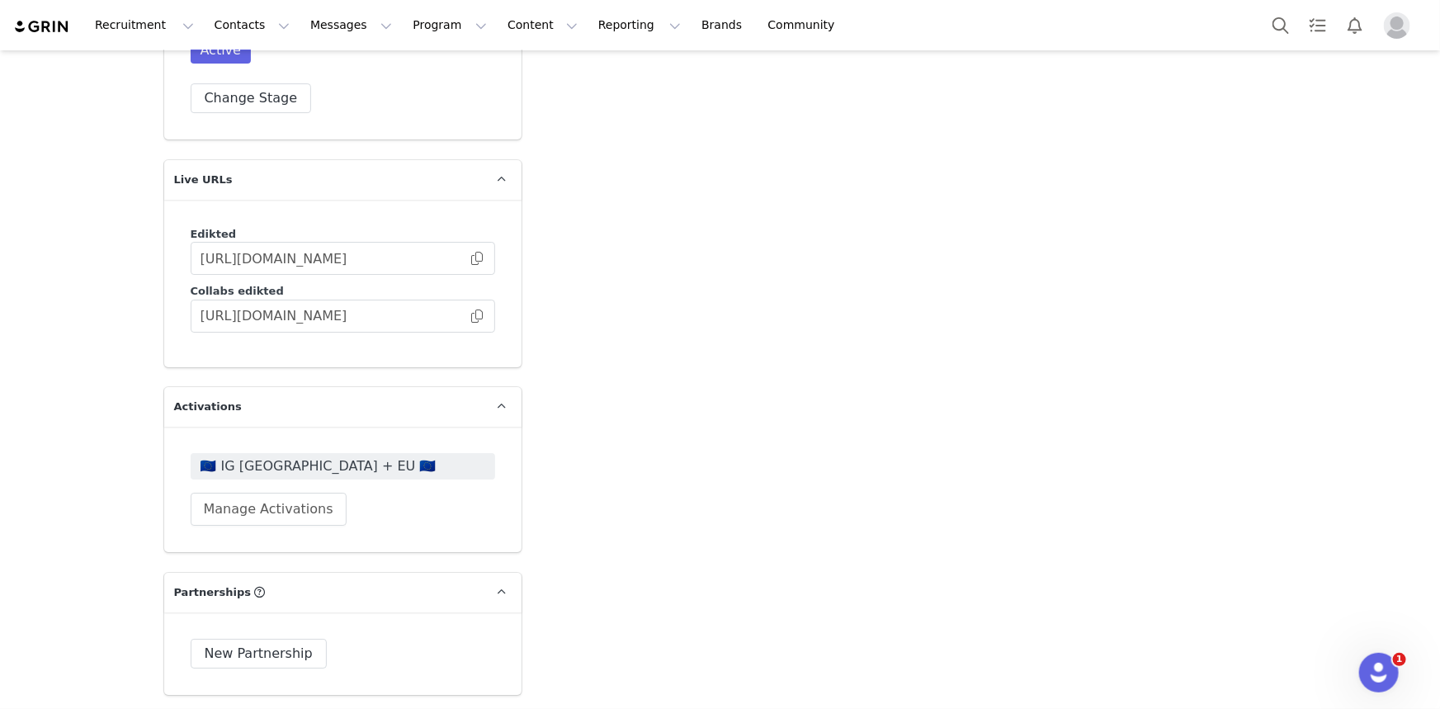
scroll to position [2926, 0]
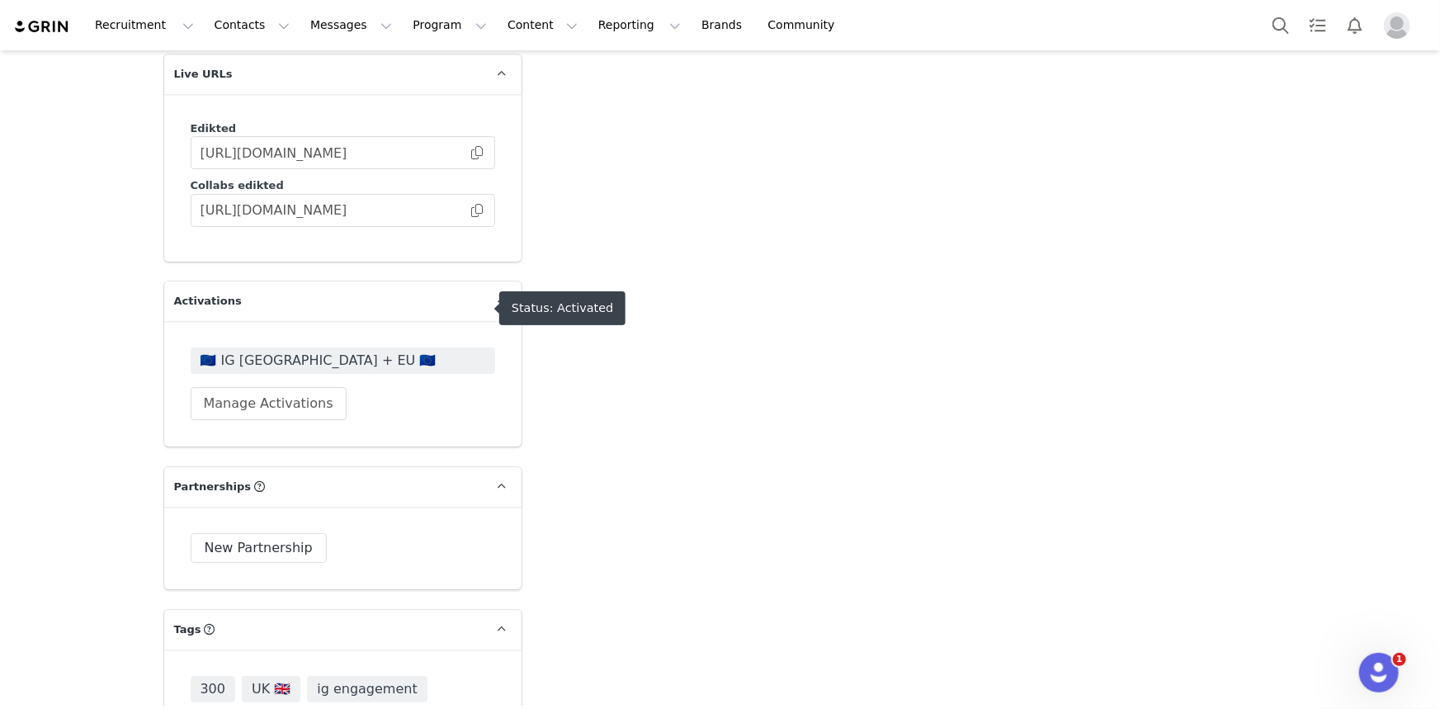
click at [243, 351] on span "🇪🇺 IG UK + EU 🇪🇺" at bounding box center [343, 361] width 285 height 20
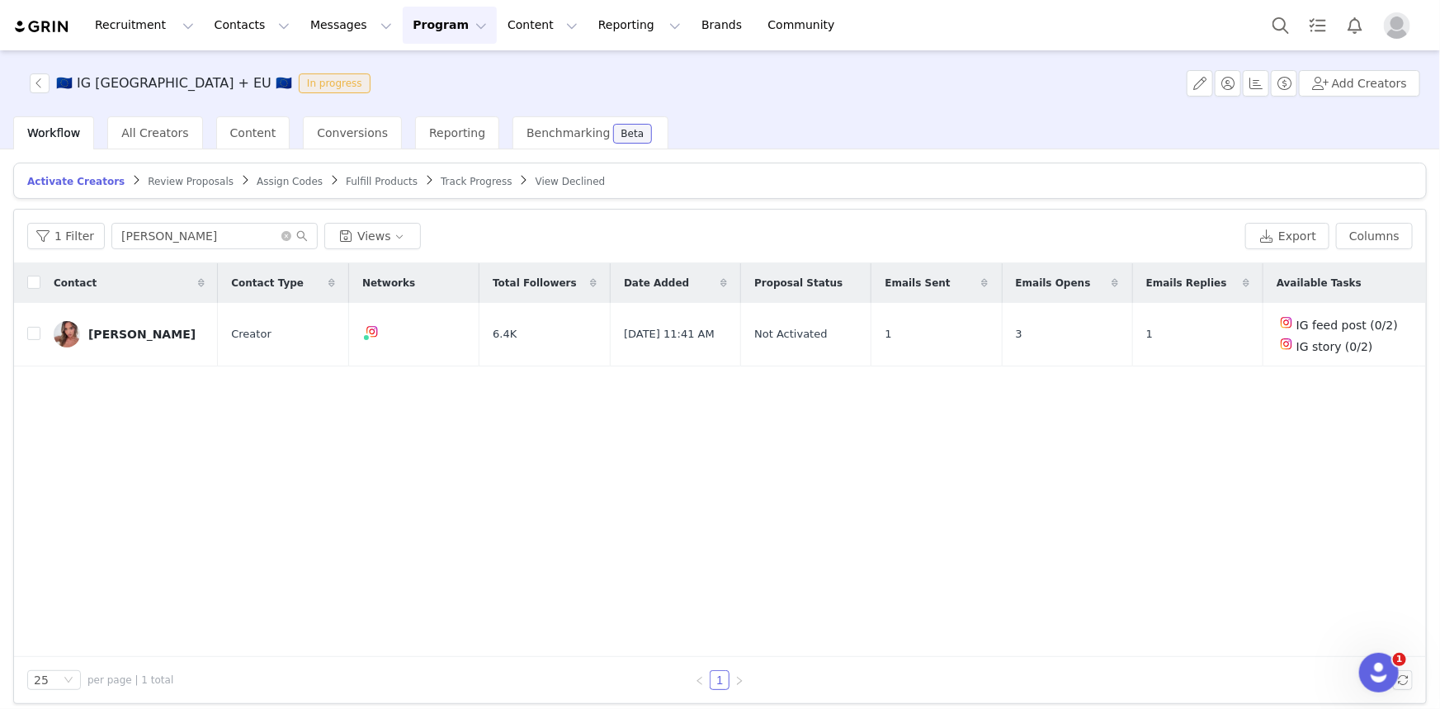
click at [195, 176] on span "Review Proposals" at bounding box center [191, 182] width 86 height 12
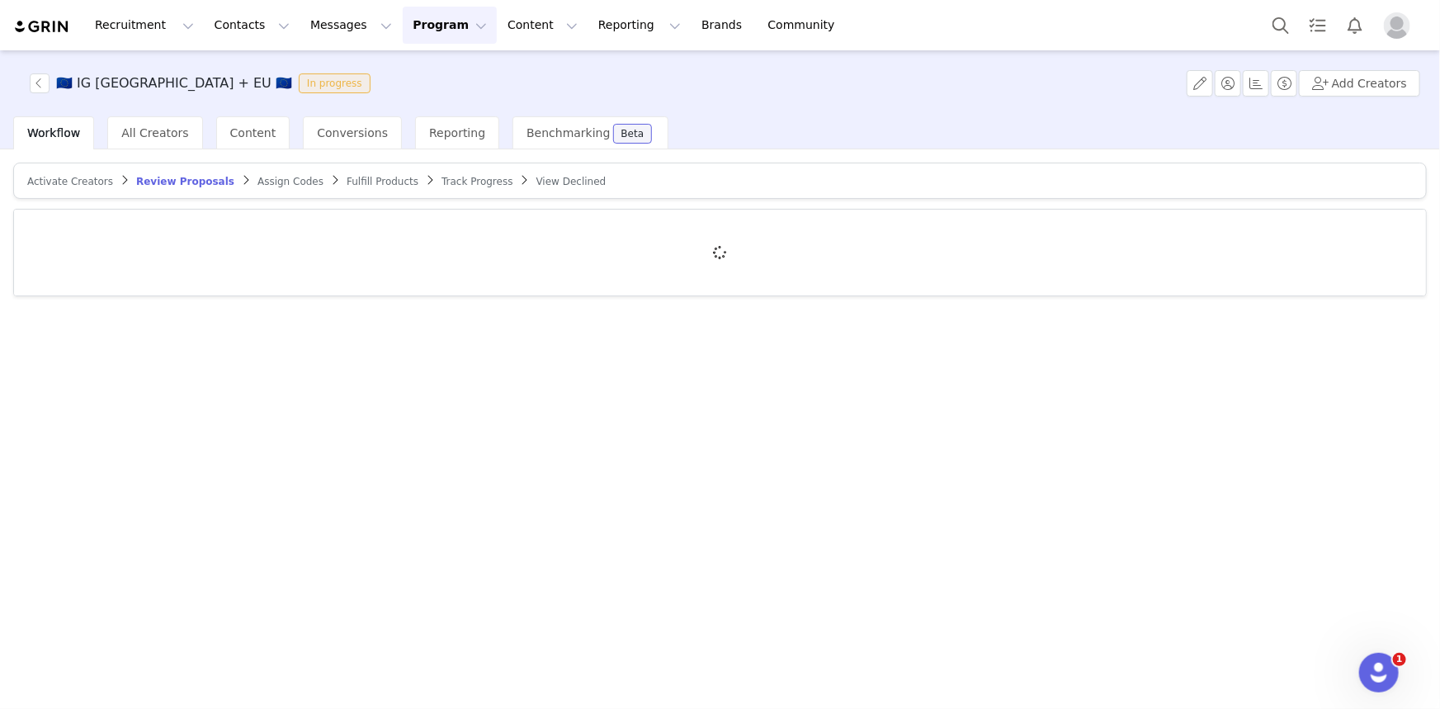
click at [195, 238] on div at bounding box center [720, 253] width 1412 height 86
click at [178, 230] on div at bounding box center [720, 253] width 1412 height 86
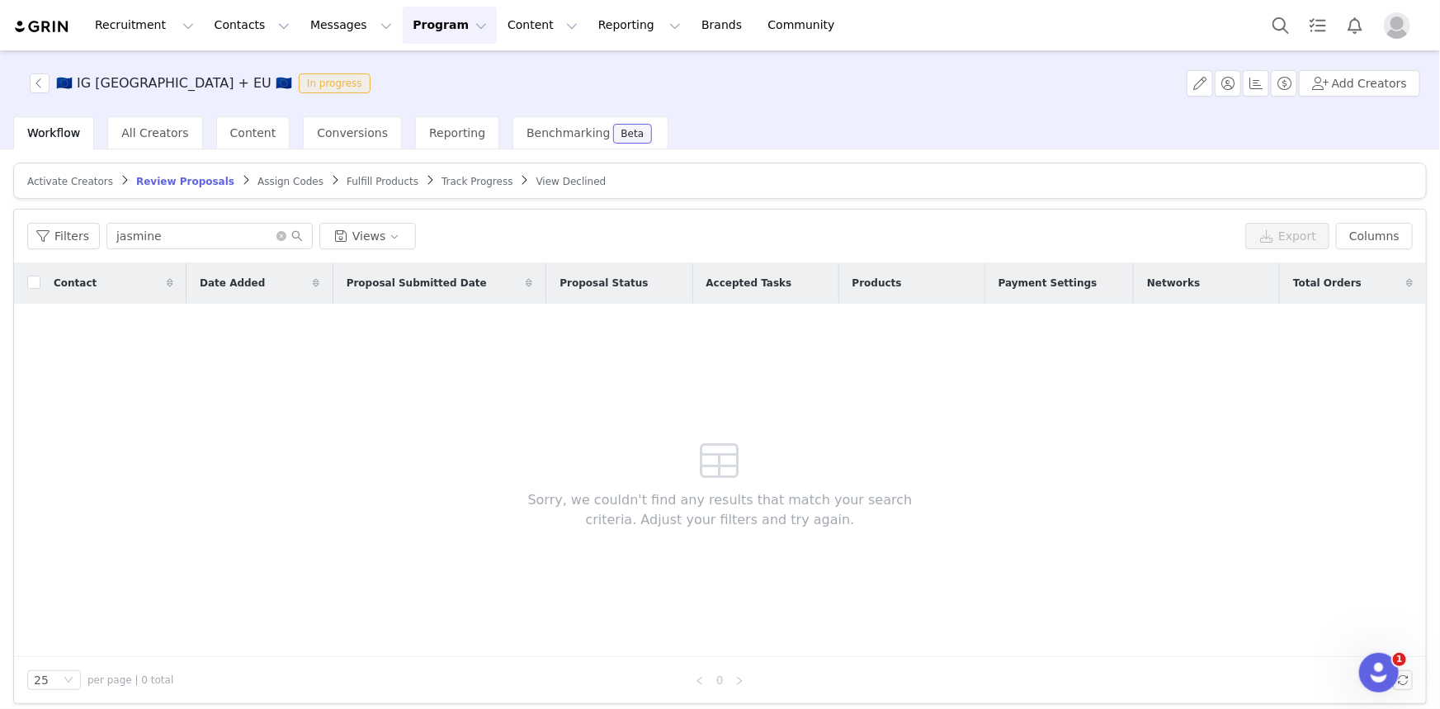
click at [165, 220] on div "Filters jasmine Views Export Columns" at bounding box center [720, 237] width 1412 height 54
click at [201, 240] on input "jasmine" at bounding box center [209, 236] width 206 height 26
click at [364, 183] on span "Fulfill Products" at bounding box center [383, 182] width 72 height 12
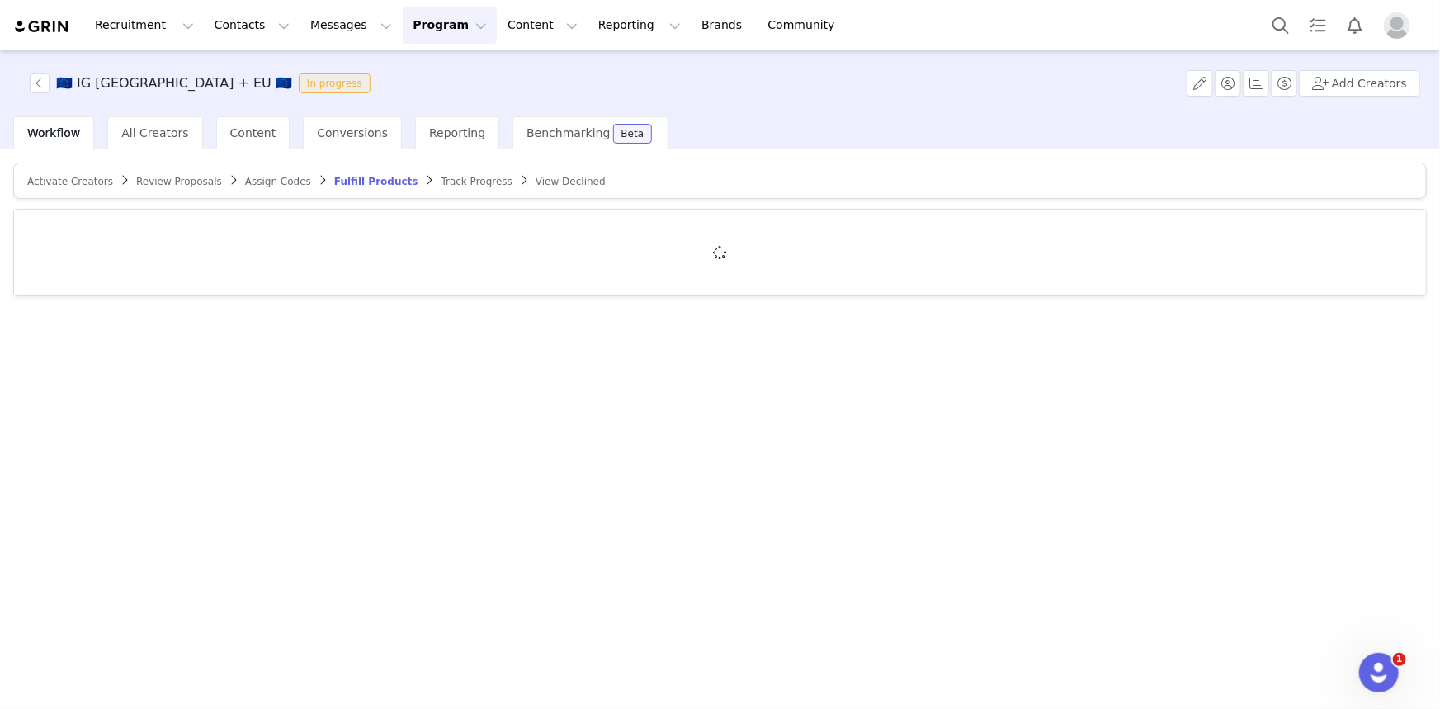
click at [442, 181] on span "Track Progress" at bounding box center [477, 182] width 71 height 12
click at [221, 228] on div at bounding box center [720, 253] width 1412 height 86
click at [161, 228] on div at bounding box center [720, 253] width 1412 height 86
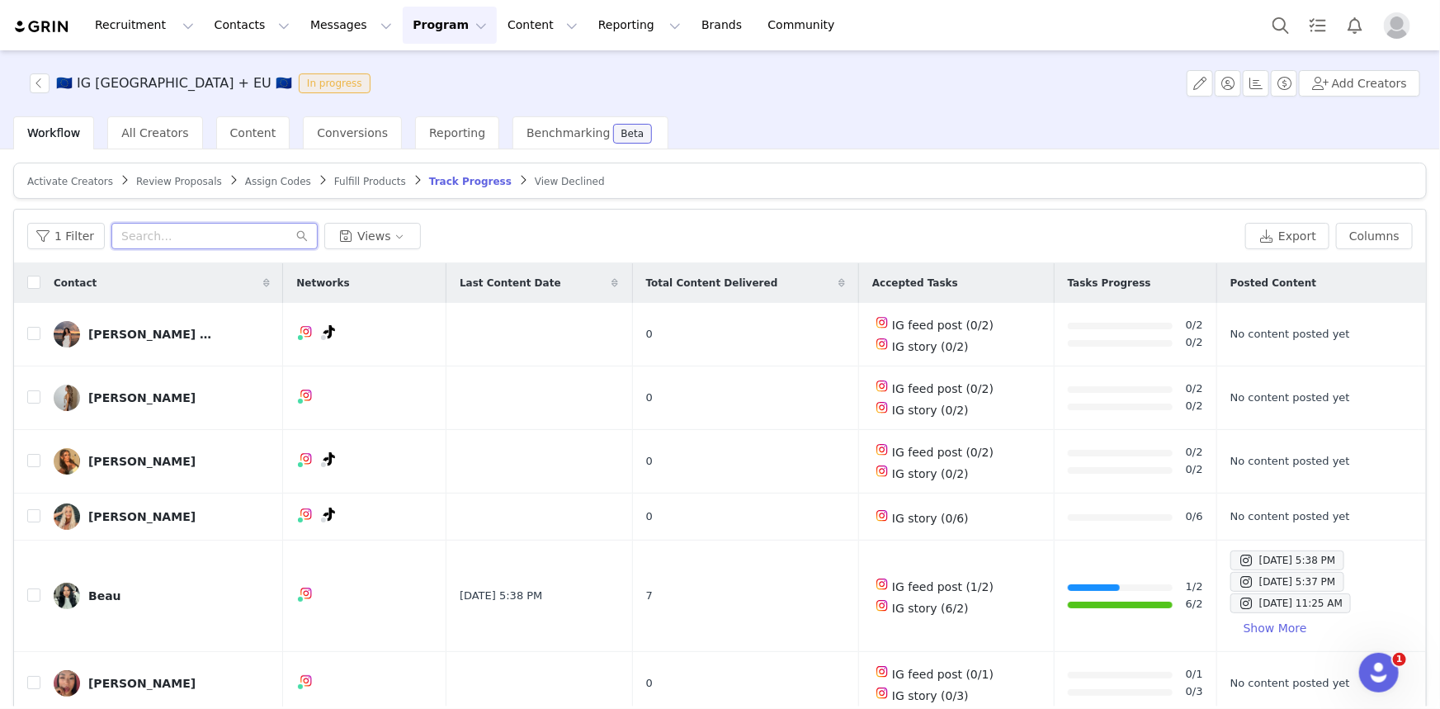
click at [201, 238] on input "text" at bounding box center [214, 236] width 206 height 26
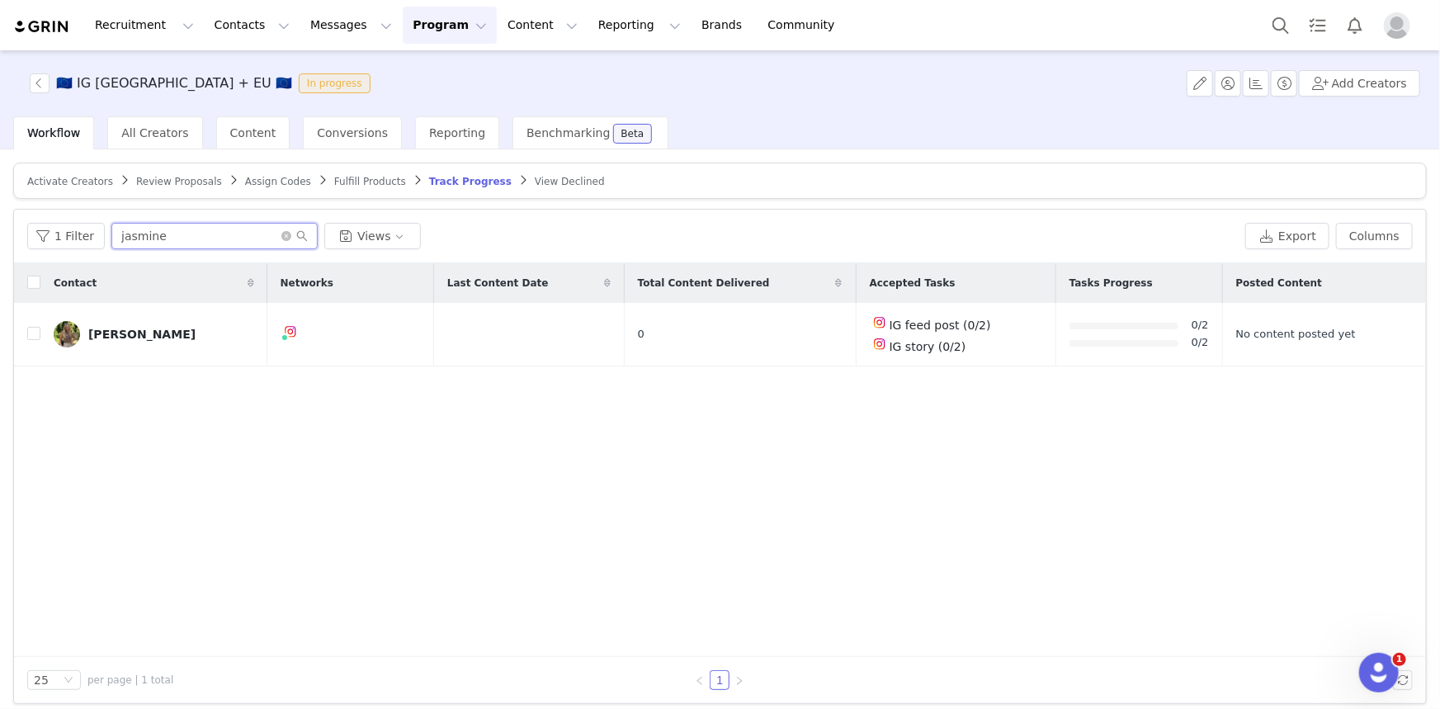
type input "jasmine"
click at [1284, 29] on button "Search" at bounding box center [1281, 25] width 36 height 37
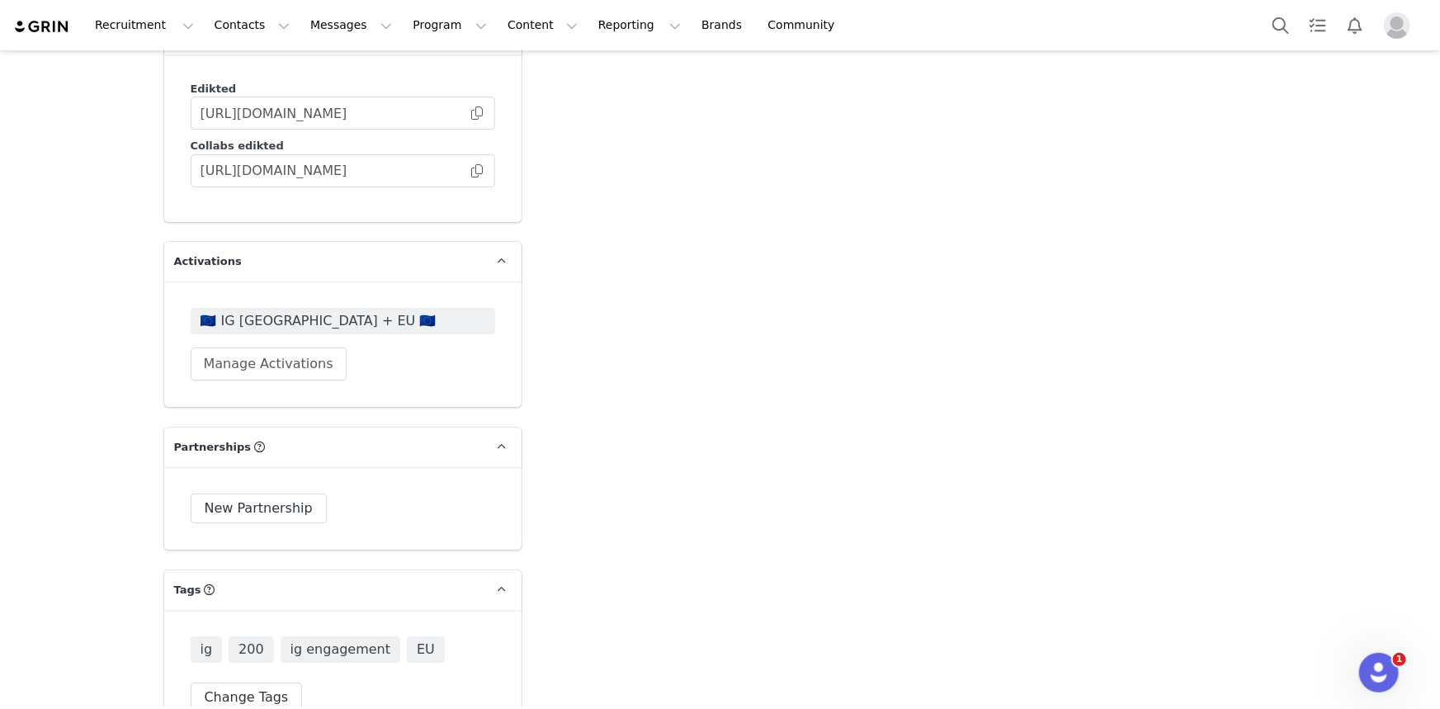
scroll to position [2701, 0]
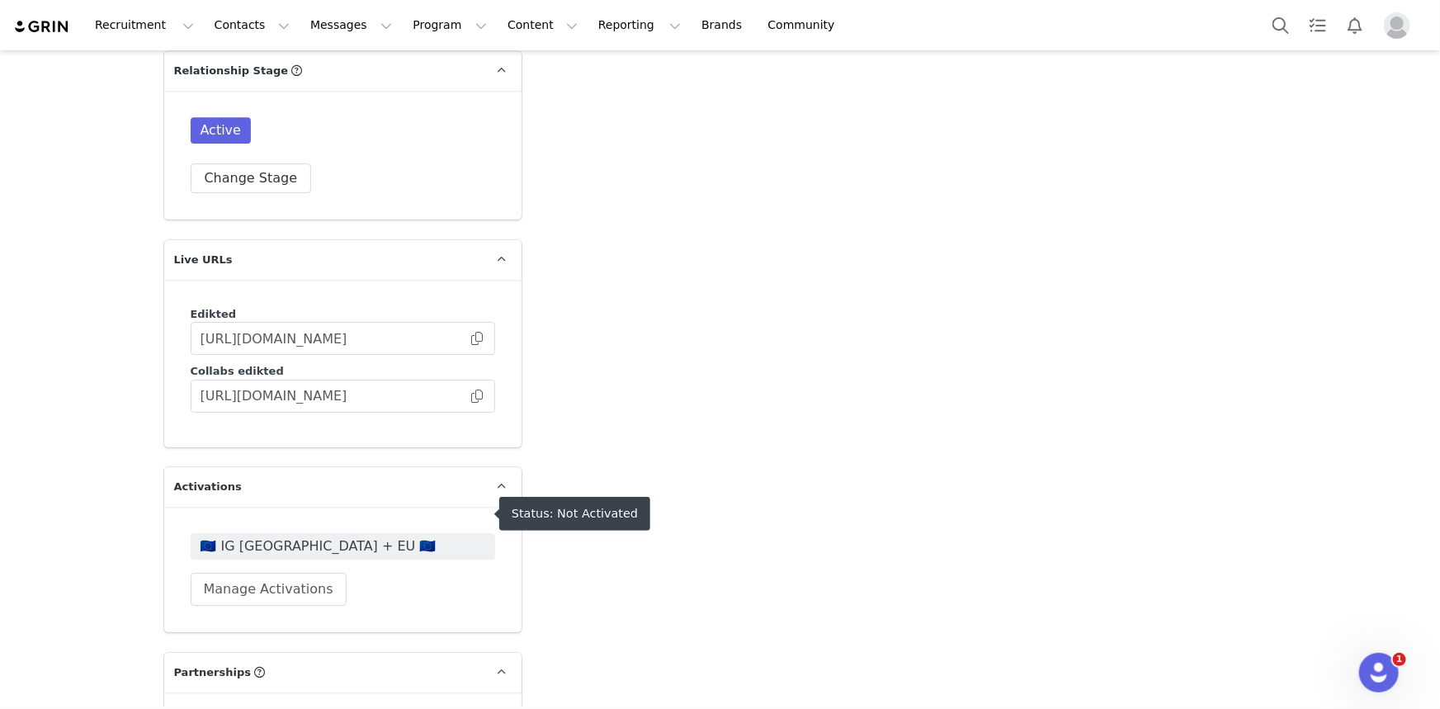
click at [271, 536] on span "🇪🇺 IG UK + EU 🇪🇺" at bounding box center [343, 546] width 285 height 20
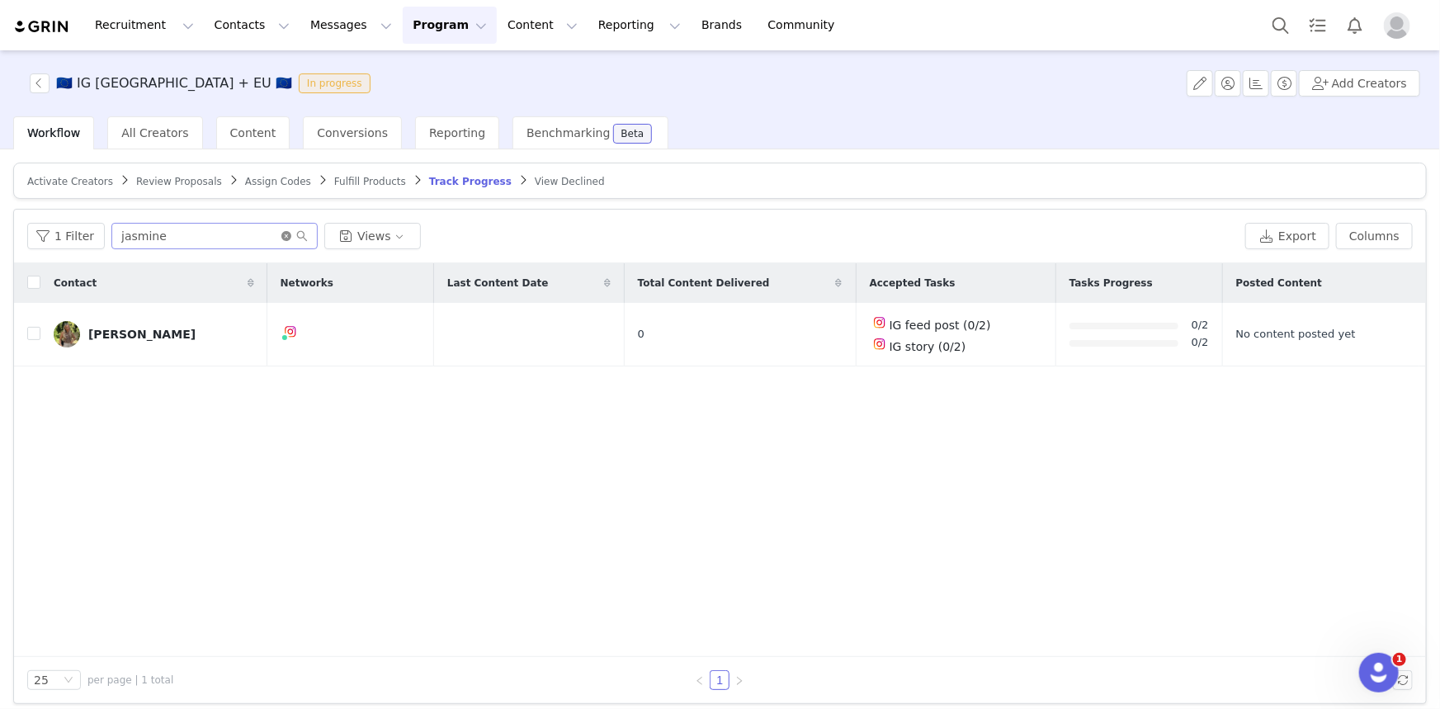
click at [281, 239] on icon "icon: close-circle" at bounding box center [286, 236] width 10 height 10
click at [262, 234] on input "text" at bounding box center [214, 236] width 206 height 26
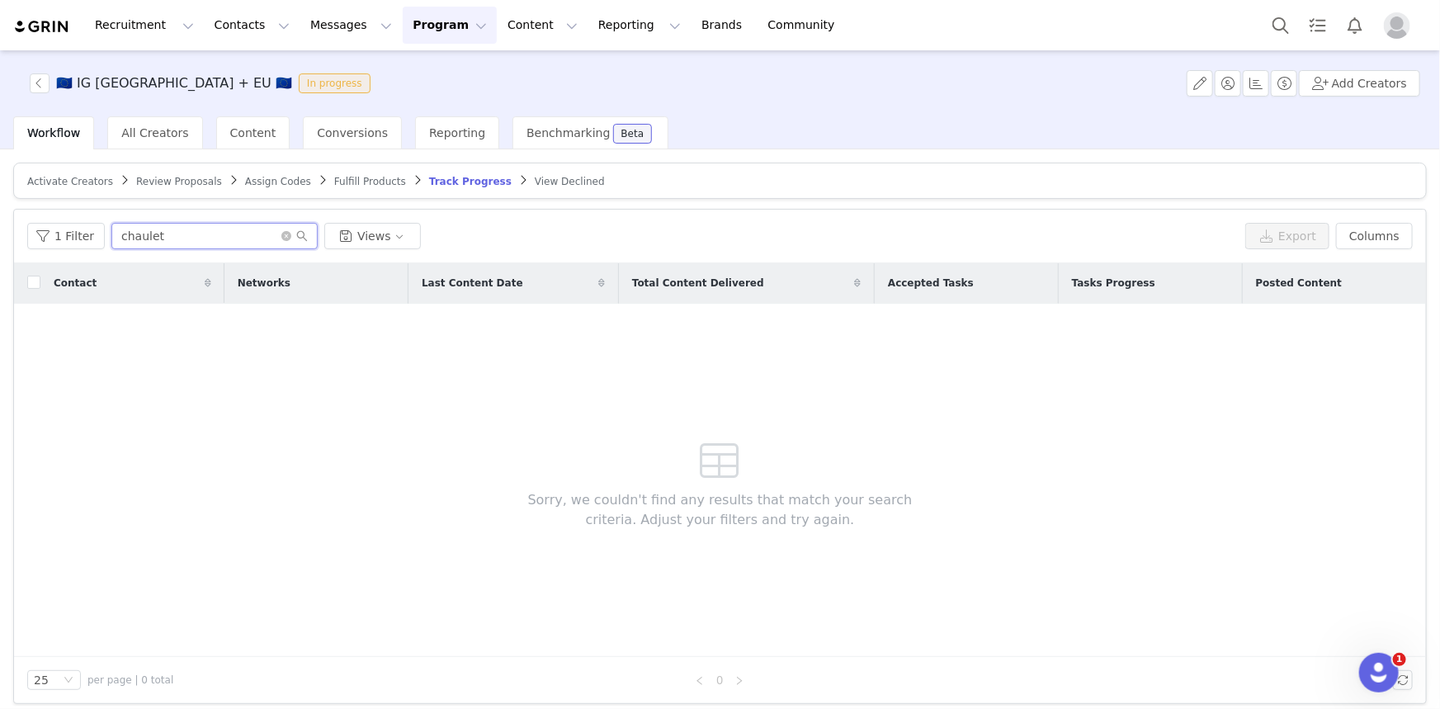
type input "chaulet"
click at [197, 181] on span "Review Proposals" at bounding box center [179, 182] width 86 height 12
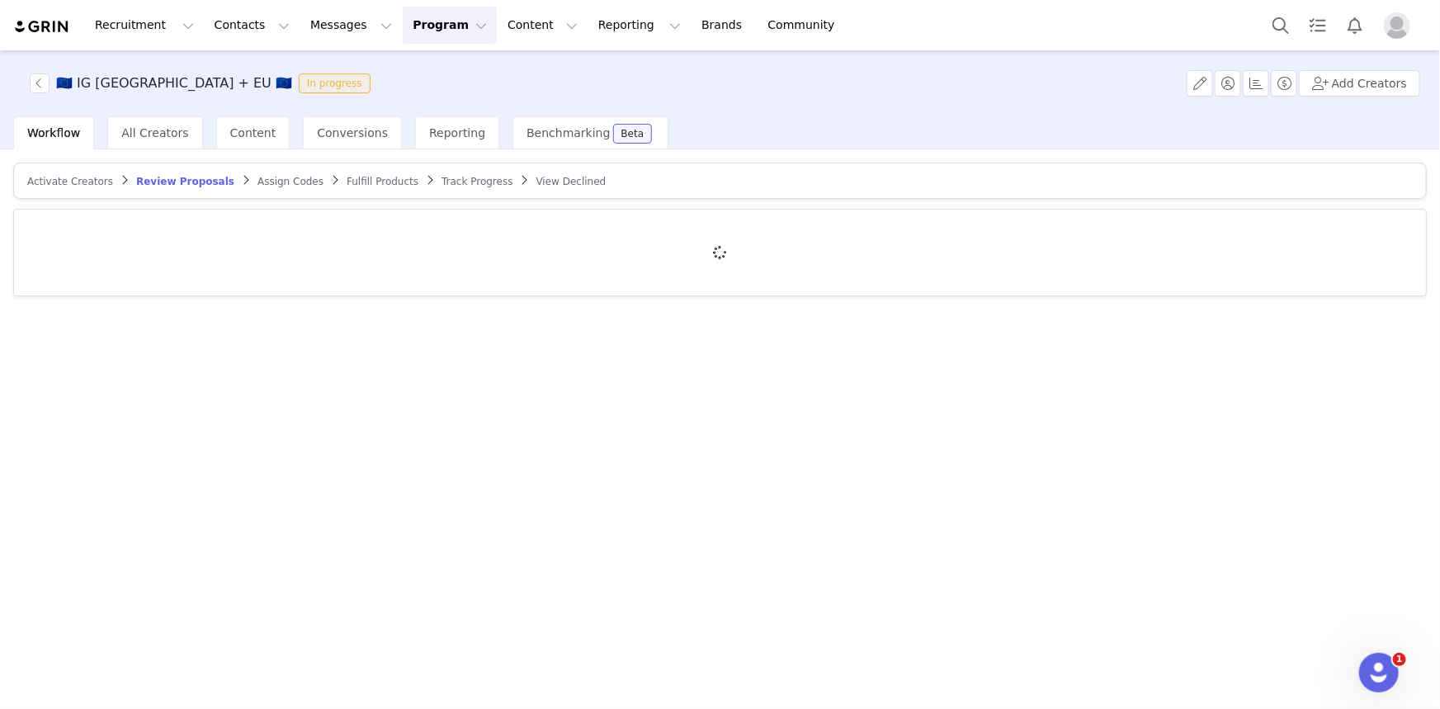
click at [211, 226] on div at bounding box center [720, 253] width 1412 height 86
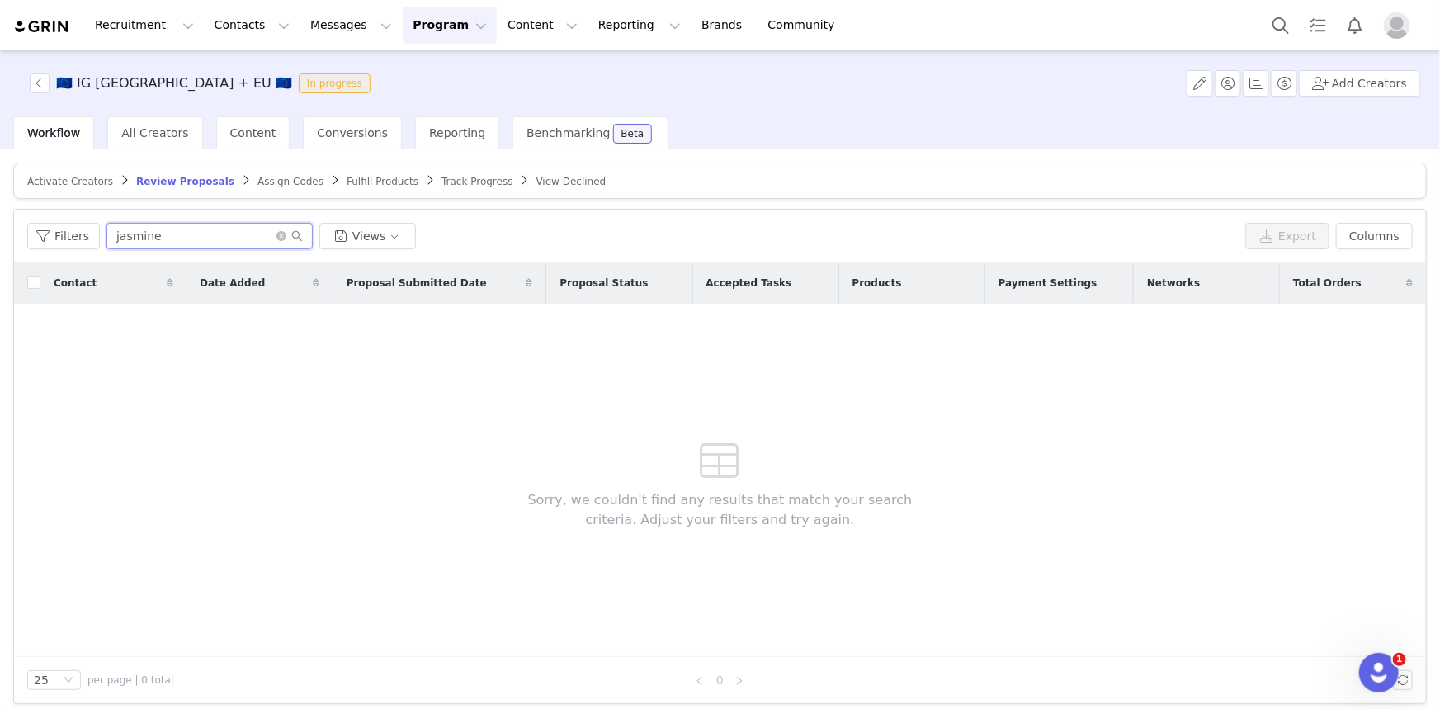
click at [211, 226] on input "jasmine" at bounding box center [209, 236] width 206 height 26
type input "chaulet"
click at [271, 232] on input "chaulet" at bounding box center [209, 236] width 206 height 26
click at [366, 182] on span "Fulfill Products" at bounding box center [383, 182] width 72 height 12
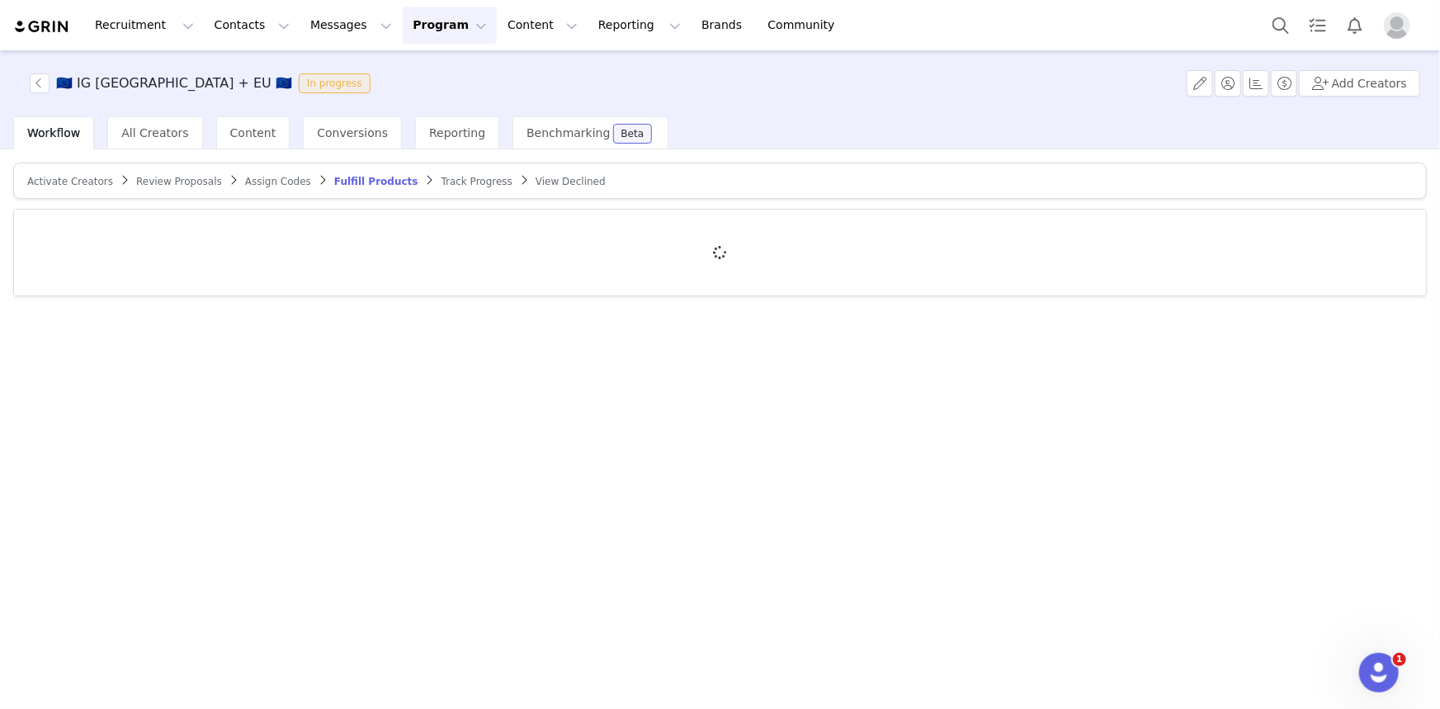
click at [242, 218] on div at bounding box center [720, 253] width 1412 height 86
click at [232, 229] on div at bounding box center [720, 253] width 1412 height 86
click at [442, 176] on span "Track Progress" at bounding box center [477, 182] width 71 height 12
click at [344, 182] on span "Fulfill Products" at bounding box center [370, 182] width 72 height 12
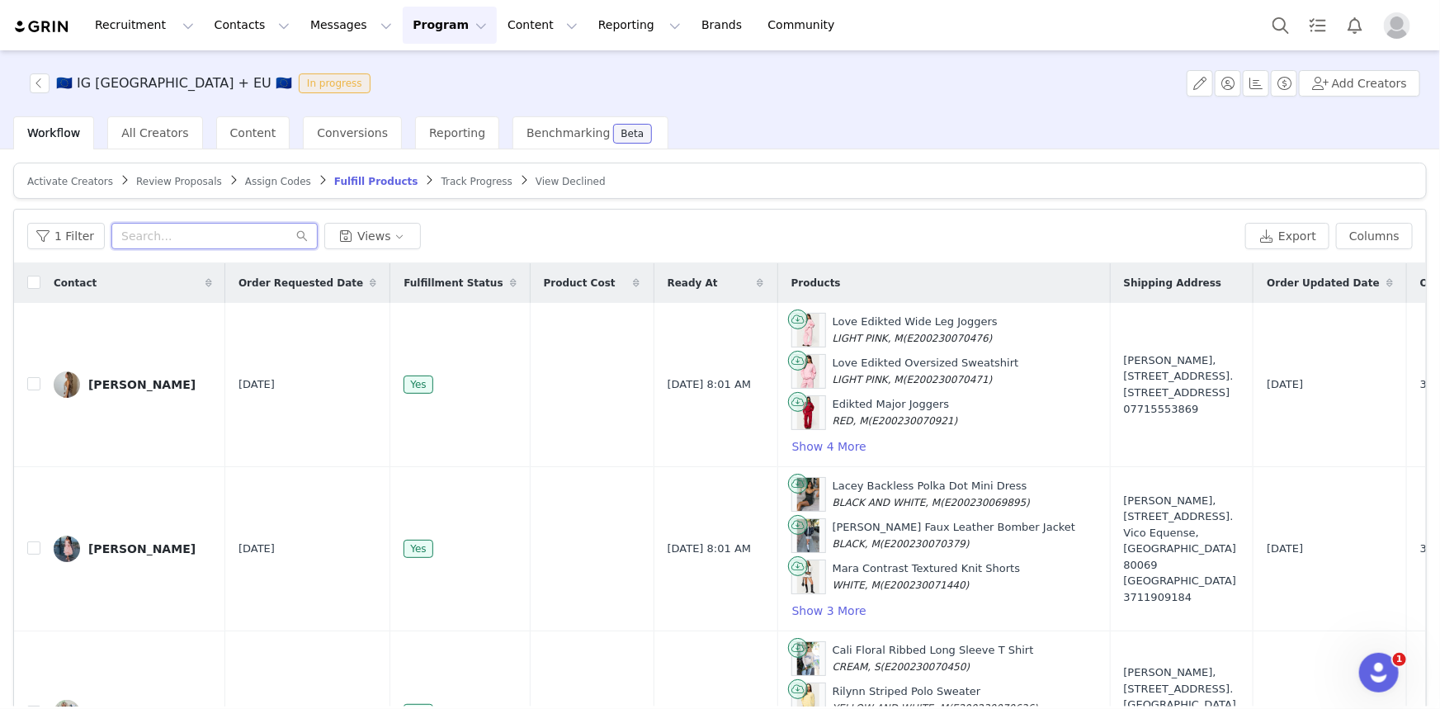
click at [247, 233] on input "text" at bounding box center [214, 236] width 206 height 26
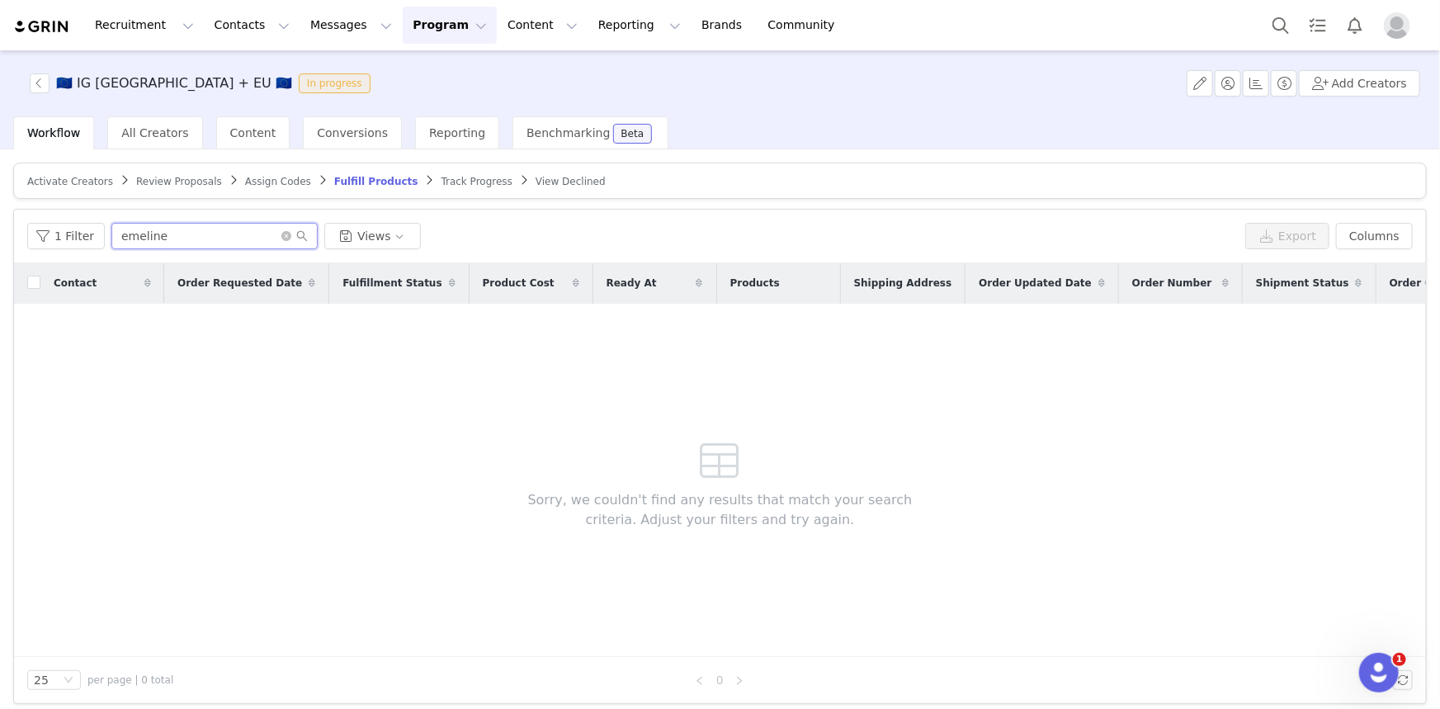
type input "emeline"
click at [181, 186] on span "Review Proposals" at bounding box center [179, 182] width 86 height 12
click at [202, 231] on input "chaulet" at bounding box center [209, 236] width 206 height 26
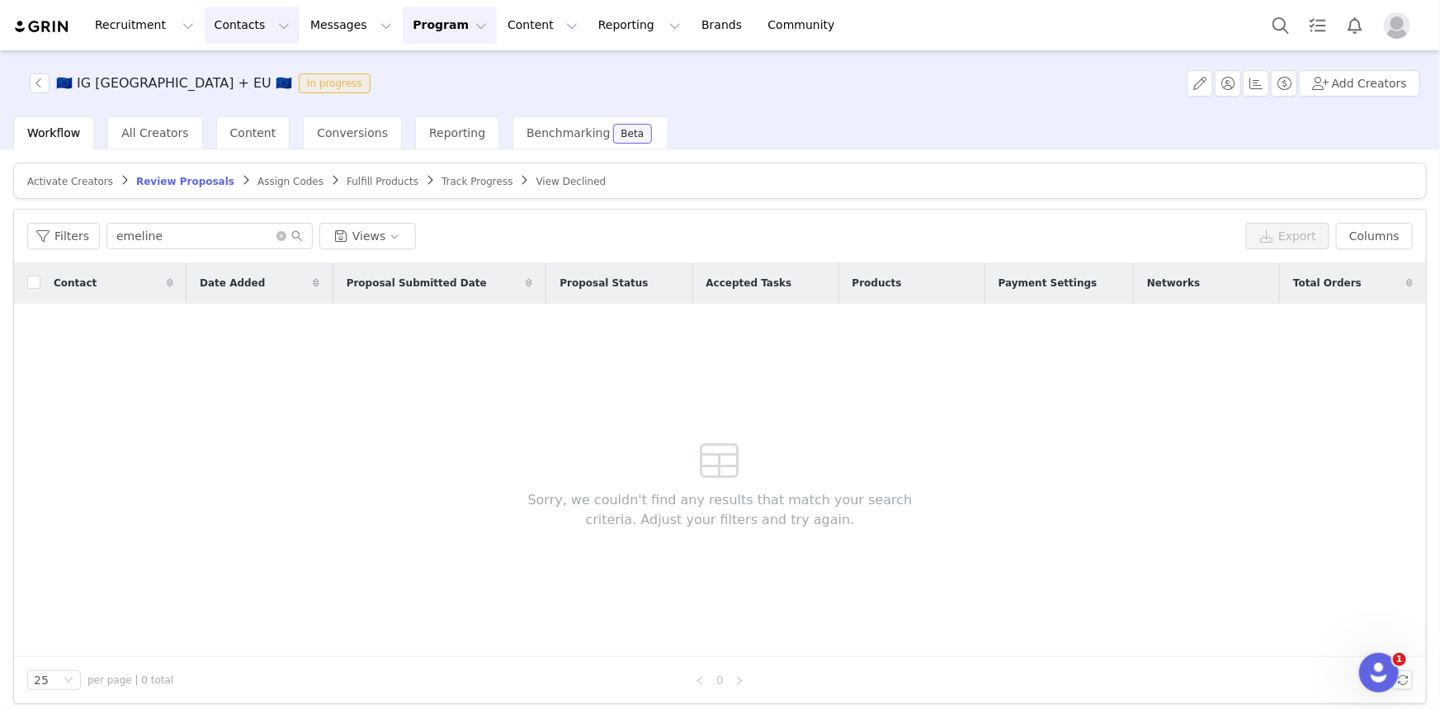
type input "emeline"
click at [276, 237] on icon "icon: close-circle" at bounding box center [281, 236] width 10 height 10
click at [234, 238] on input "text" at bounding box center [209, 236] width 206 height 26
paste input "[EMAIL_ADDRESS][DOMAIN_NAME]"
type input "[EMAIL_ADDRESS][DOMAIN_NAME]"
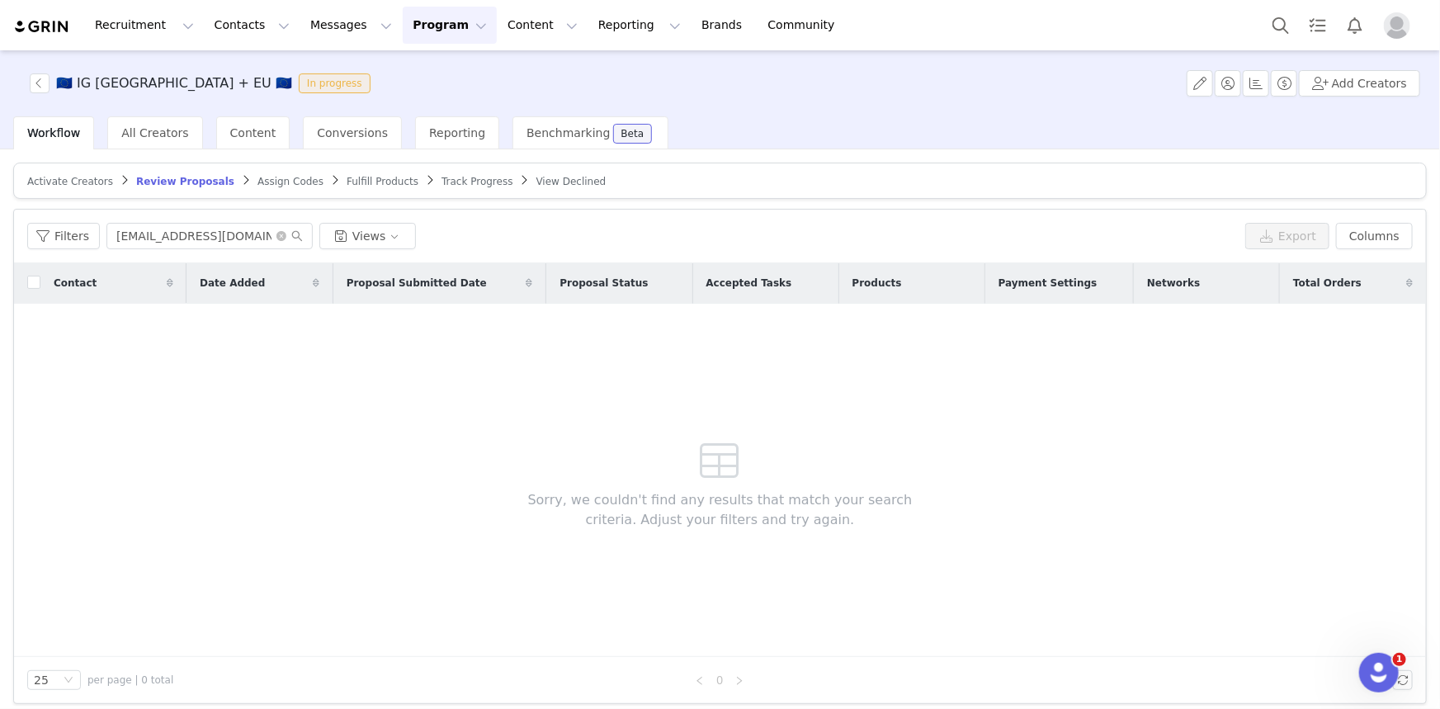
click at [258, 182] on span "Assign Codes" at bounding box center [291, 182] width 66 height 12
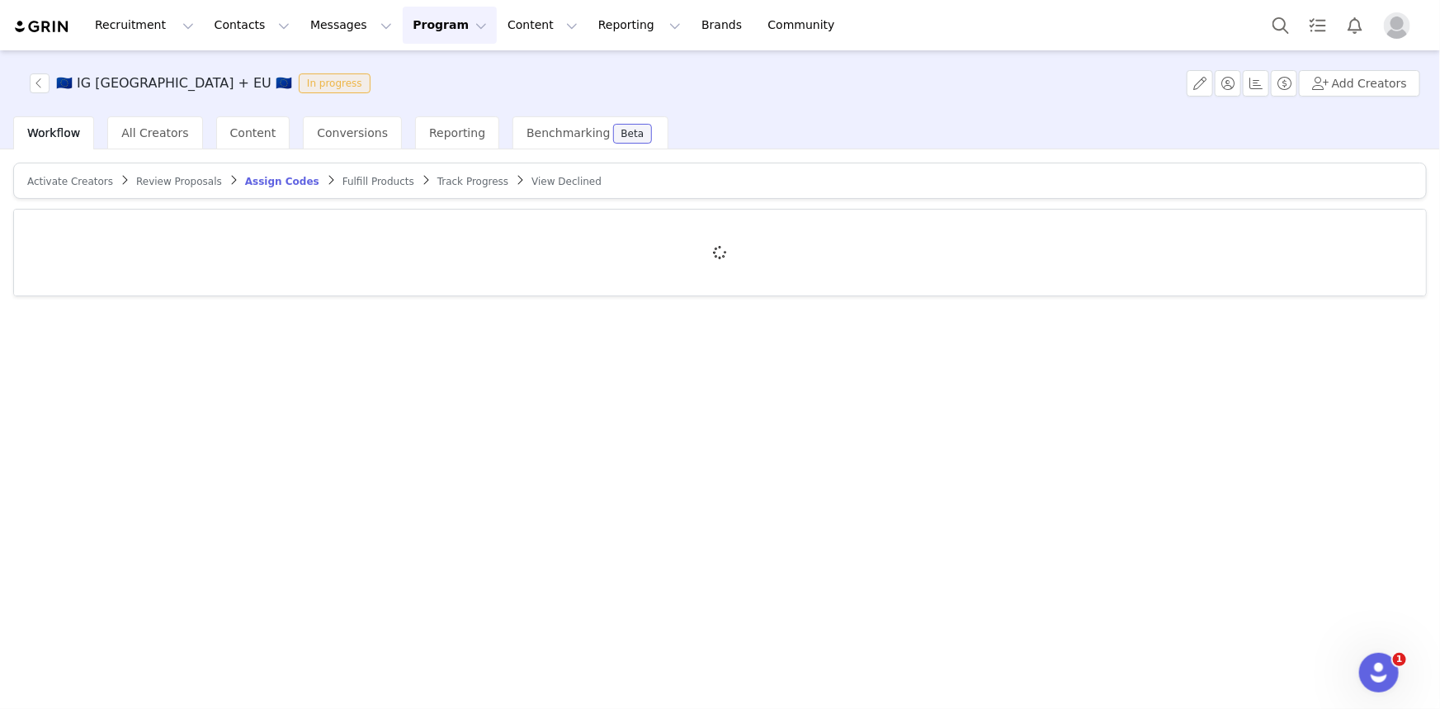
click at [201, 220] on div at bounding box center [720, 253] width 1412 height 86
click at [199, 236] on div at bounding box center [720, 253] width 1412 height 86
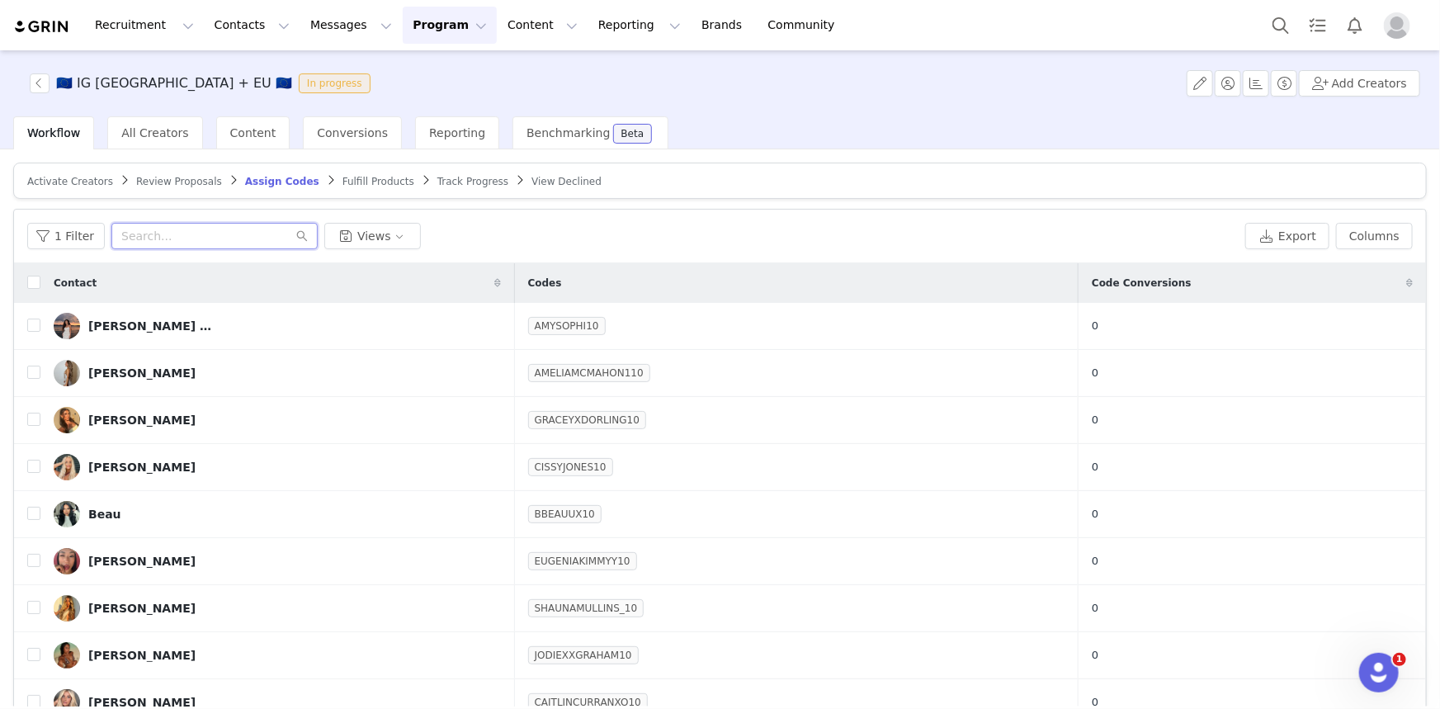
click at [199, 236] on input "text" at bounding box center [214, 236] width 206 height 26
paste input "[EMAIL_ADDRESS][DOMAIN_NAME]"
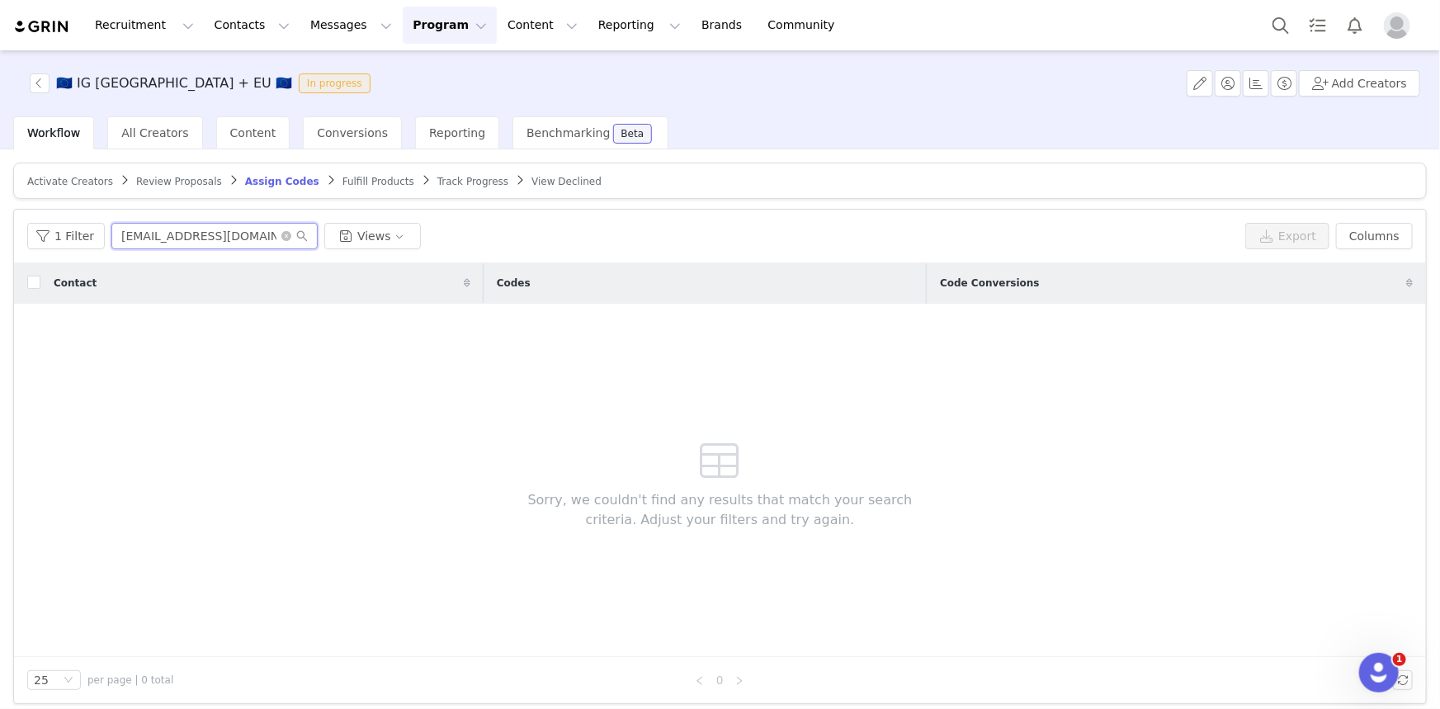
type input "[EMAIL_ADDRESS][DOMAIN_NAME]"
click at [343, 187] on link "Fulfill Products" at bounding box center [379, 181] width 72 height 12
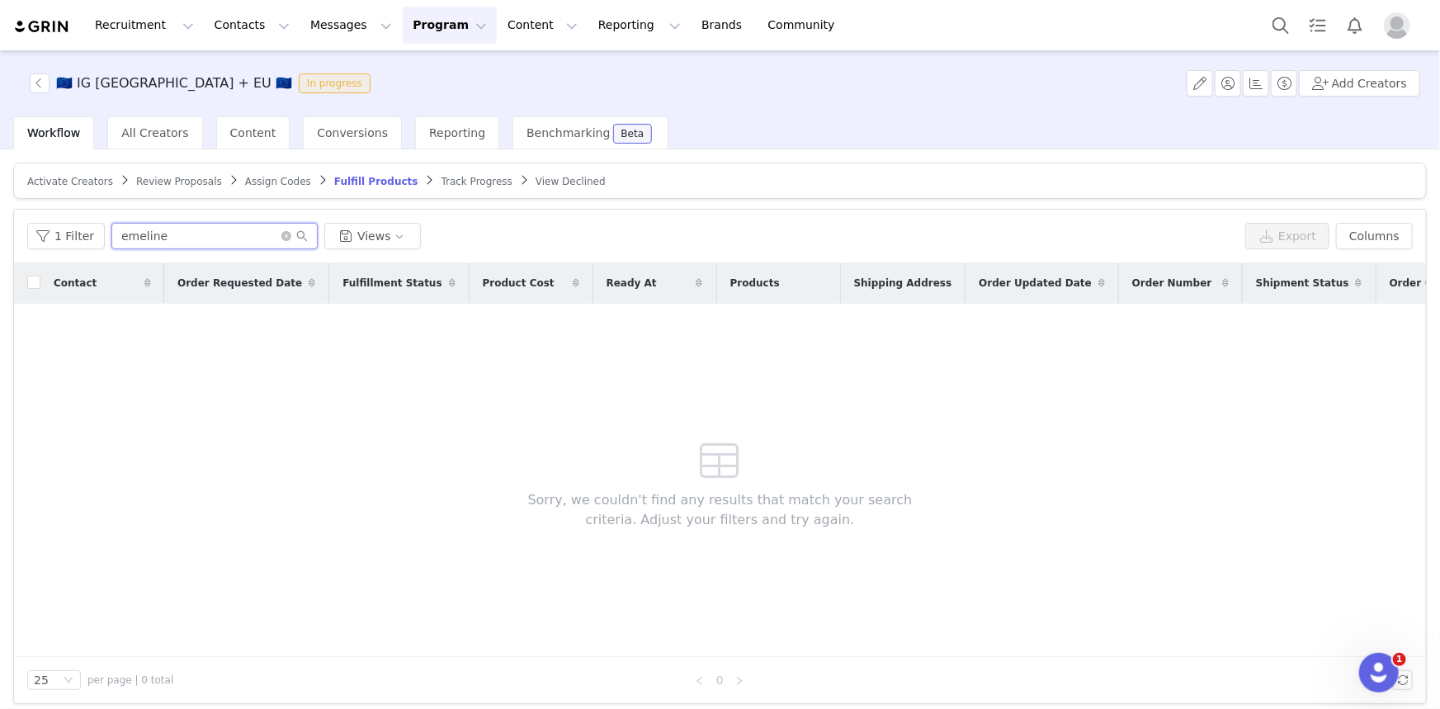
click at [217, 232] on input "emeline" at bounding box center [214, 236] width 206 height 26
paste input "[EMAIL_ADDRESS][DOMAIN_NAME]"
type input "[EMAIL_ADDRESS][DOMAIN_NAME]"
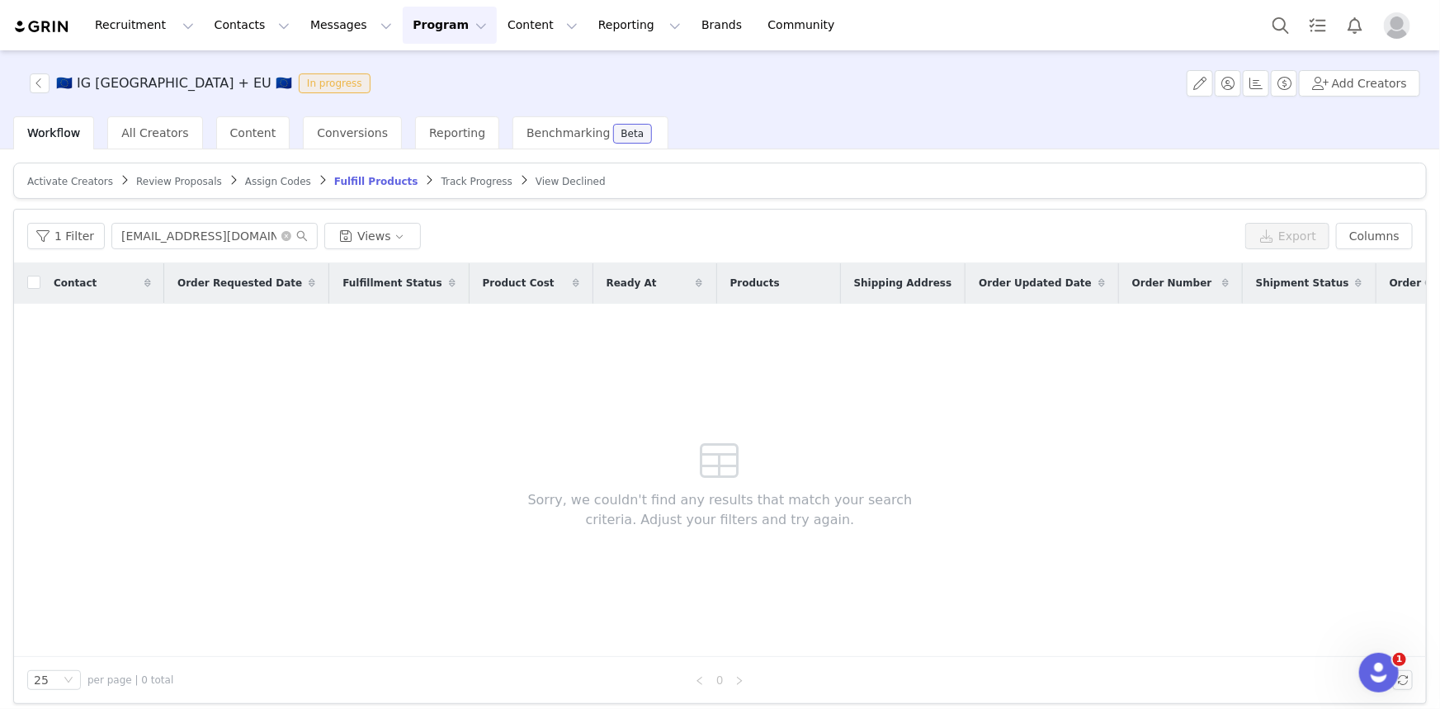
click at [66, 182] on span "Activate Creators" at bounding box center [70, 182] width 86 height 12
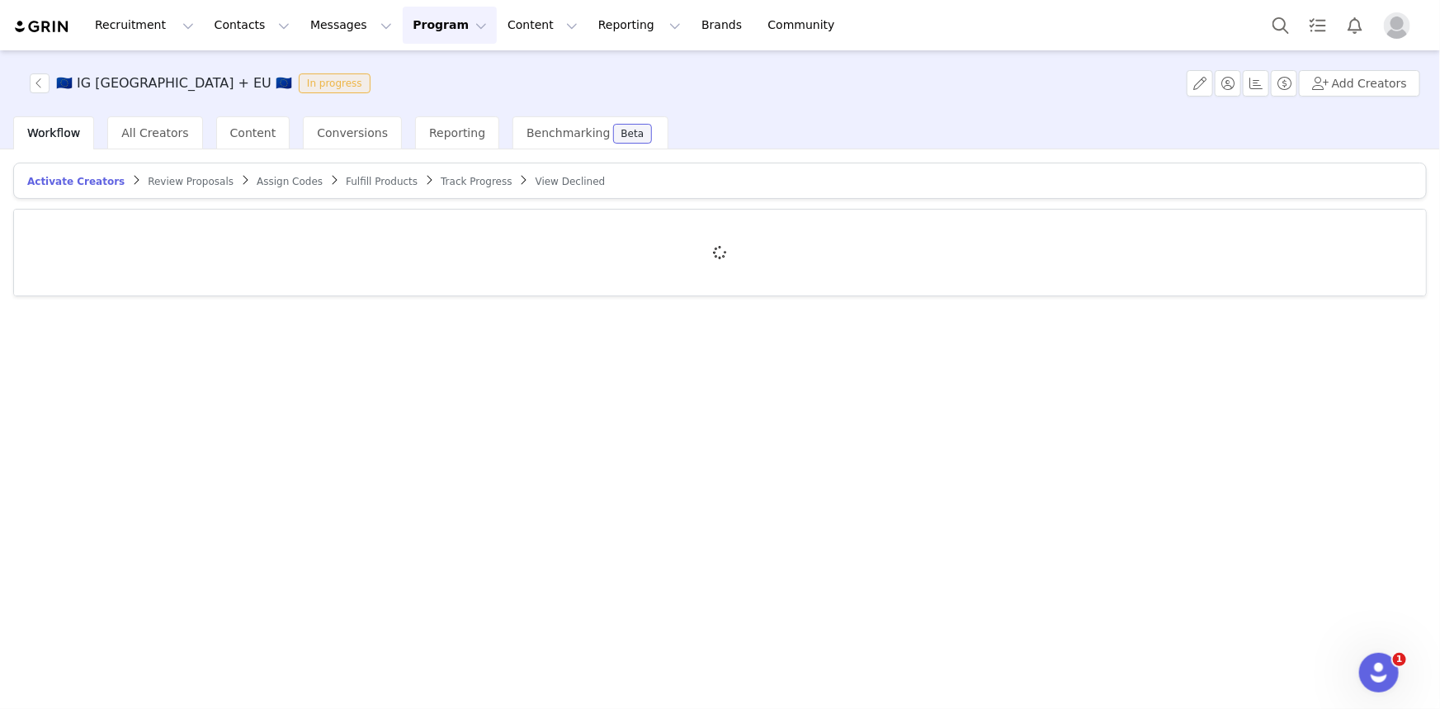
click at [157, 234] on div at bounding box center [720, 253] width 1412 height 86
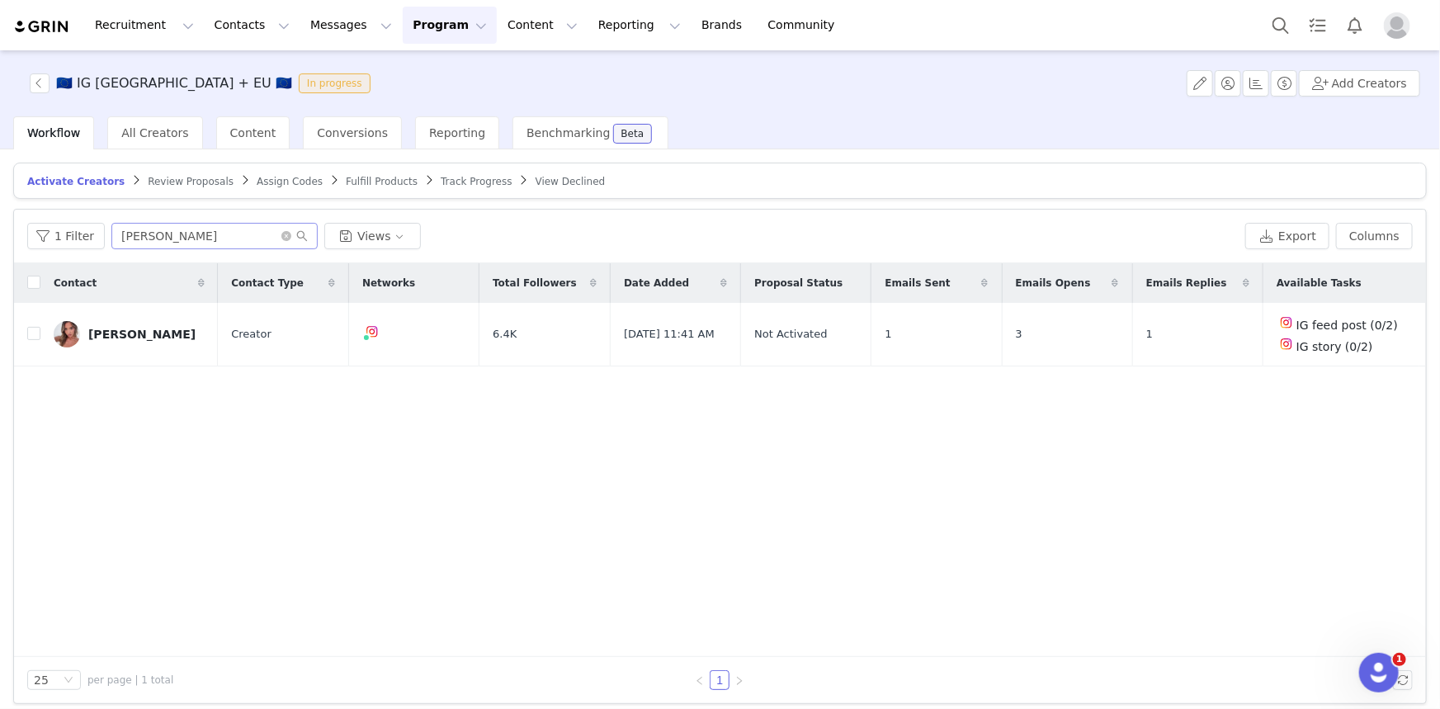
click at [176, 236] on input "bonnie" at bounding box center [214, 236] width 206 height 26
type input "[EMAIL_ADDRESS][DOMAIN_NAME]"
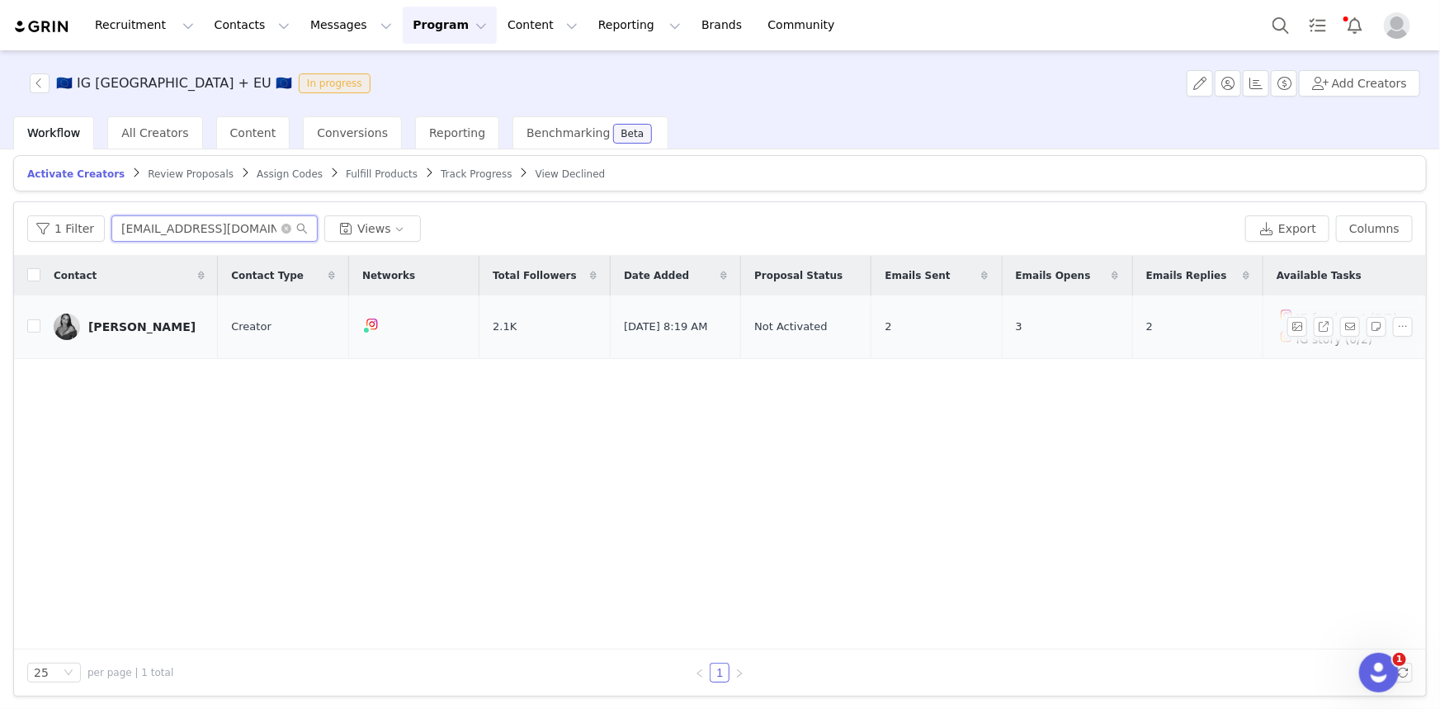
scroll to position [8, 0]
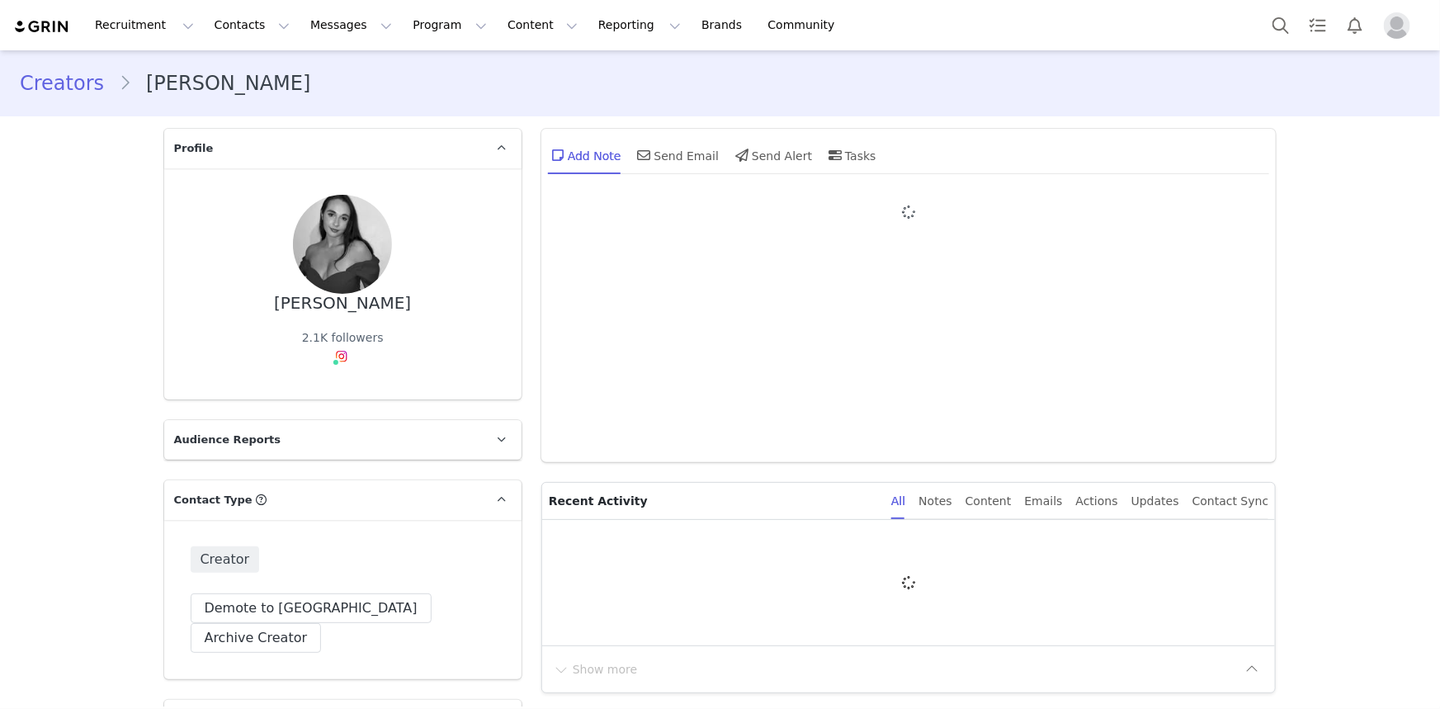
type input "+1 ([GEOGRAPHIC_DATA])"
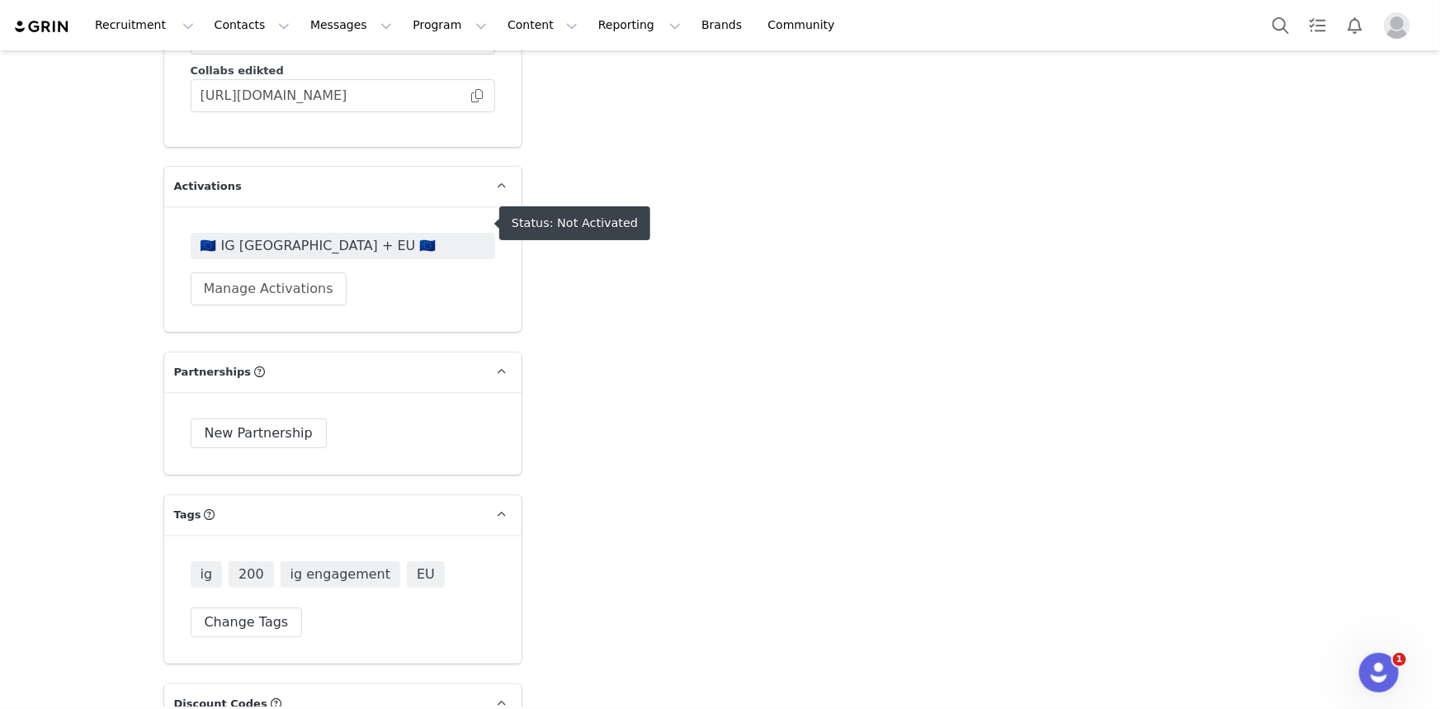
scroll to position [2926, 0]
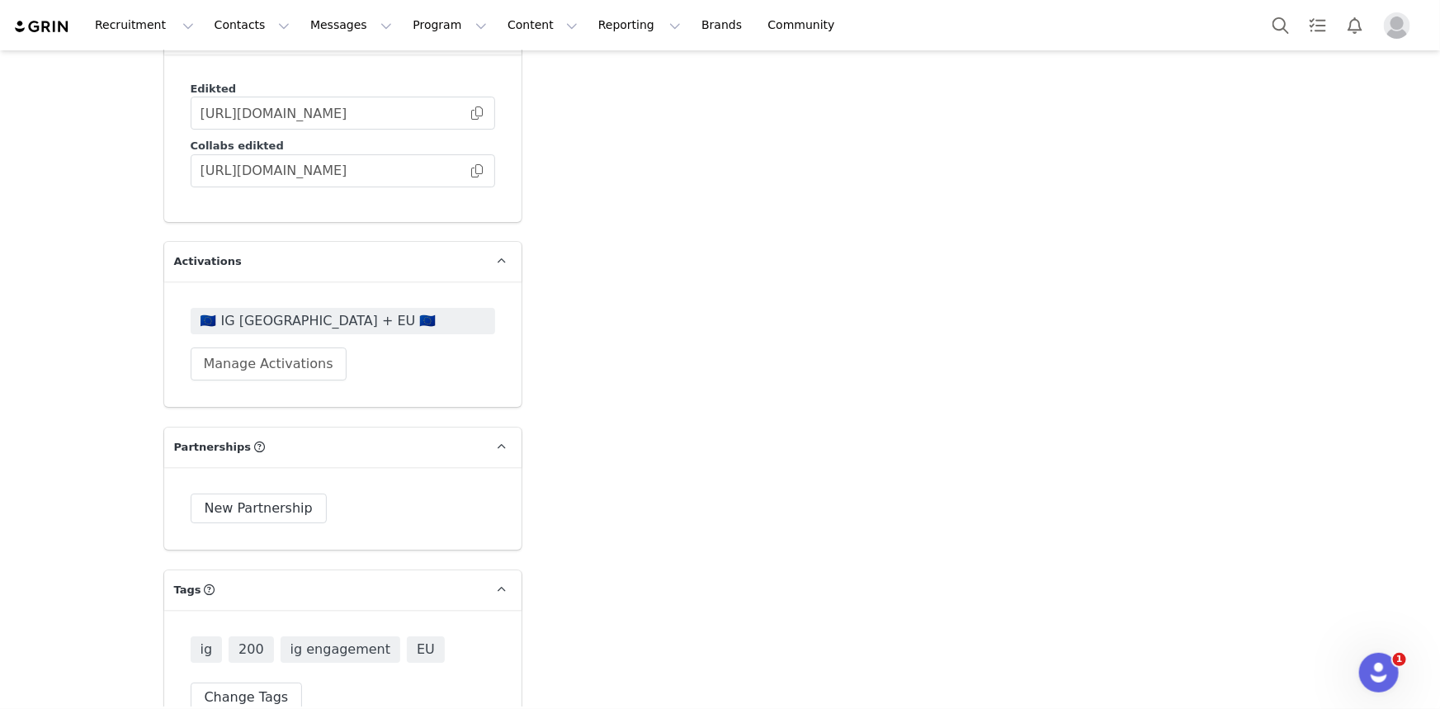
drag, startPoint x: 470, startPoint y: 143, endPoint x: 479, endPoint y: 98, distance: 45.5
click at [470, 171] on span at bounding box center [477, 171] width 17 height 0
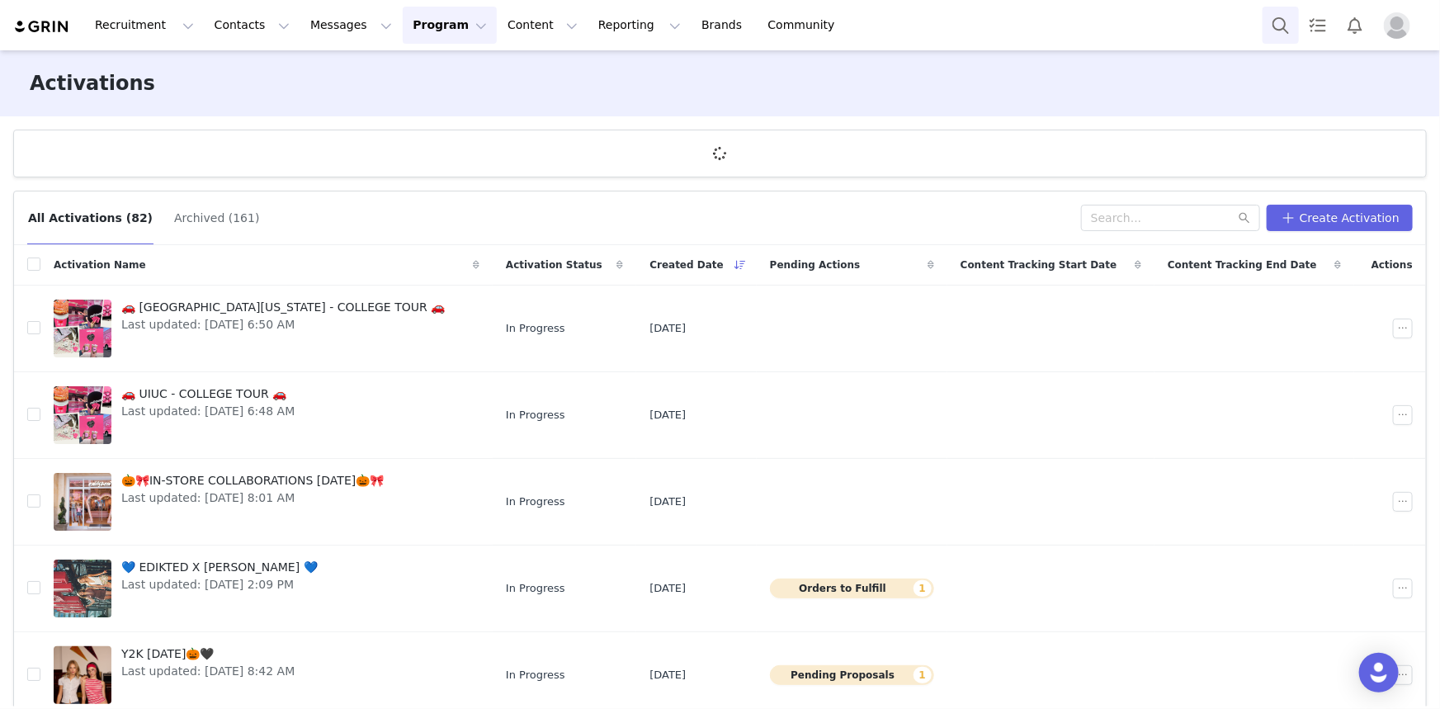
click at [1275, 26] on button "Search" at bounding box center [1281, 25] width 36 height 37
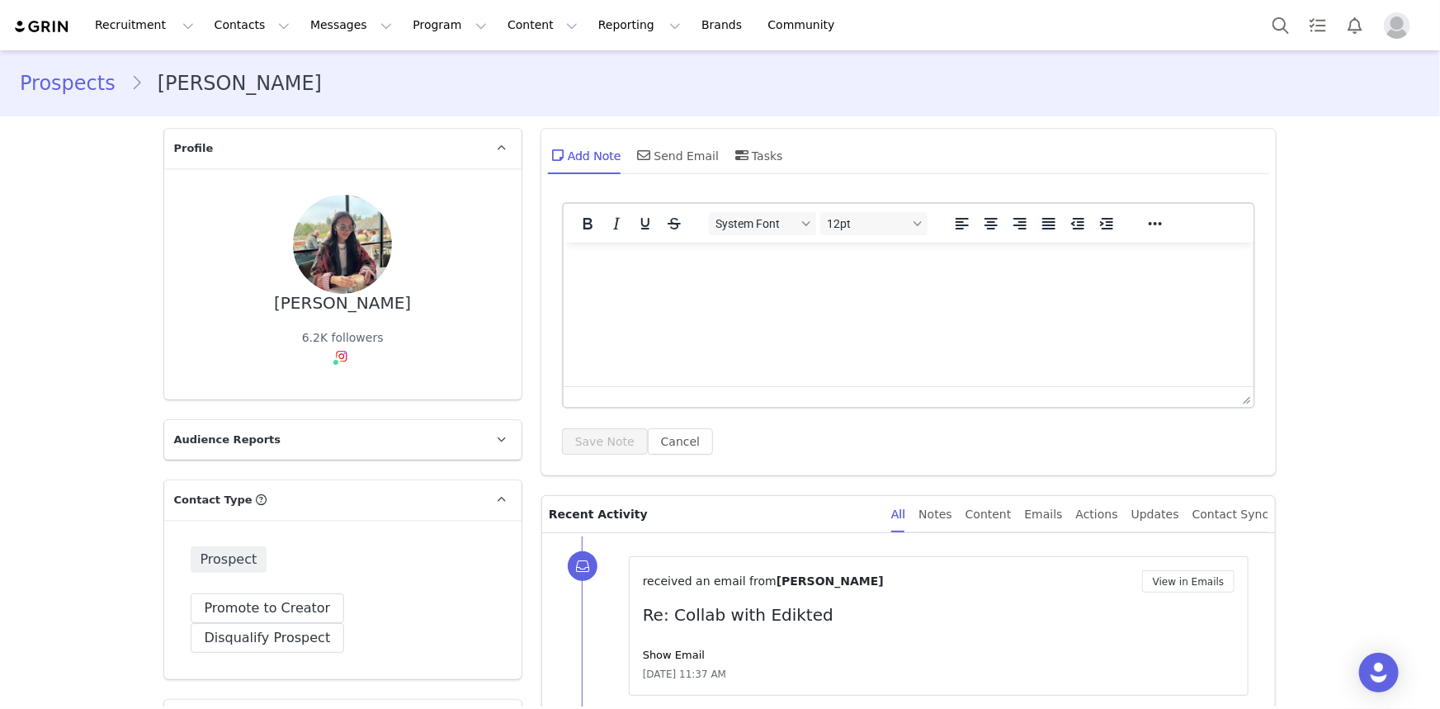
type input "+1 ([GEOGRAPHIC_DATA])"
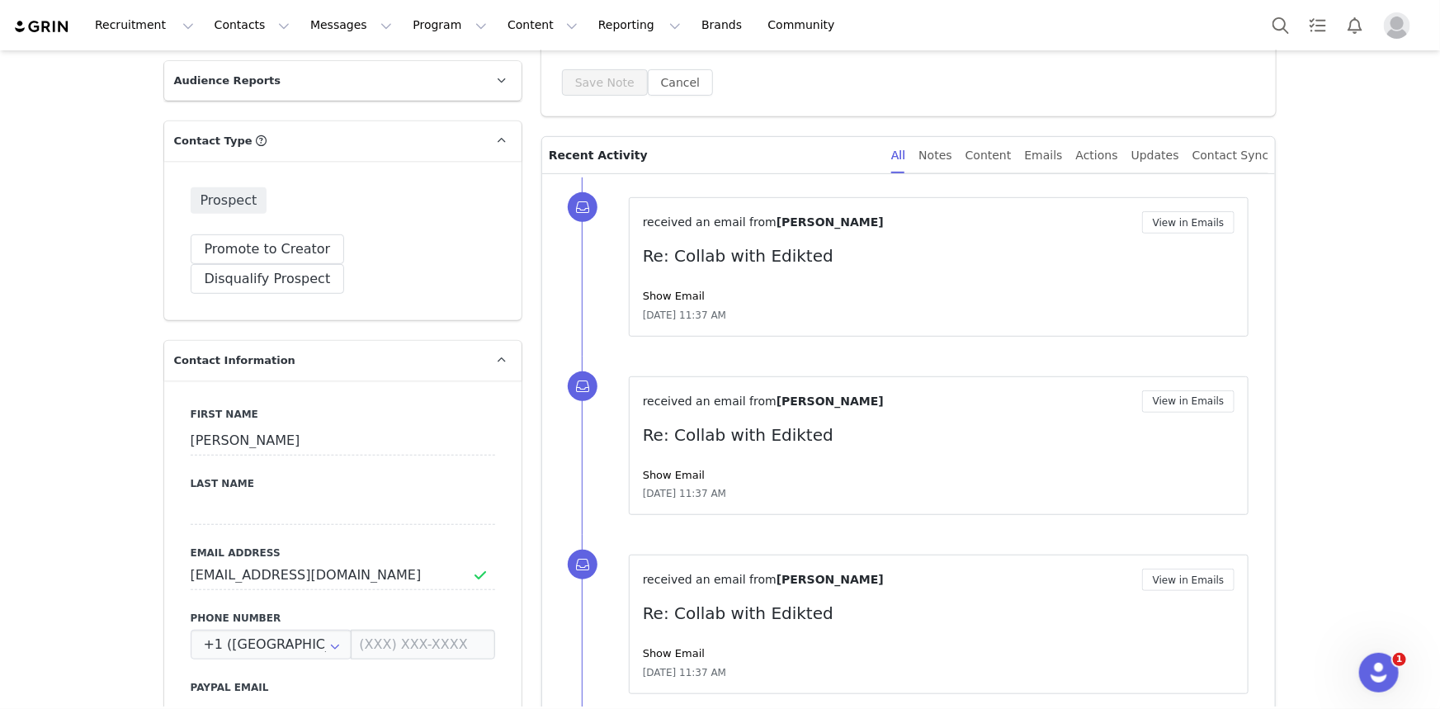
scroll to position [149, 0]
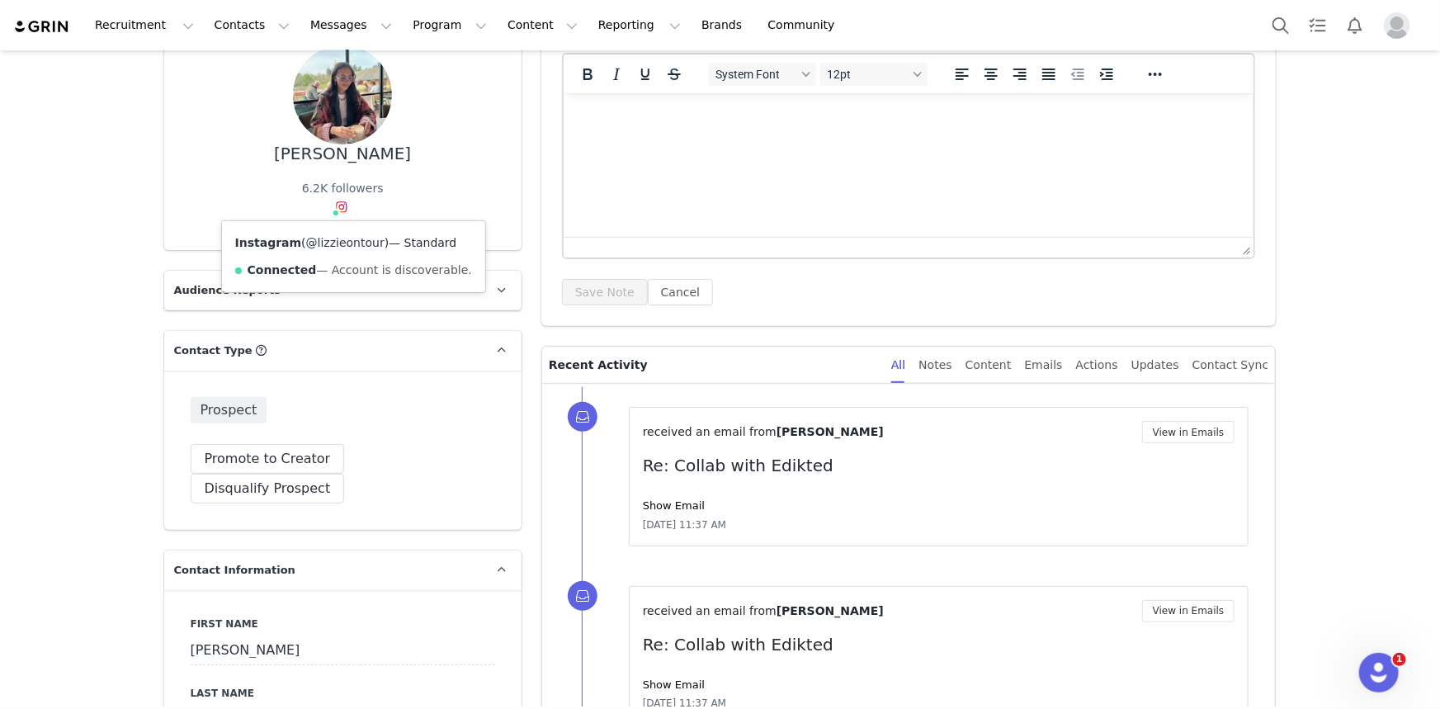
click at [329, 239] on link "@lizzieontour" at bounding box center [345, 242] width 78 height 13
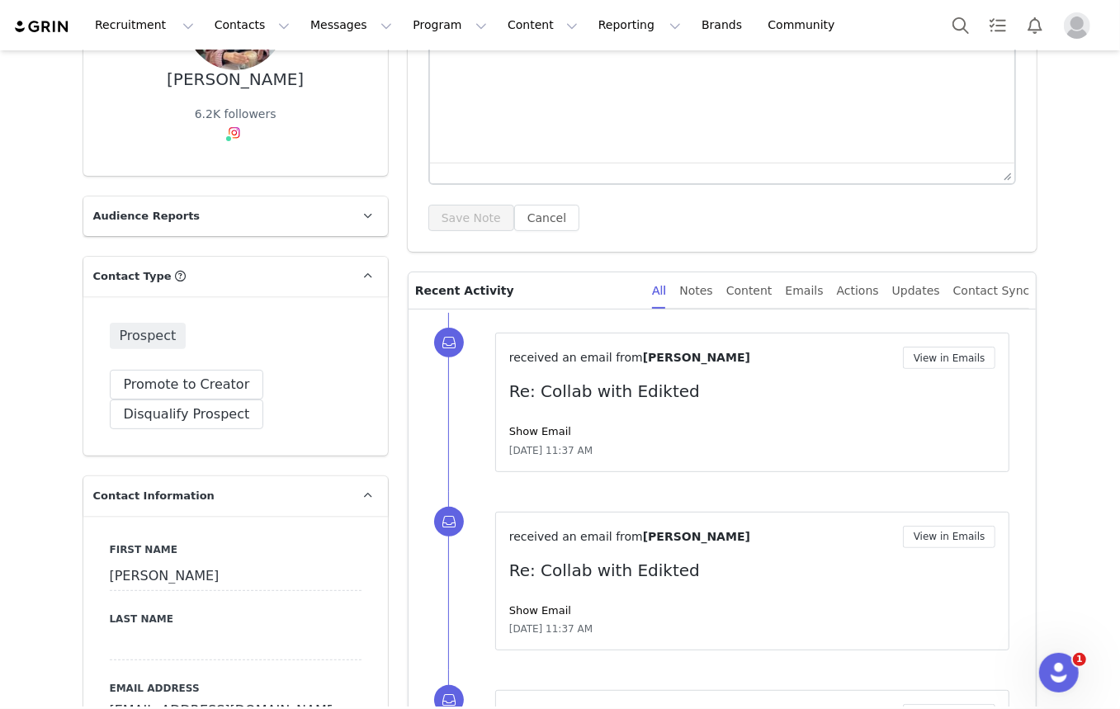
scroll to position [0, 0]
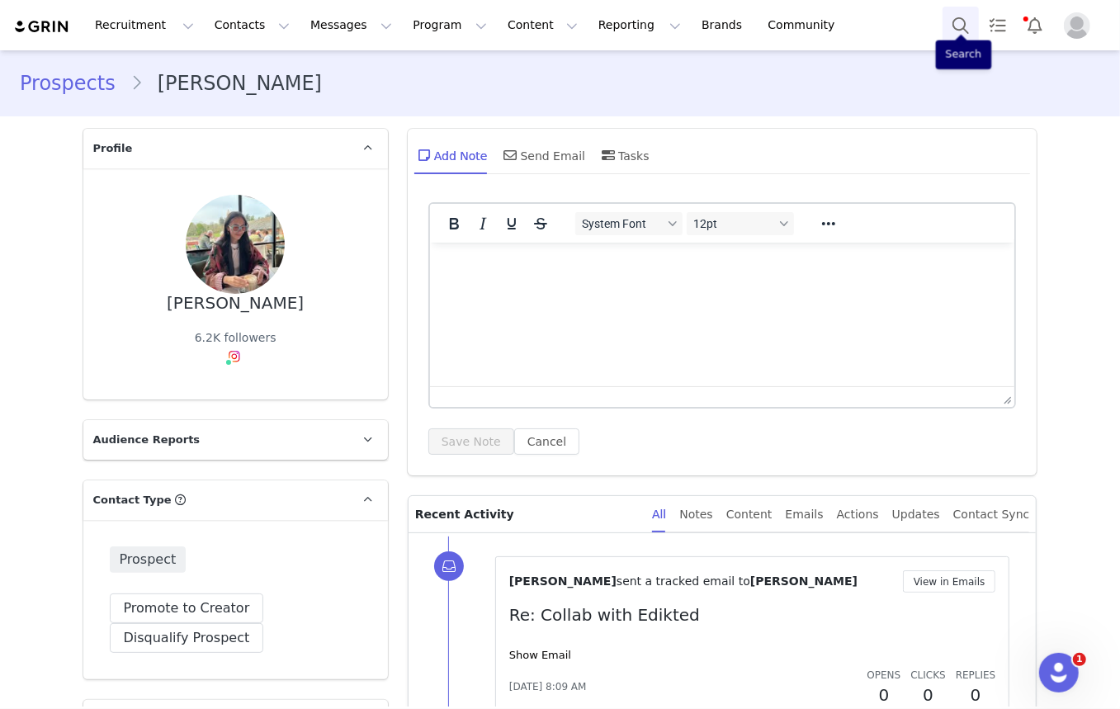
click at [956, 31] on button "Search" at bounding box center [961, 25] width 36 height 37
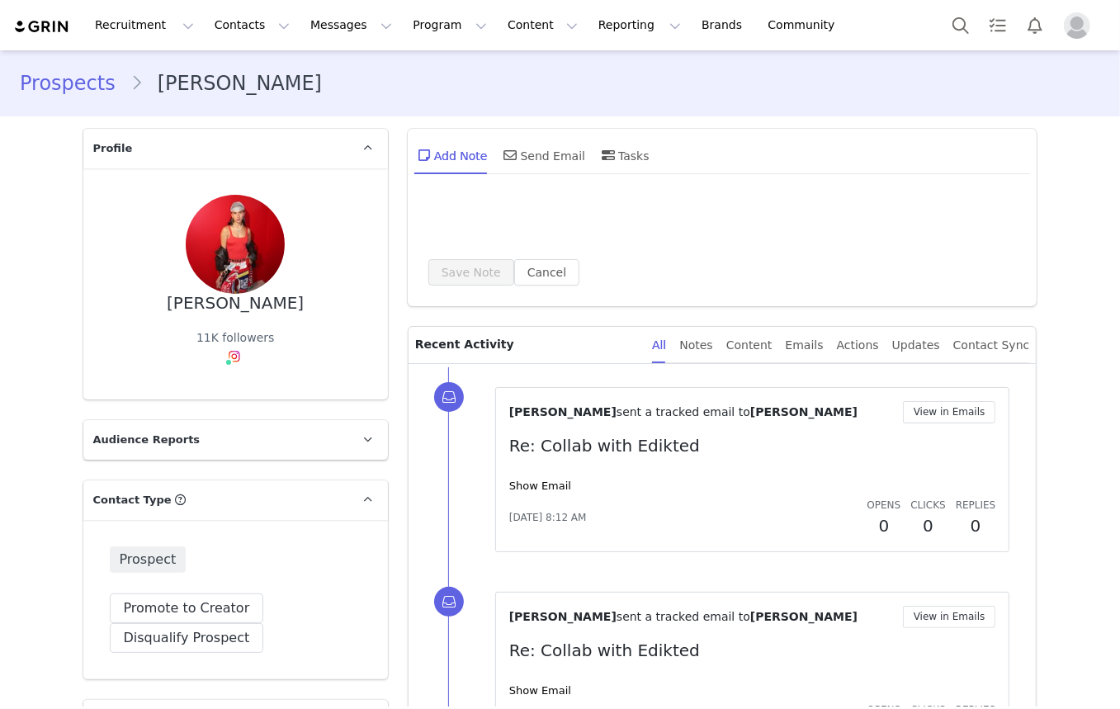
type input "+1 ([GEOGRAPHIC_DATA])"
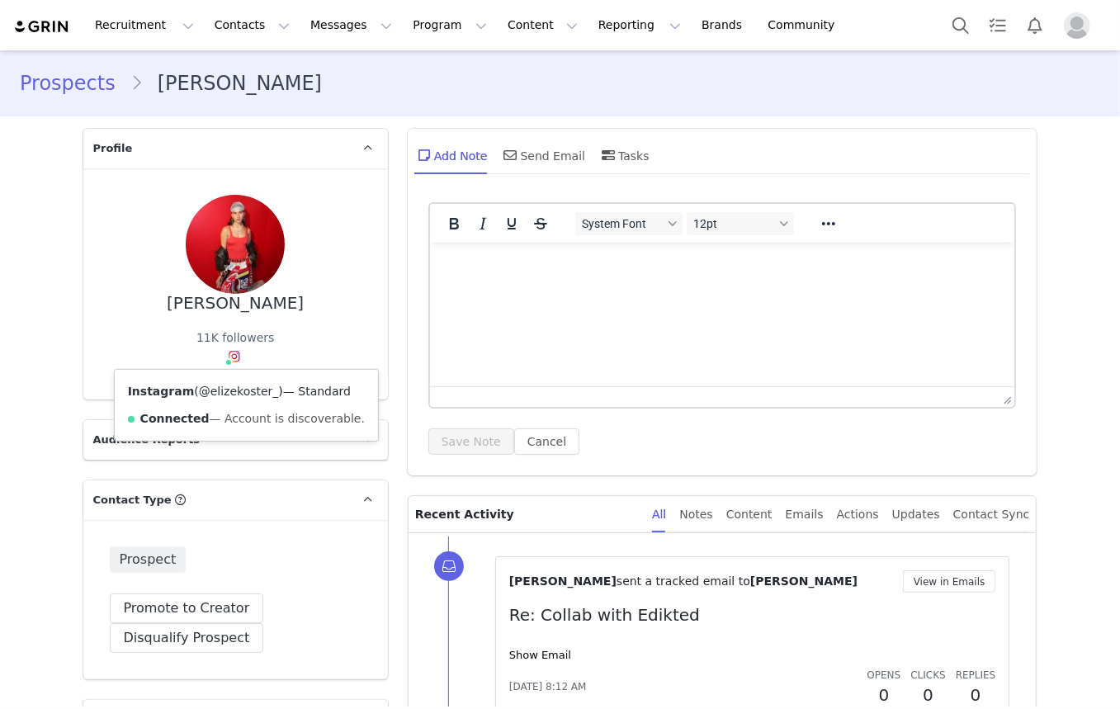
click at [225, 393] on link "@elizekoster_" at bounding box center [239, 391] width 80 height 13
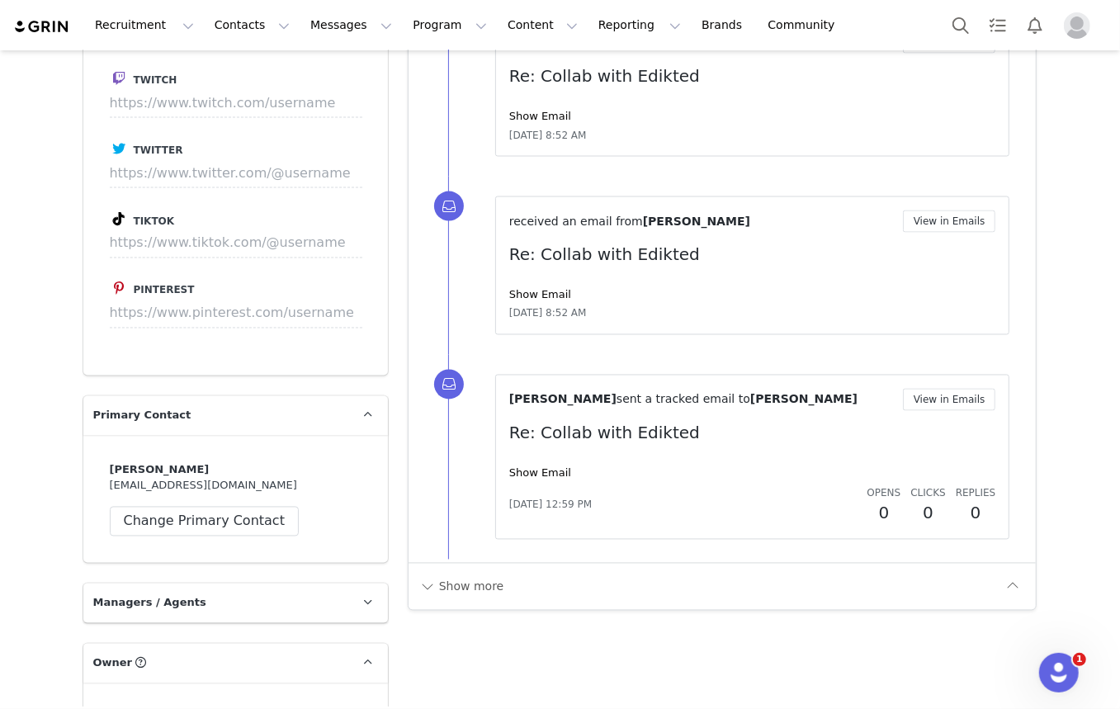
scroll to position [1875, 0]
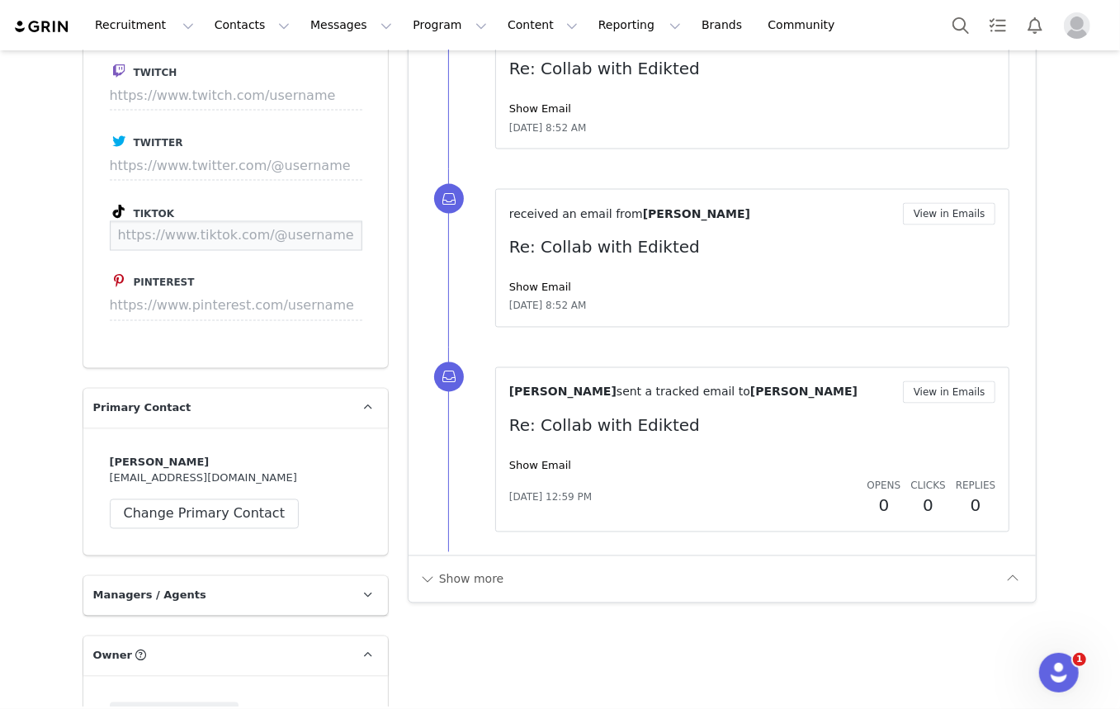
click at [248, 239] on input at bounding box center [236, 236] width 253 height 30
paste input "[URL][DOMAIN_NAME]"
click at [328, 227] on button "Save" at bounding box center [331, 236] width 60 height 30
type input "[URL][DOMAIN_NAME]"
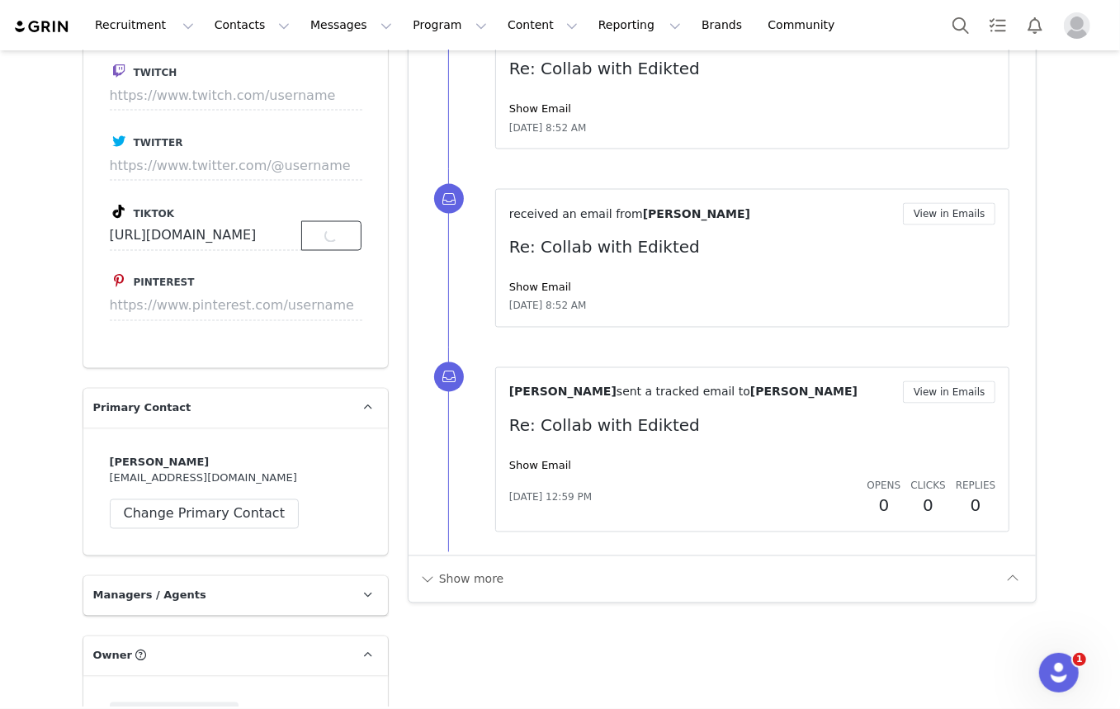
scroll to position [0, 0]
click at [284, 231] on input "[URL][DOMAIN_NAME]" at bounding box center [206, 236] width 192 height 30
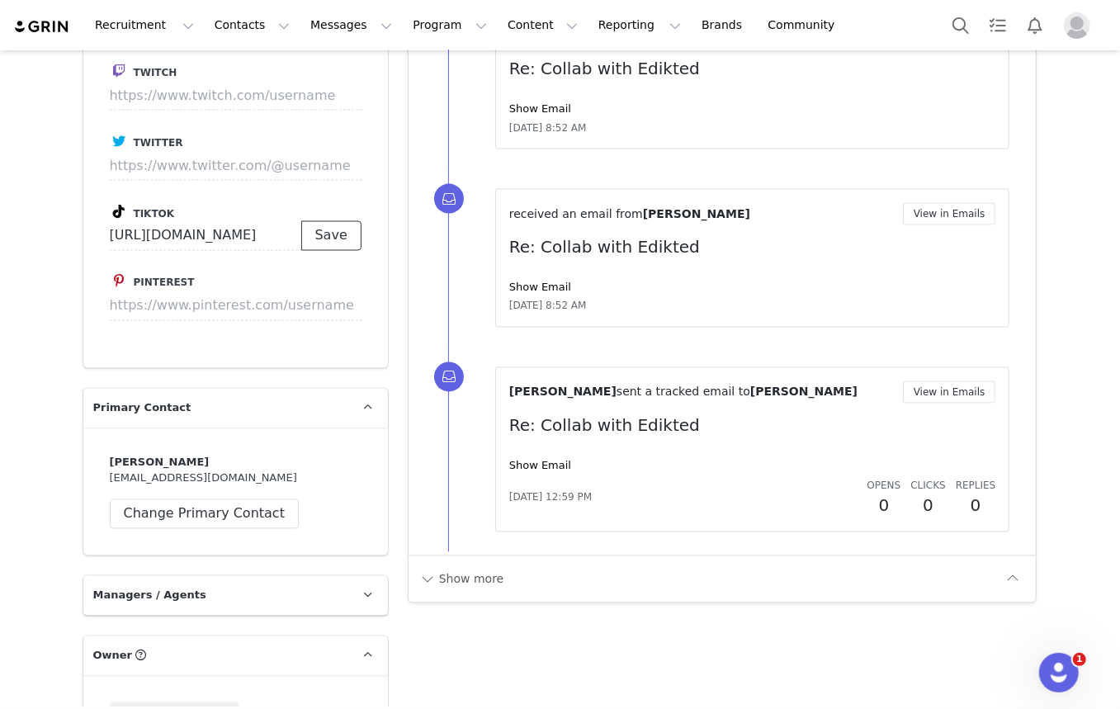
click at [317, 232] on button "Save" at bounding box center [331, 236] width 60 height 30
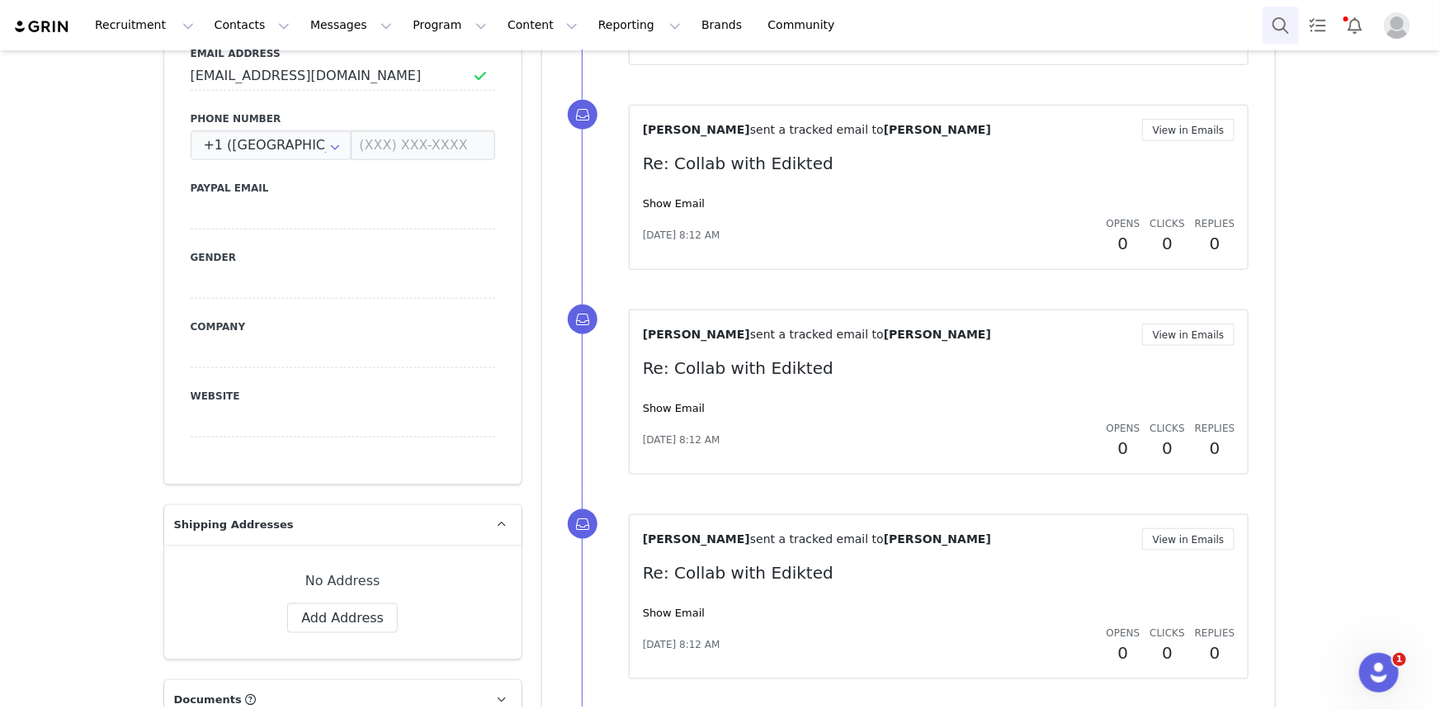
scroll to position [102, 0]
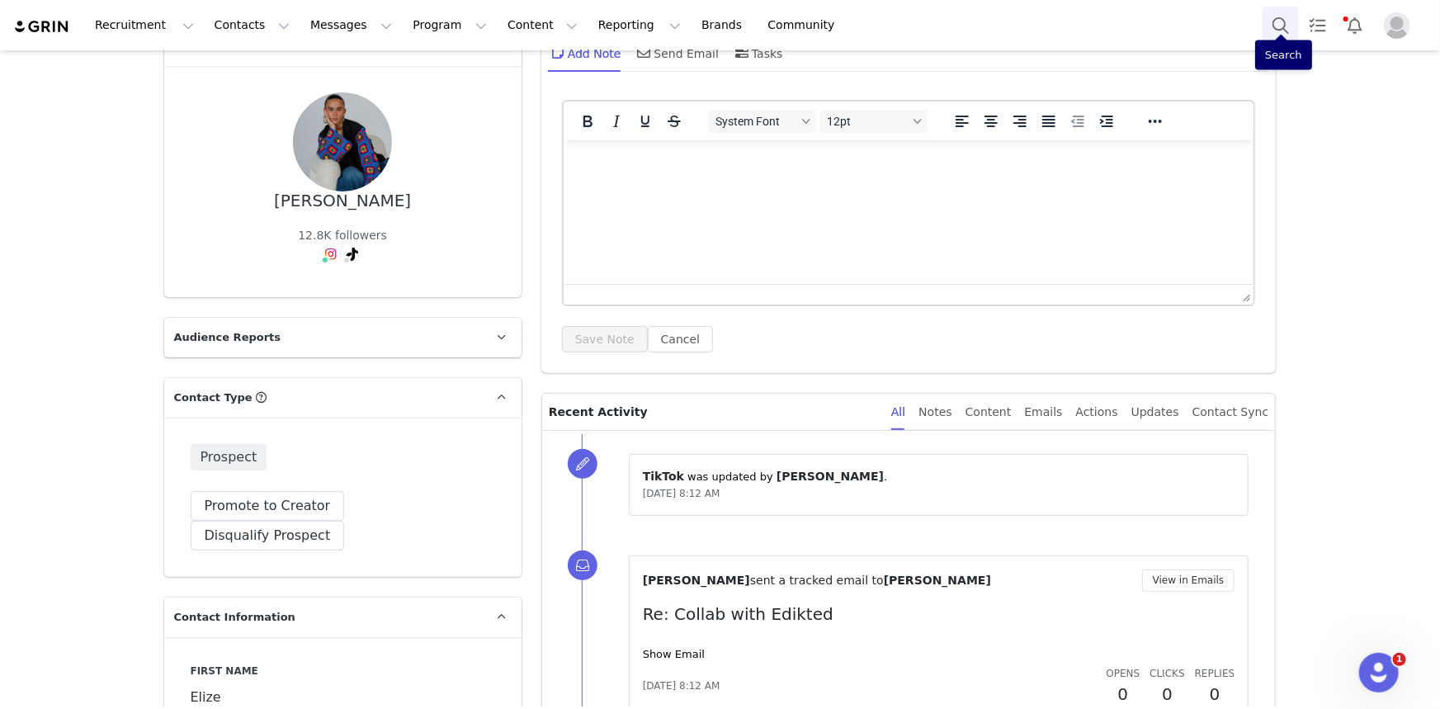
click at [1119, 32] on button "Search" at bounding box center [1281, 25] width 36 height 37
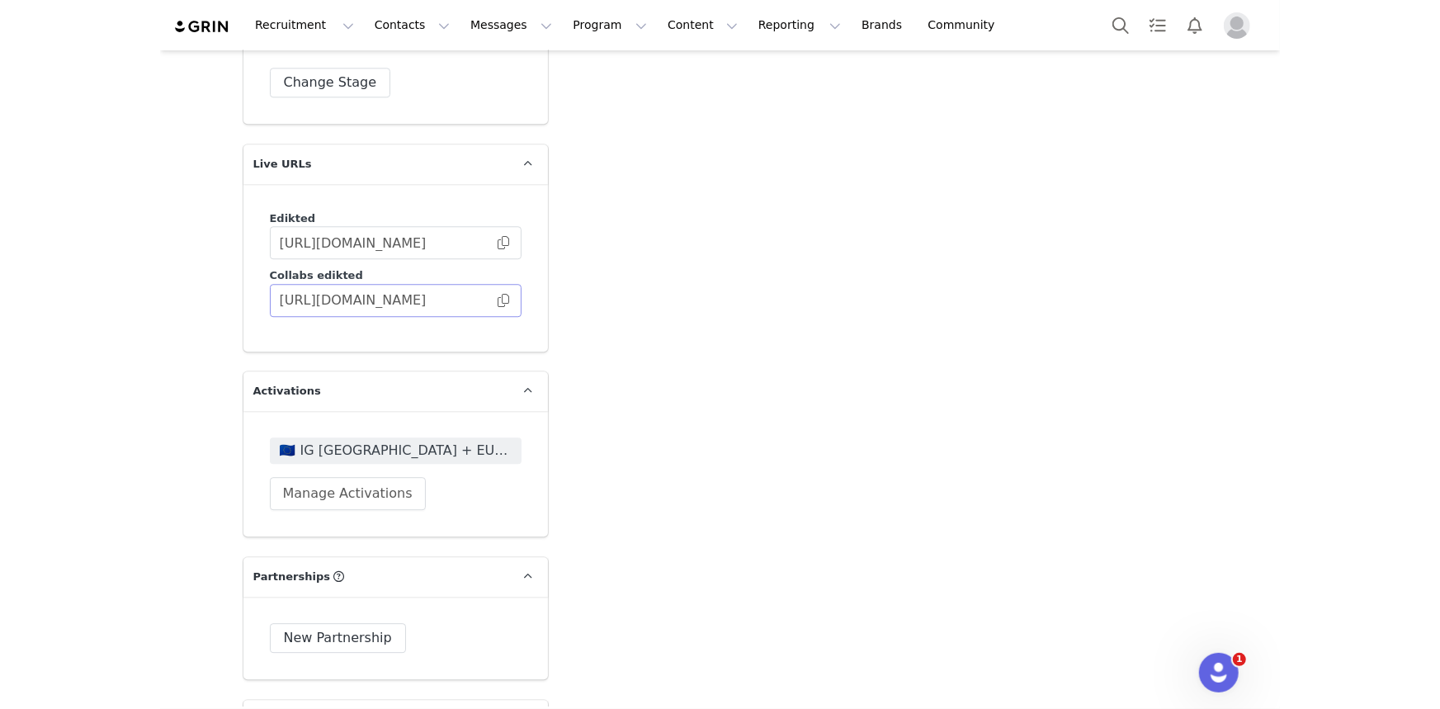
scroll to position [2808, 0]
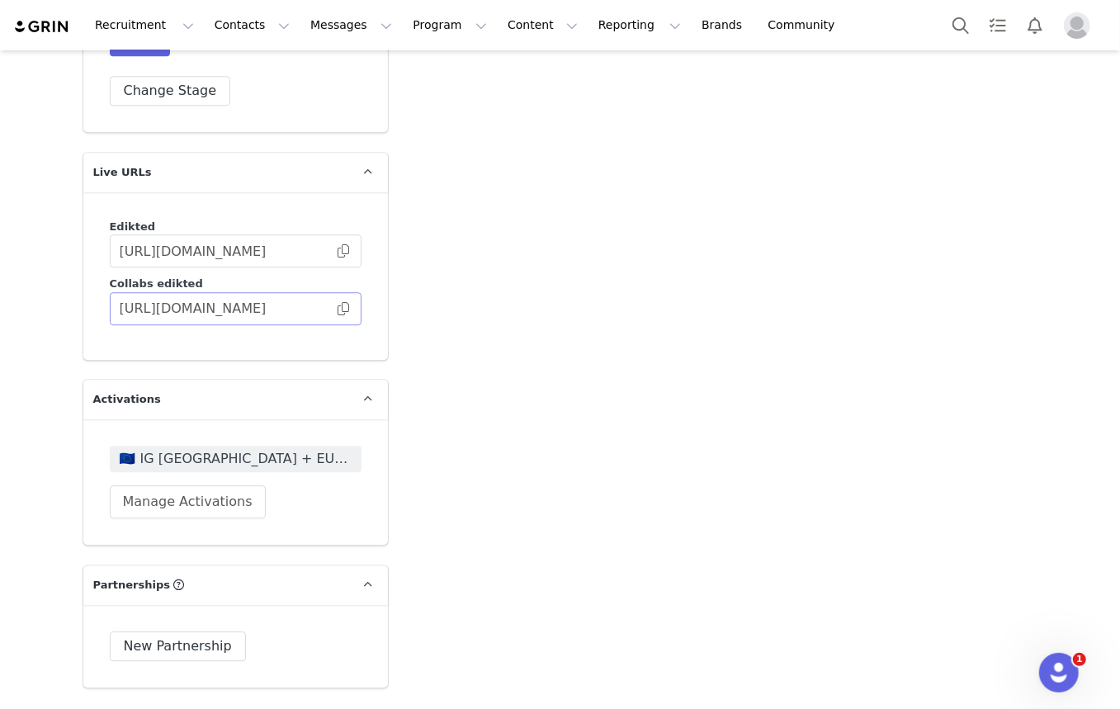
click at [336, 309] on span at bounding box center [343, 309] width 17 height 0
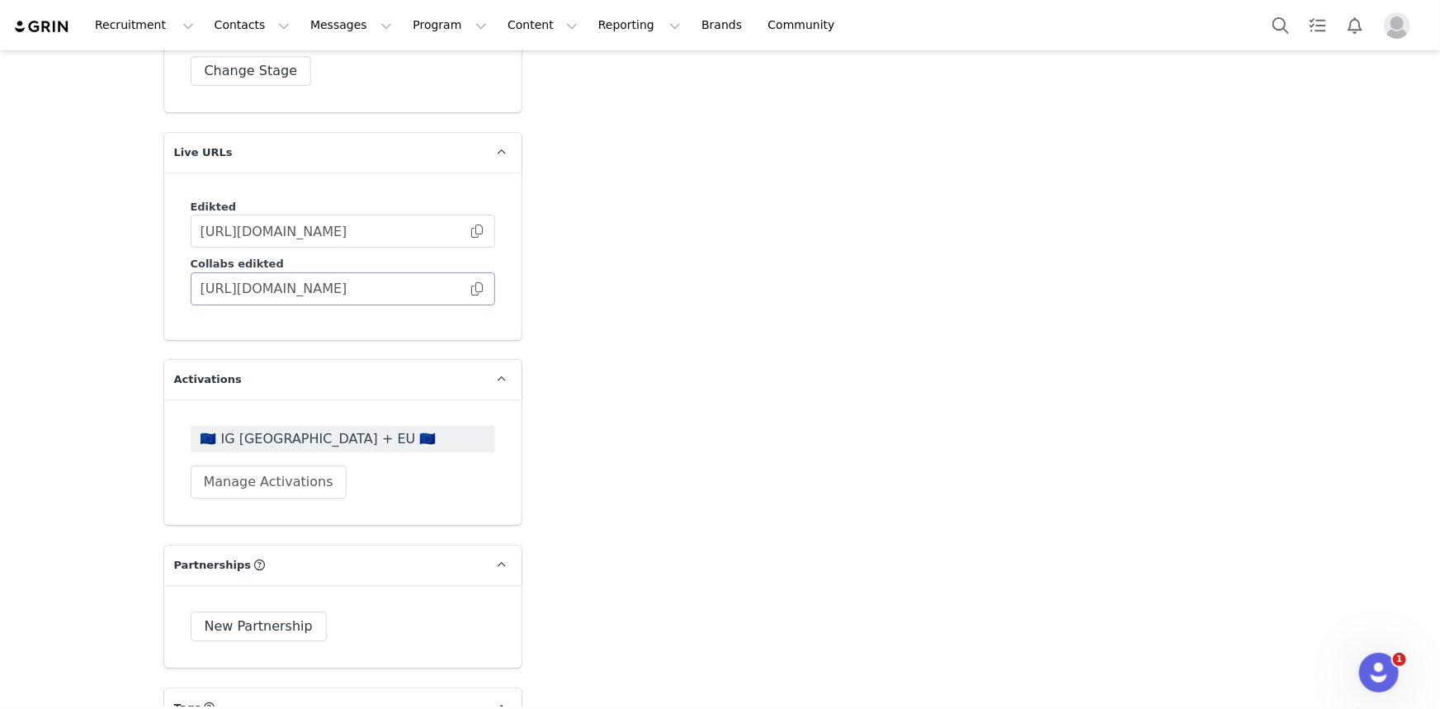
click at [469, 289] on span at bounding box center [477, 289] width 17 height 0
click at [1277, 29] on button "Search" at bounding box center [1281, 25] width 36 height 37
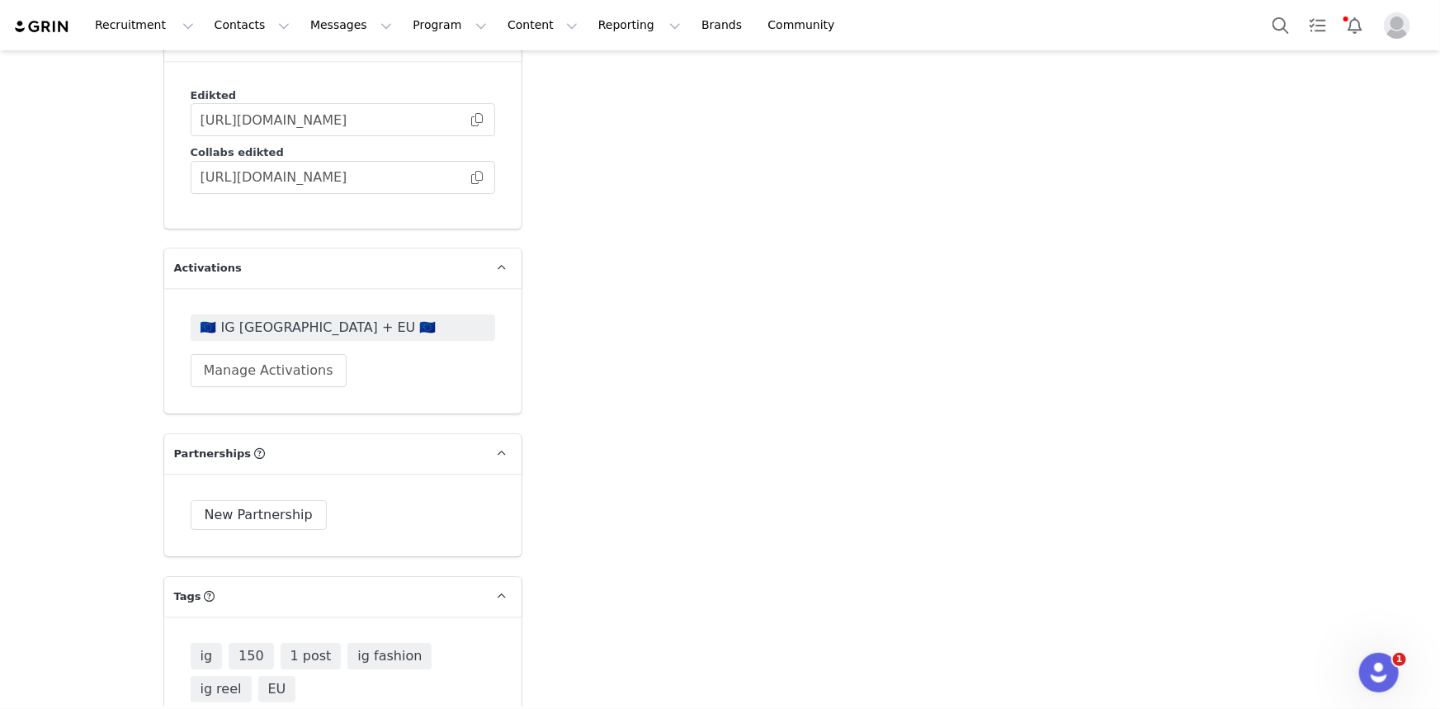
scroll to position [2920, 0]
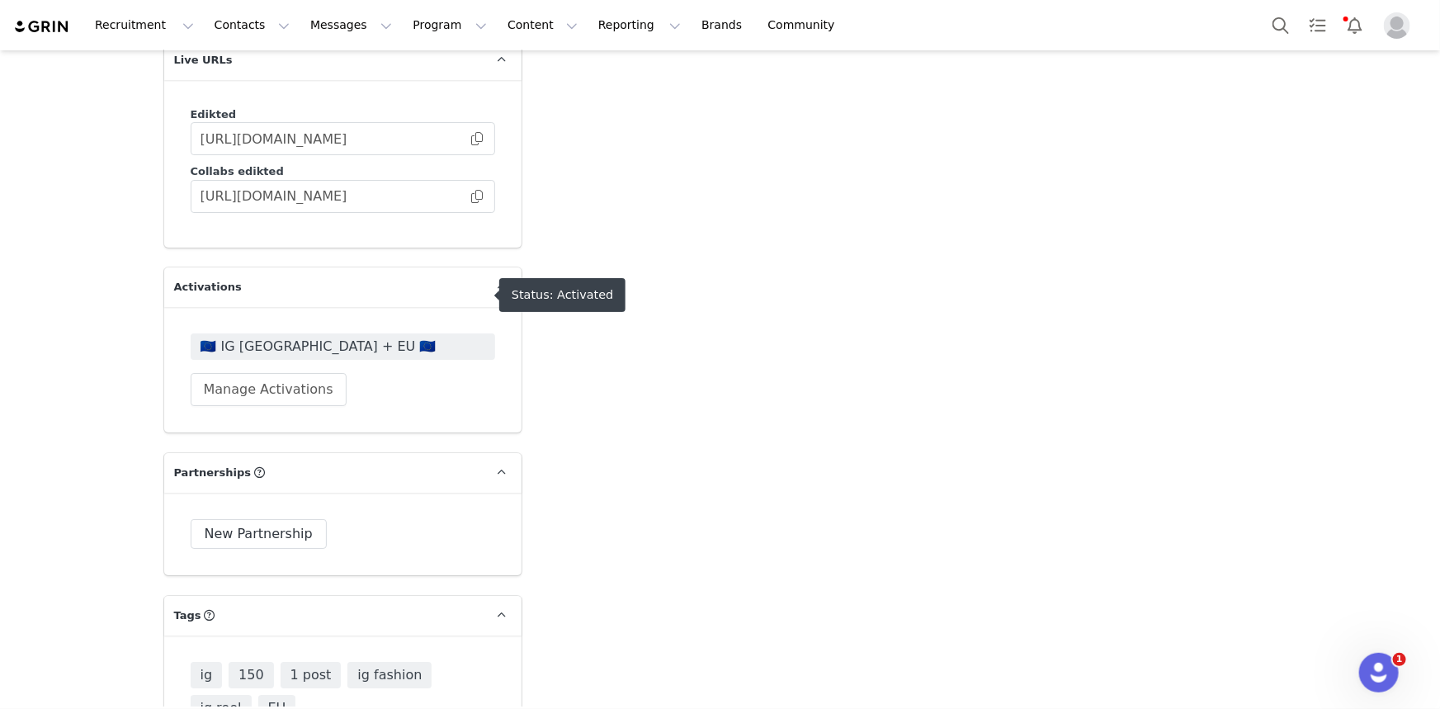
click at [252, 337] on span "🇪🇺 IG [GEOGRAPHIC_DATA] + EU 🇪🇺" at bounding box center [343, 347] width 285 height 20
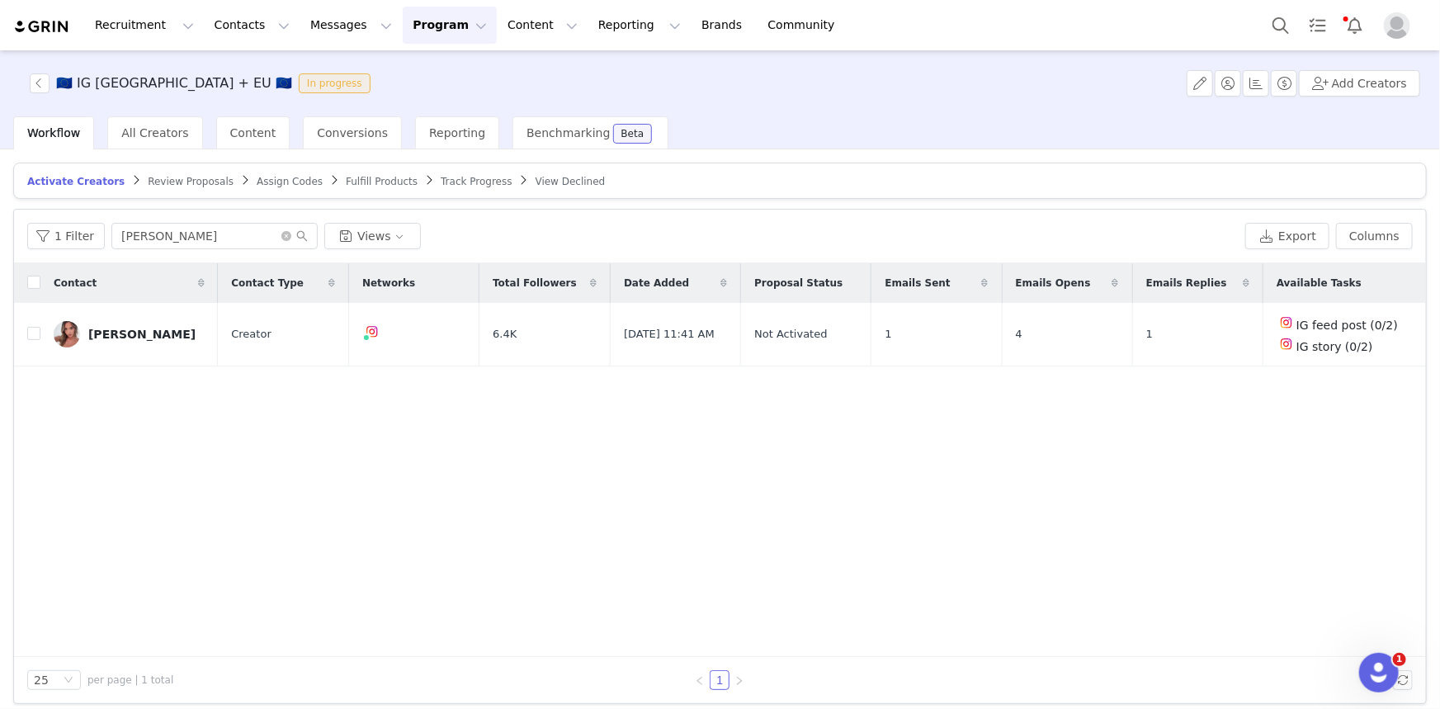
click at [441, 187] on link "Track Progress" at bounding box center [476, 181] width 71 height 12
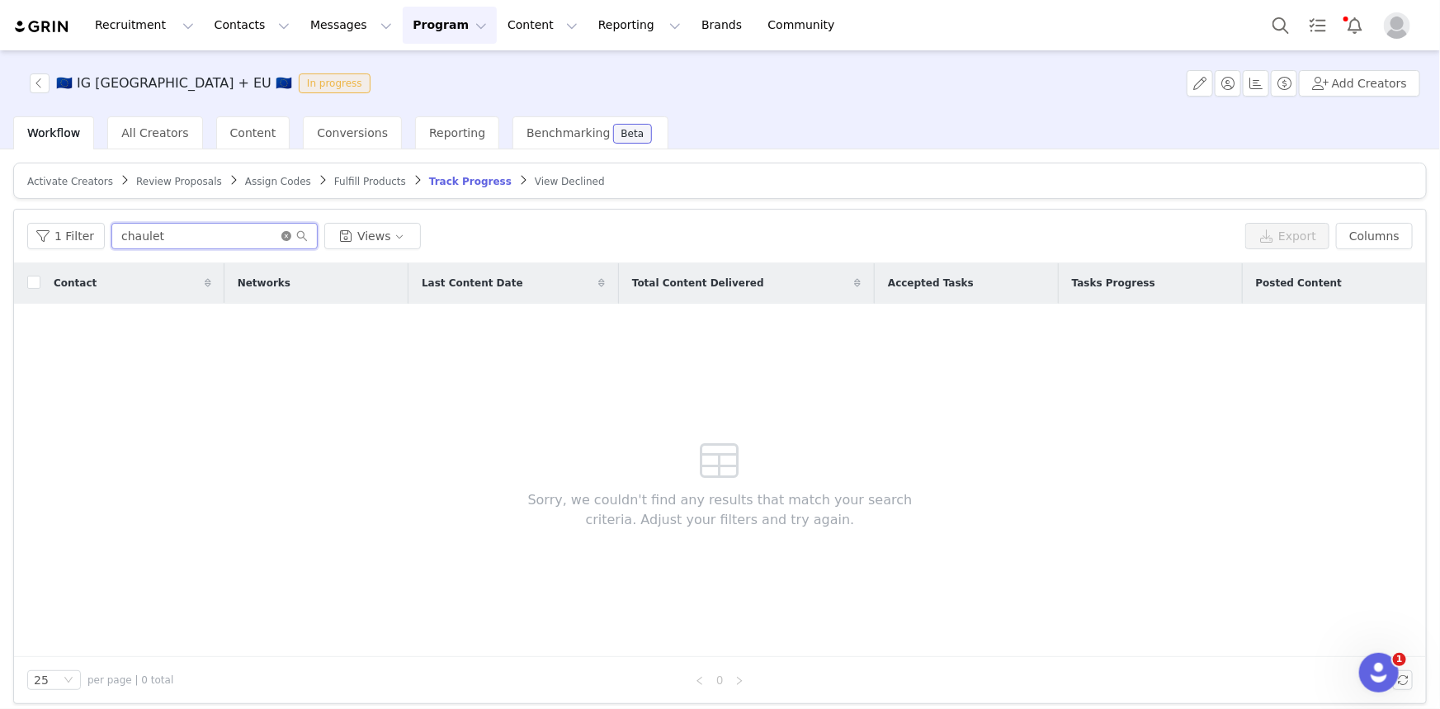
click at [270, 235] on input "chaulet" at bounding box center [214, 236] width 206 height 26
click at [281, 234] on icon "icon: close-circle" at bounding box center [286, 236] width 10 height 10
click at [258, 234] on input "text" at bounding box center [214, 236] width 206 height 26
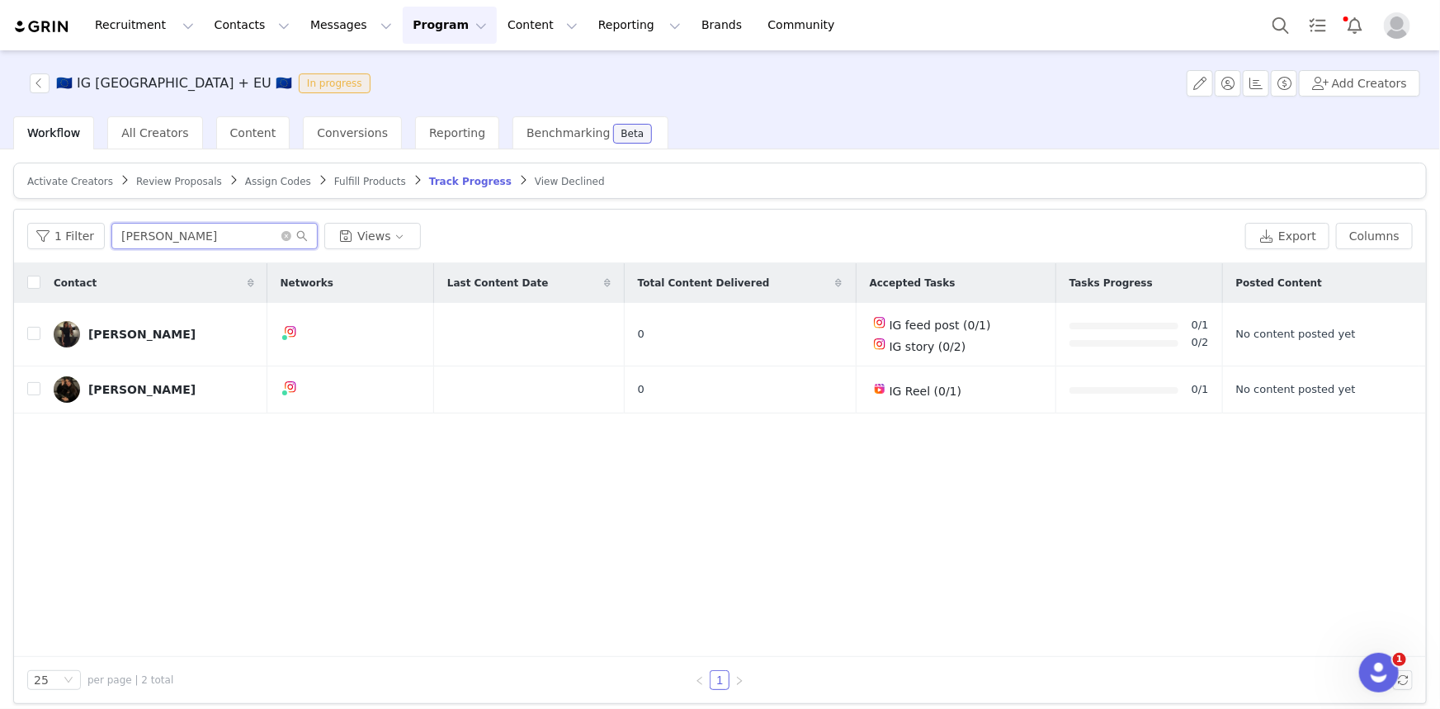
type input "[PERSON_NAME]"
click at [253, 176] on span "Assign Codes" at bounding box center [278, 182] width 66 height 12
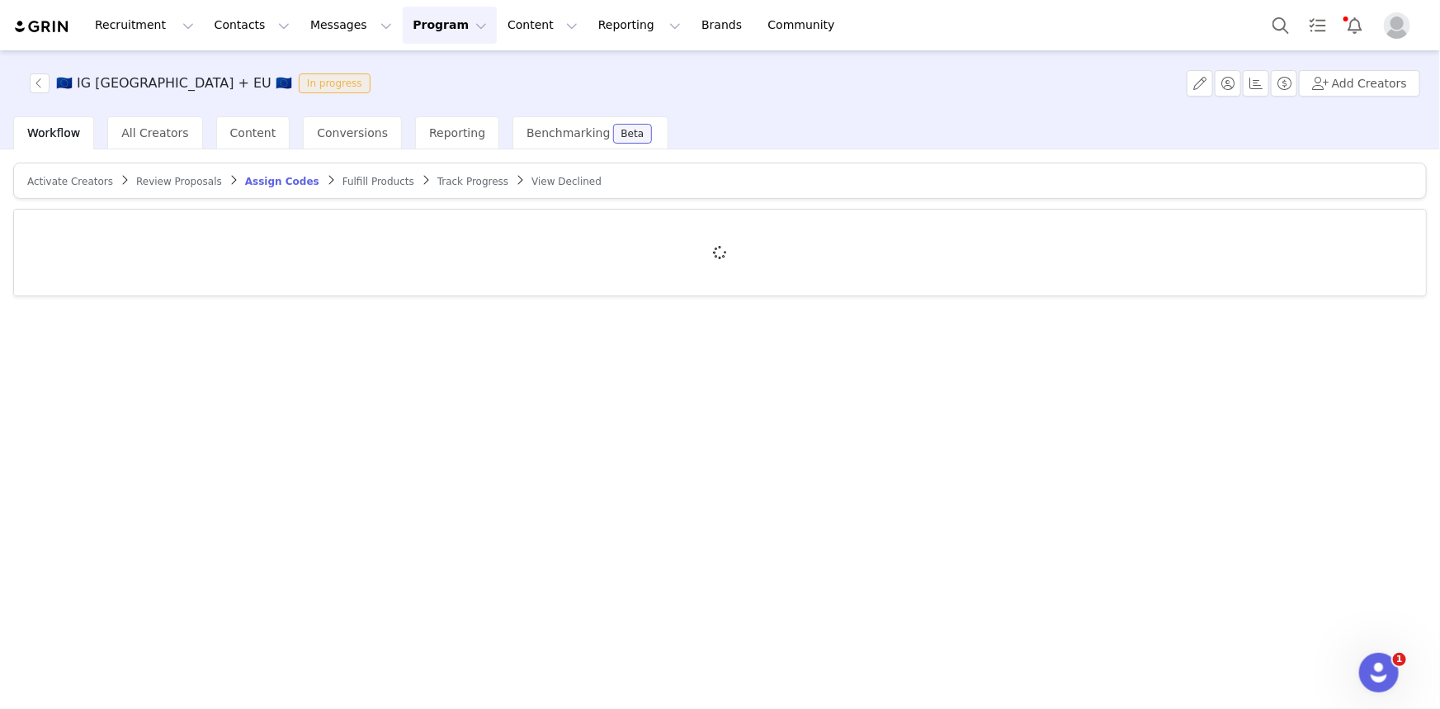
click at [166, 176] on span "Review Proposals" at bounding box center [179, 182] width 86 height 12
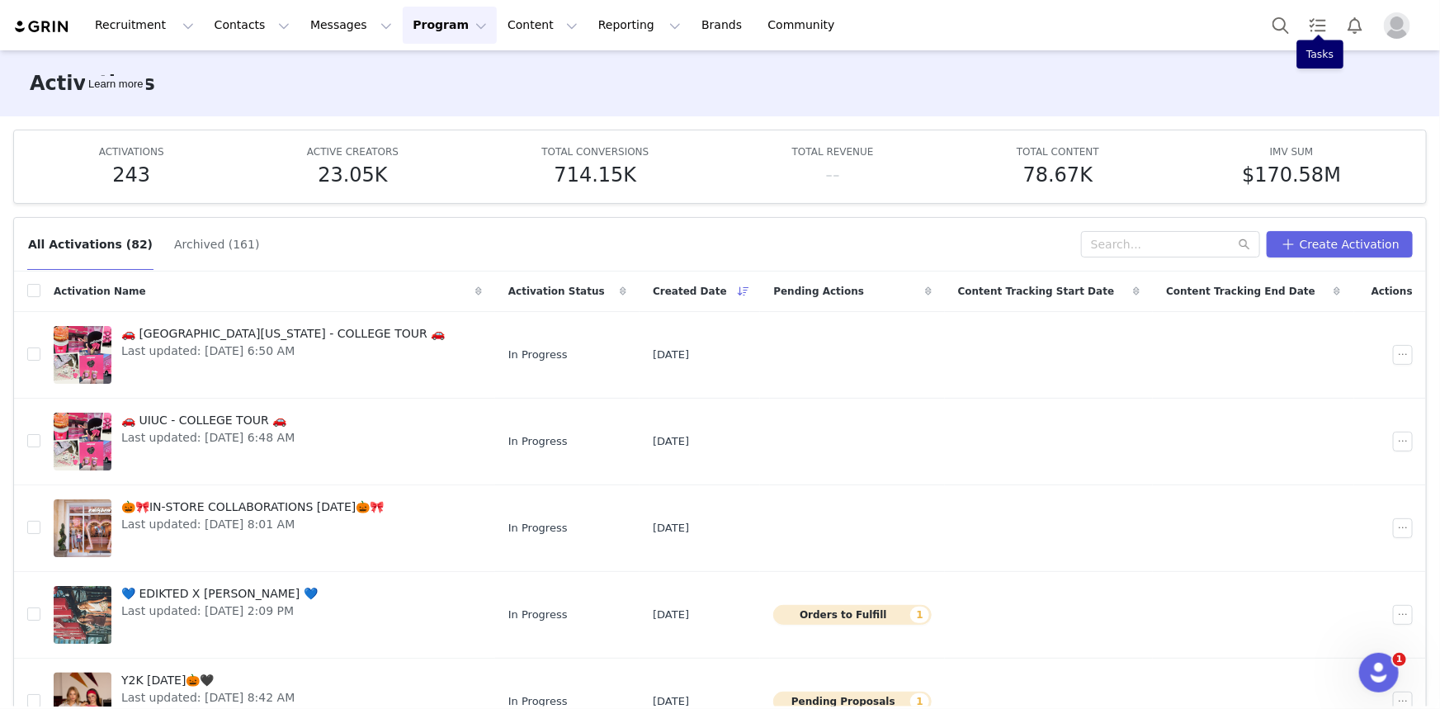
click at [1251, 64] on div "Activations Learn more" at bounding box center [720, 83] width 1440 height 66
click at [1276, 24] on button "Search" at bounding box center [1281, 25] width 36 height 37
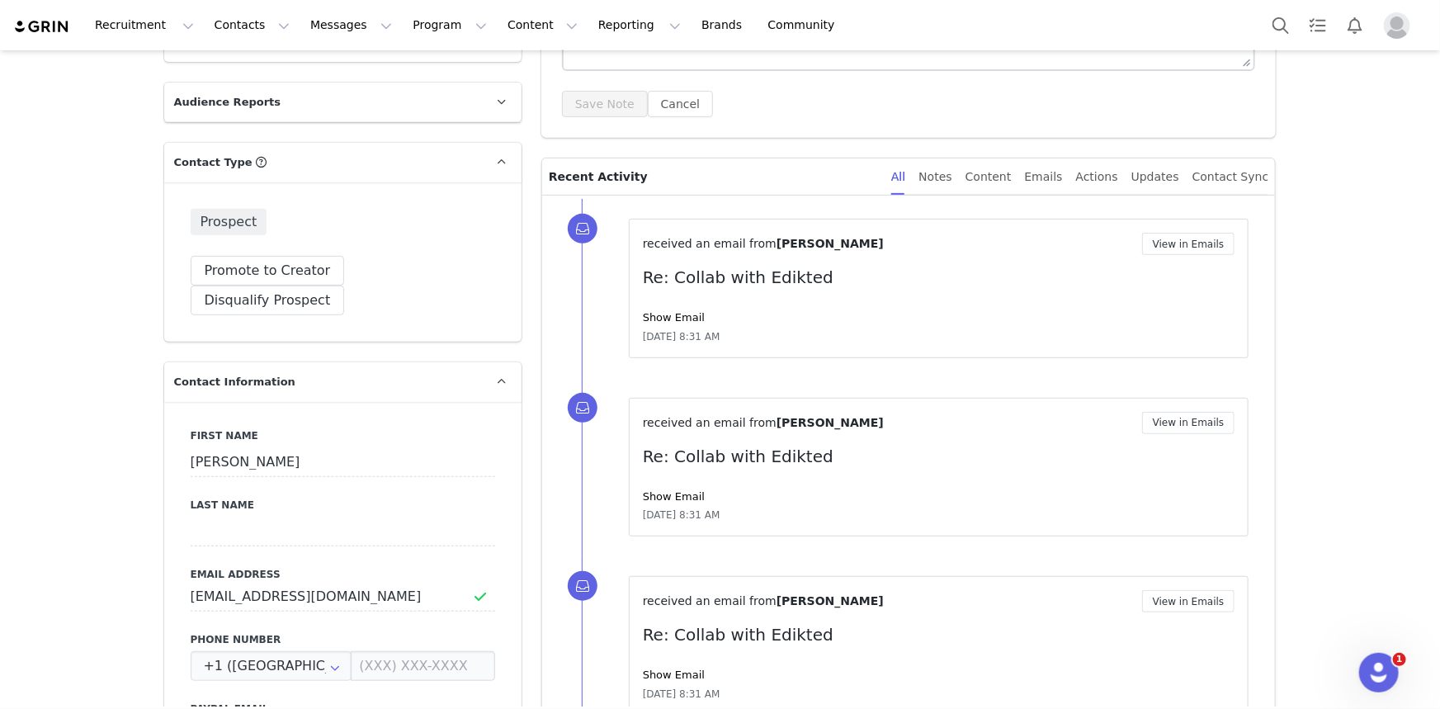
scroll to position [74, 0]
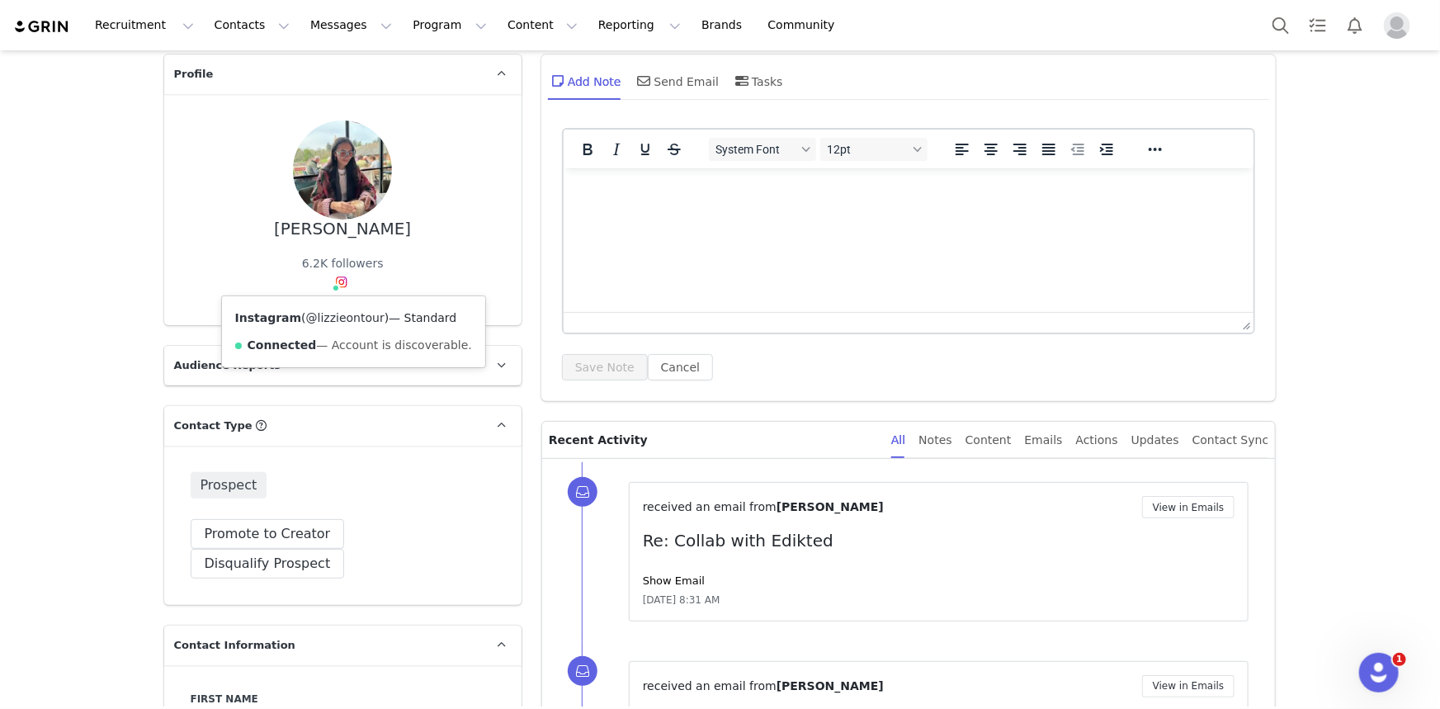
click at [335, 314] on link "@lizzieontour" at bounding box center [345, 317] width 78 height 13
click at [666, 75] on div "Send Email" at bounding box center [677, 81] width 85 height 40
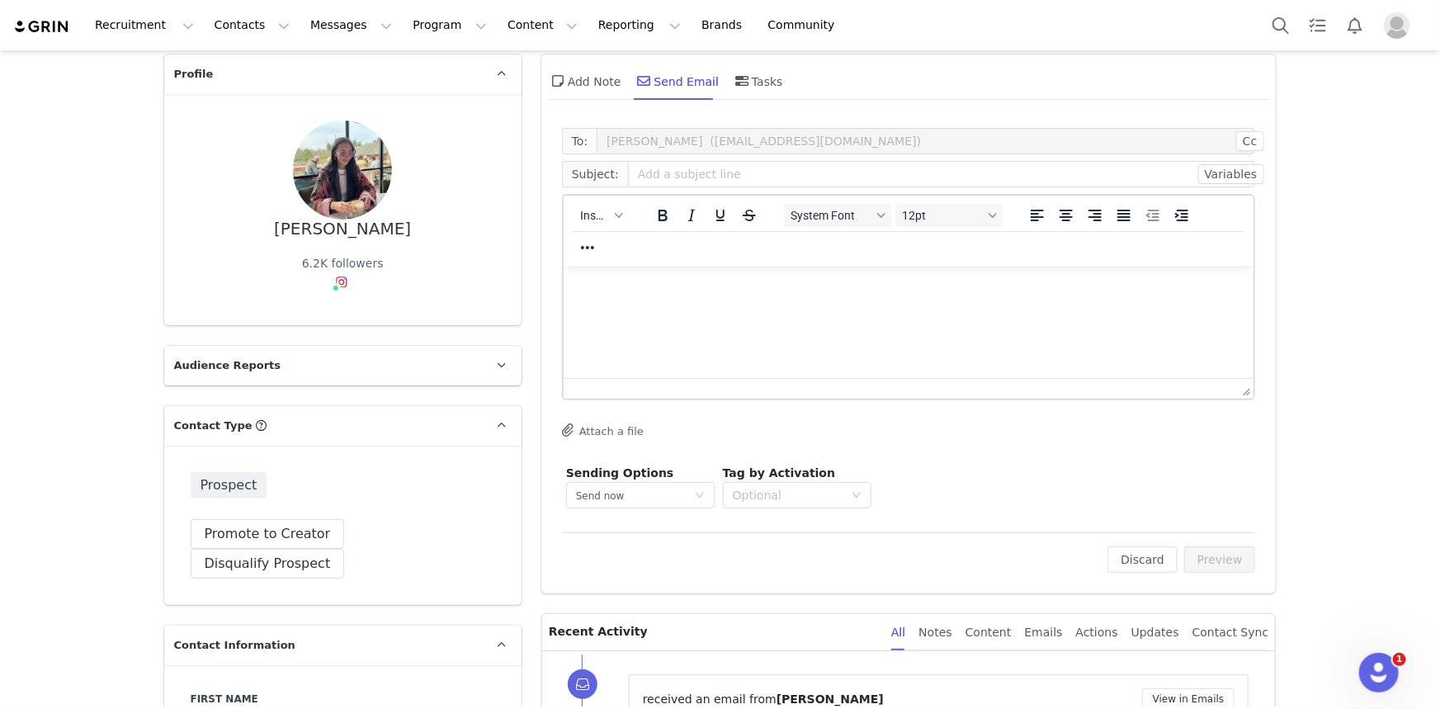
scroll to position [0, 0]
click at [603, 220] on span "Insert" at bounding box center [594, 215] width 29 height 13
click at [640, 248] on div "Insert Template" at bounding box center [656, 244] width 149 height 20
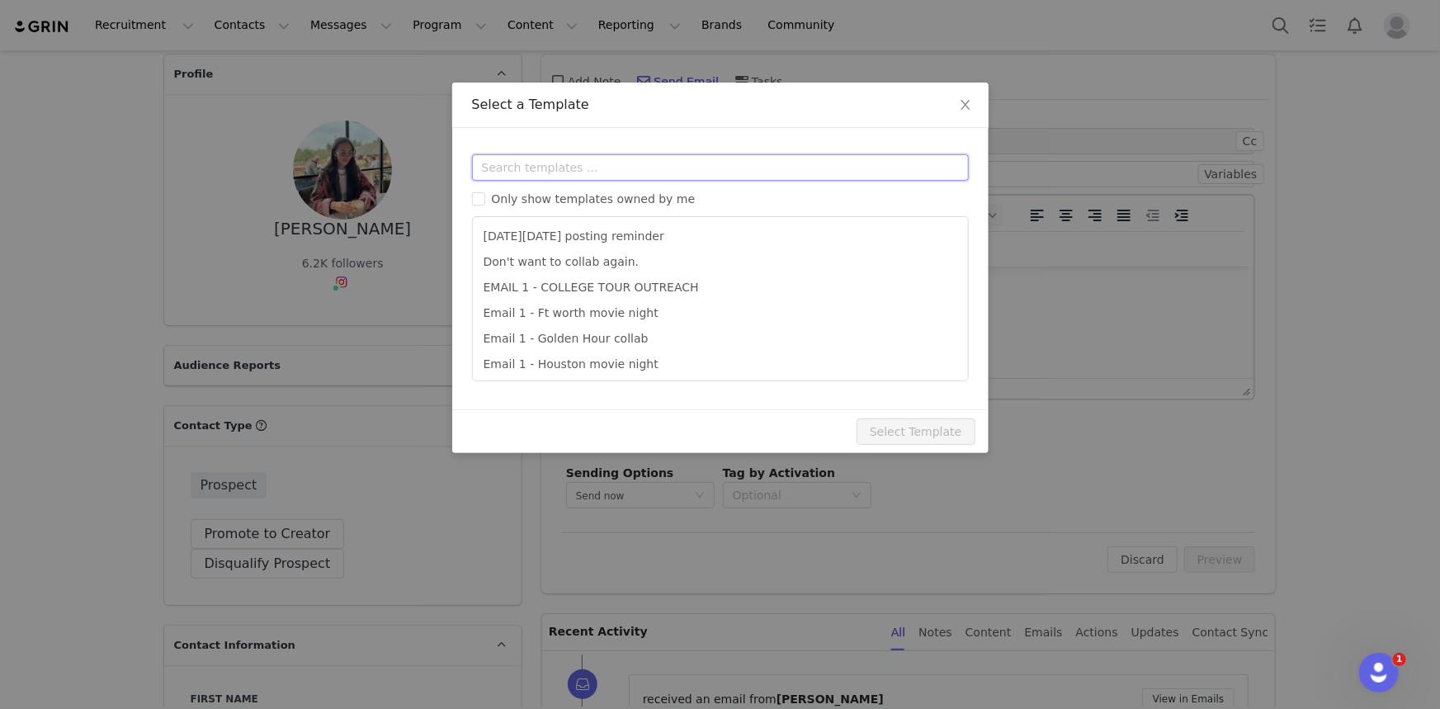
click at [645, 157] on input "text" at bounding box center [720, 167] width 497 height 26
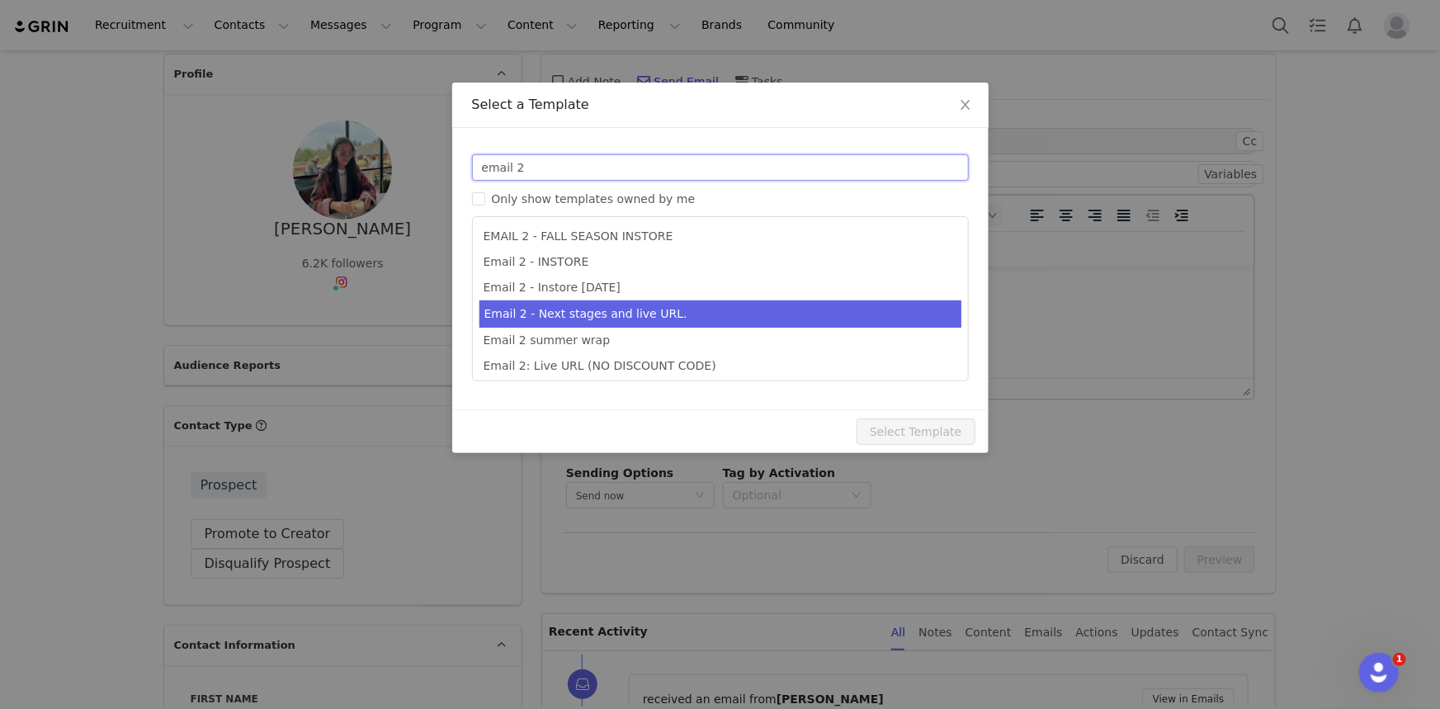
type input "email 2"
click at [671, 315] on li "Email 2 - Next stages and live URL." at bounding box center [721, 313] width 482 height 27
type input "Collab with Edikted"
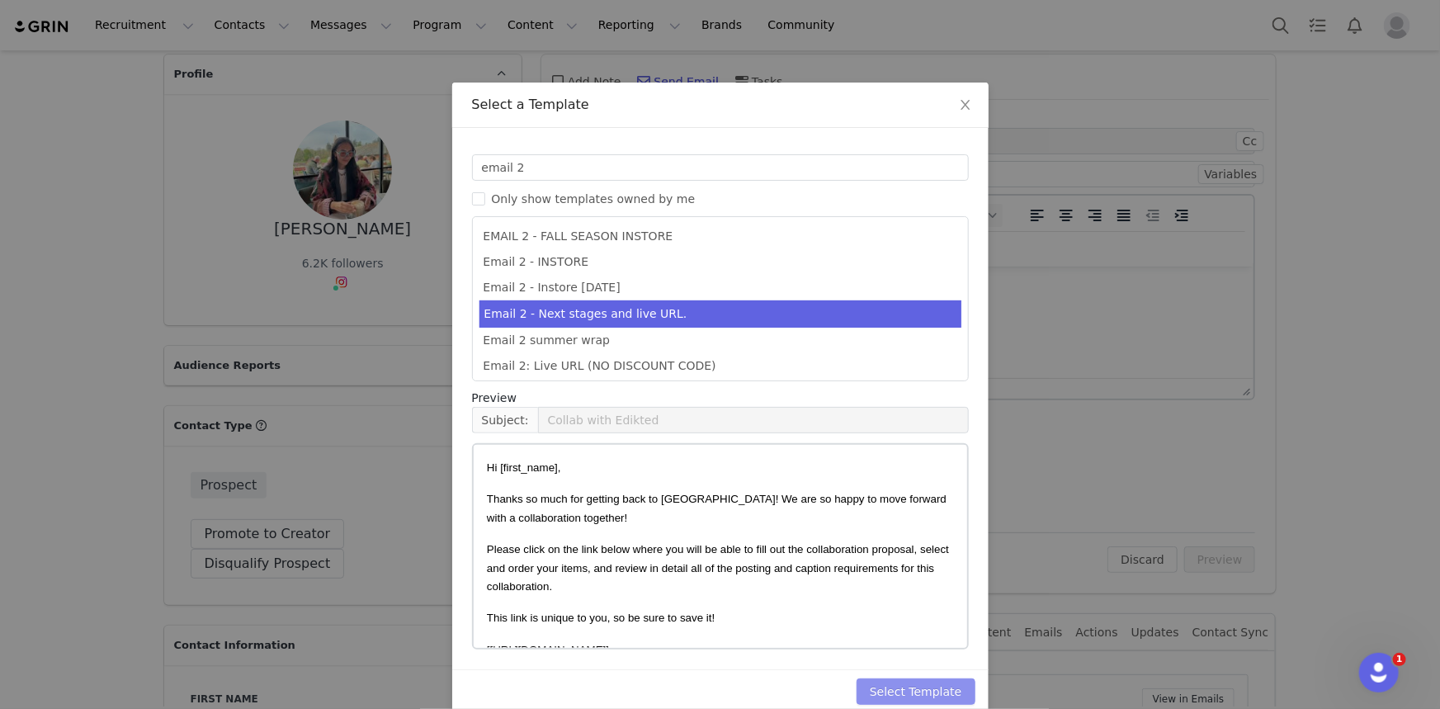
drag, startPoint x: 909, startPoint y: 688, endPoint x: 922, endPoint y: 678, distance: 16.5
click at [910, 688] on button "Select Template" at bounding box center [916, 691] width 119 height 26
type input "Collab with Edikted"
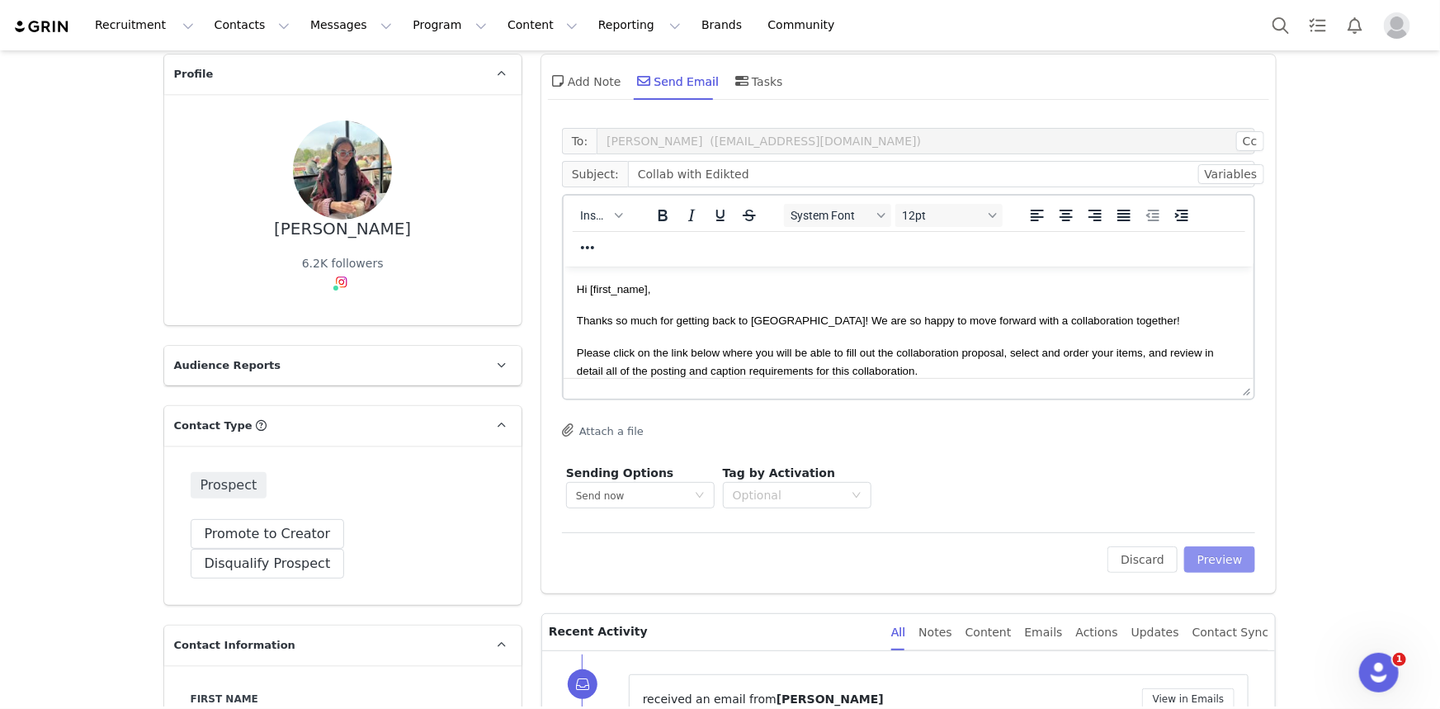
click at [1235, 553] on button "Preview" at bounding box center [1220, 559] width 72 height 26
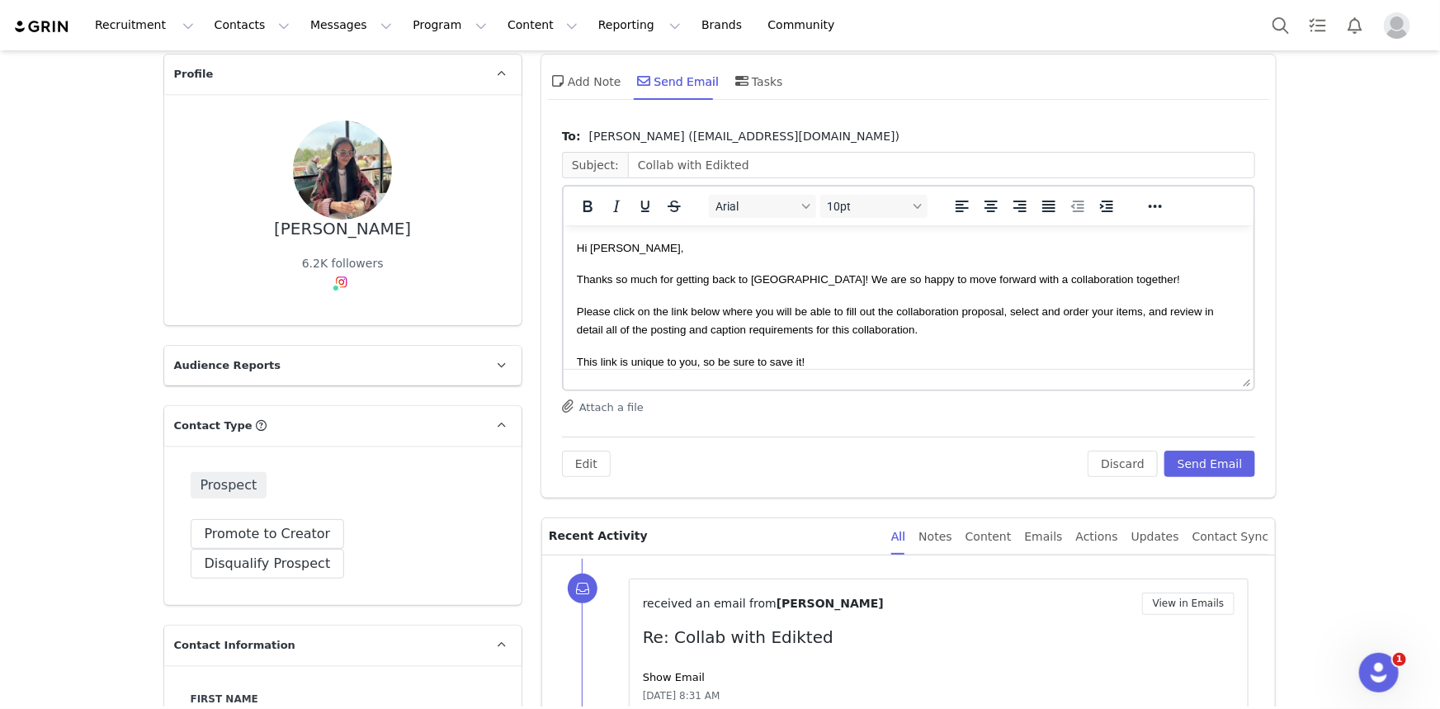
click at [910, 282] on span "Thanks so much for getting back to [GEOGRAPHIC_DATA]! We are so happy to move f…" at bounding box center [877, 278] width 603 height 12
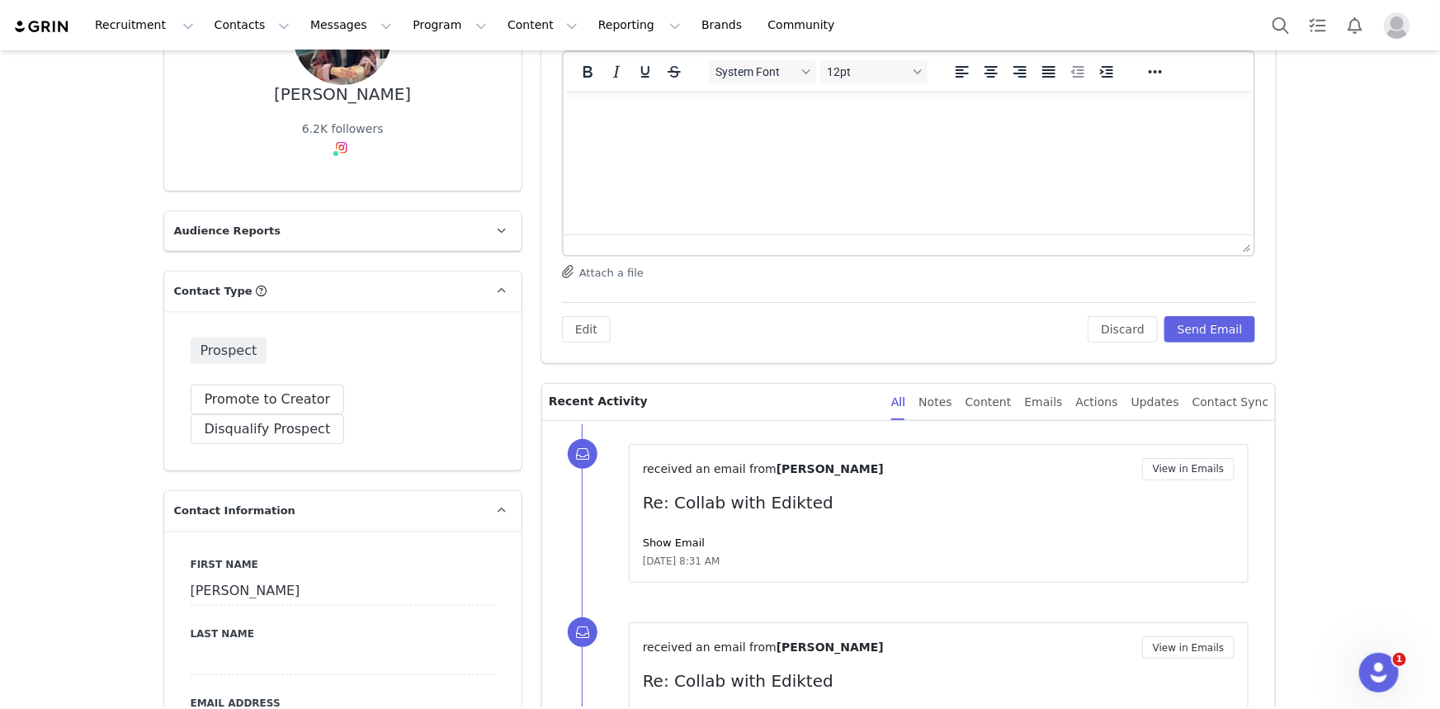
scroll to position [149, 0]
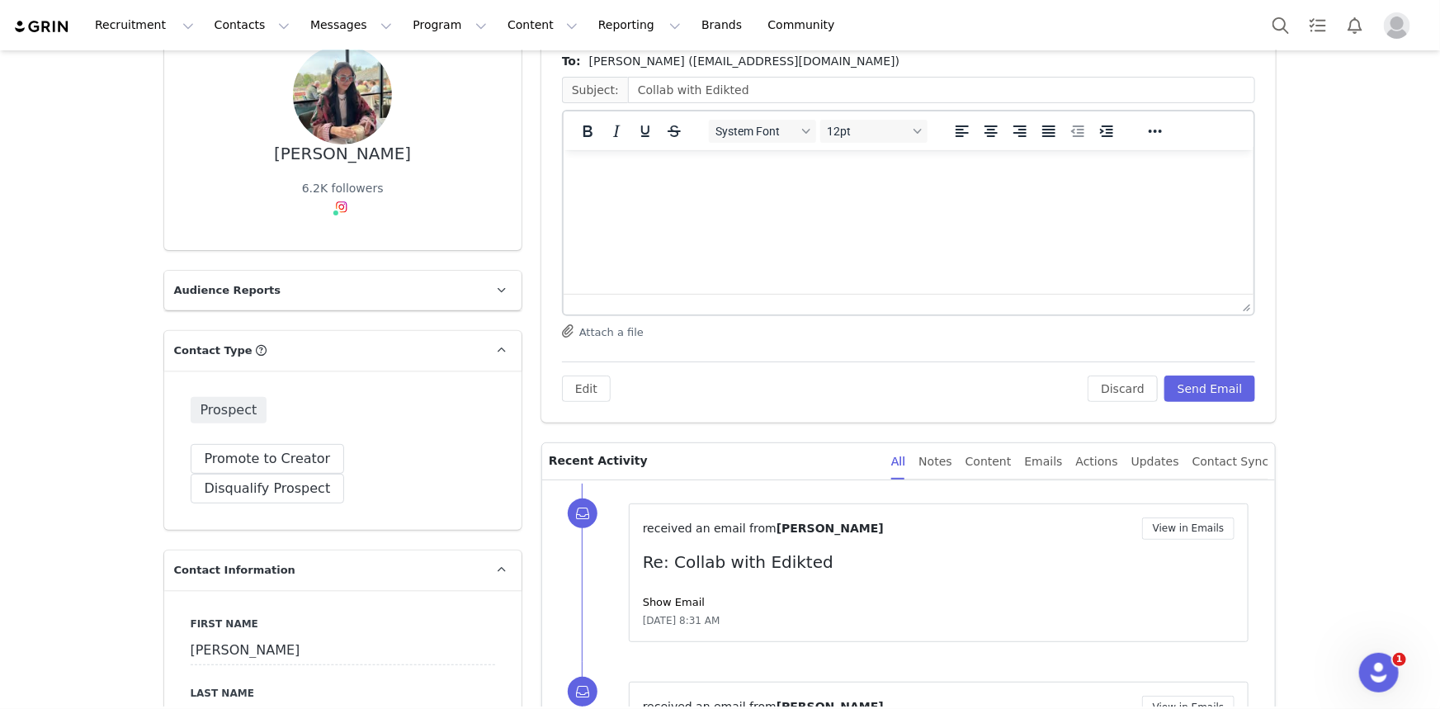
click at [243, 439] on div "Prospect Promote to Creator Disqualify this Prospect? Yes, disqualify Disqualif…" at bounding box center [342, 450] width 357 height 159
click at [288, 474] on div "Prospect Promote to Creator Disqualify this Prospect? Yes, disqualify Disqualif…" at bounding box center [342, 450] width 357 height 159
click at [289, 455] on button "Promote to Creator" at bounding box center [268, 459] width 154 height 30
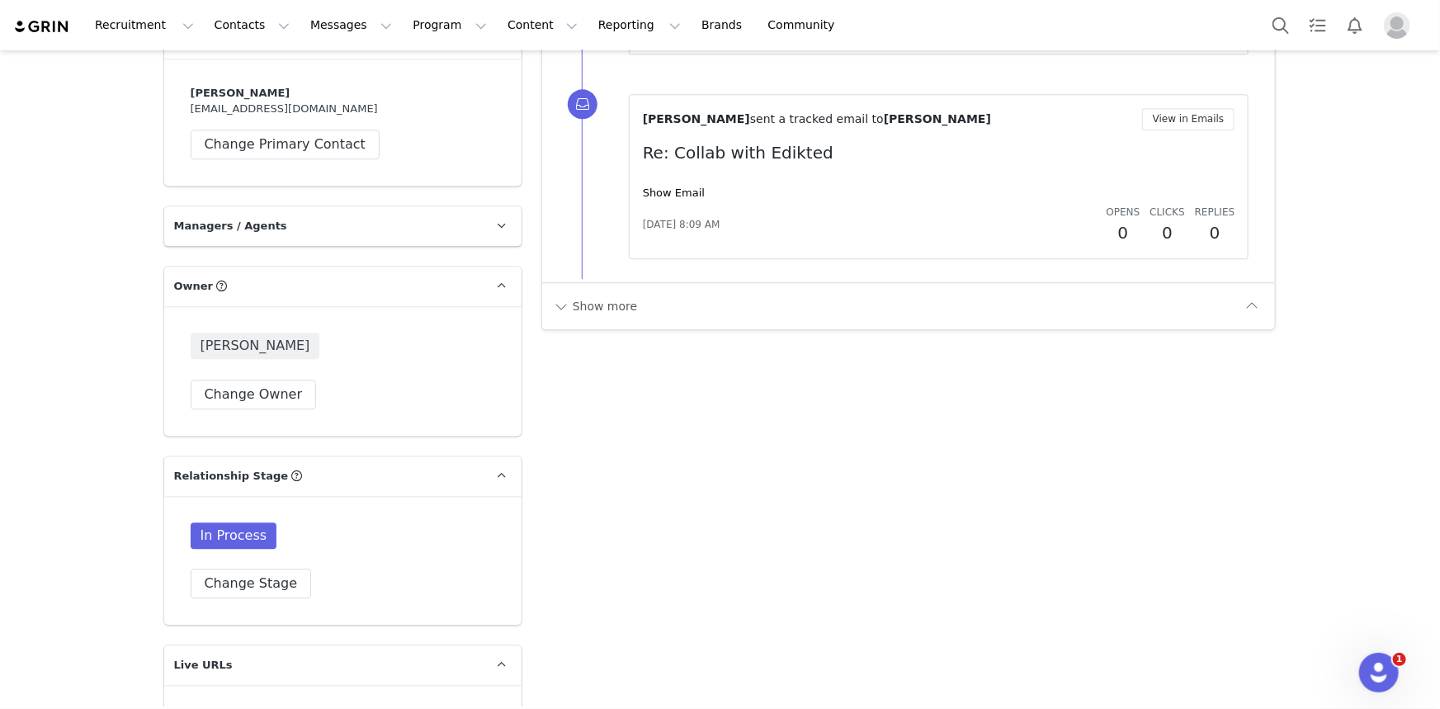
scroll to position [2401, 0]
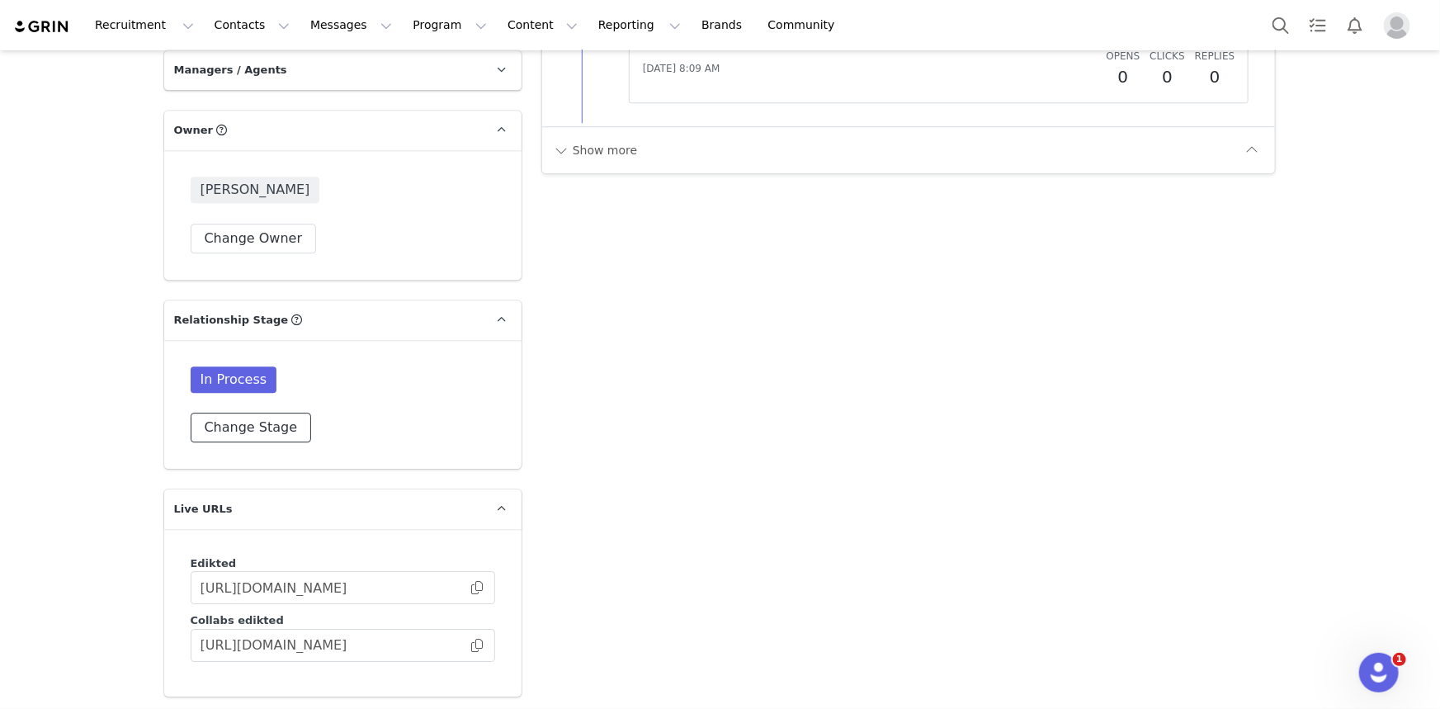
click at [242, 413] on button "Change Stage" at bounding box center [251, 428] width 121 height 30
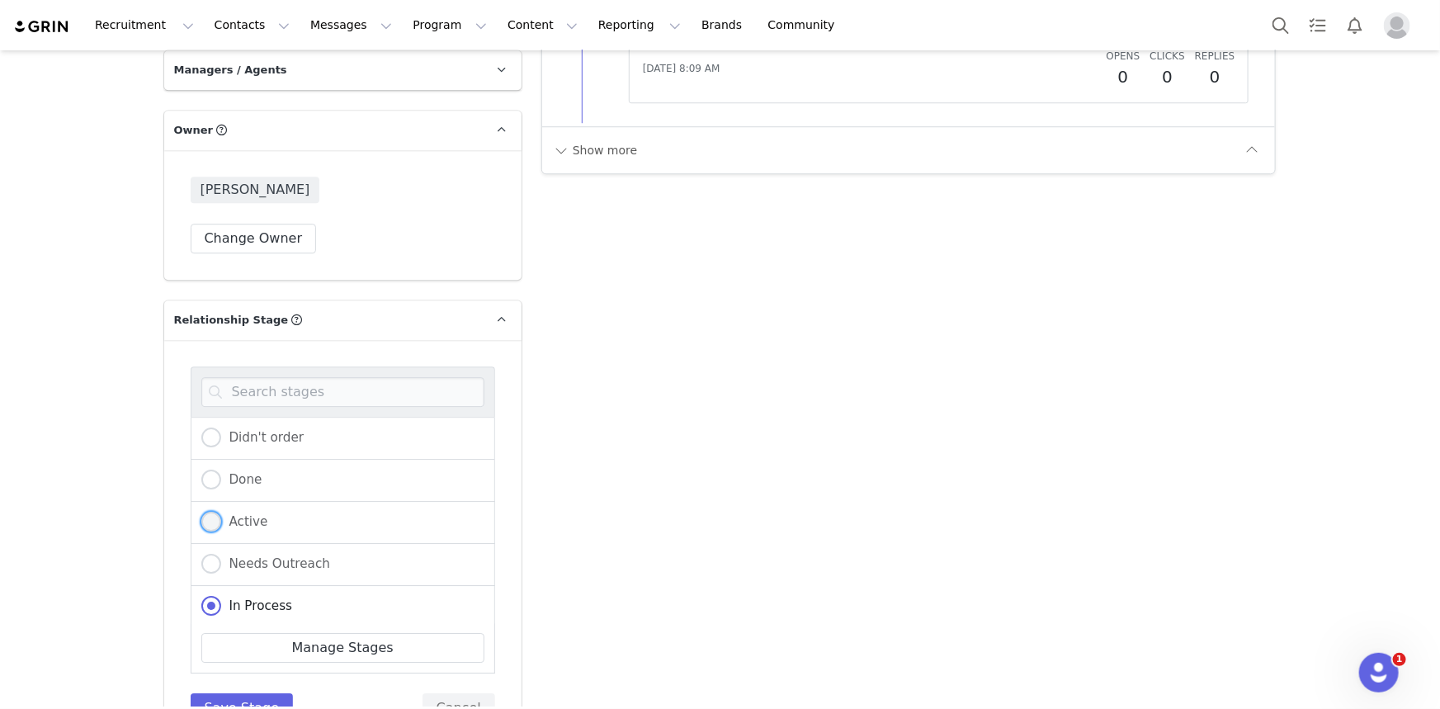
click at [248, 514] on span "Active" at bounding box center [244, 521] width 47 height 15
click at [221, 512] on input "Active" at bounding box center [211, 522] width 20 height 21
radio input "true"
radio input "false"
drag, startPoint x: 235, startPoint y: 655, endPoint x: 234, endPoint y: 669, distance: 14.1
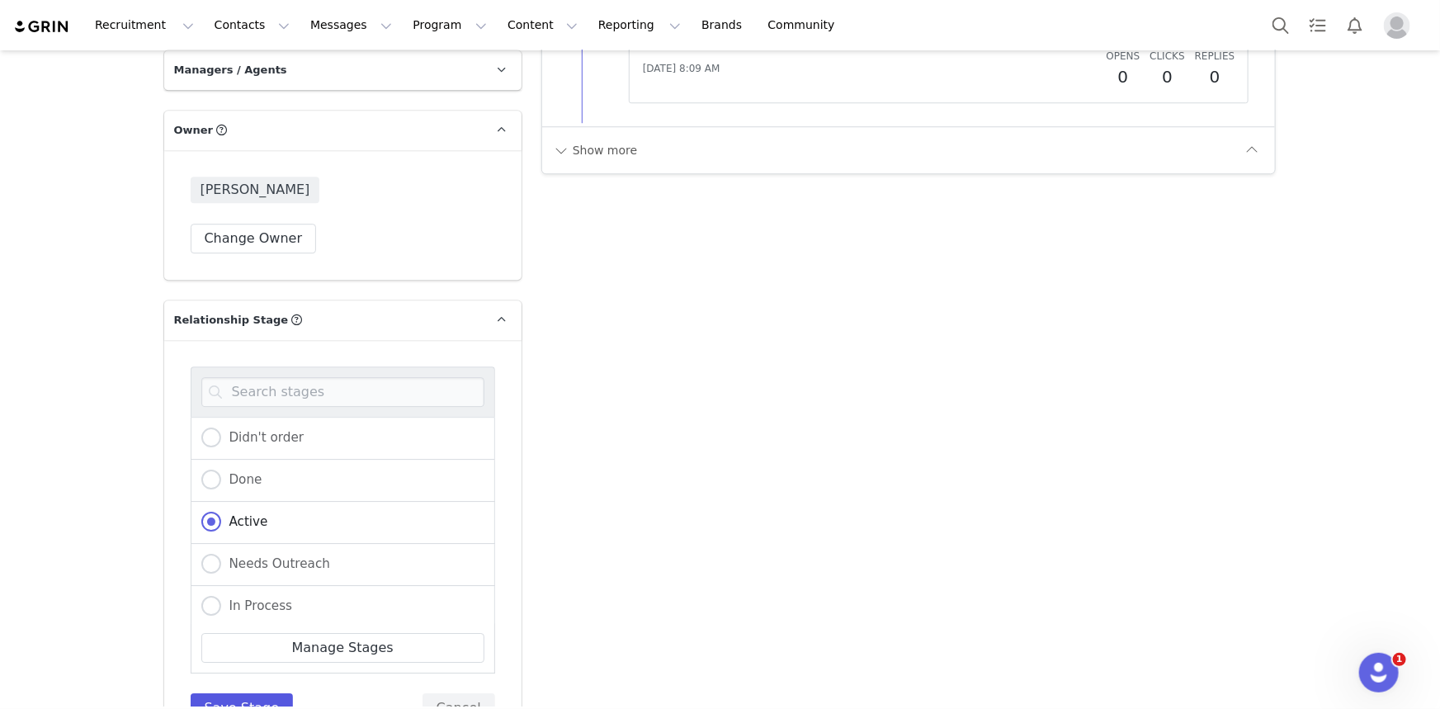
click at [235, 660] on div "Didn't order Done Active Needs Outreach In Process Creator Ongoing Not Relevent…" at bounding box center [343, 544] width 305 height 357
click at [234, 693] on button "Save Stage" at bounding box center [242, 708] width 103 height 30
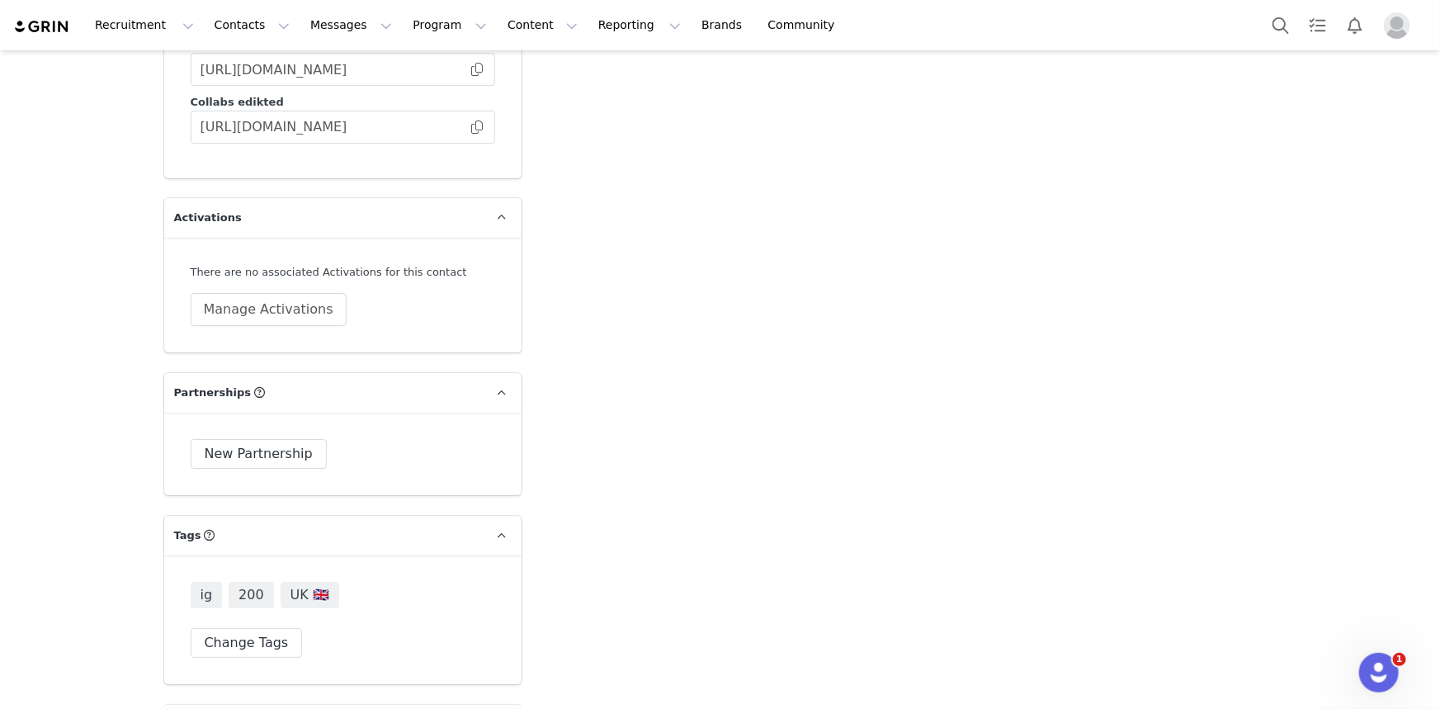
scroll to position [3001, 0]
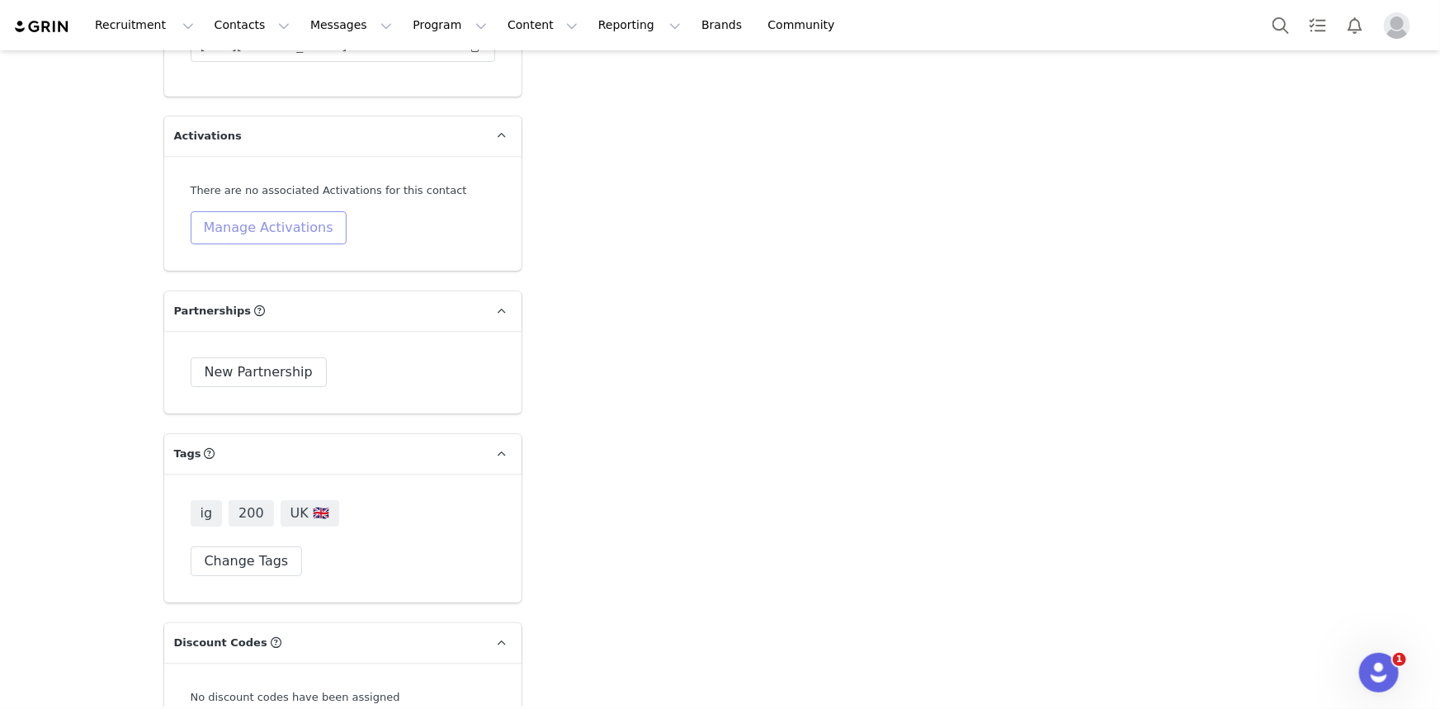
click at [248, 211] on button "Manage Activations" at bounding box center [269, 227] width 156 height 33
click at [257, 262] on div "Select Activation" at bounding box center [217, 260] width 161 height 25
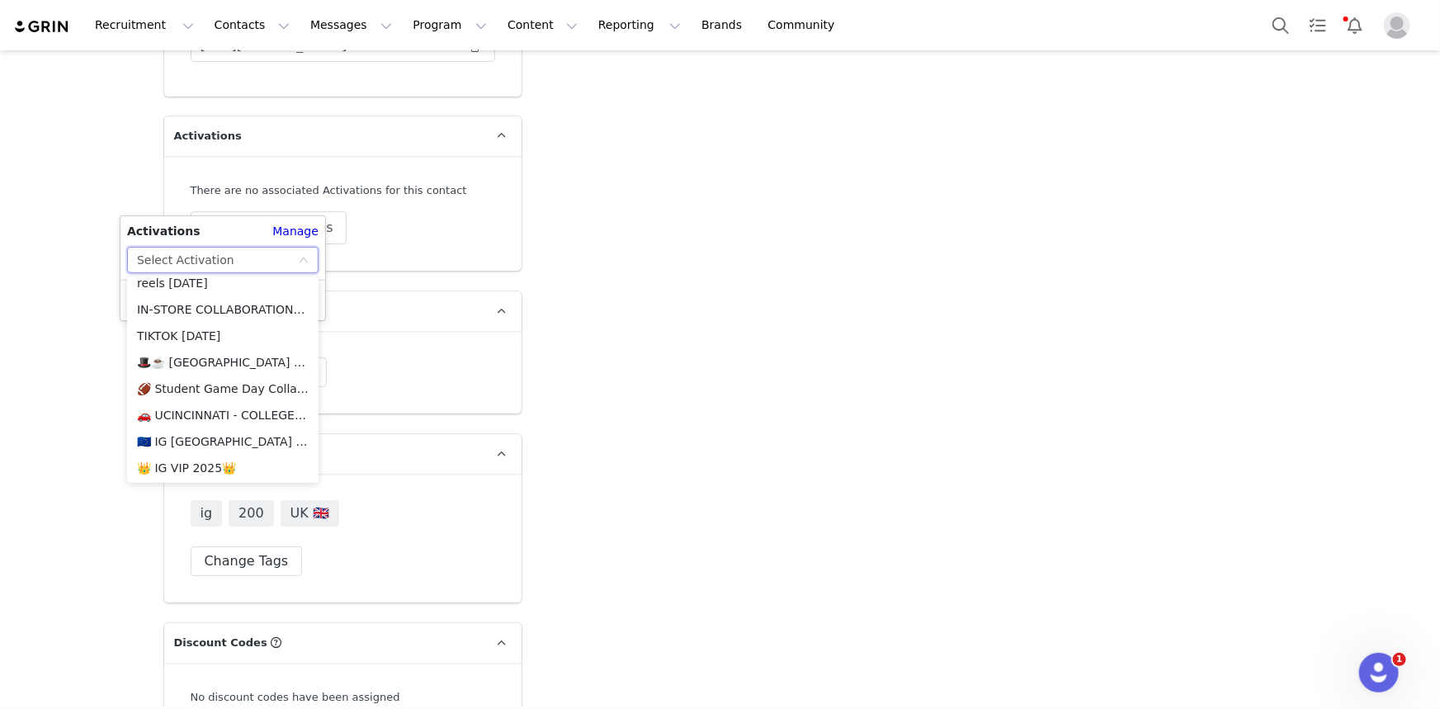
scroll to position [1965, 0]
click at [196, 434] on li "🇪🇺 IG [GEOGRAPHIC_DATA] + EU 🇪🇺" at bounding box center [222, 441] width 191 height 26
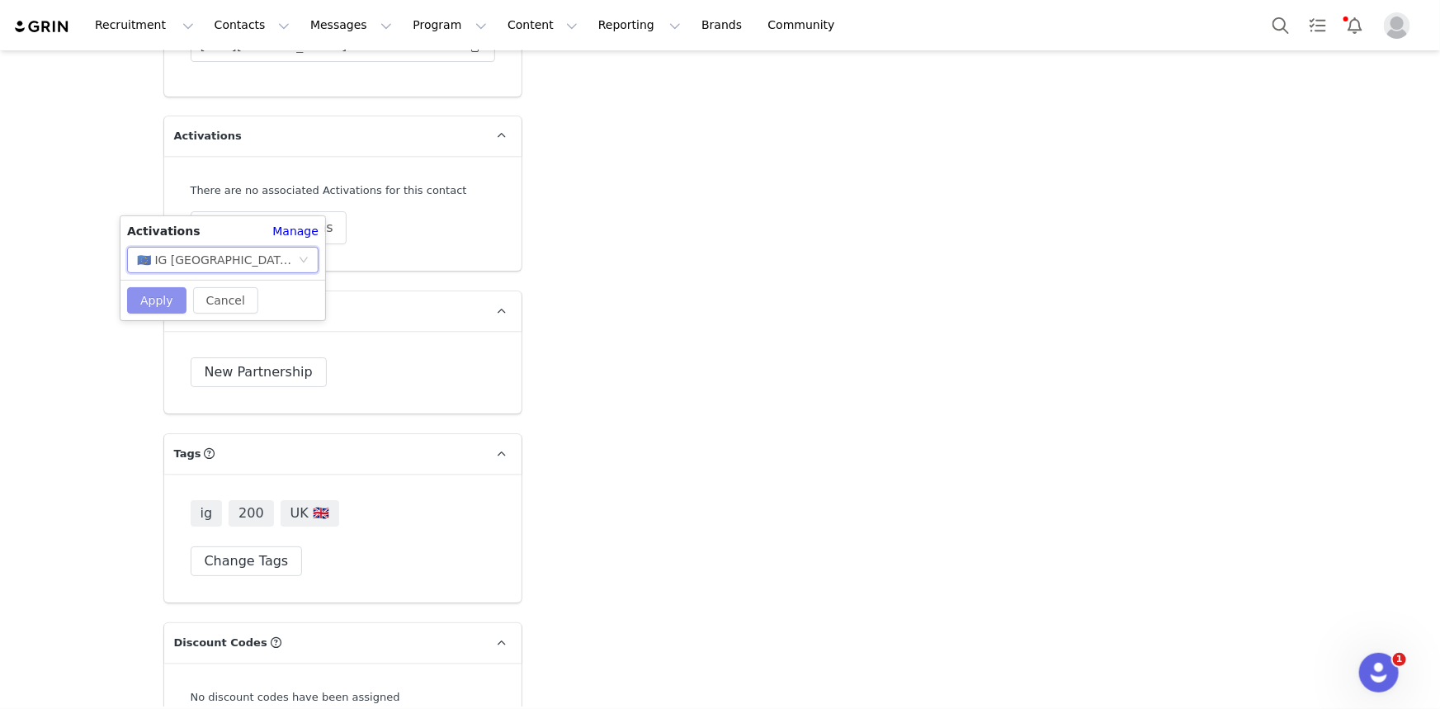
click at [163, 289] on button "Apply" at bounding box center [156, 300] width 59 height 26
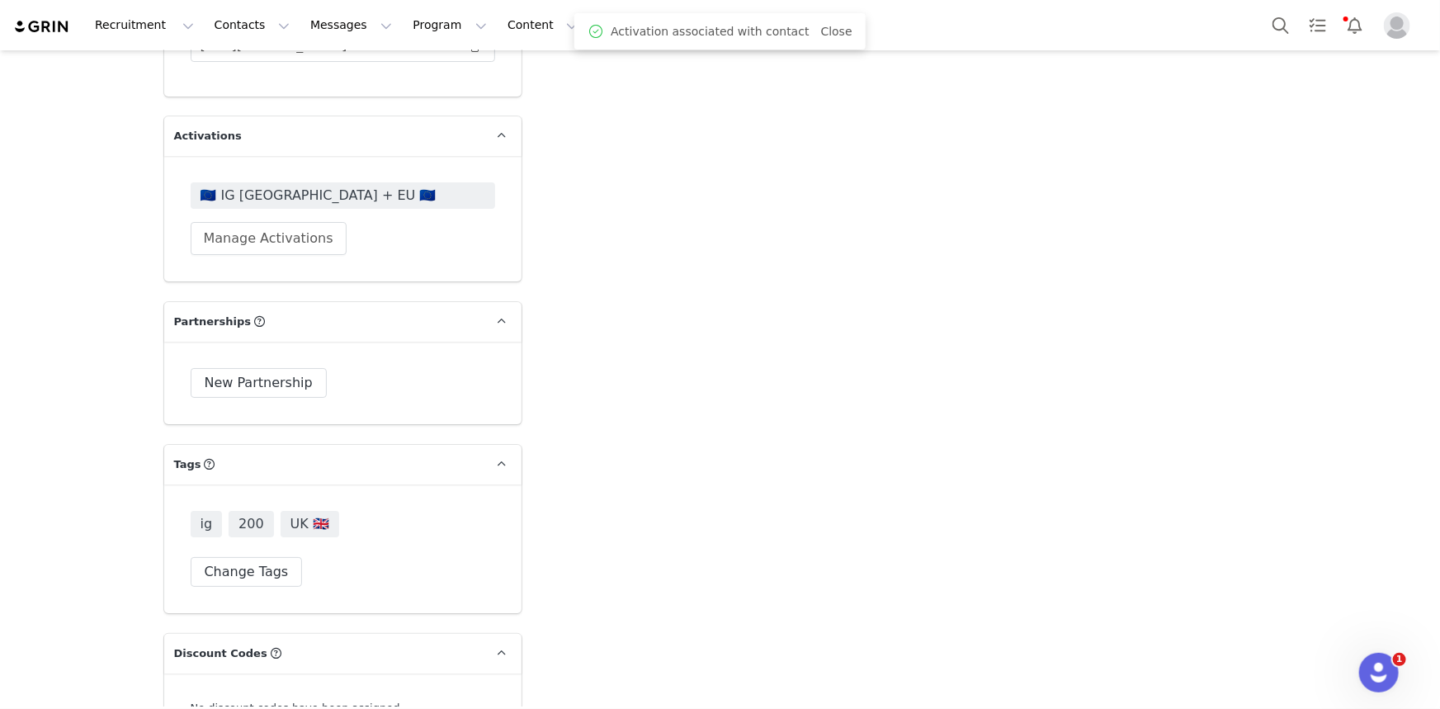
click at [249, 186] on span "🇪🇺 IG [GEOGRAPHIC_DATA] + EU 🇪🇺" at bounding box center [343, 196] width 285 height 20
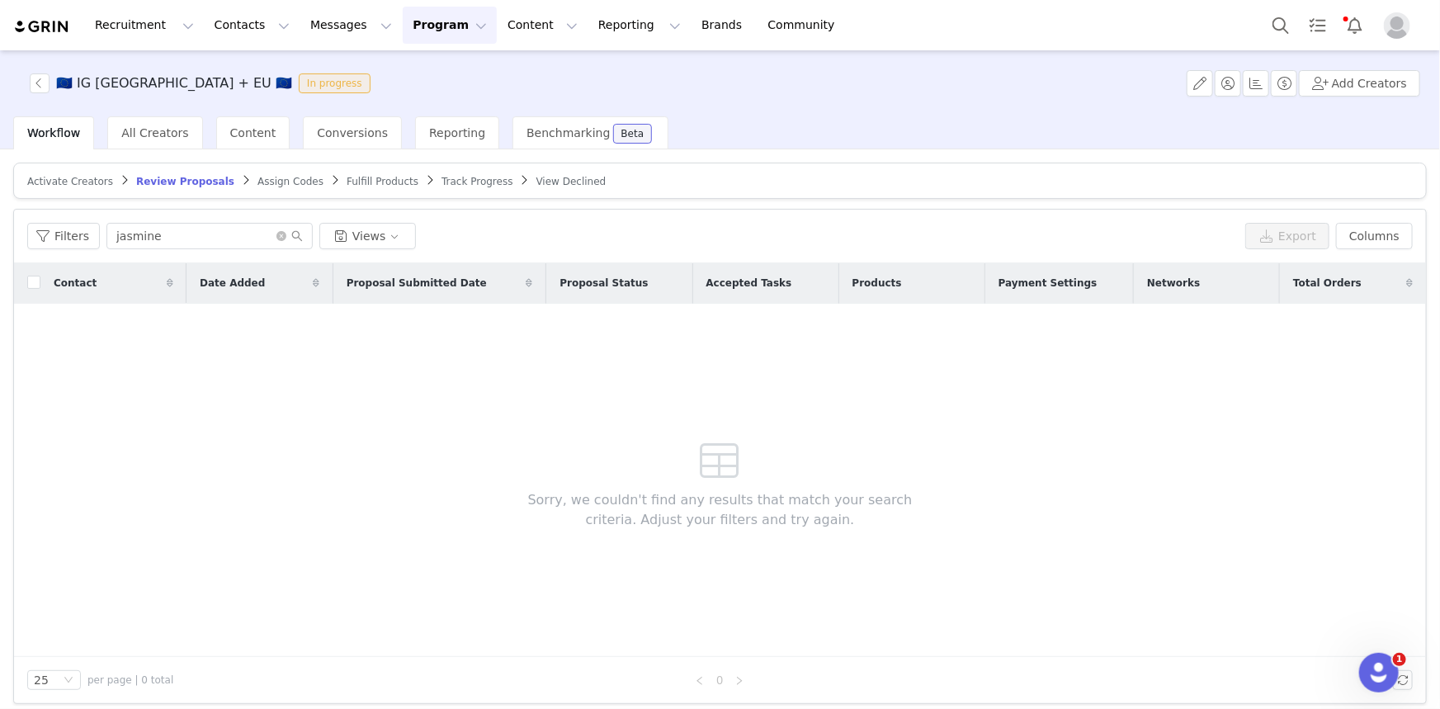
click at [71, 163] on article "Activate Creators Review Proposals Assign Codes Fulfill Products Track Progress…" at bounding box center [720, 181] width 1414 height 36
drag, startPoint x: 74, startPoint y: 175, endPoint x: 83, endPoint y: 105, distance: 70.6
click at [75, 176] on span "Activate Creators" at bounding box center [70, 182] width 86 height 12
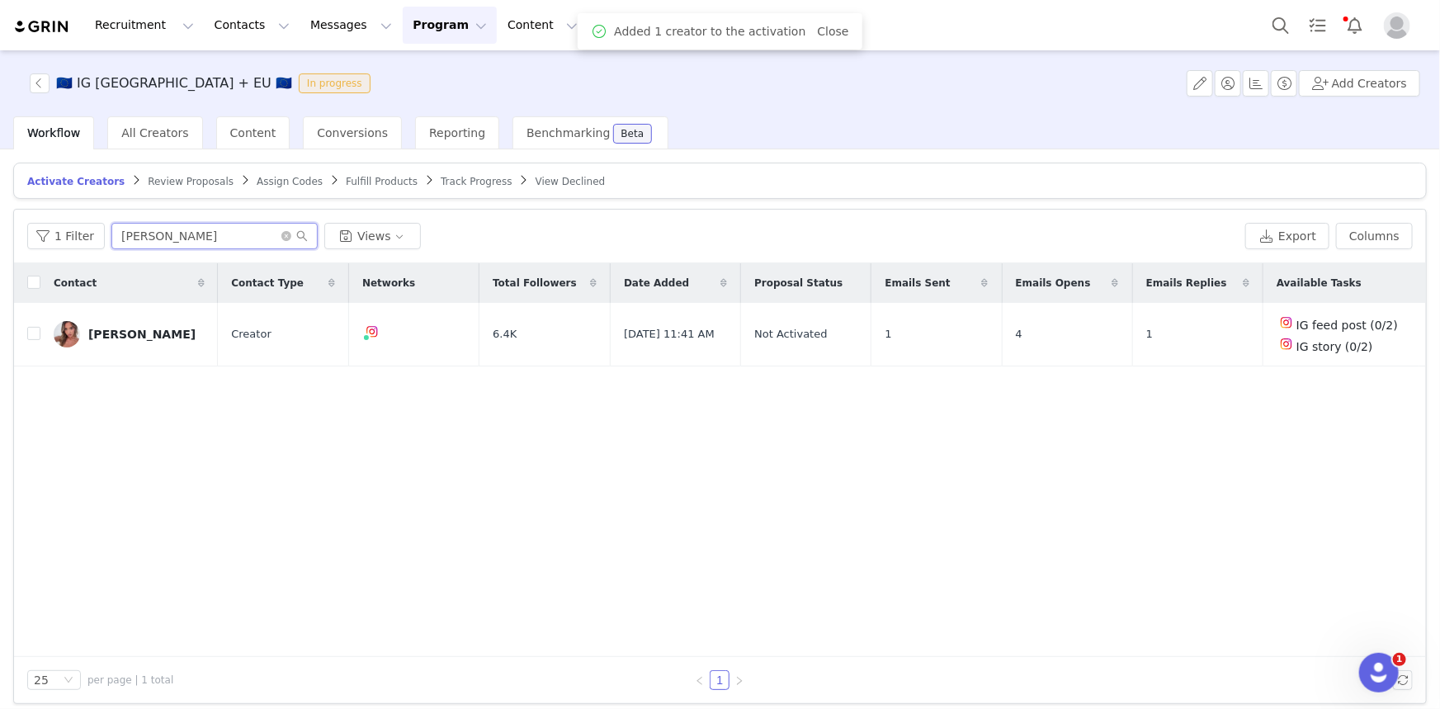
click at [151, 234] on input "[PERSON_NAME]" at bounding box center [214, 236] width 206 height 26
type input "lizzie"
click at [34, 328] on input "checkbox" at bounding box center [33, 333] width 13 height 13
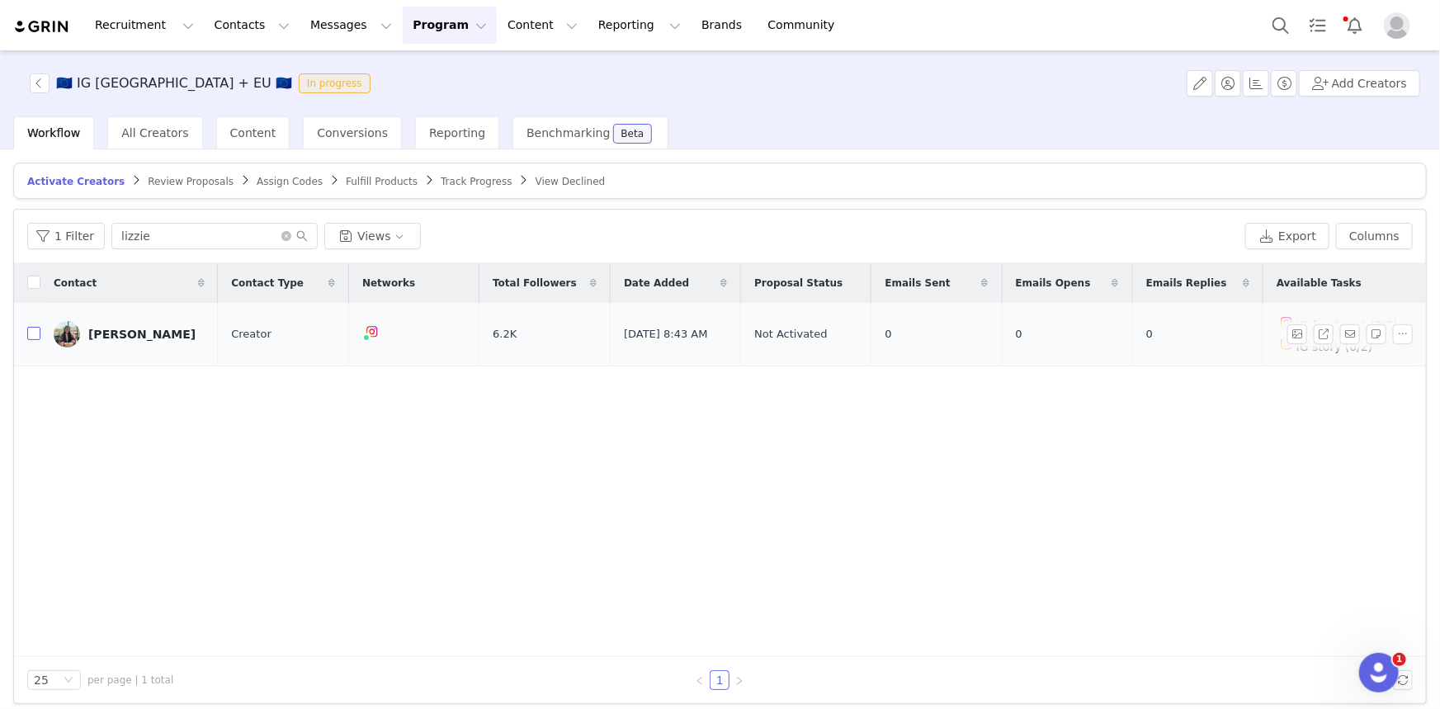
checkbox input "true"
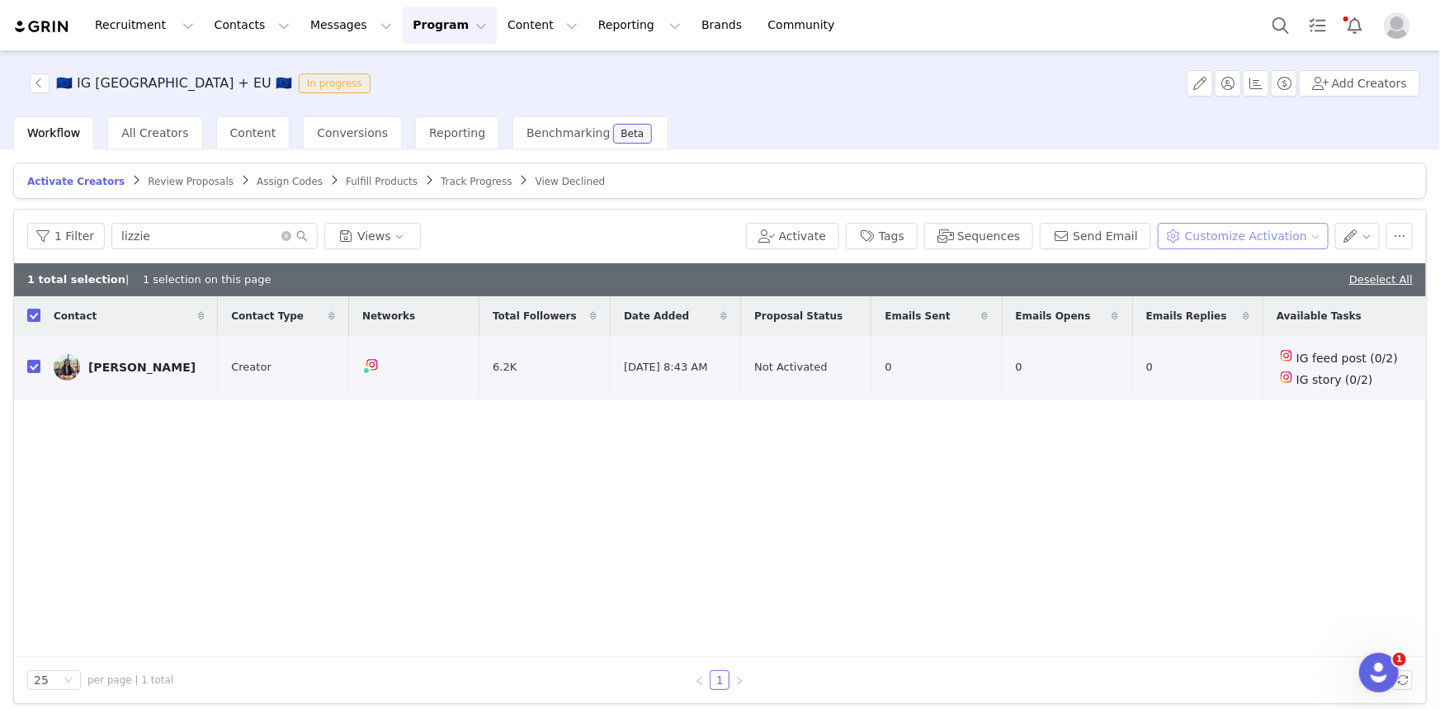
click at [1190, 232] on button "Customize Activation" at bounding box center [1243, 236] width 171 height 26
click at [1193, 266] on span "Edit Product Selection" at bounding box center [1256, 267] width 127 height 18
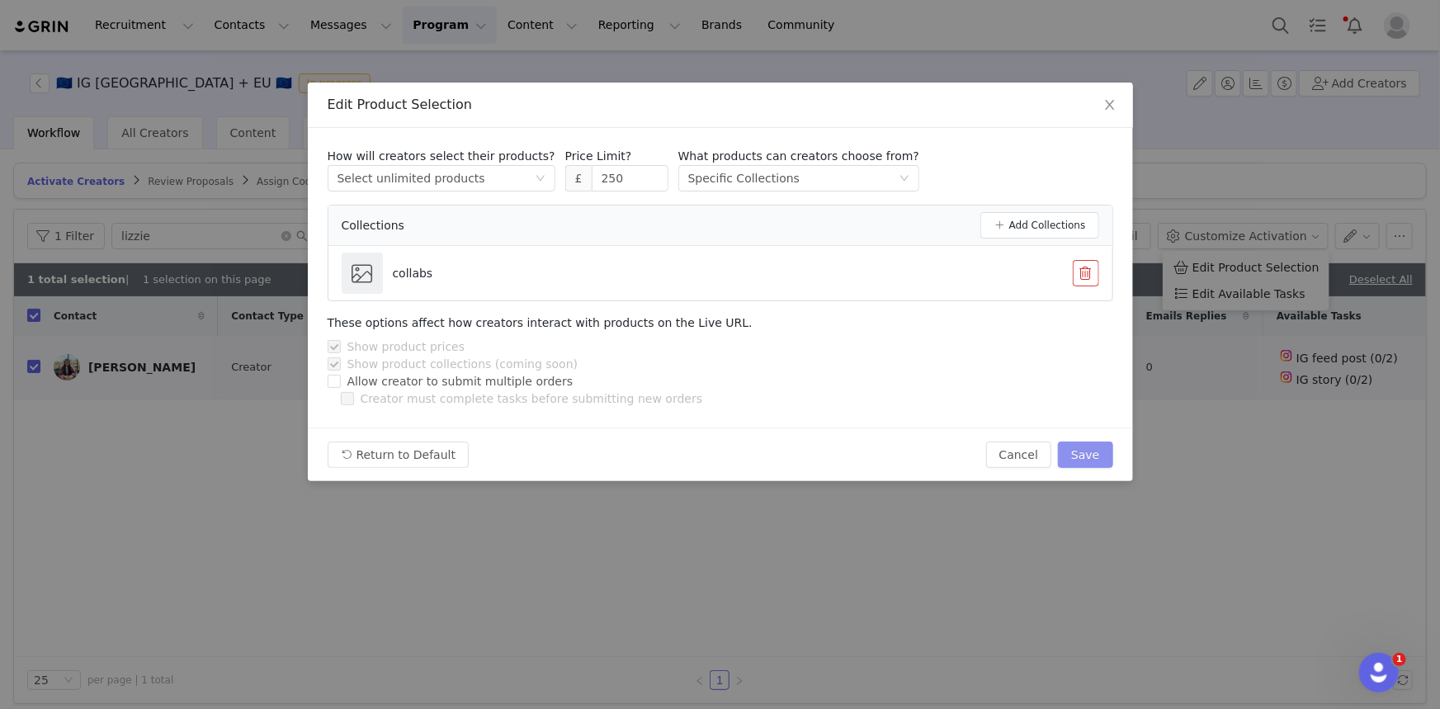
click at [1079, 462] on button "Save" at bounding box center [1085, 455] width 54 height 26
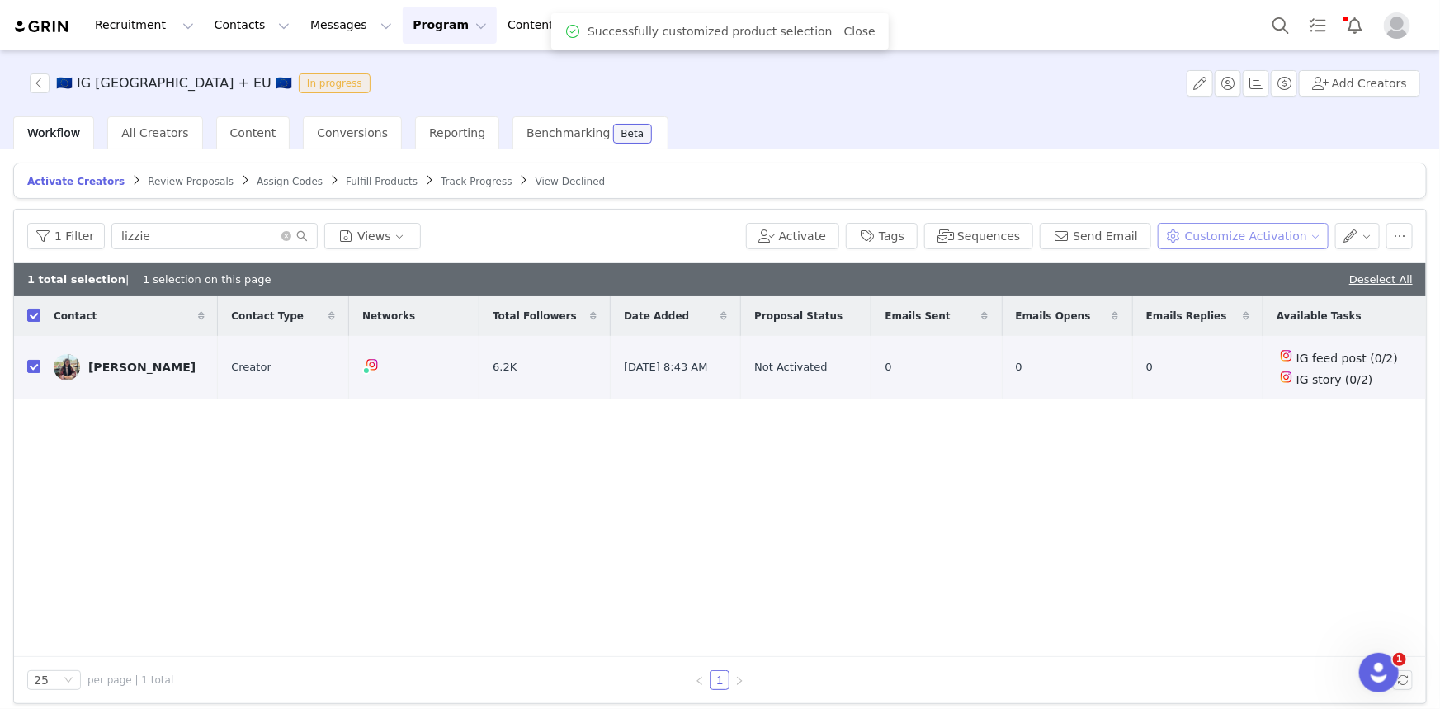
click at [1223, 231] on button "Customize Activation" at bounding box center [1243, 236] width 171 height 26
click at [1238, 300] on span "Edit Available Tasks" at bounding box center [1249, 294] width 113 height 18
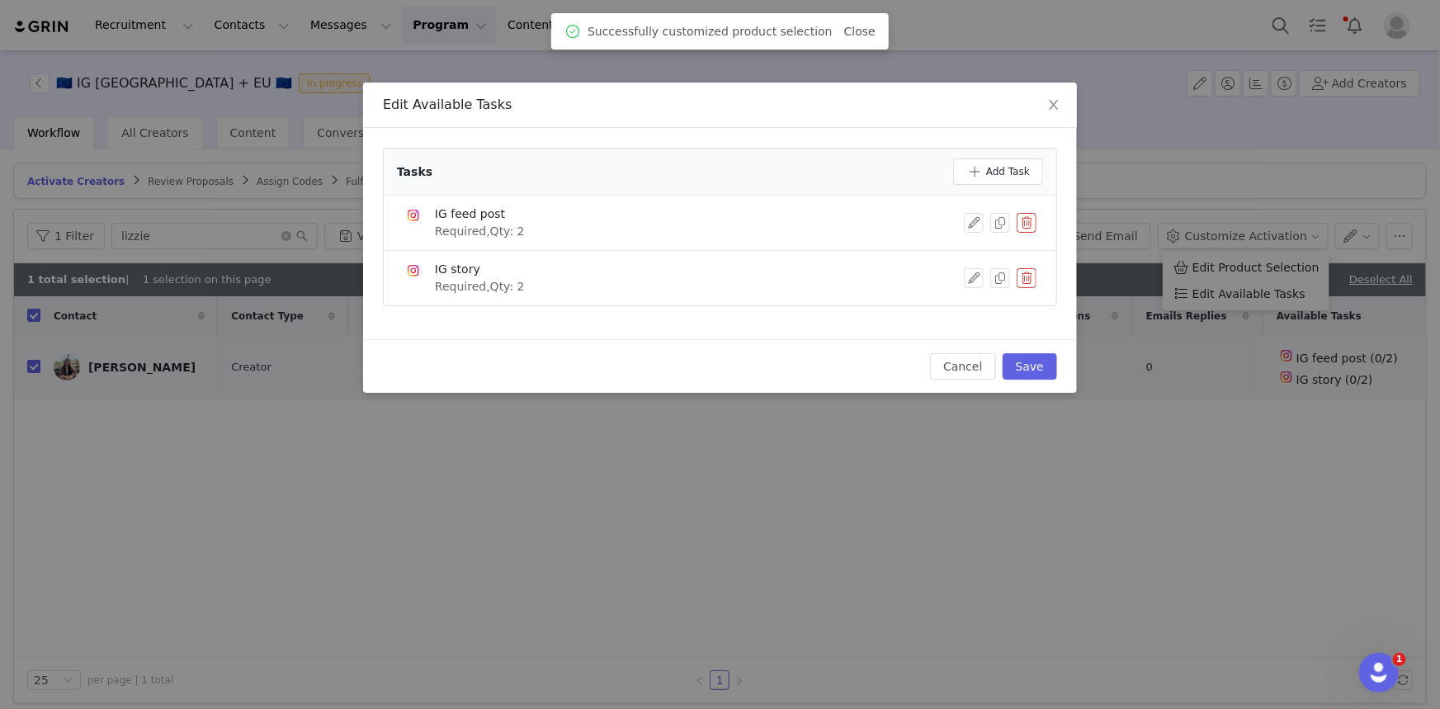
click at [1025, 283] on button "button" at bounding box center [1027, 278] width 20 height 20
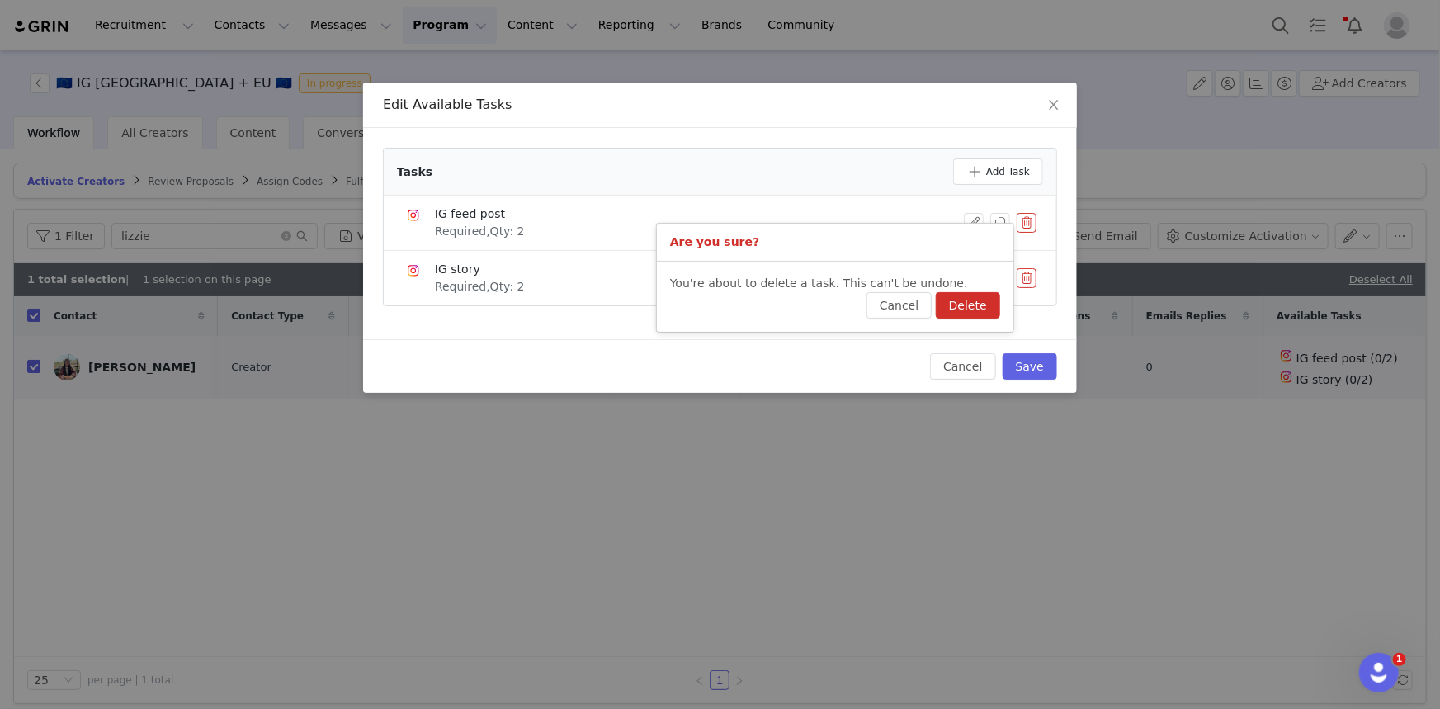
click at [986, 310] on button "Delete" at bounding box center [968, 305] width 64 height 26
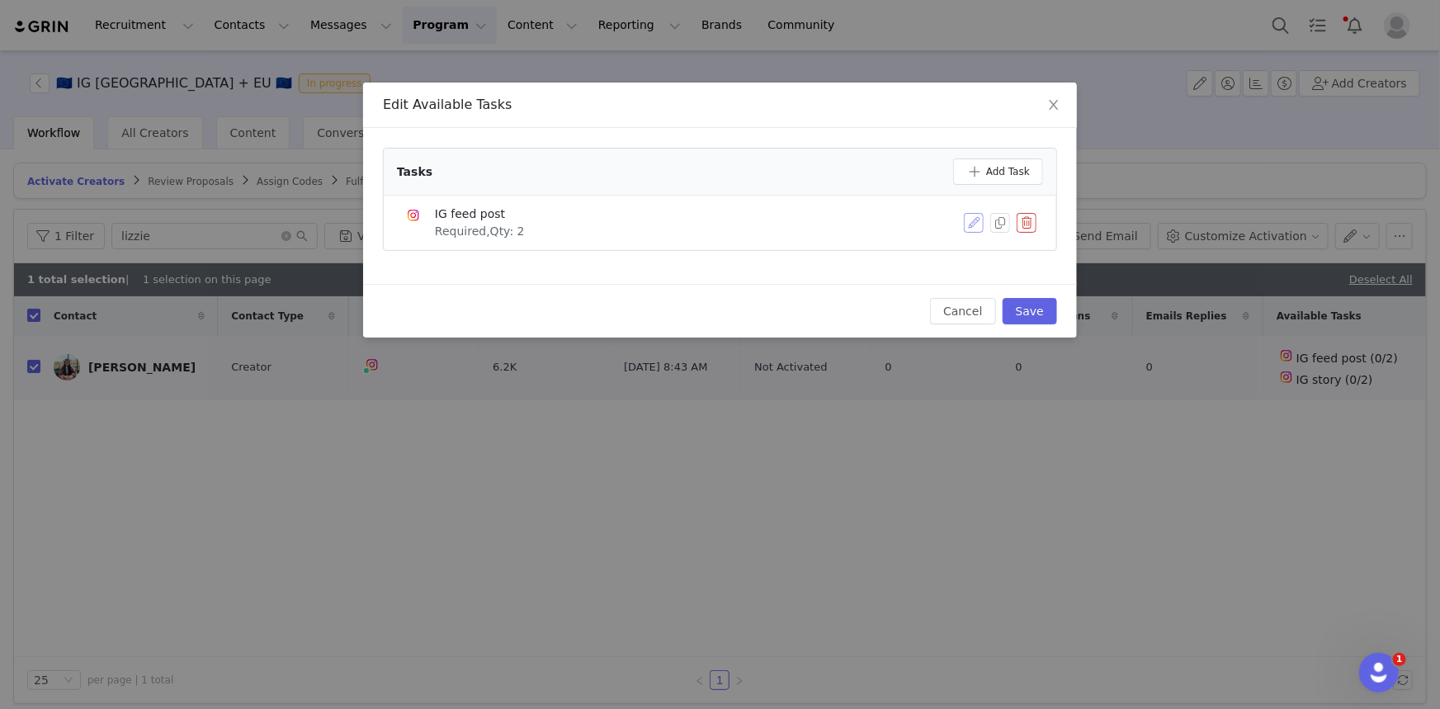
click at [969, 220] on button "button" at bounding box center [974, 223] width 20 height 20
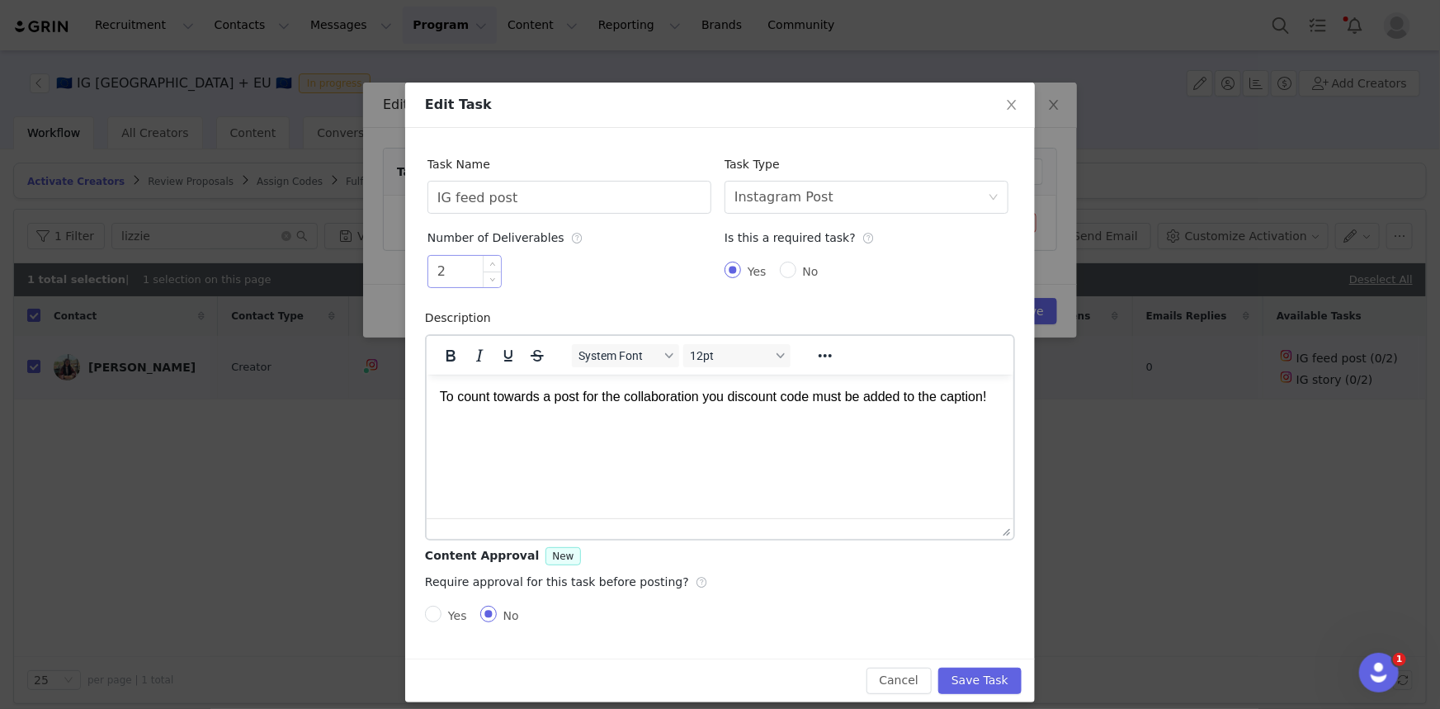
click at [495, 285] on div "2" at bounding box center [465, 271] width 74 height 33
type input "1"
click at [489, 281] on span "Decrease Value" at bounding box center [492, 280] width 17 height 16
click at [983, 678] on button "Save Task" at bounding box center [979, 681] width 83 height 26
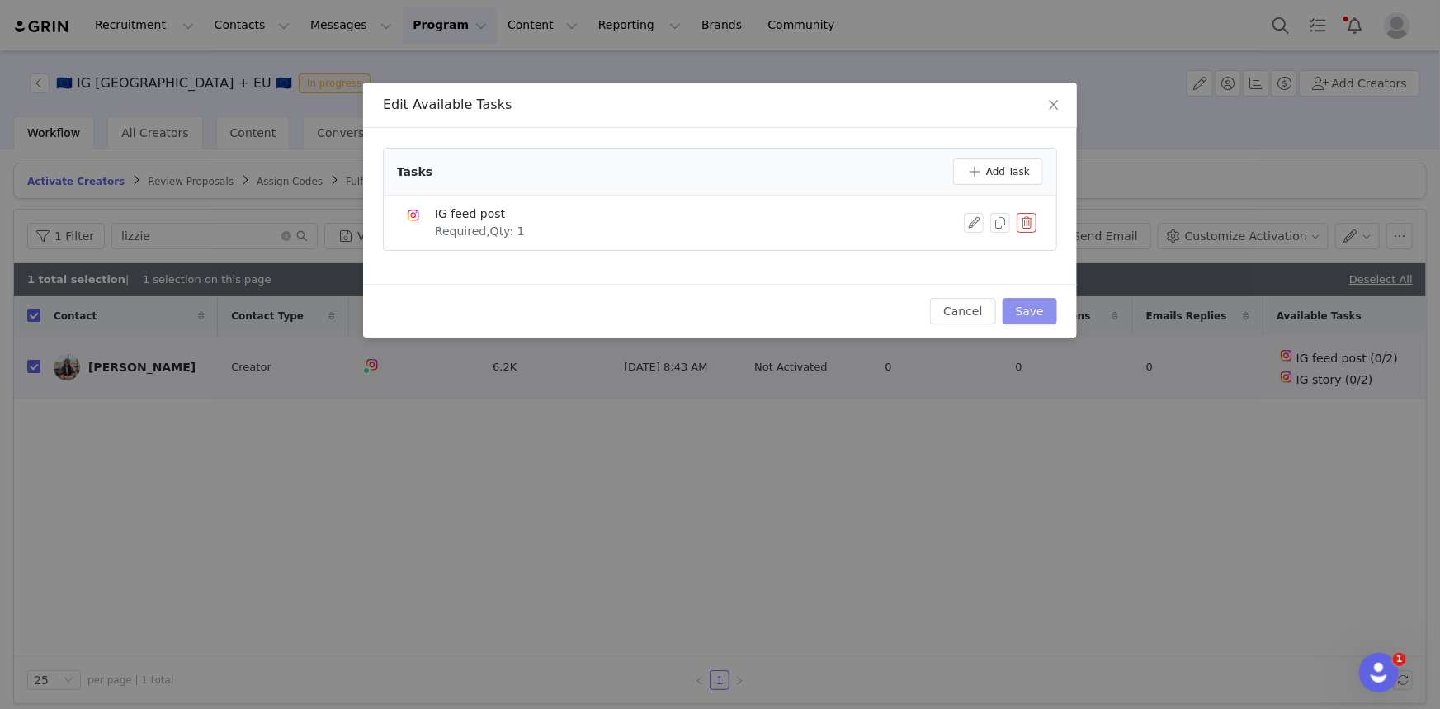
click at [1023, 310] on button "Save" at bounding box center [1030, 311] width 54 height 26
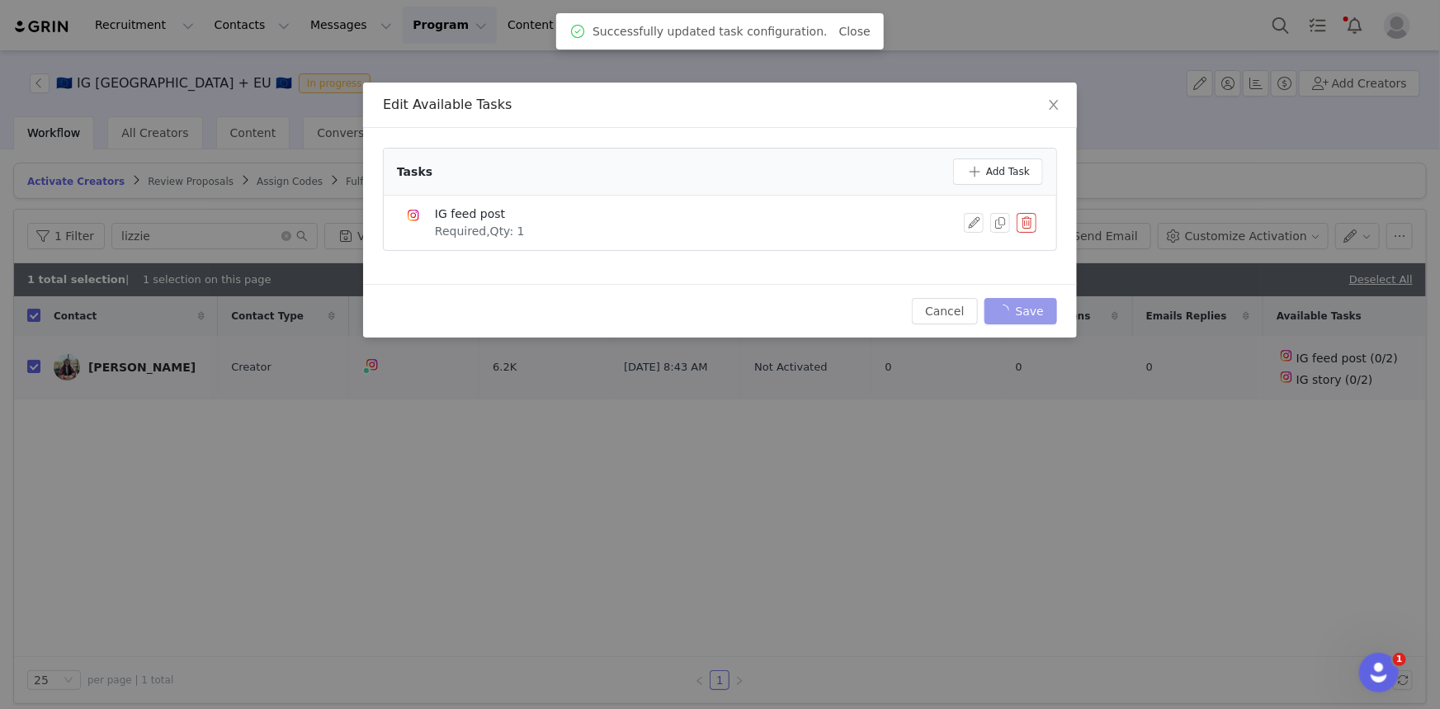
click at [877, 37] on div "Edit Available Tasks Tasks Add Task IG feed post Required, Qty: 1 Cancel Save" at bounding box center [720, 354] width 1440 height 709
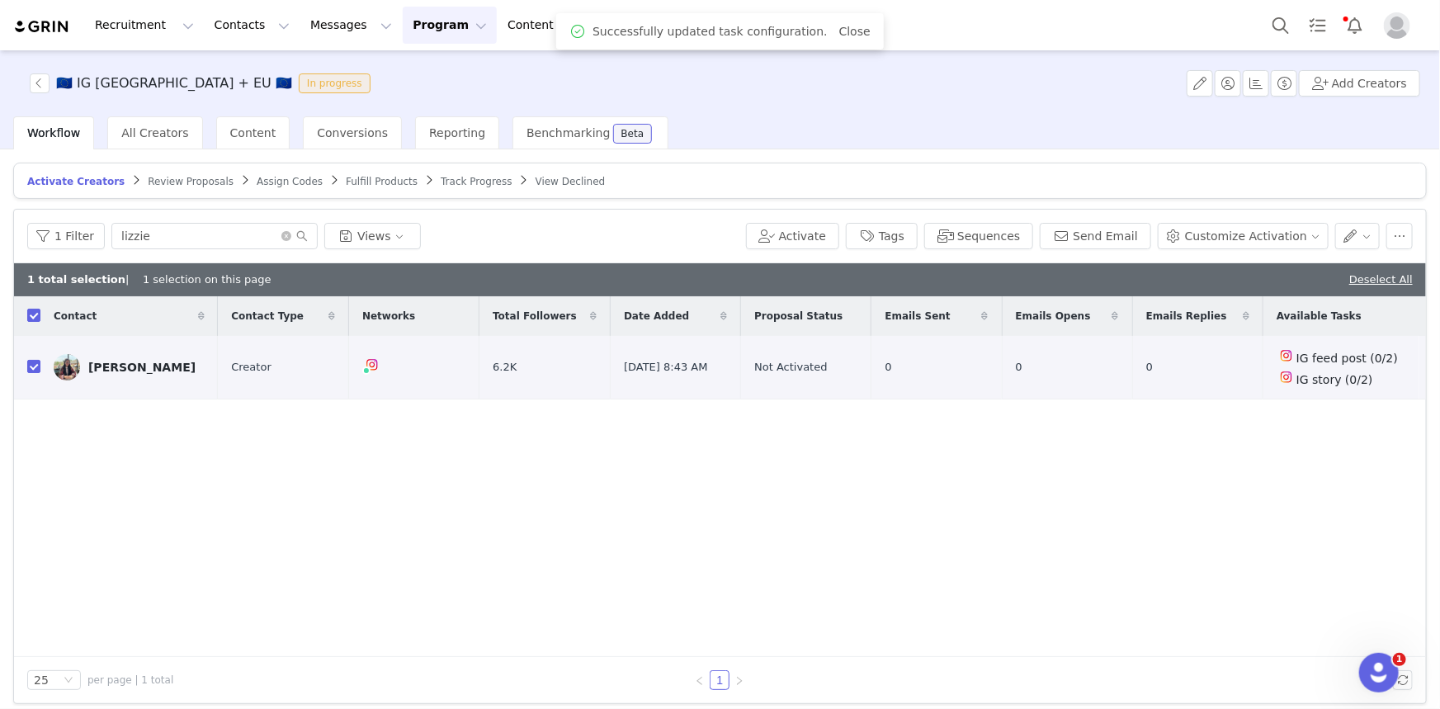
click at [858, 29] on div "Successfully updated task configuration. Close" at bounding box center [720, 31] width 328 height 36
click at [847, 31] on link "Close" at bounding box center [854, 31] width 31 height 13
click at [93, 369] on div "[PERSON_NAME]" at bounding box center [141, 367] width 107 height 13
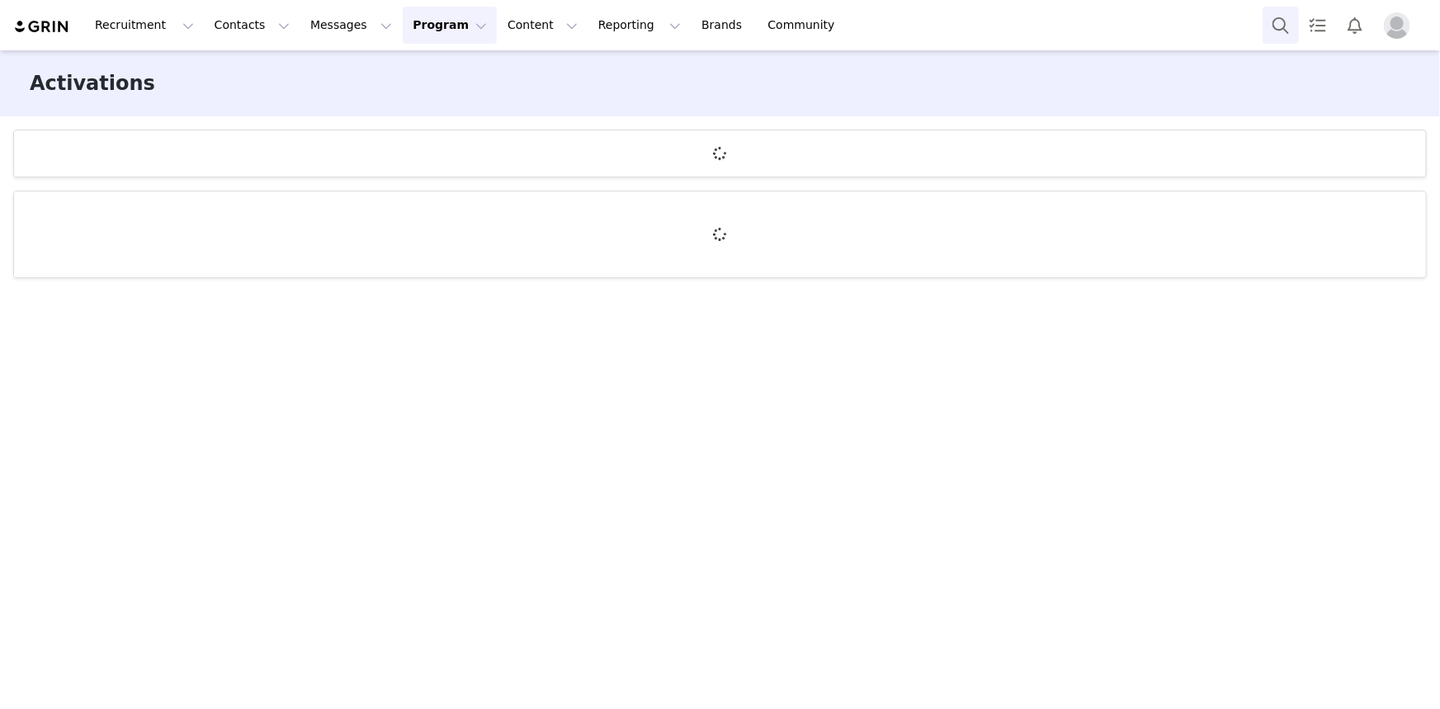
click at [1288, 18] on button "Search" at bounding box center [1281, 25] width 36 height 37
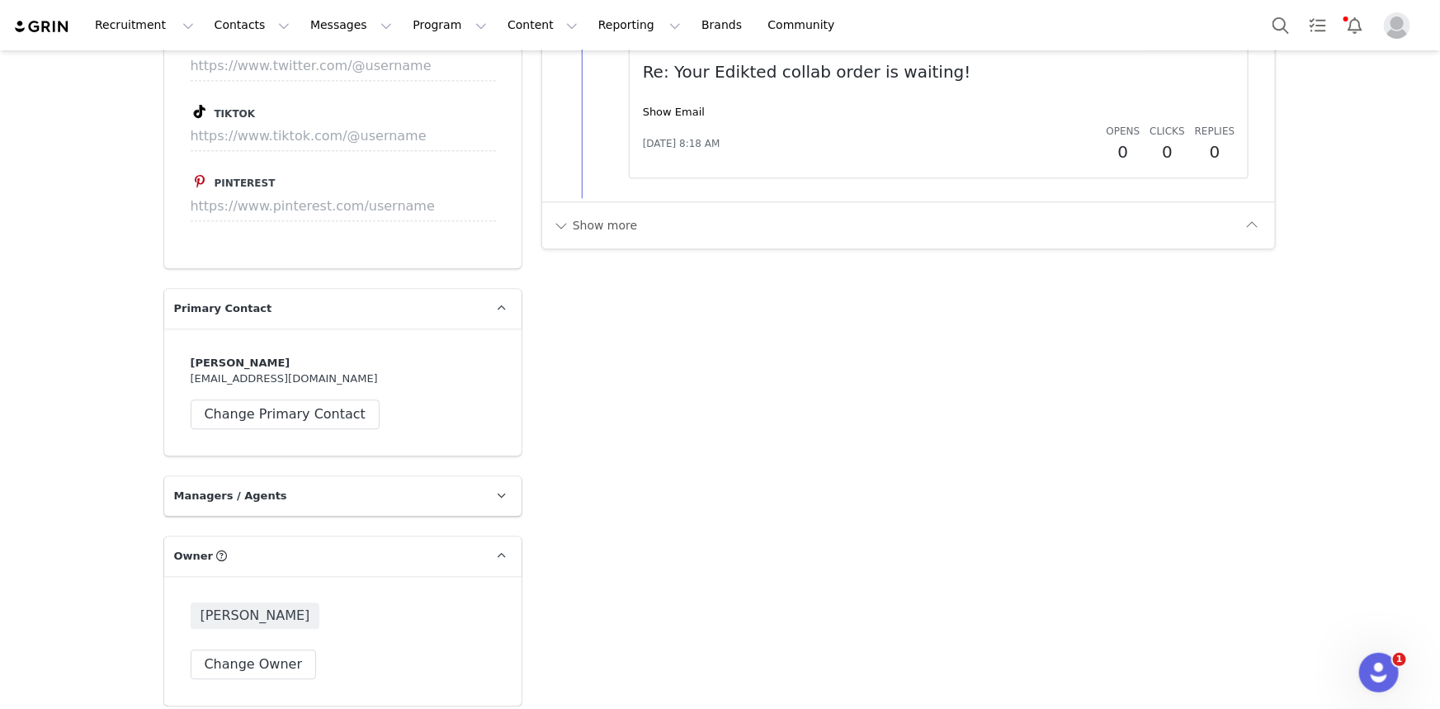
scroll to position [2701, 0]
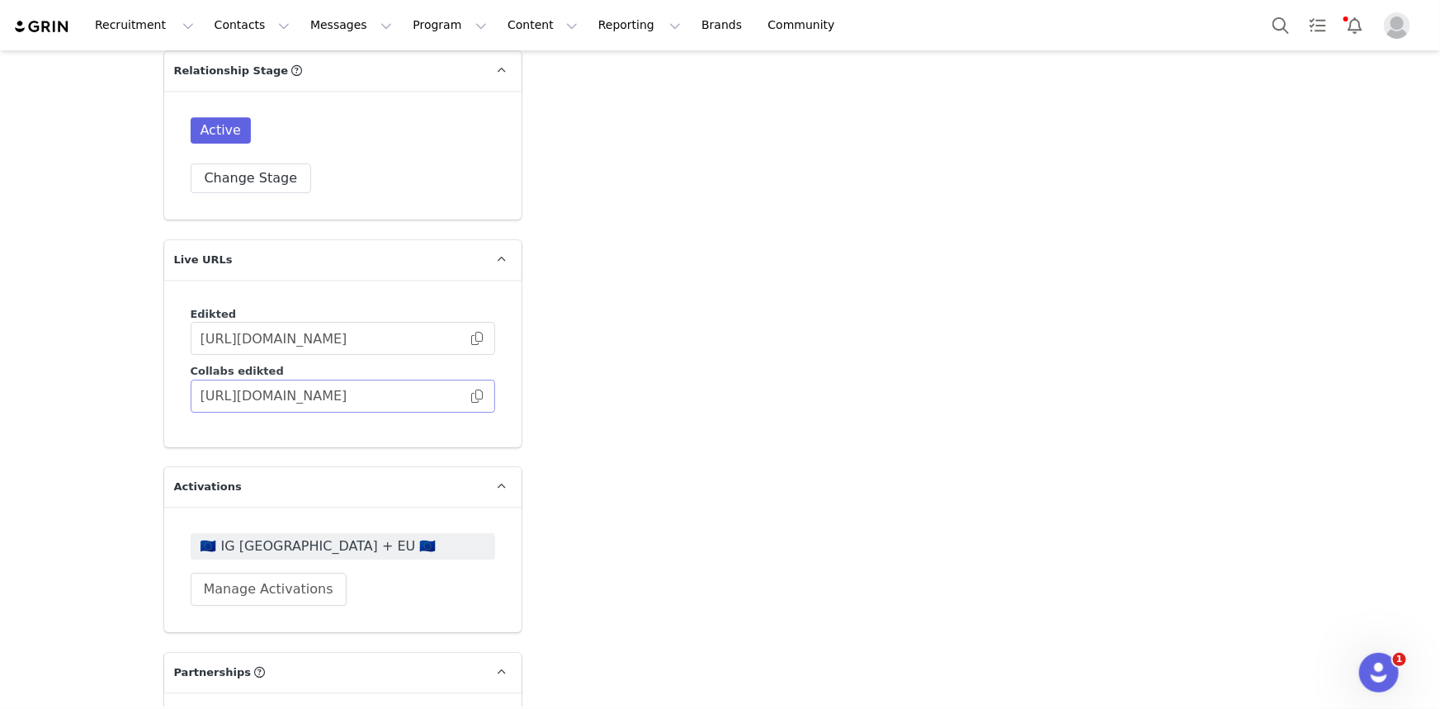
click at [469, 396] on span at bounding box center [477, 396] width 17 height 0
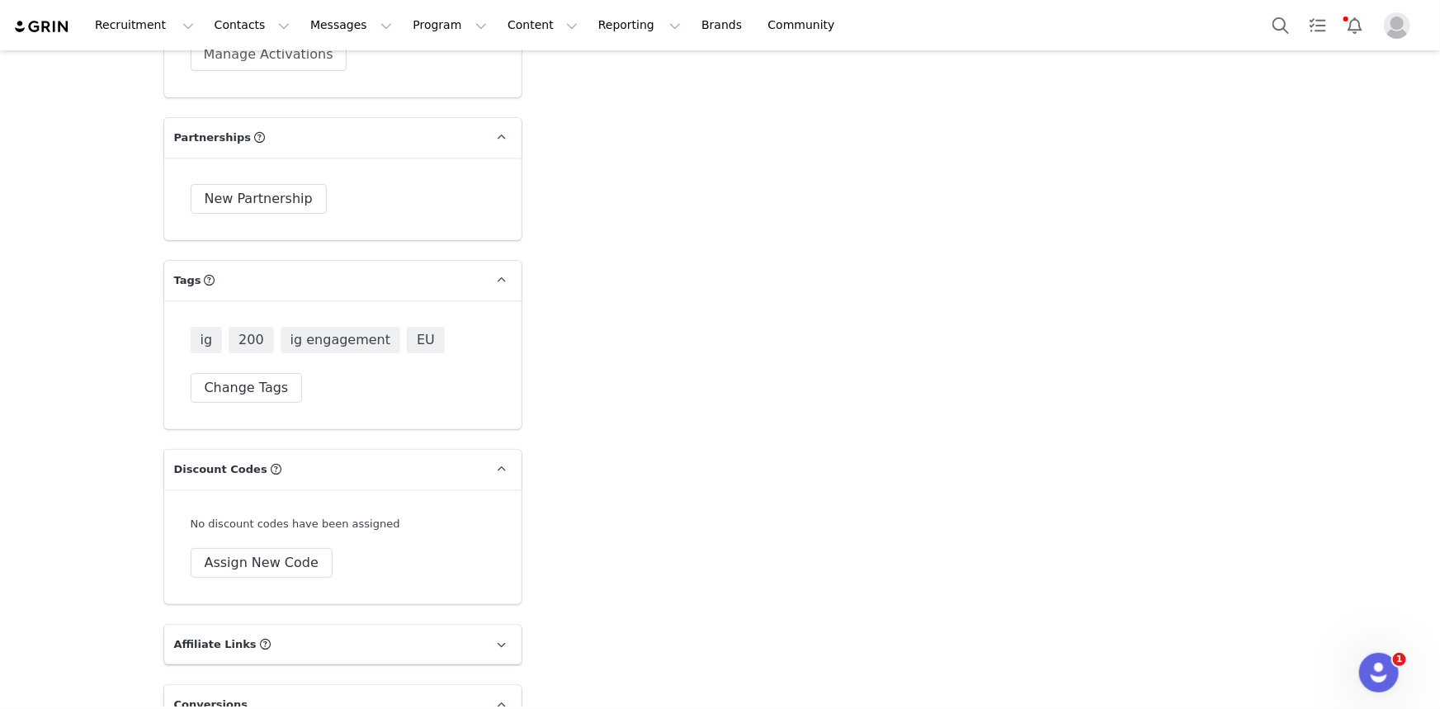
scroll to position [3001, 0]
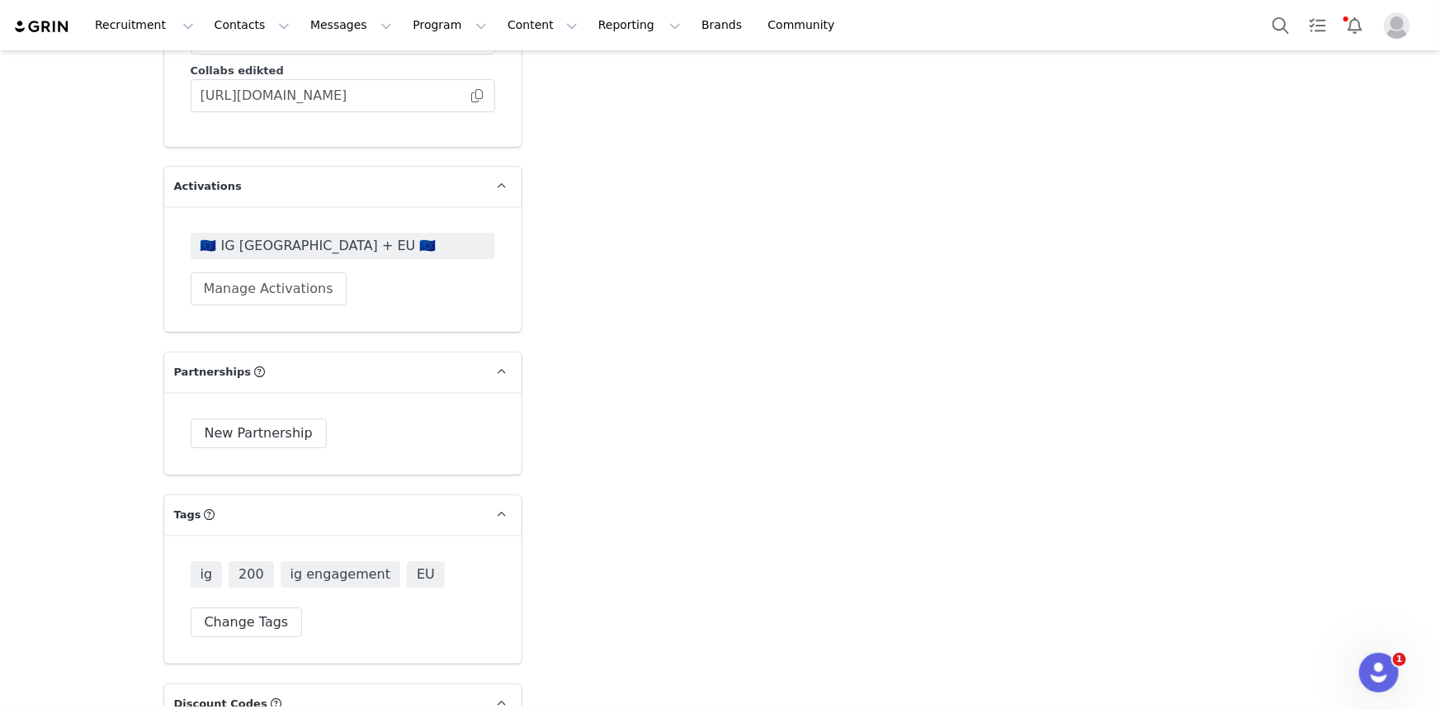
click at [248, 236] on span "🇪🇺 IG [GEOGRAPHIC_DATA] + EU 🇪🇺" at bounding box center [343, 246] width 285 height 20
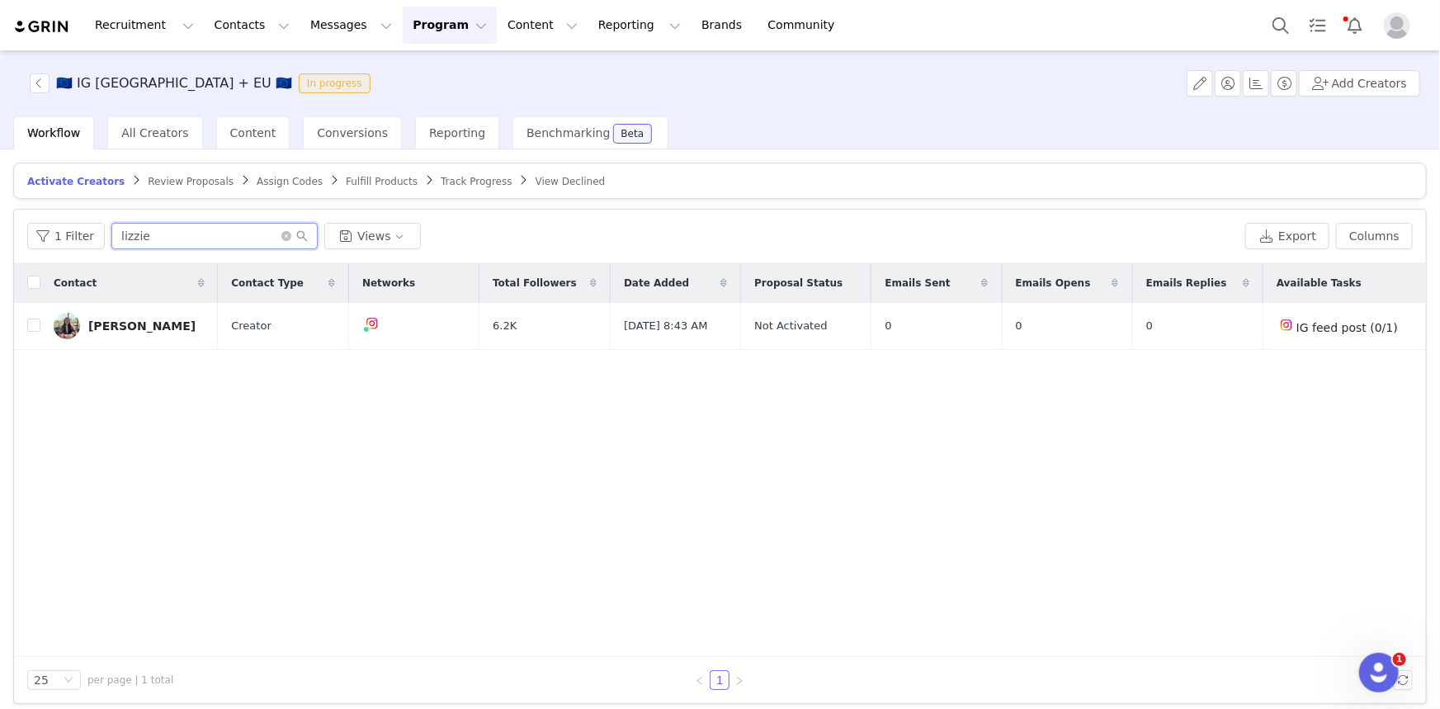
click at [233, 235] on input "lizzie" at bounding box center [214, 236] width 206 height 26
paste input "[URL][DOMAIN_NAME]"
type input "[URL][DOMAIN_NAME]"
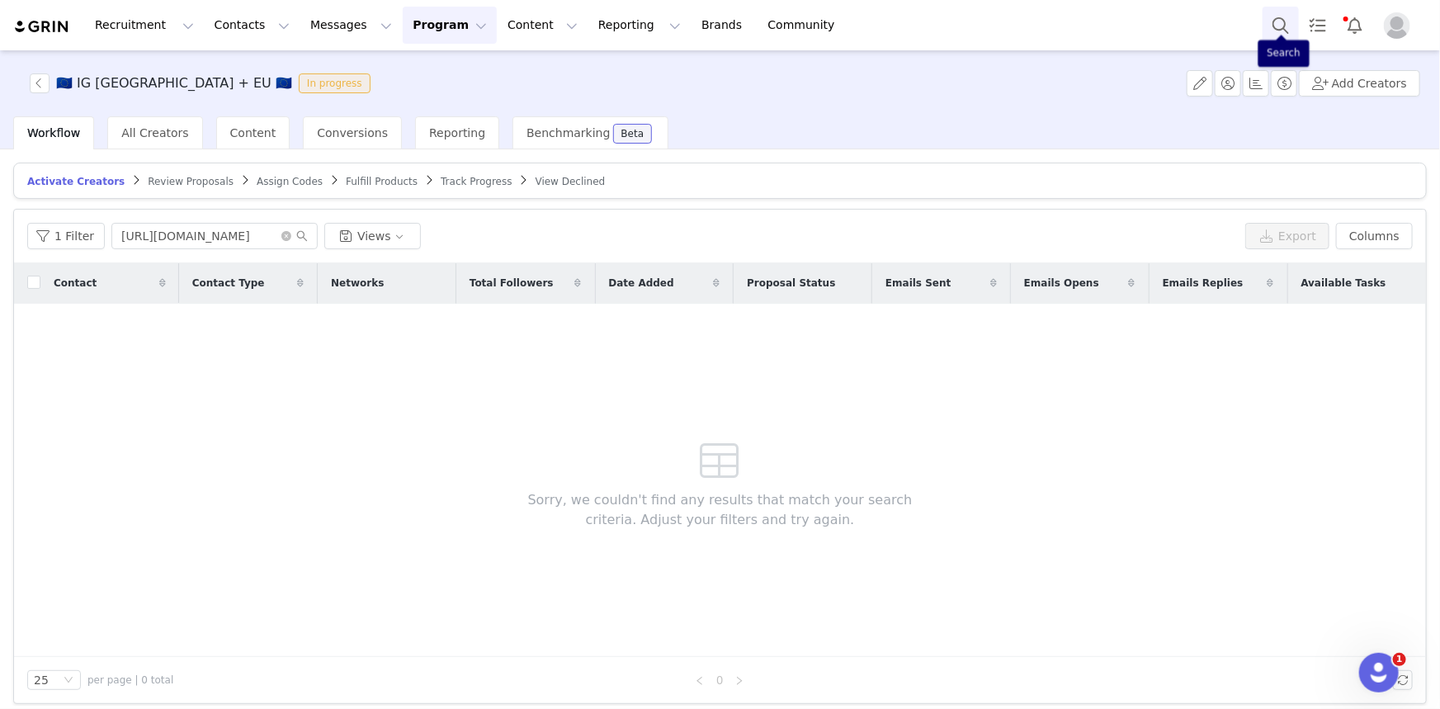
click at [1284, 21] on button "Search" at bounding box center [1281, 25] width 36 height 37
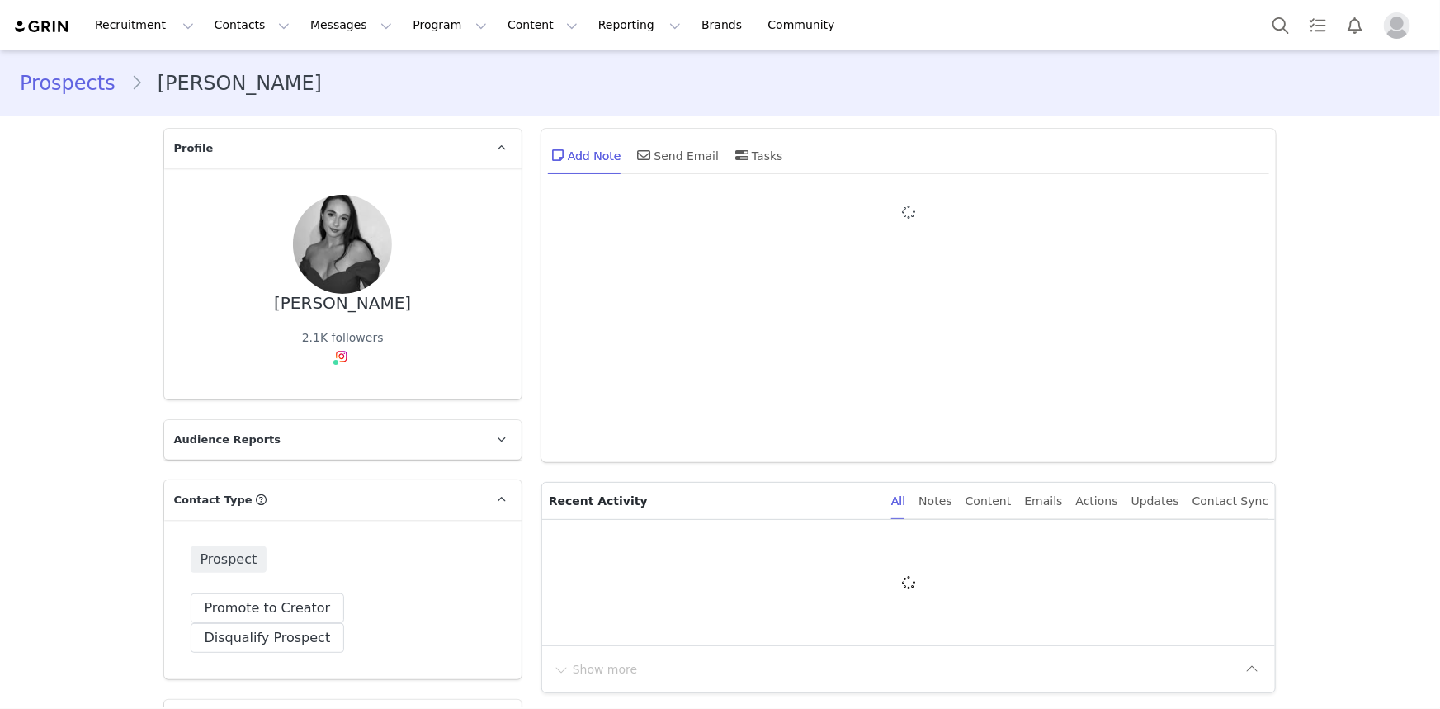
type input "+1 ([GEOGRAPHIC_DATA])"
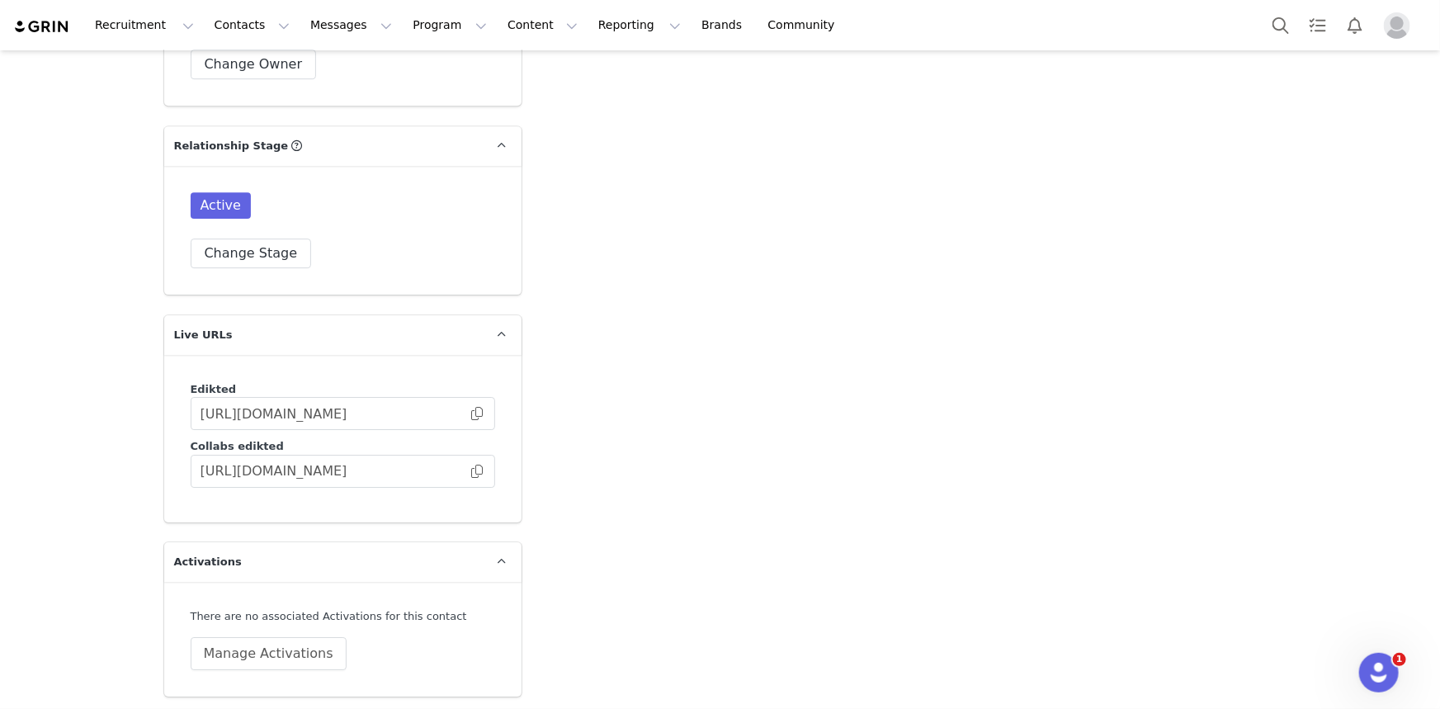
scroll to position [2785, 0]
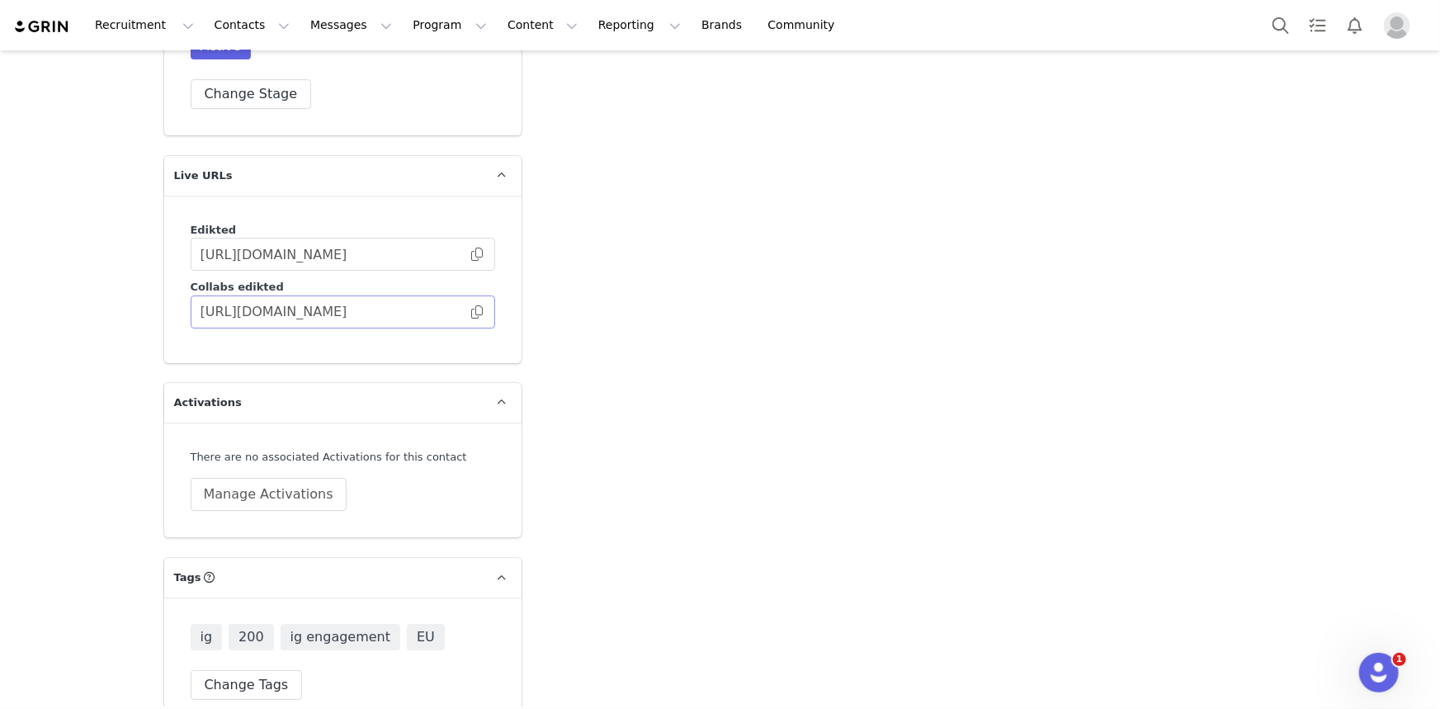
click at [469, 312] on span at bounding box center [477, 312] width 17 height 0
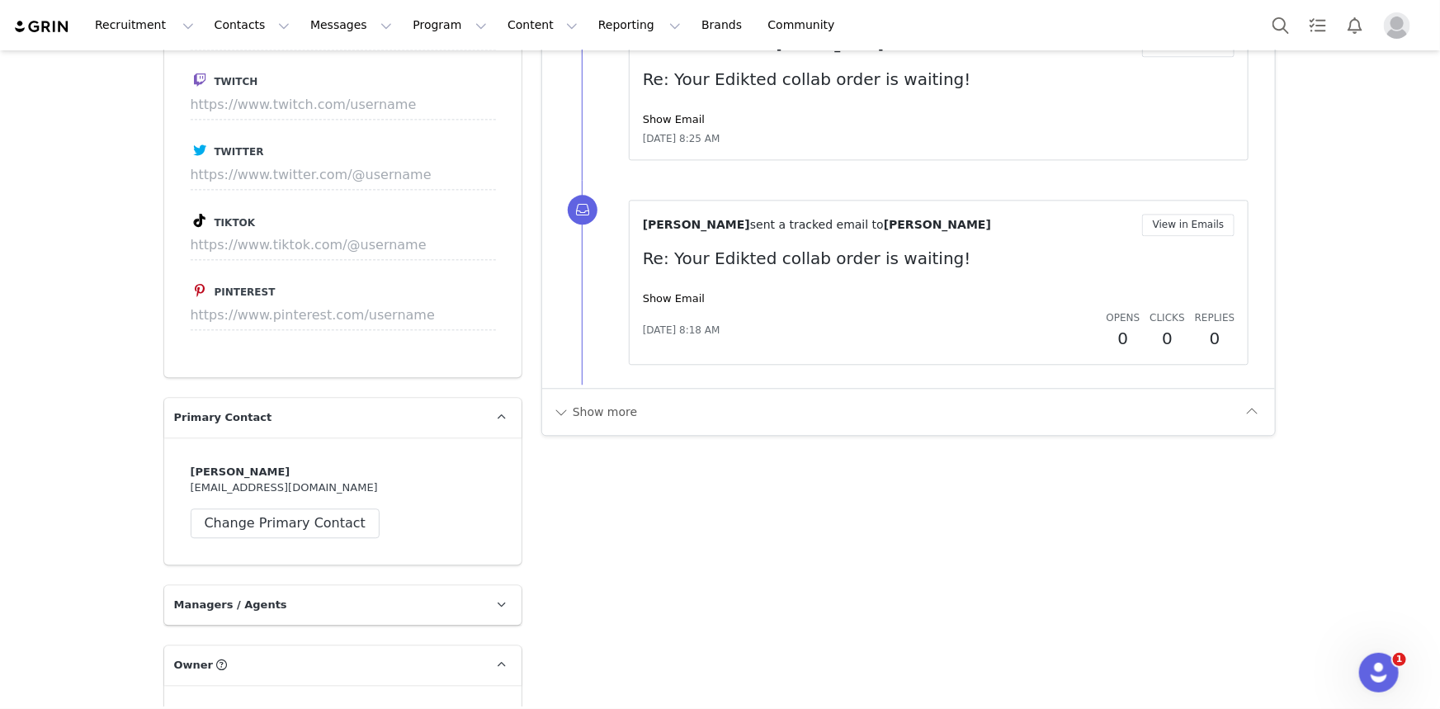
drag, startPoint x: 521, startPoint y: 265, endPoint x: 325, endPoint y: -66, distance: 384.5
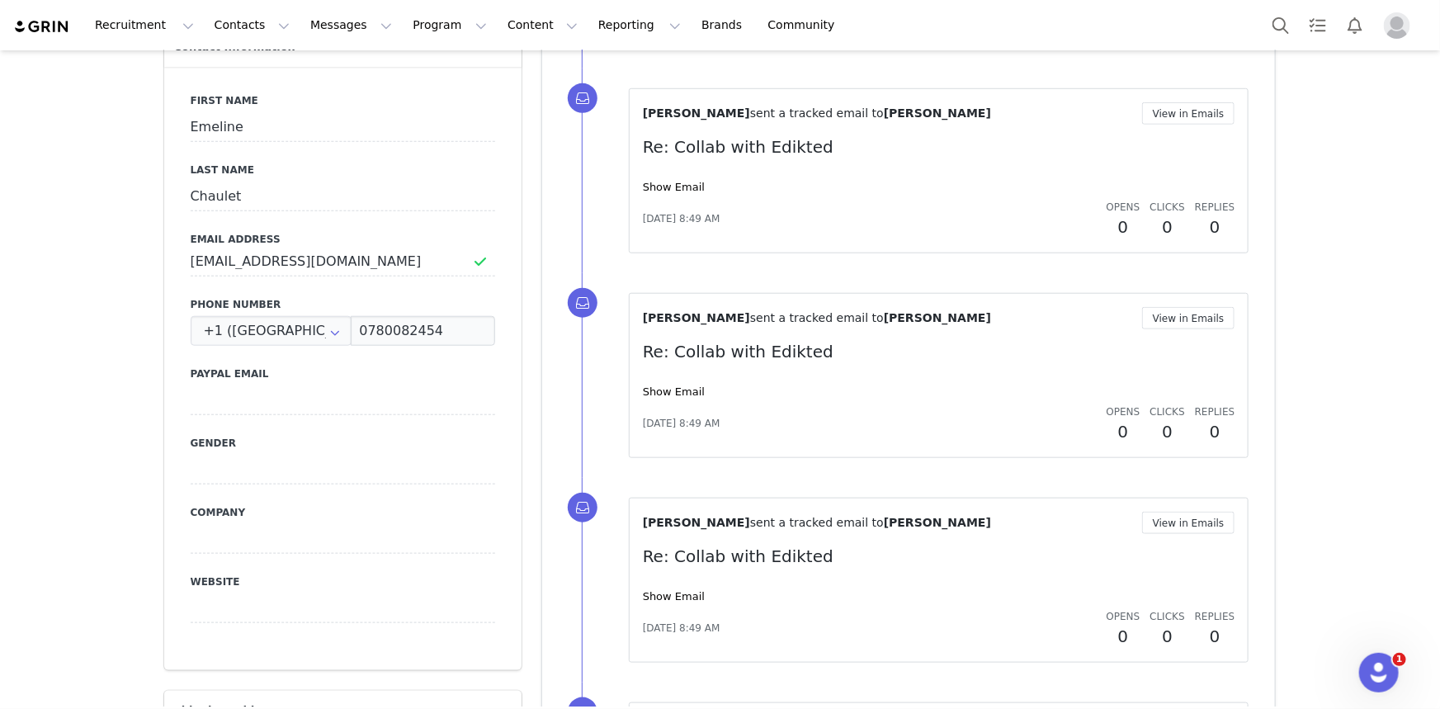
scroll to position [0, 0]
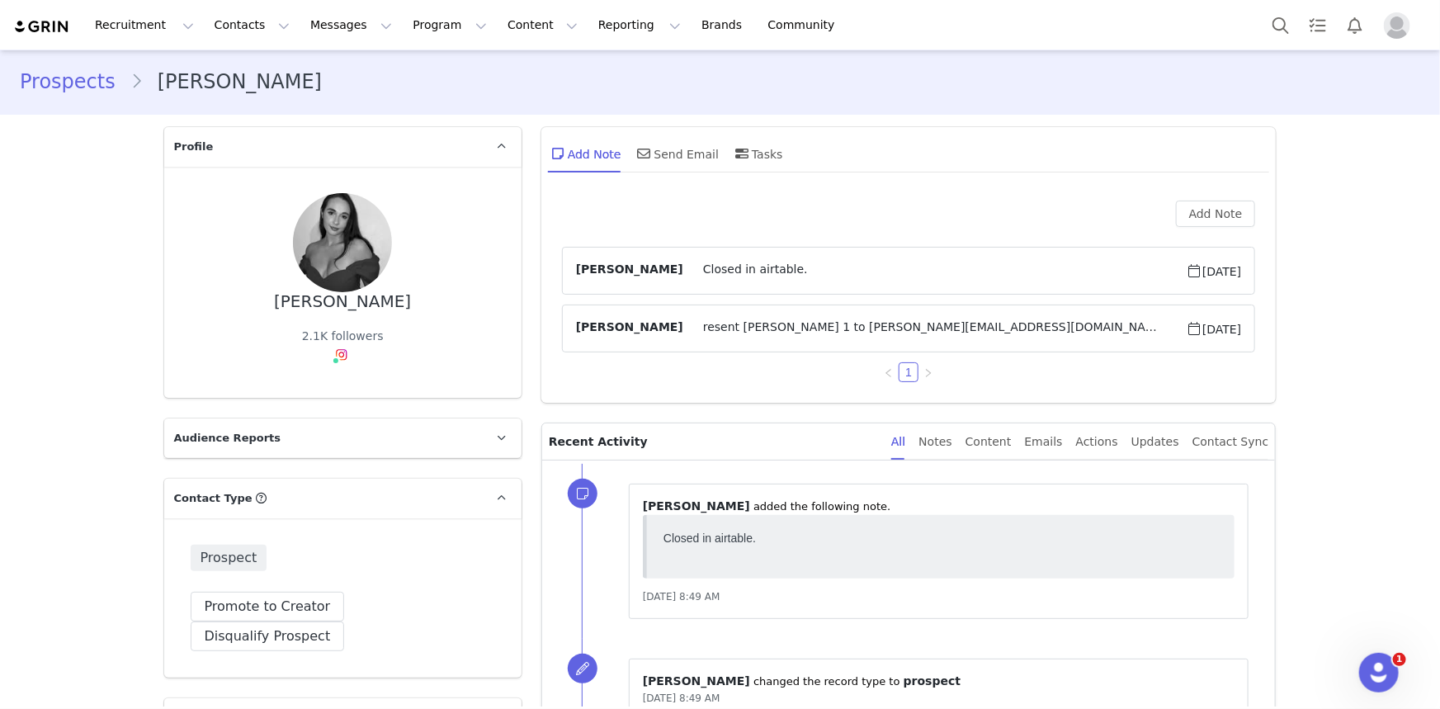
drag, startPoint x: 106, startPoint y: 352, endPoint x: 39, endPoint y: 13, distance: 345.7
